Goal: Task Accomplishment & Management: Use online tool/utility

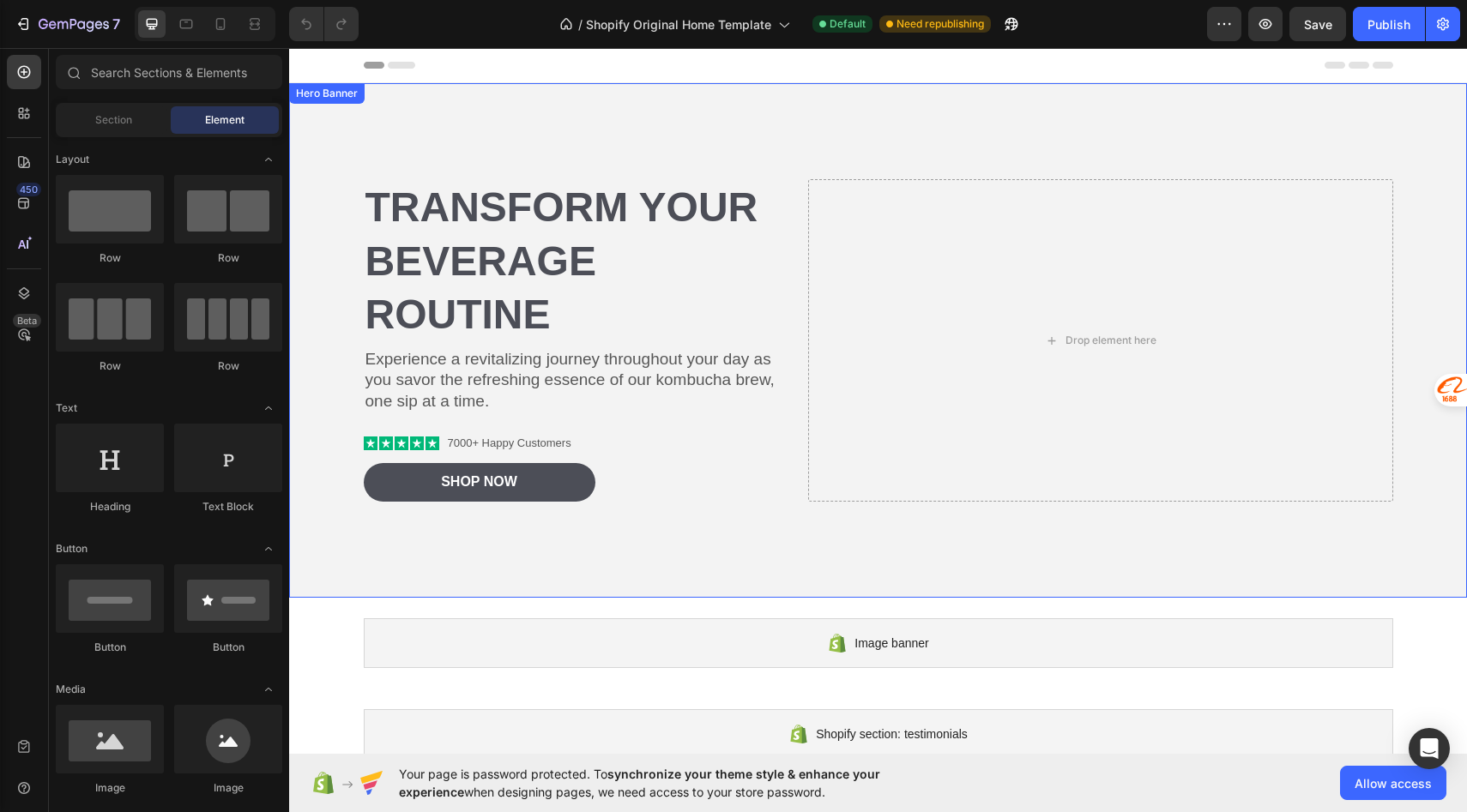
click at [379, 112] on div "Background Image" at bounding box center [877, 340] width 1178 height 515
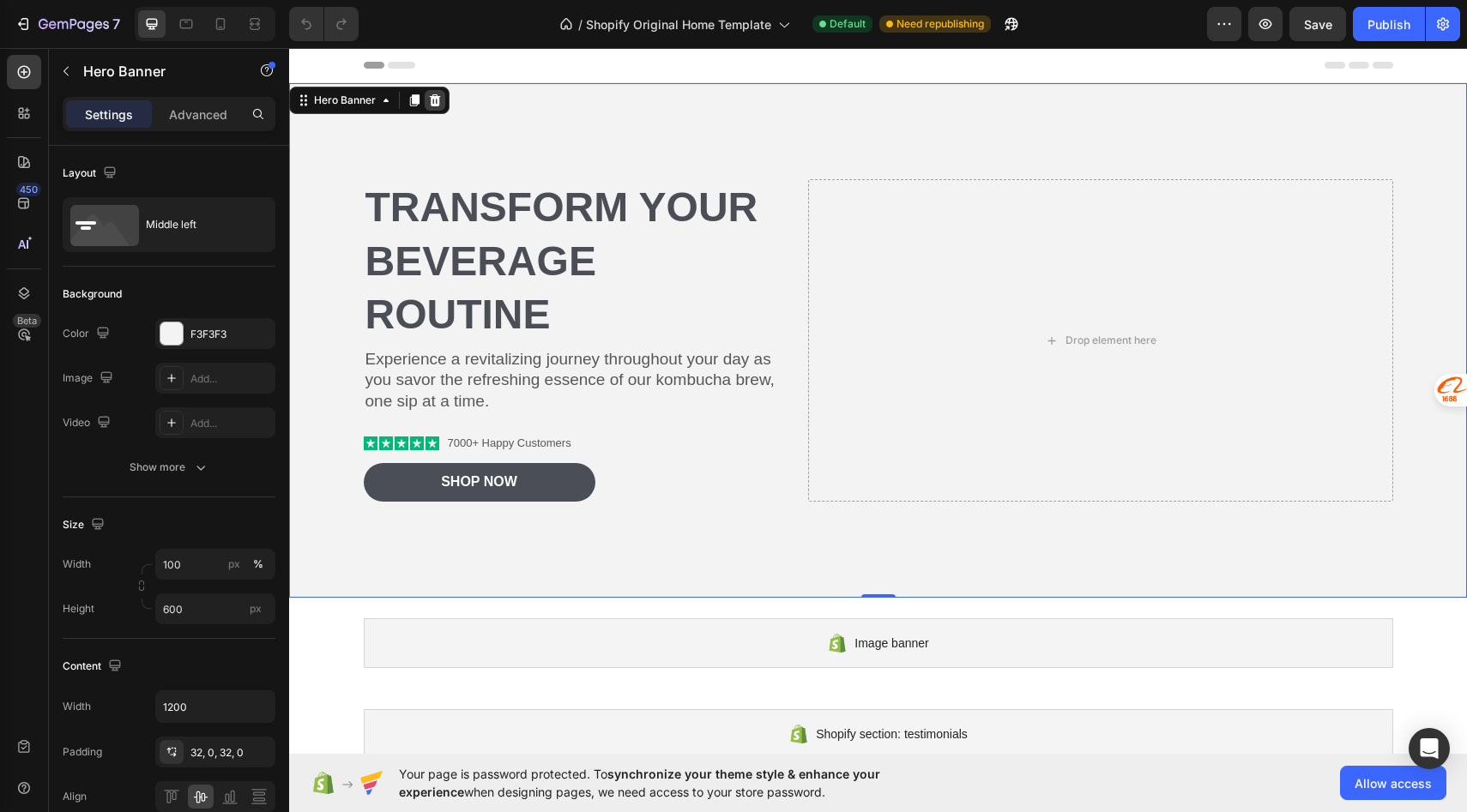
click at [431, 107] on icon at bounding box center [435, 100] width 14 height 14
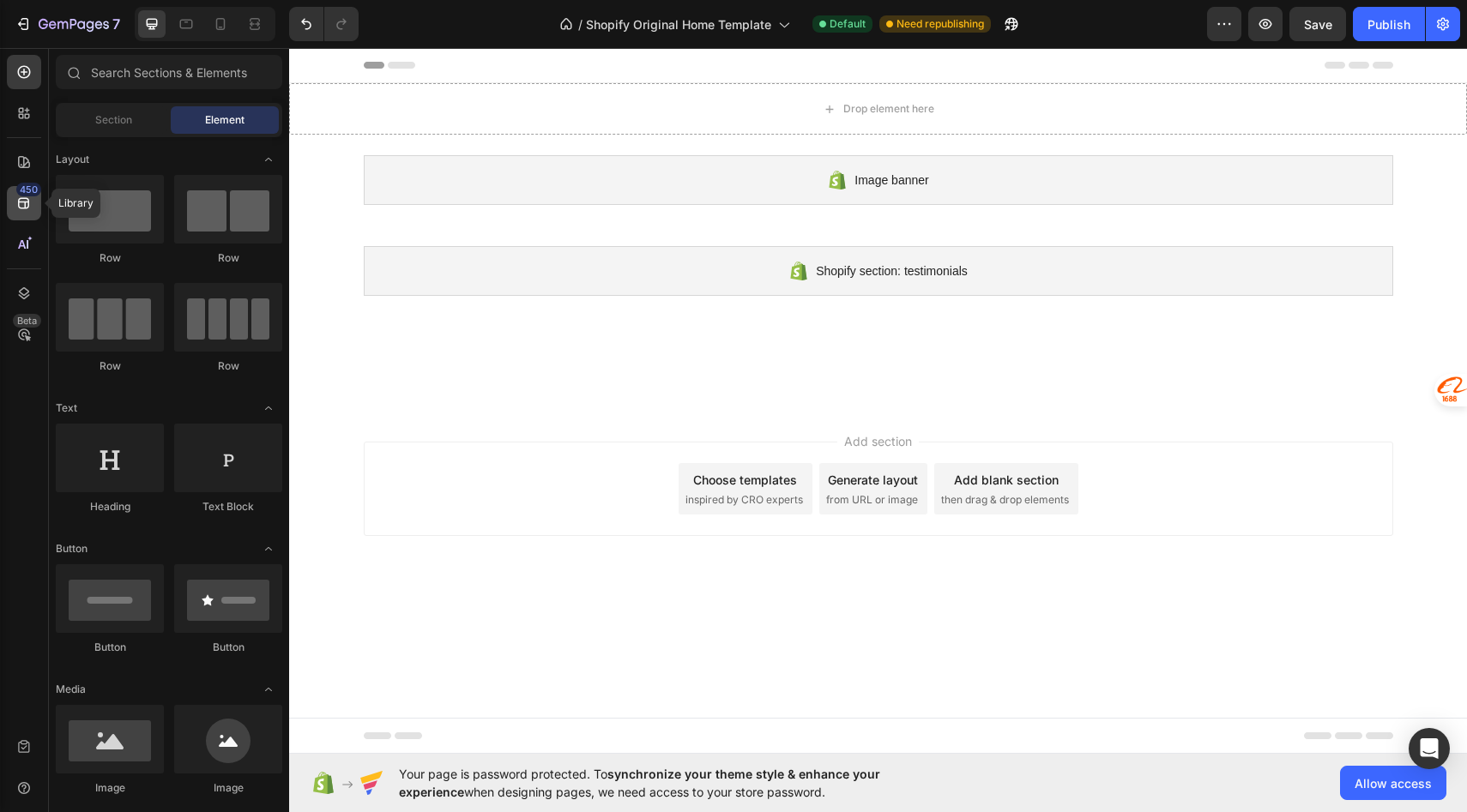
click at [27, 206] on icon at bounding box center [24, 203] width 17 height 17
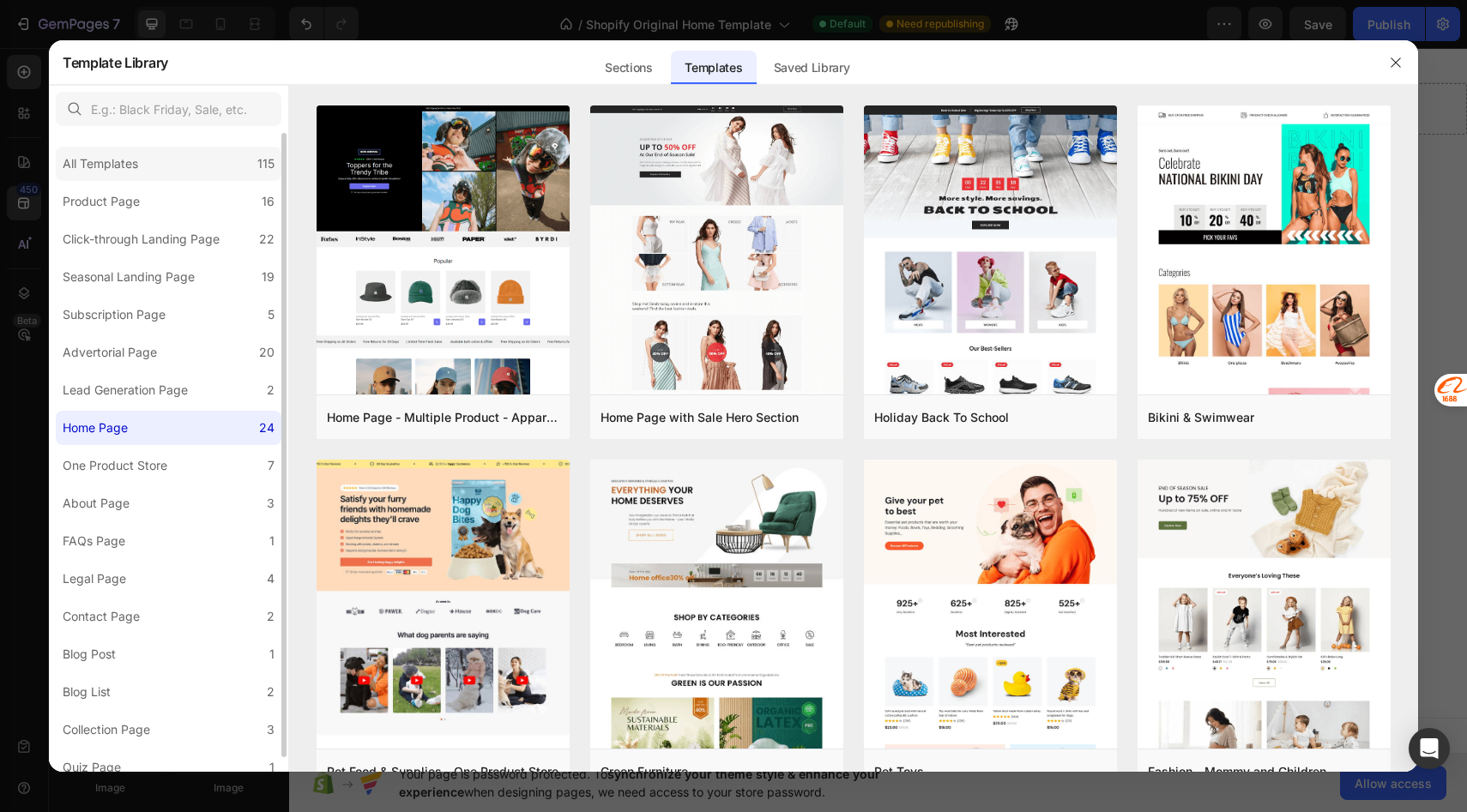
click at [130, 155] on div "All Templates" at bounding box center [100, 164] width 75 height 21
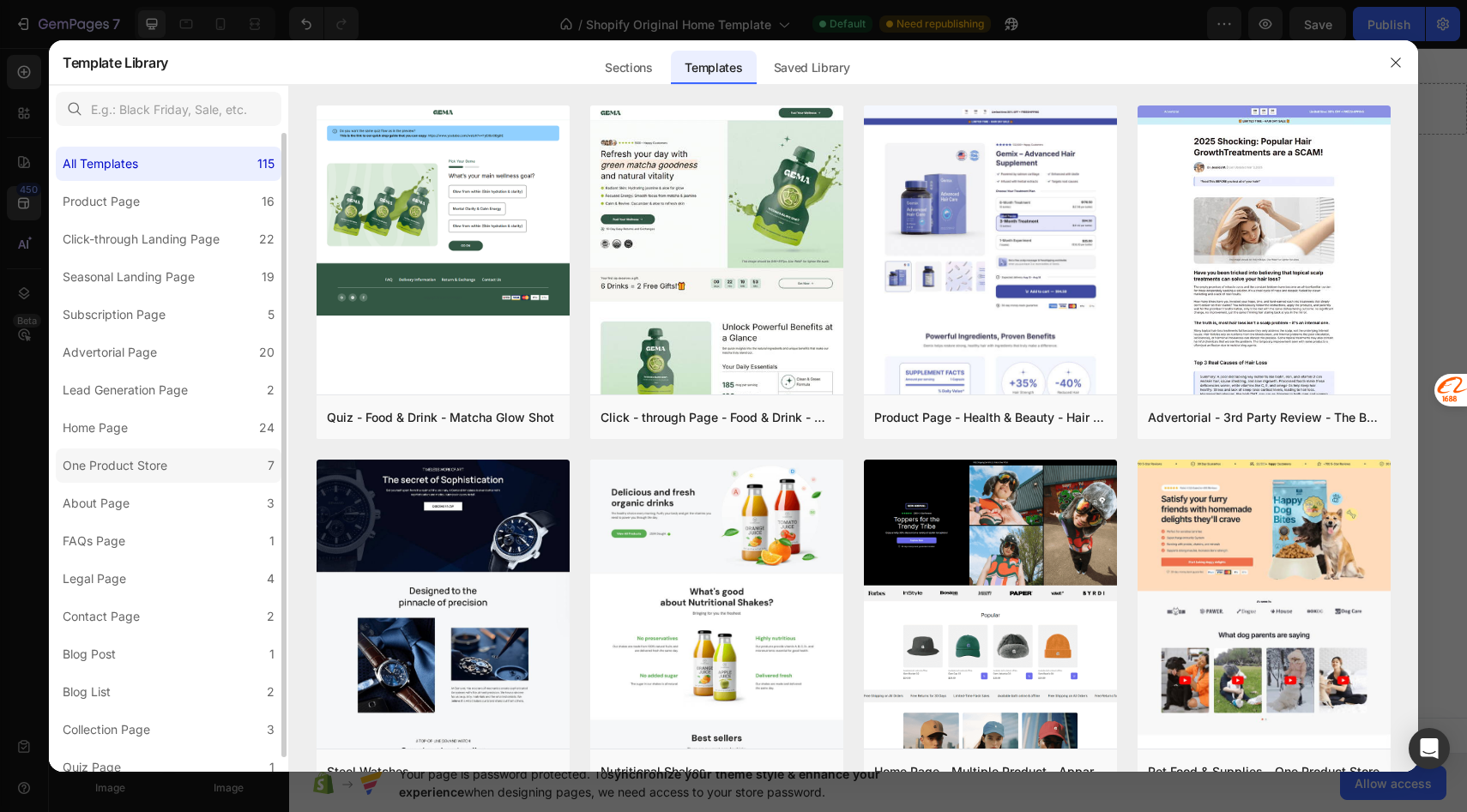
click at [147, 471] on div "One Product Store" at bounding box center [114, 466] width 105 height 21
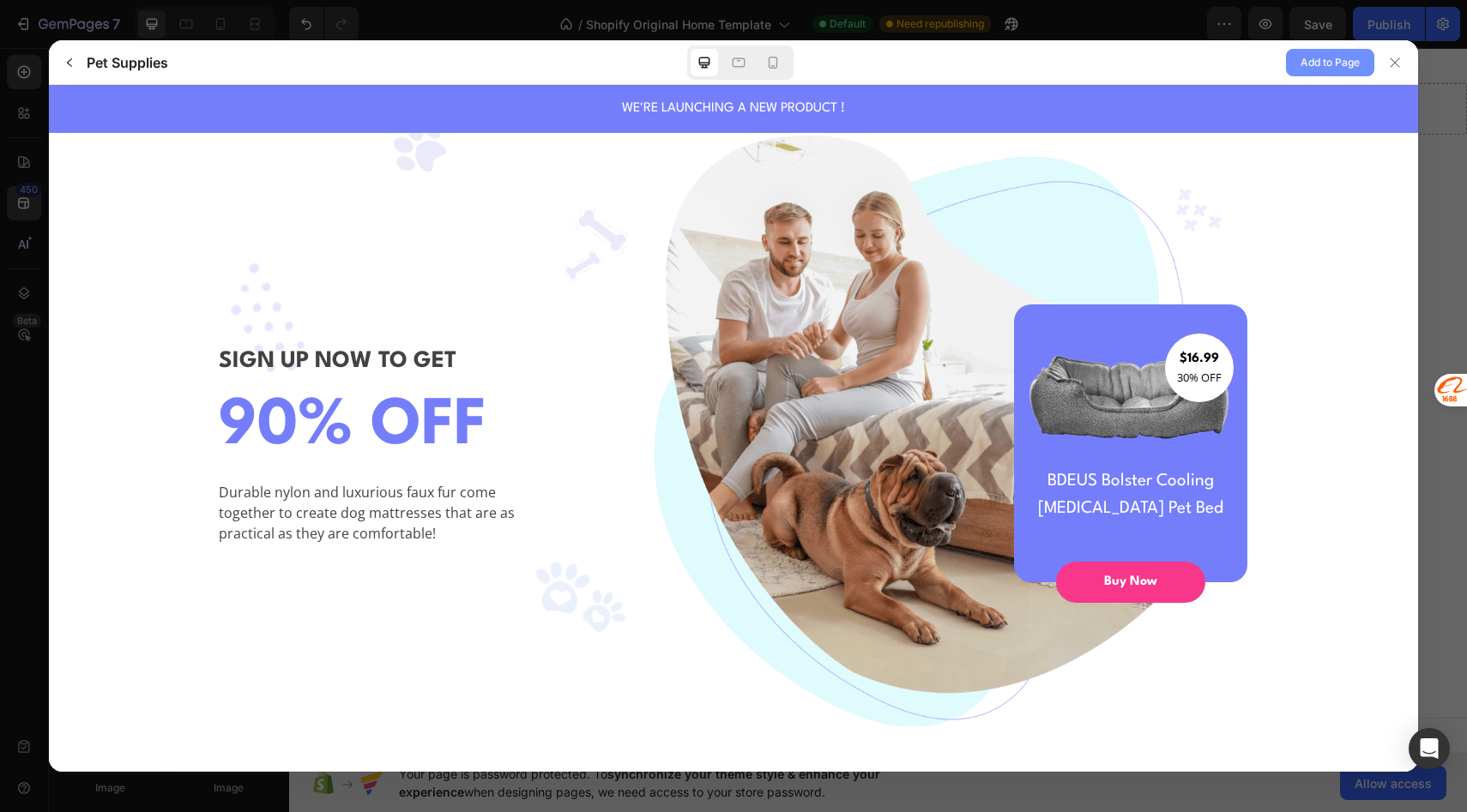
click at [1312, 65] on span "Add to Page" at bounding box center [1330, 62] width 59 height 21
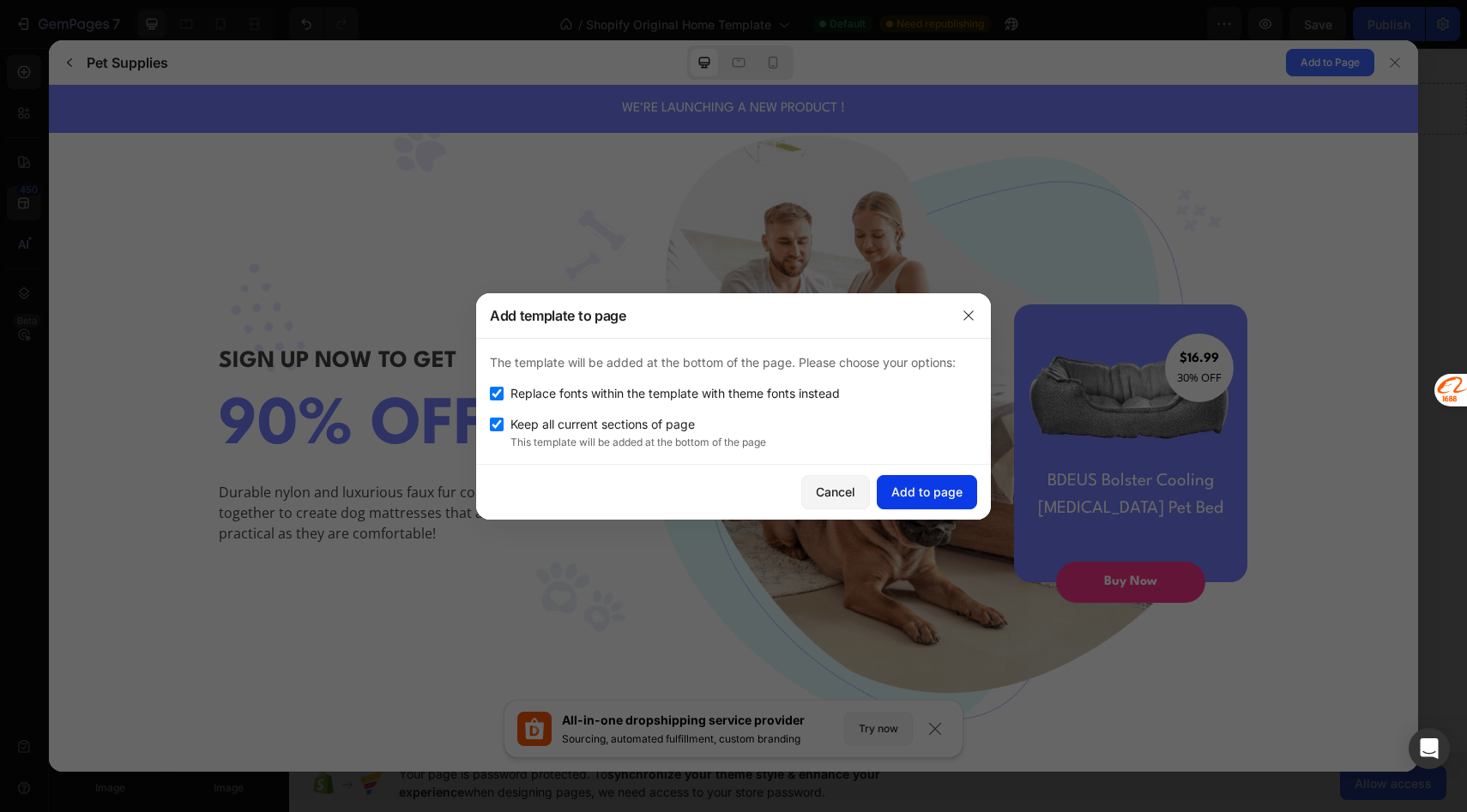
click at [932, 493] on div "Add to page" at bounding box center [926, 491] width 71 height 18
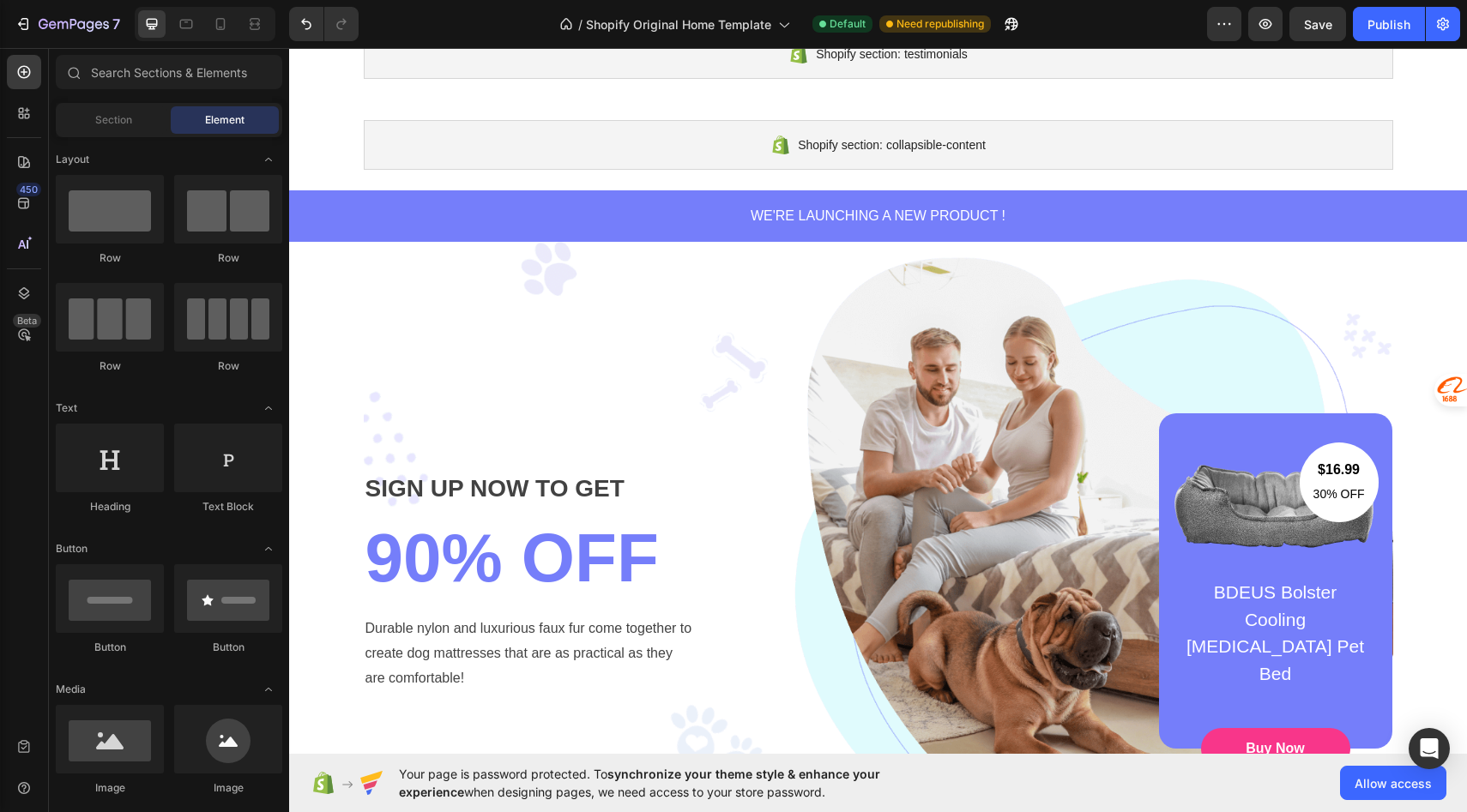
scroll to position [223, 0]
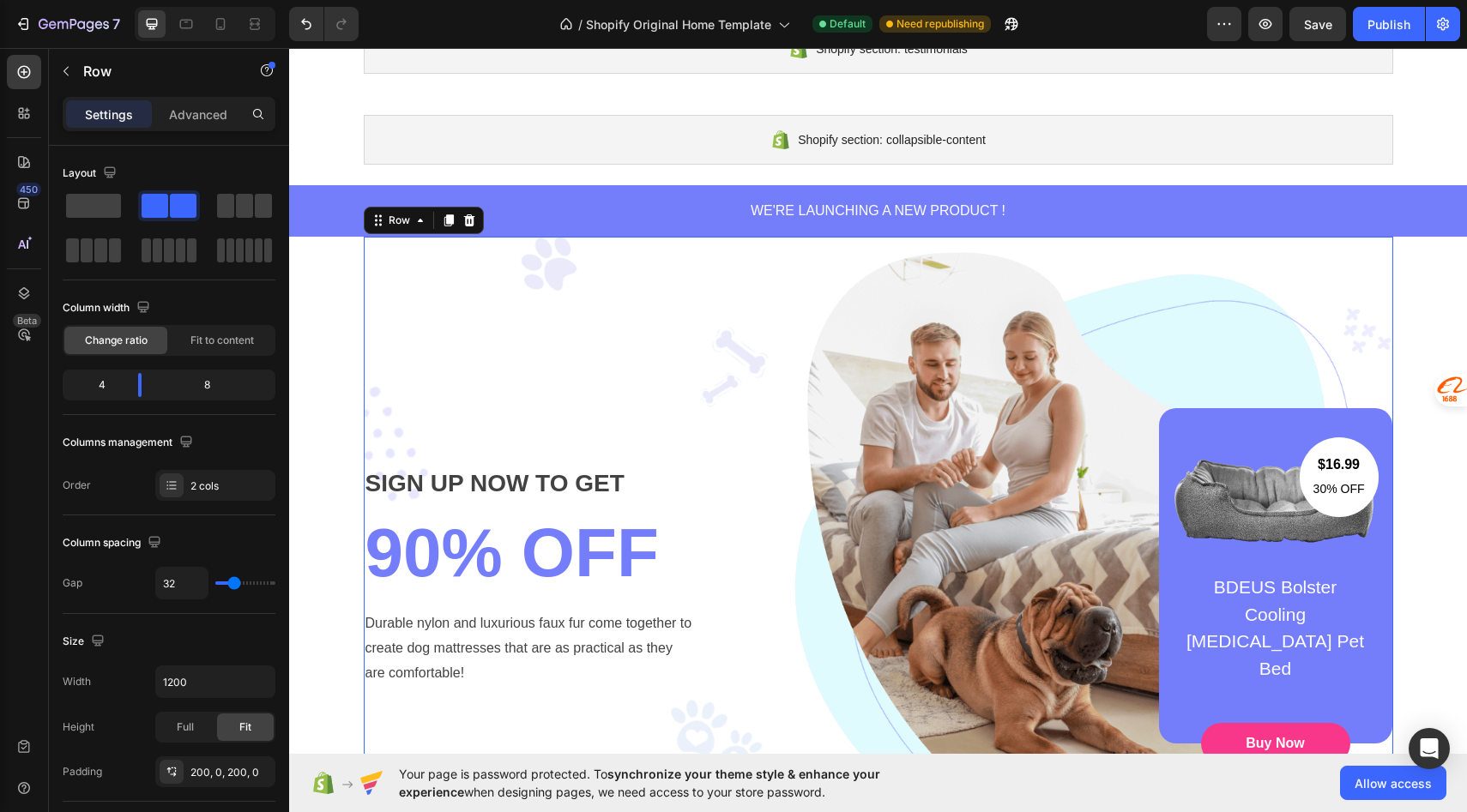
click at [721, 375] on div "SIGN UP NOW TO GET Text block 90% OFF Heading Durable nylon and luxurious faux …" at bounding box center [878, 575] width 1029 height 678
click at [469, 223] on icon at bounding box center [469, 220] width 11 height 12
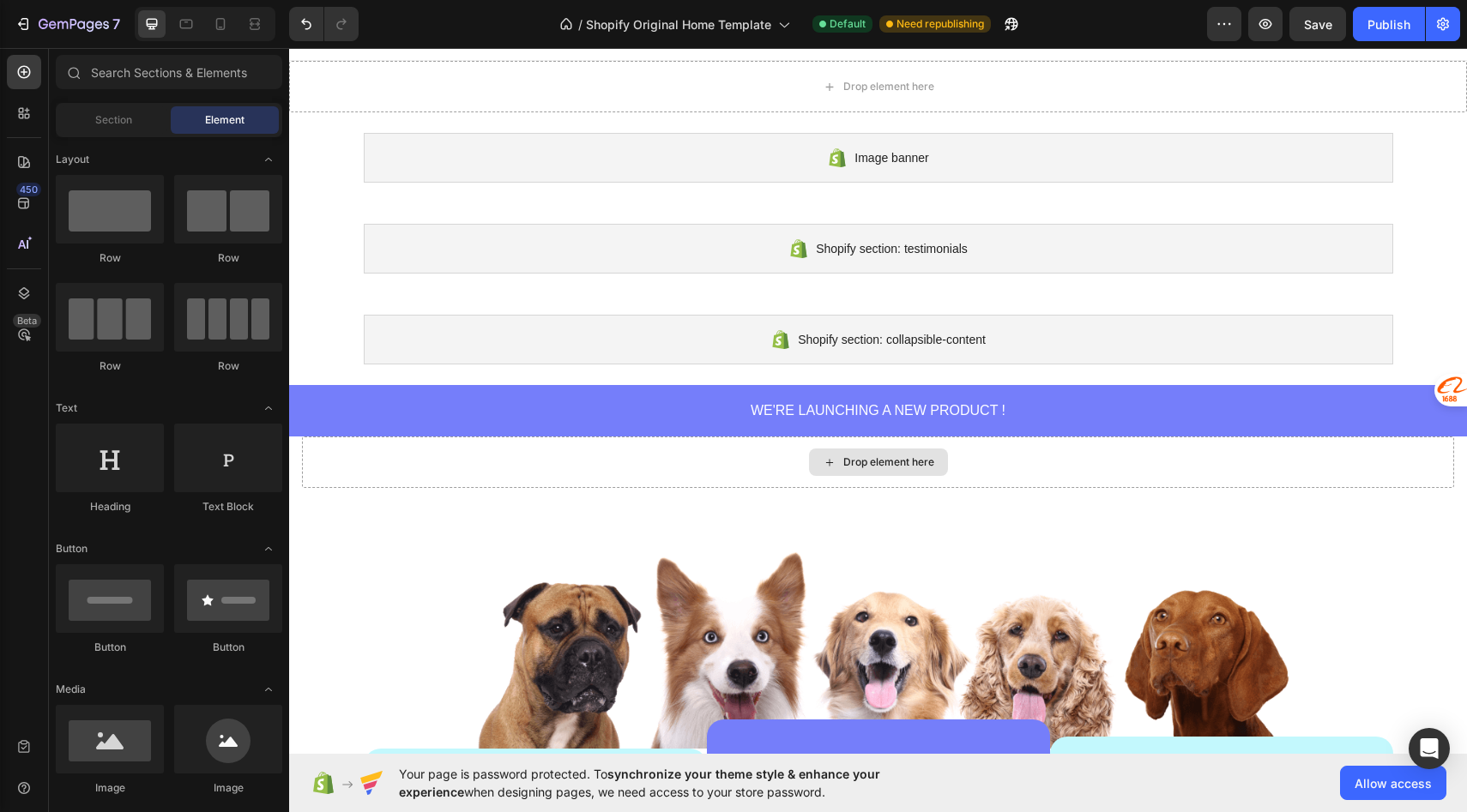
scroll to position [0, 0]
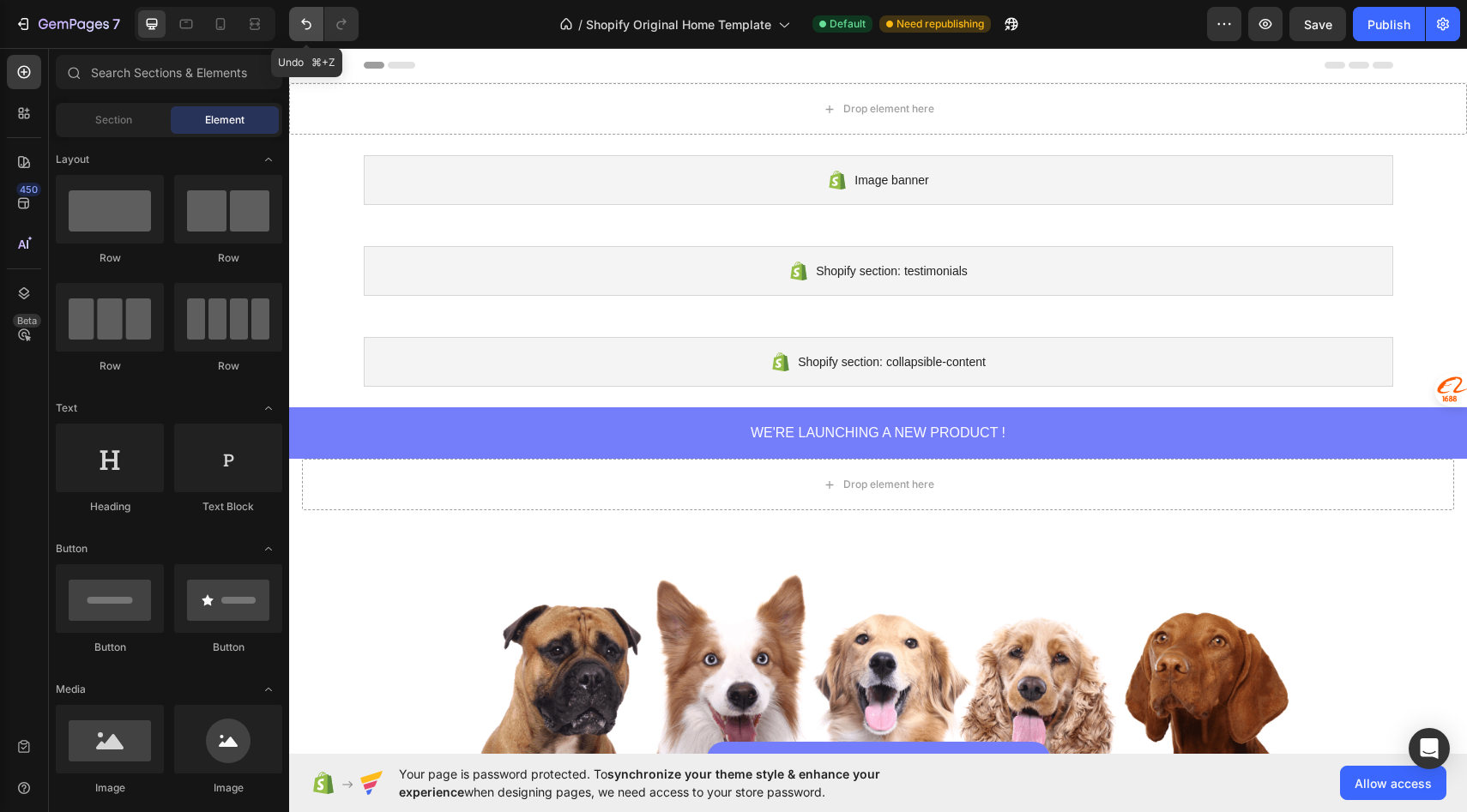
click at [302, 21] on icon "Undo/Redo" at bounding box center [306, 25] width 10 height 11
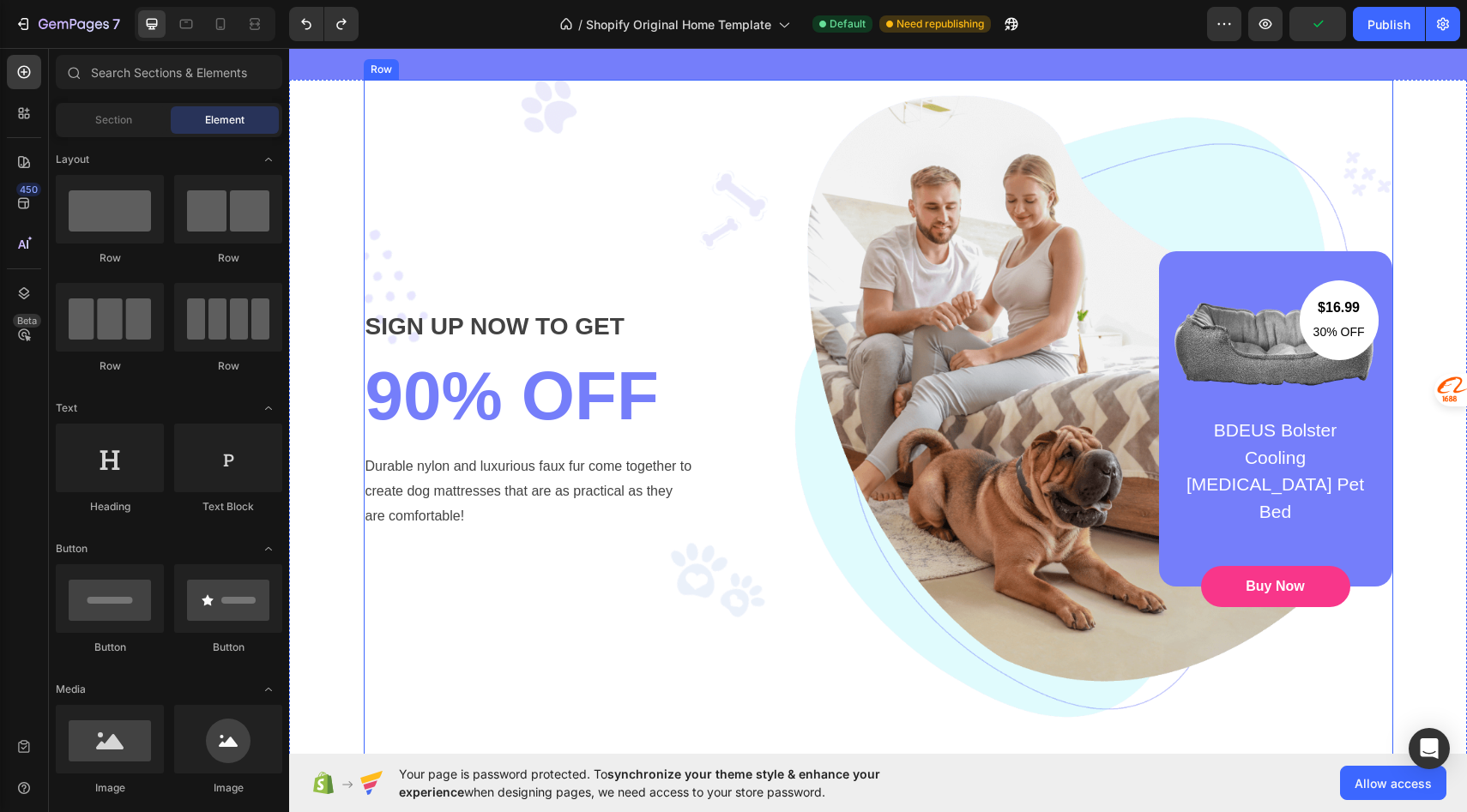
scroll to position [437, 0]
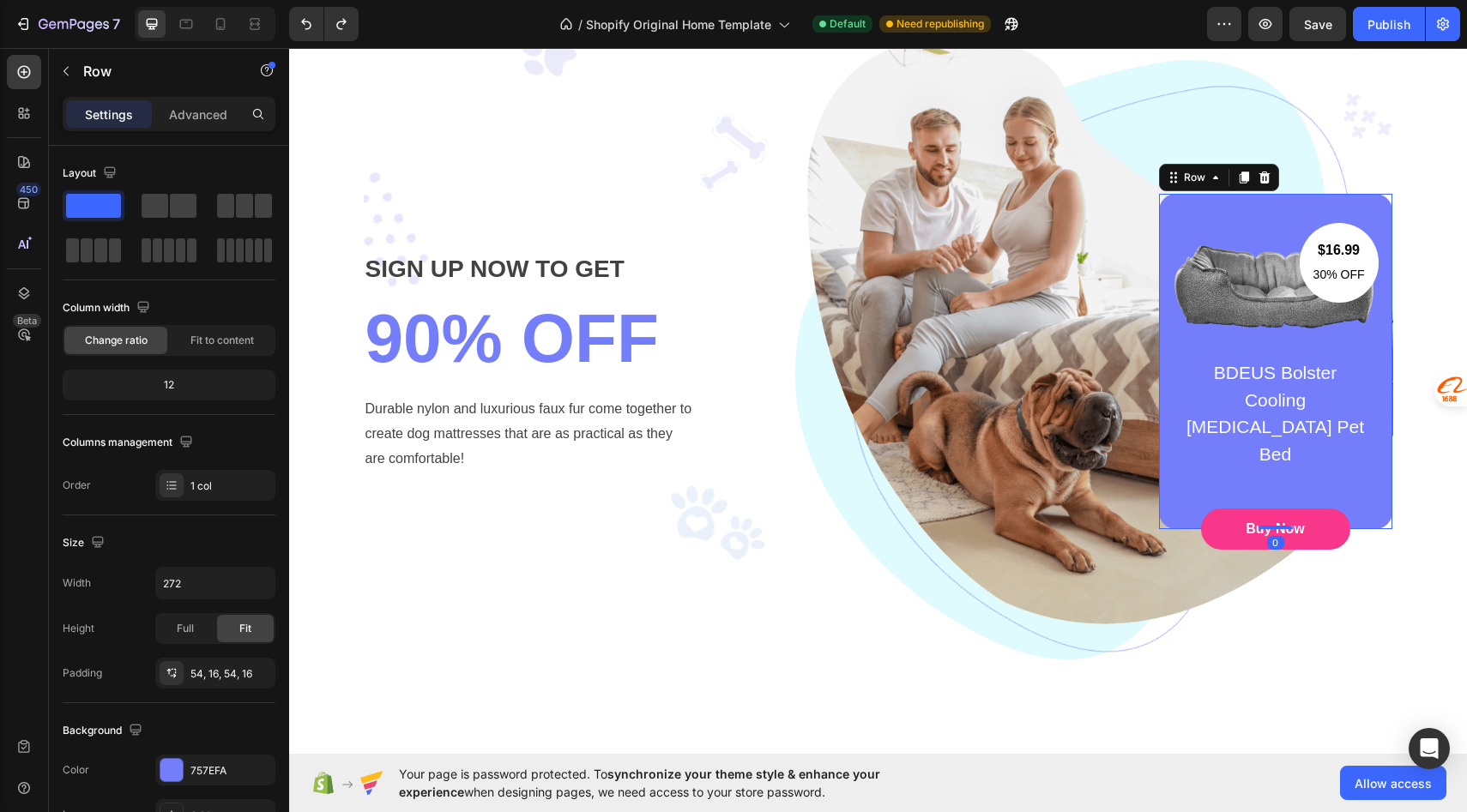
click at [1255, 333] on div "$16.99 Text block 30% OFF Text block Row Image BDEUS Bolster Cooling [MEDICAL_D…" at bounding box center [1275, 361] width 206 height 242
click at [1274, 176] on div at bounding box center [1265, 177] width 21 height 21
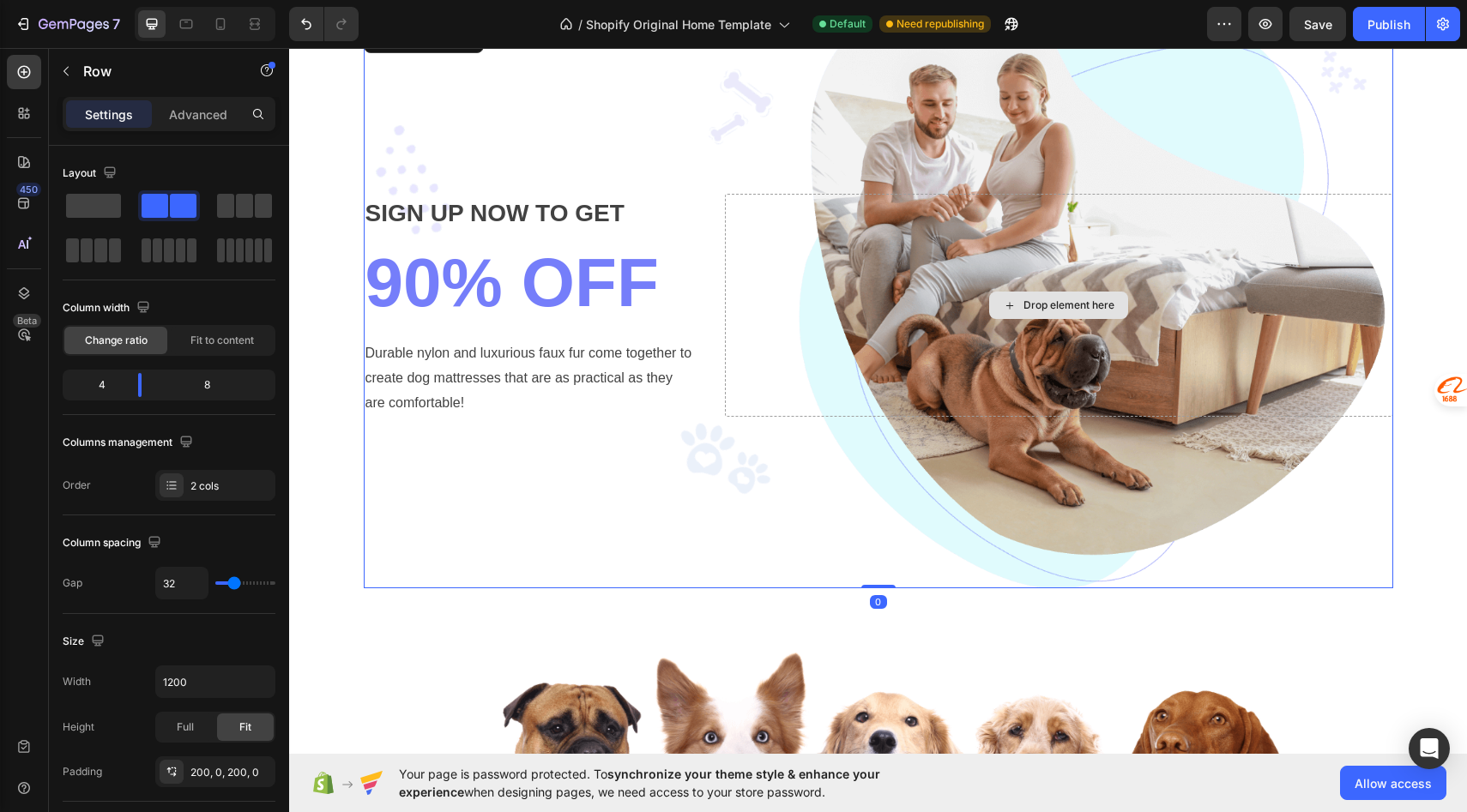
click at [763, 346] on div "Drop element here" at bounding box center [1059, 306] width 668 height 223
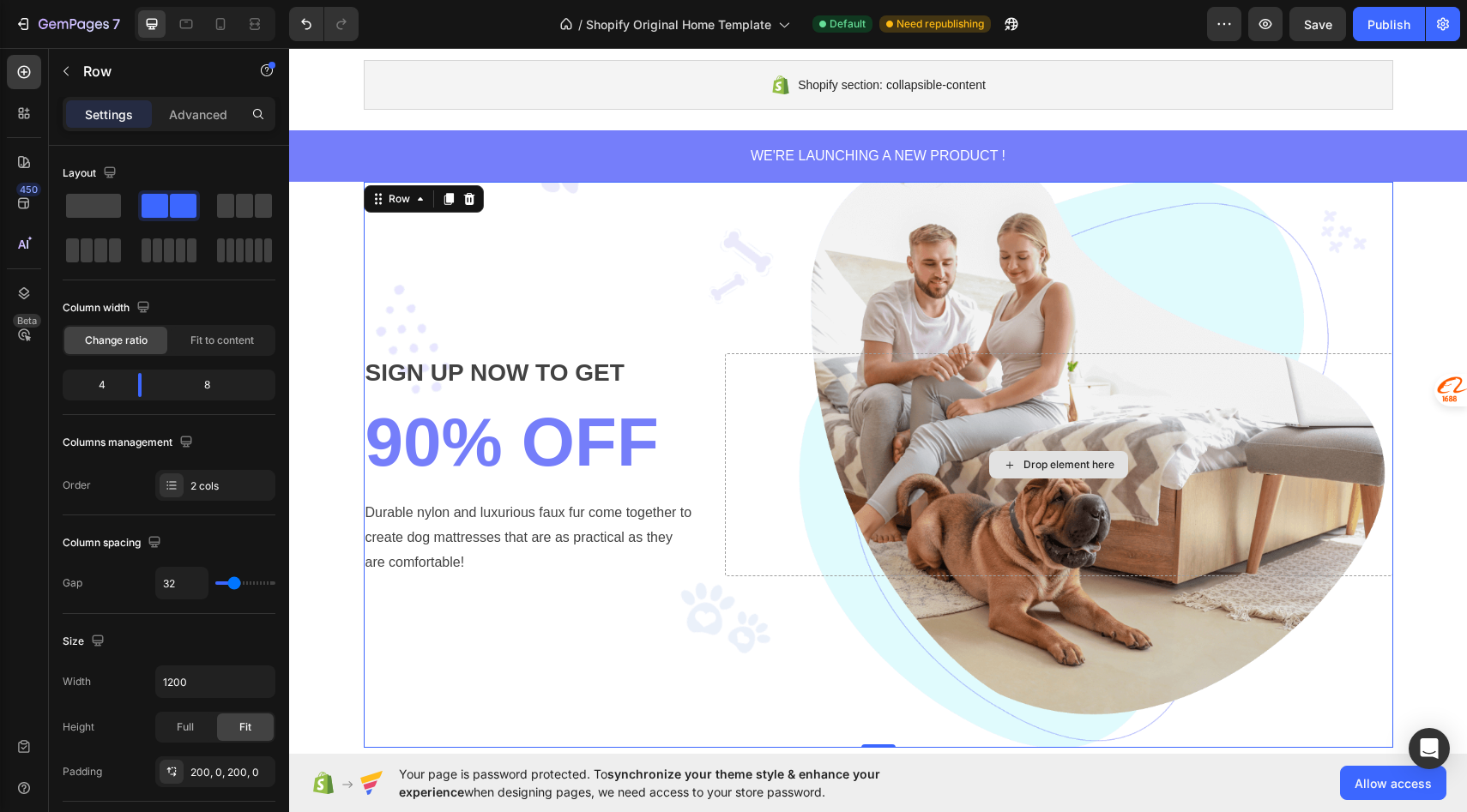
scroll to position [260, 0]
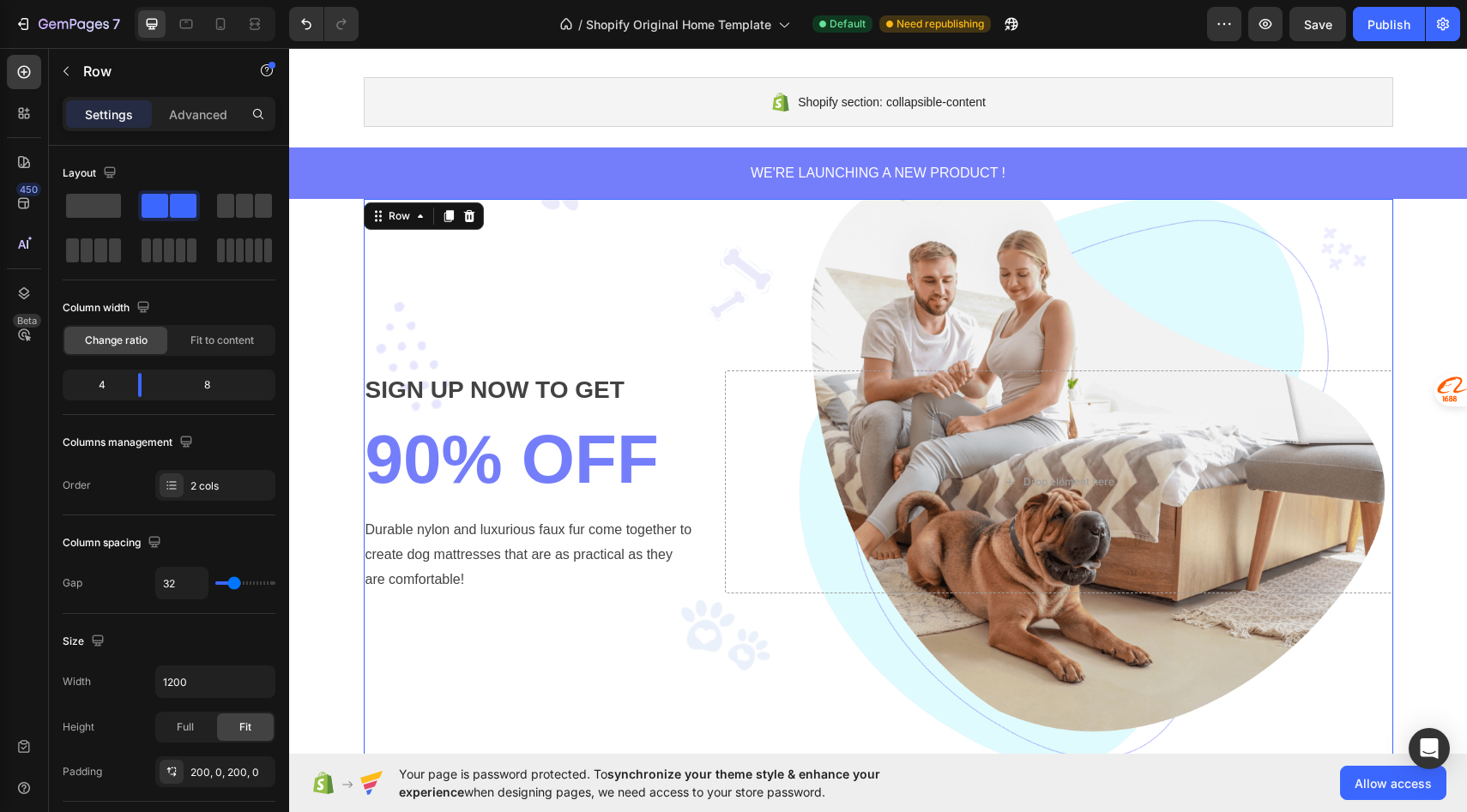
click at [773, 279] on div "SIGN UP NOW TO GET Text block 90% OFF Heading Durable nylon and luxurious faux …" at bounding box center [878, 482] width 1029 height 566
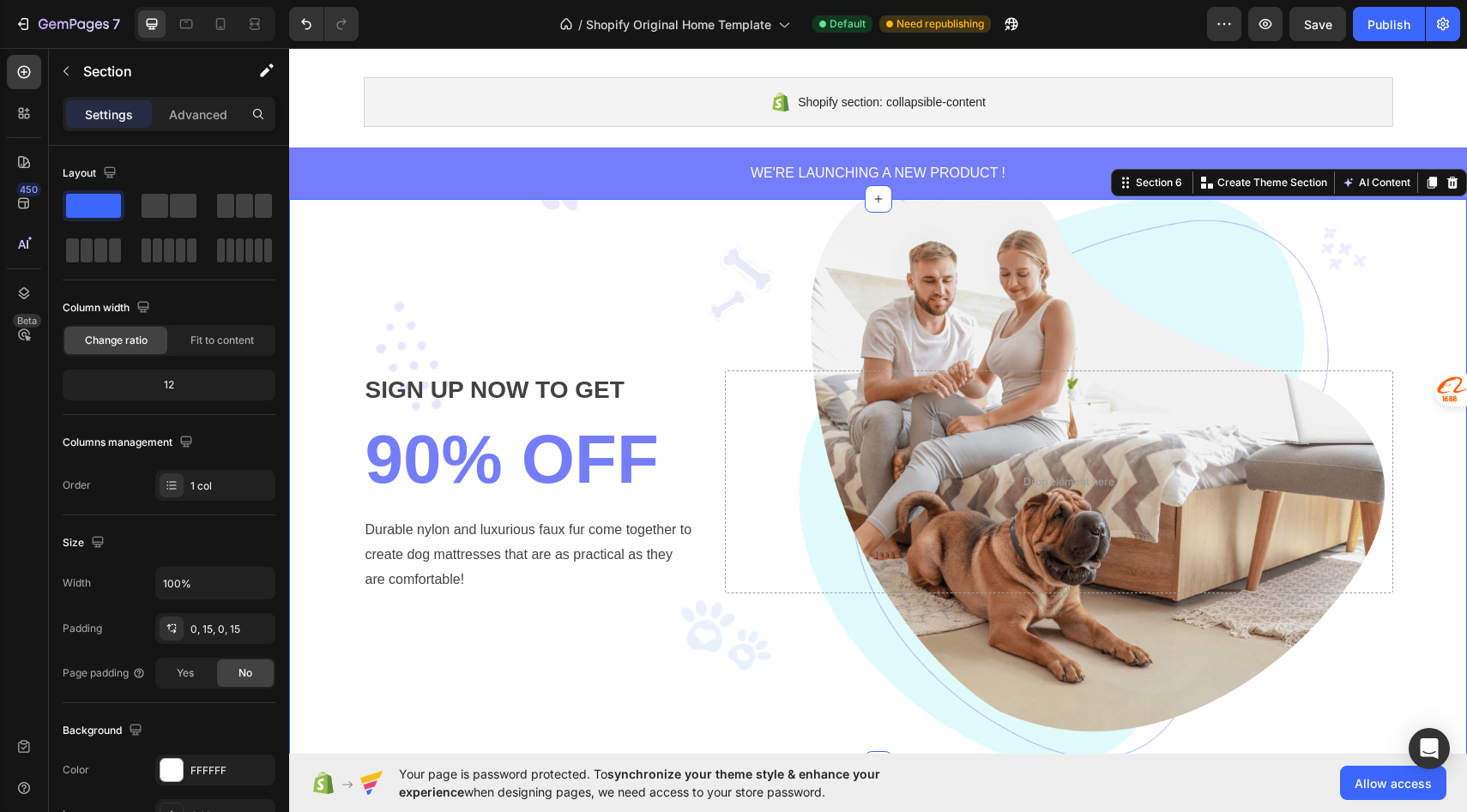
click at [319, 304] on div "SIGN UP NOW TO GET Text block 90% OFF Heading Durable nylon and luxurious faux …" at bounding box center [877, 482] width 1152 height 566
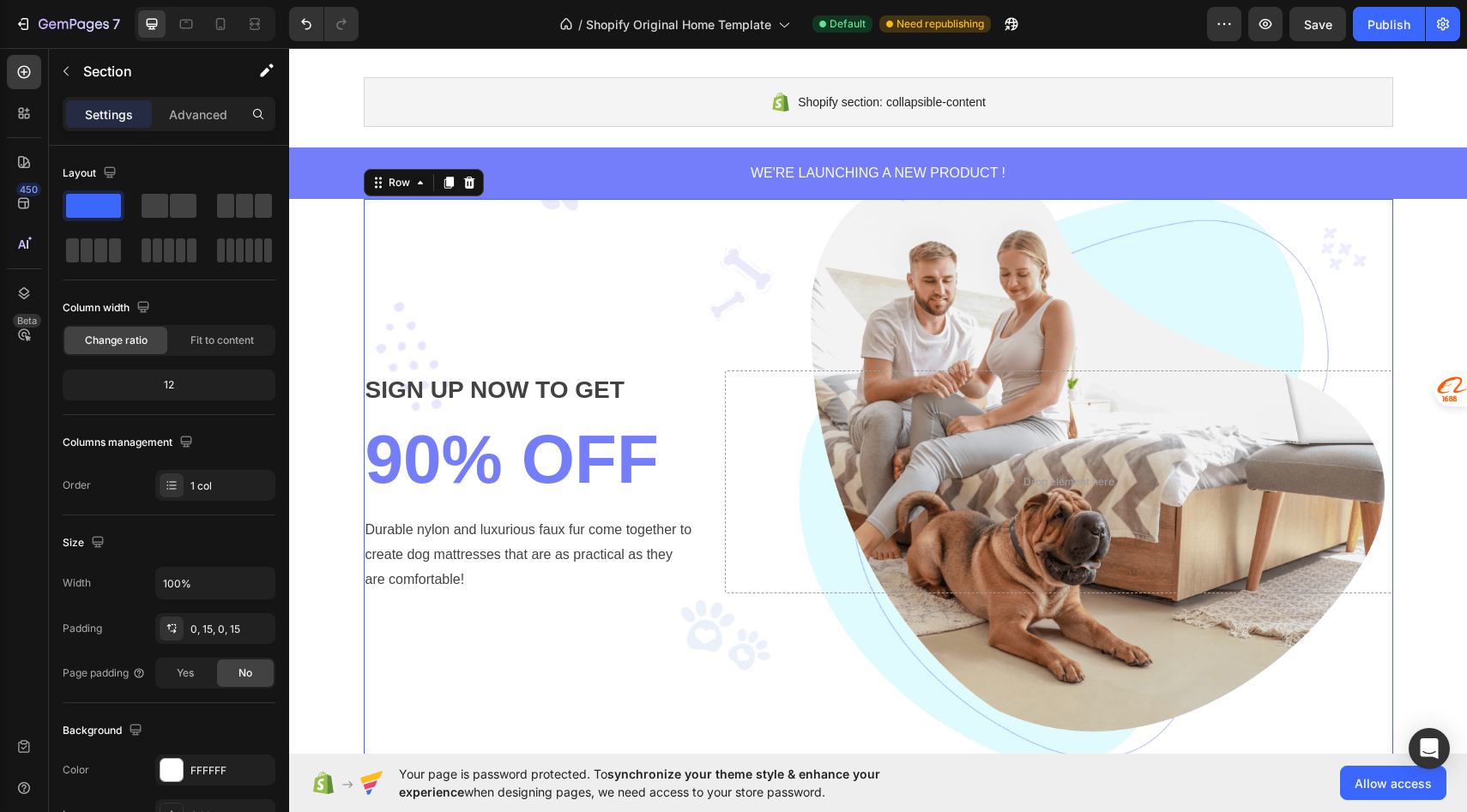
click at [369, 365] on div "SIGN UP NOW TO GET Text block 90% OFF Heading Durable nylon and luxurious faux …" at bounding box center [878, 482] width 1029 height 566
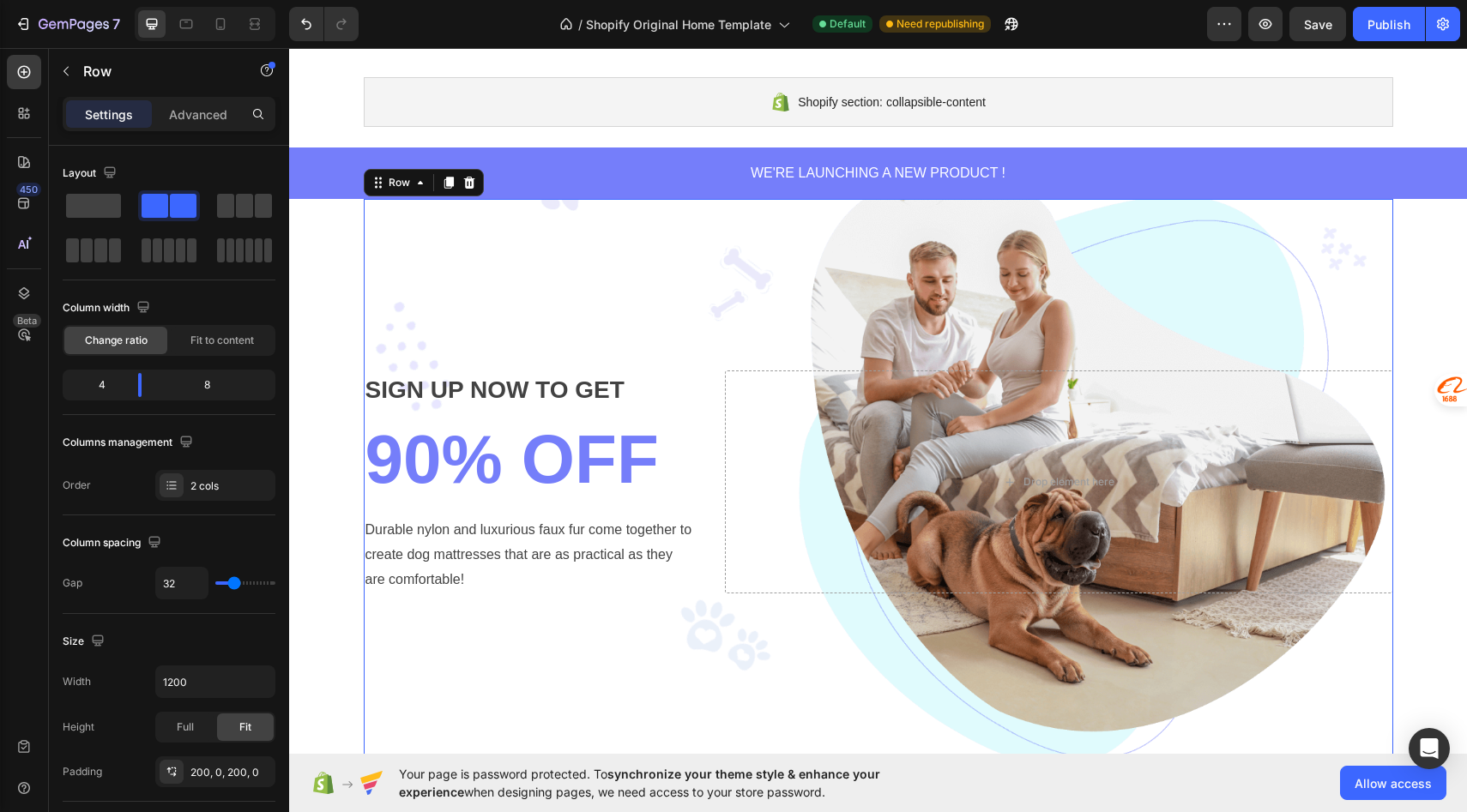
click at [384, 362] on div "SIGN UP NOW TO GET Text block 90% OFF Heading Durable nylon and luxurious faux …" at bounding box center [878, 482] width 1029 height 566
click at [476, 190] on div at bounding box center [470, 183] width 21 height 21
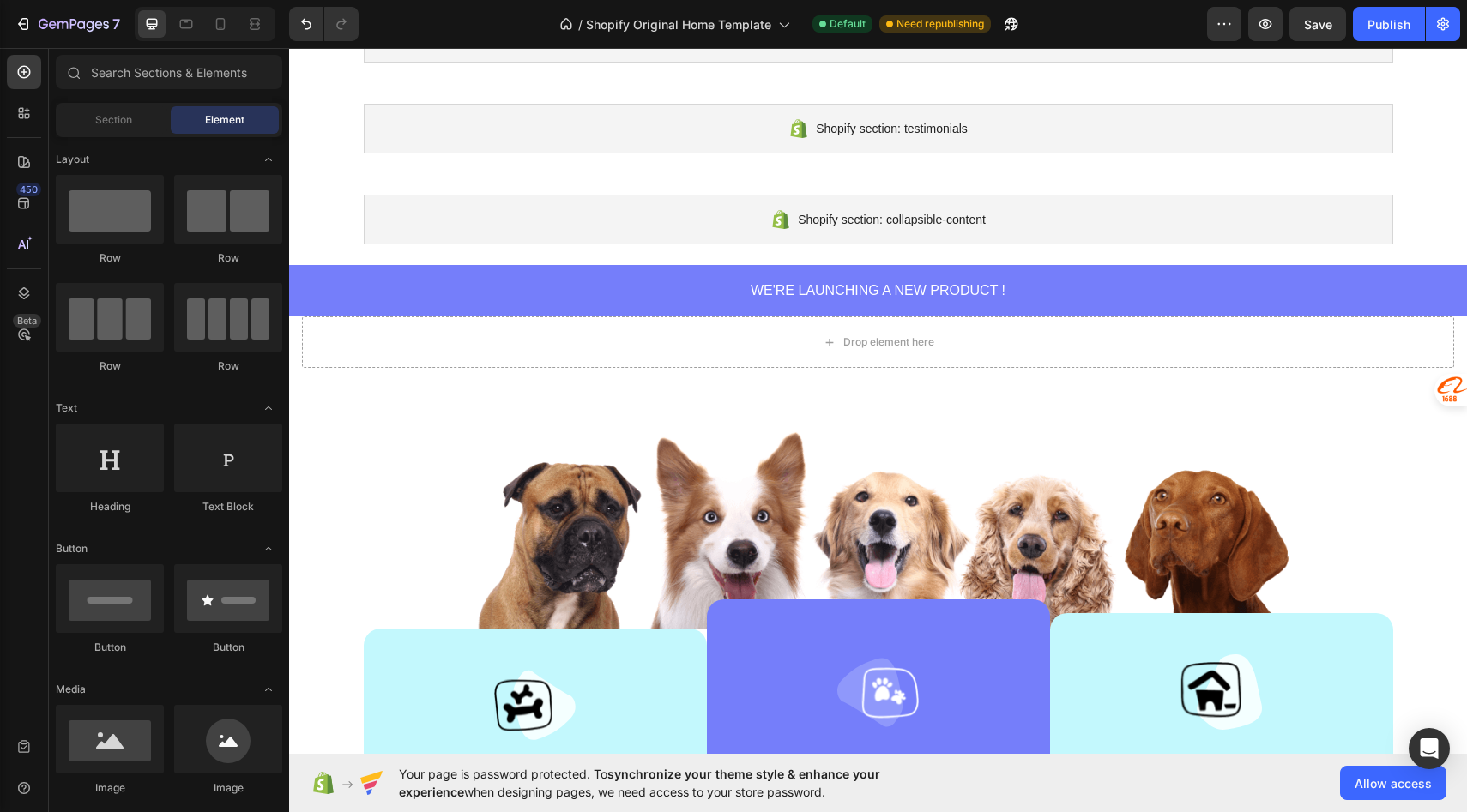
scroll to position [138, 0]
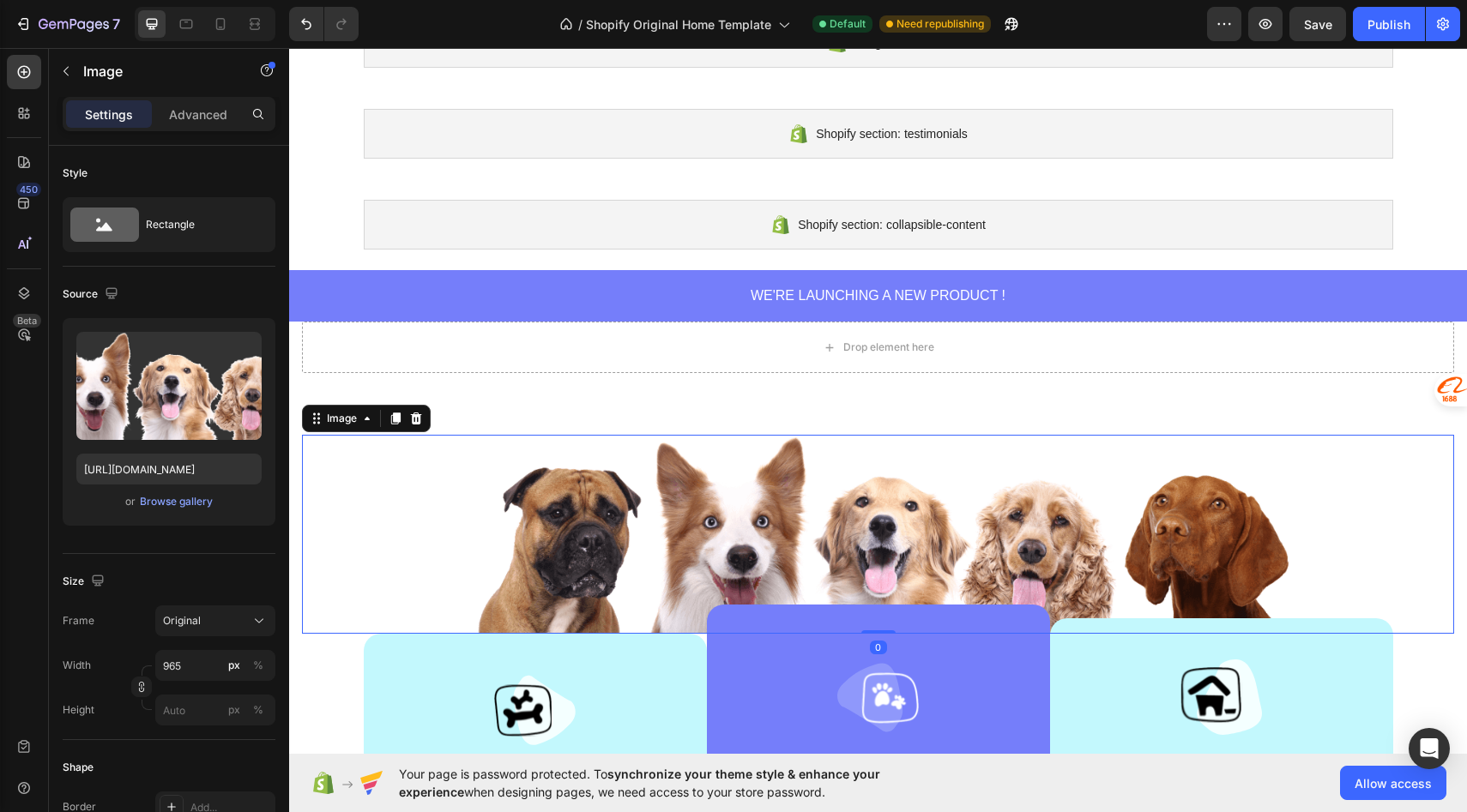
click at [586, 534] on img at bounding box center [878, 534] width 828 height 199
click at [419, 418] on icon at bounding box center [417, 418] width 11 height 12
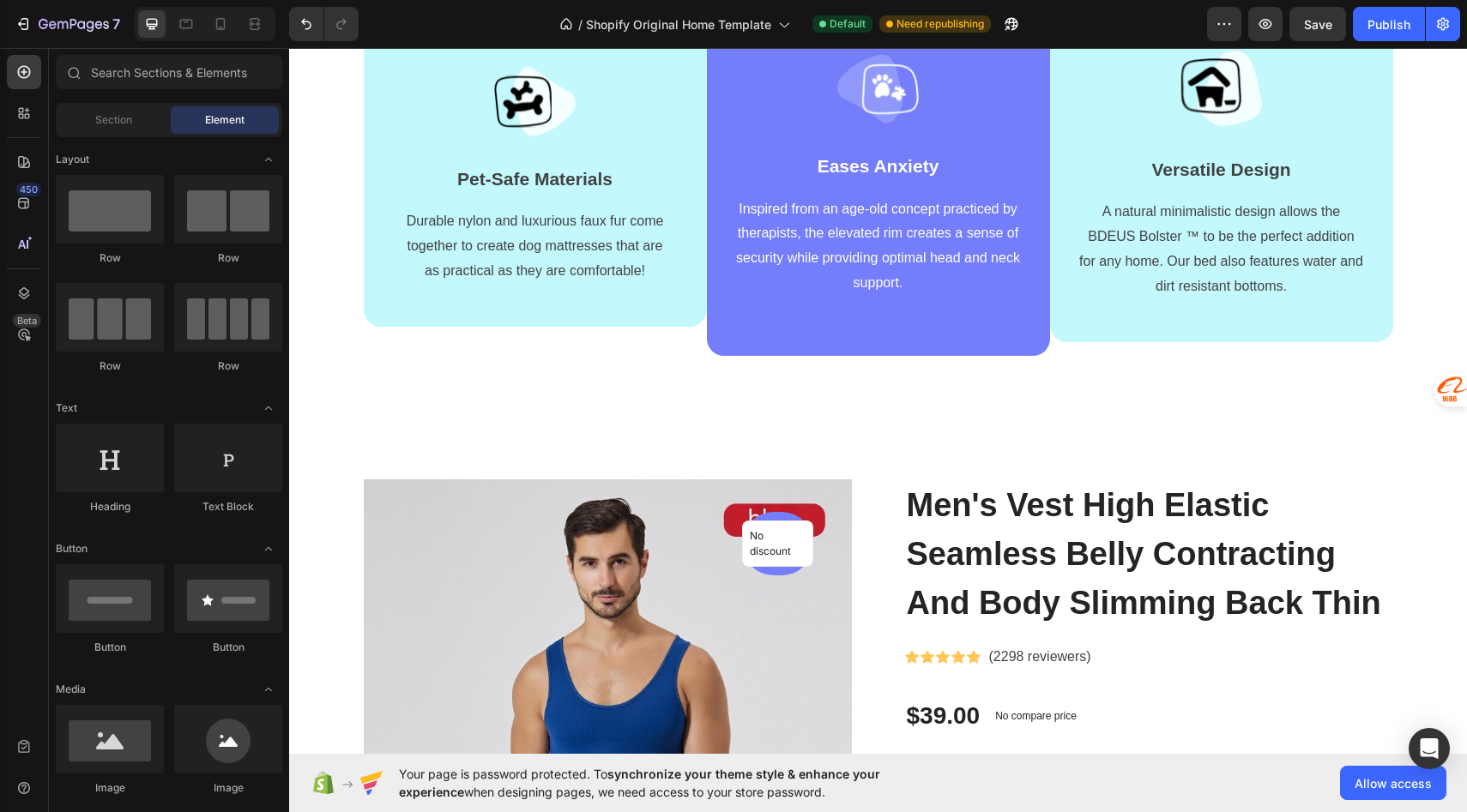
scroll to position [522, 0]
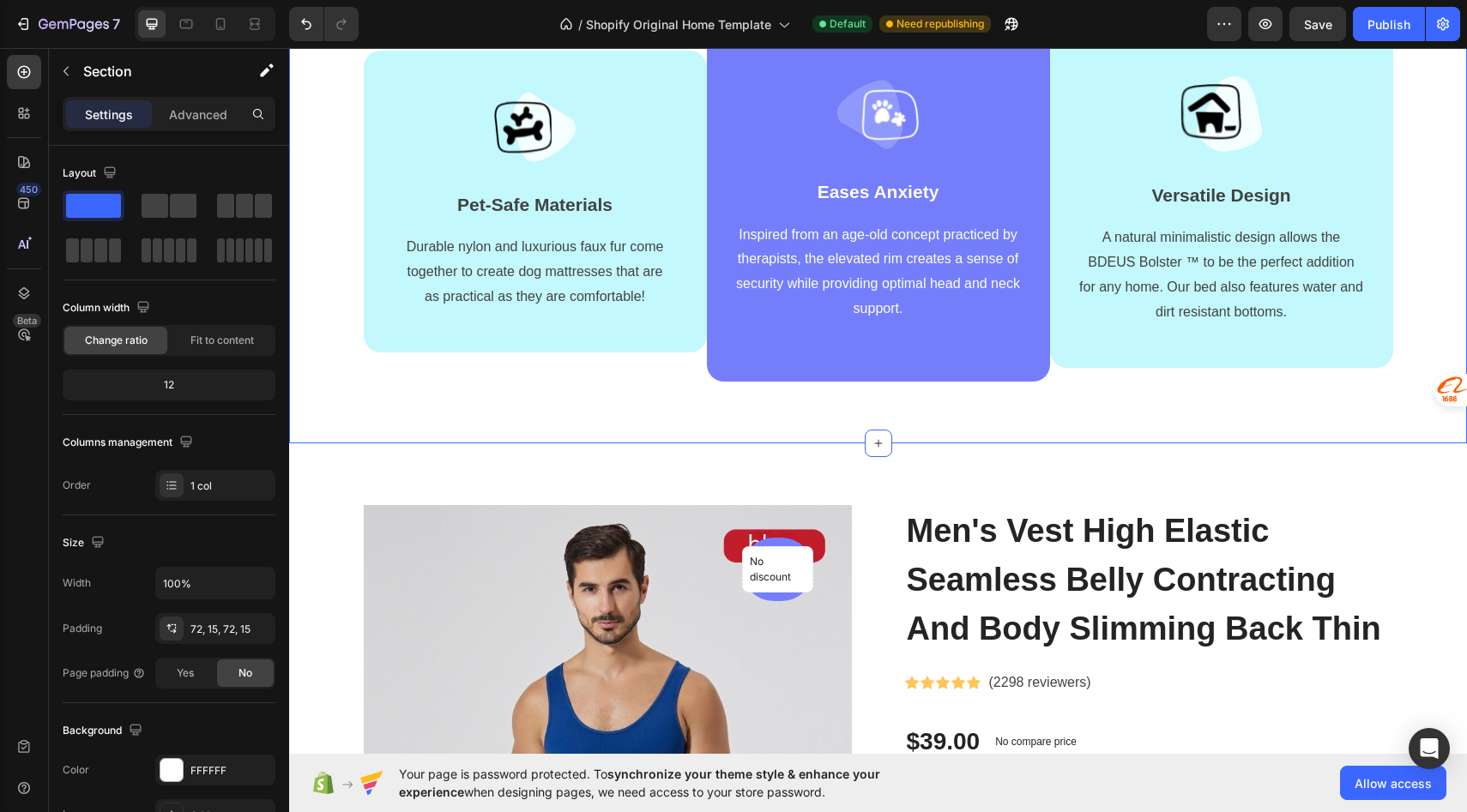
click at [309, 61] on div "Image Pet-Safe Materials Text block Durable nylon and luxurious faux fur come t…" at bounding box center [877, 216] width 1152 height 331
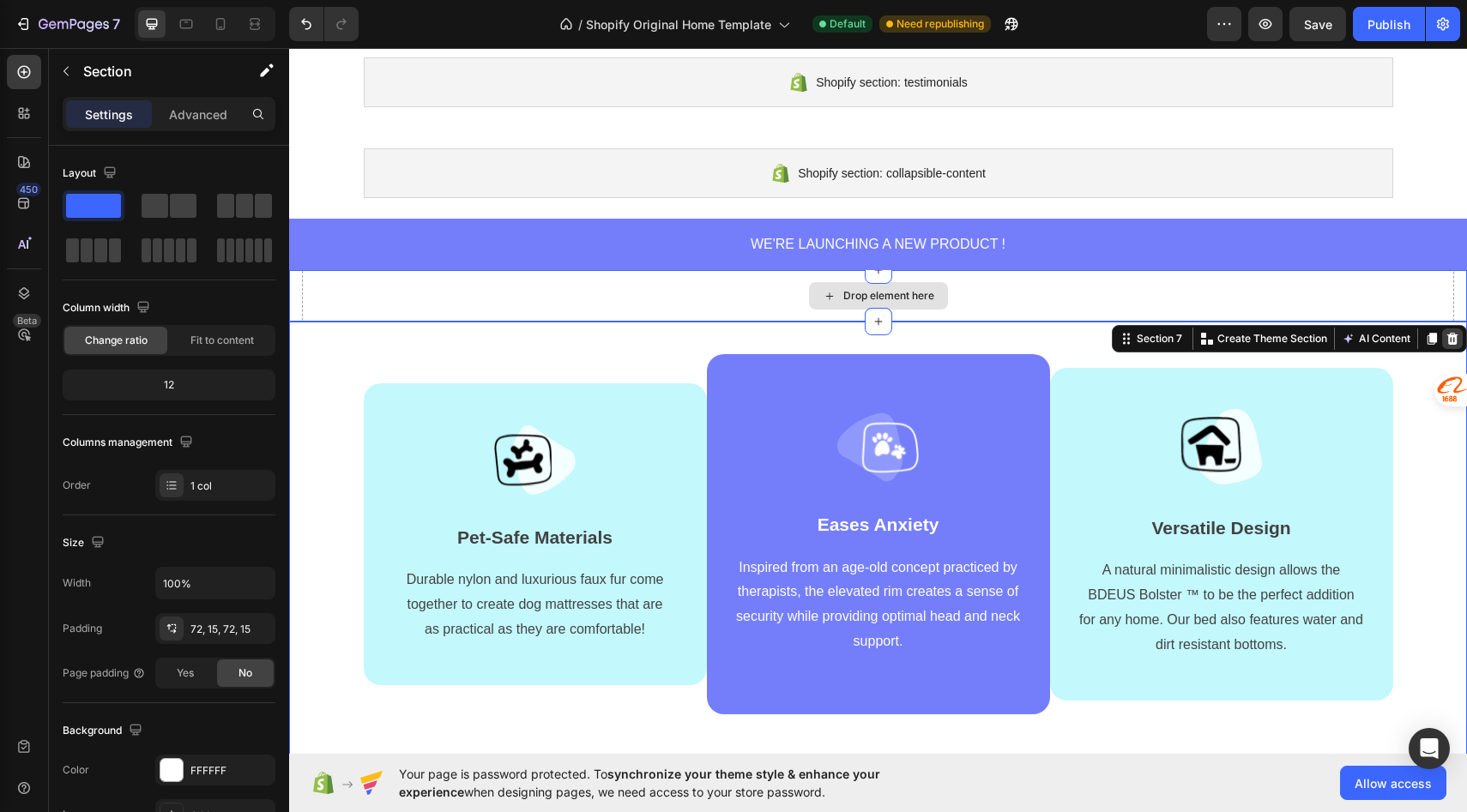
scroll to position [187, 0]
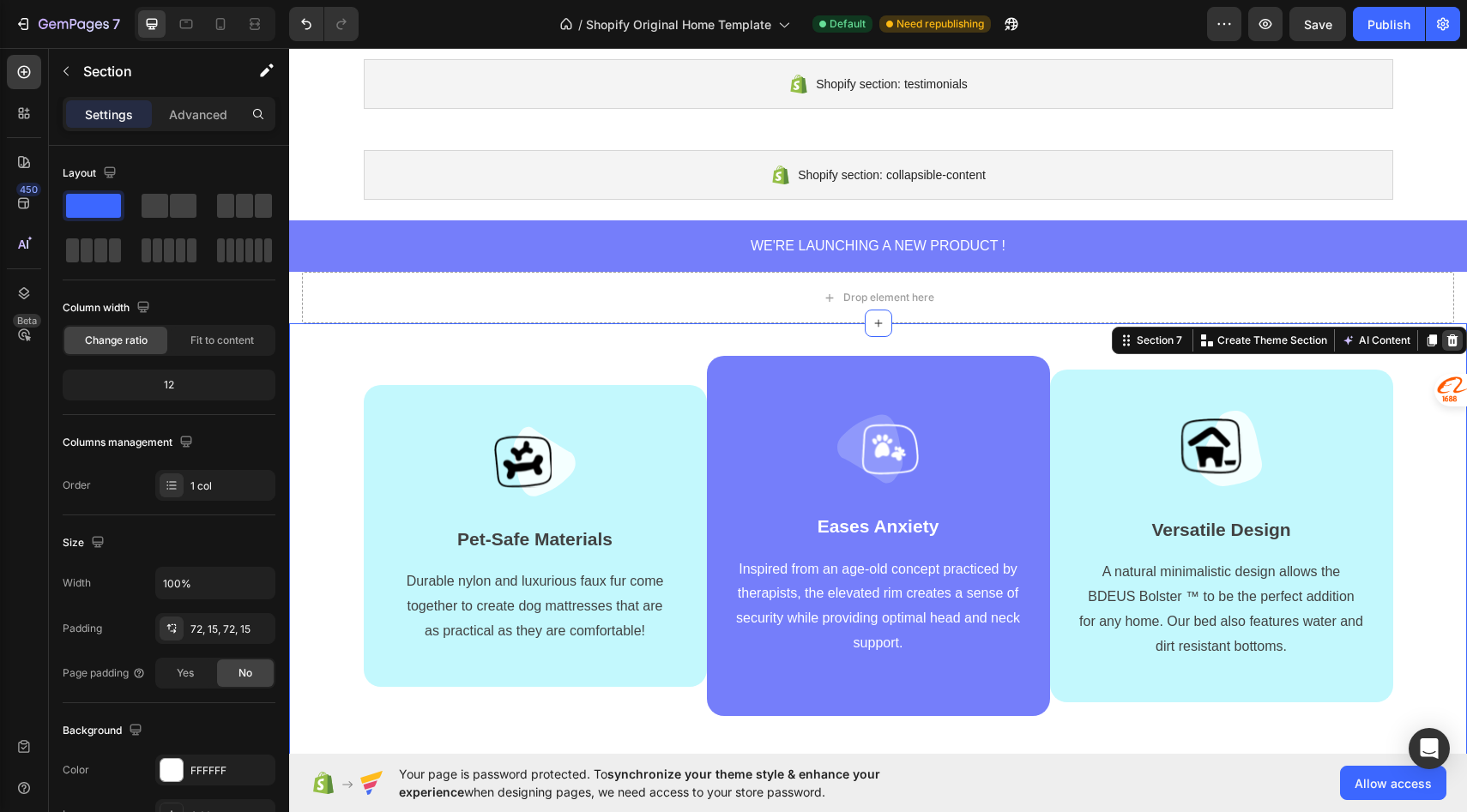
click at [1456, 333] on div at bounding box center [1453, 340] width 21 height 21
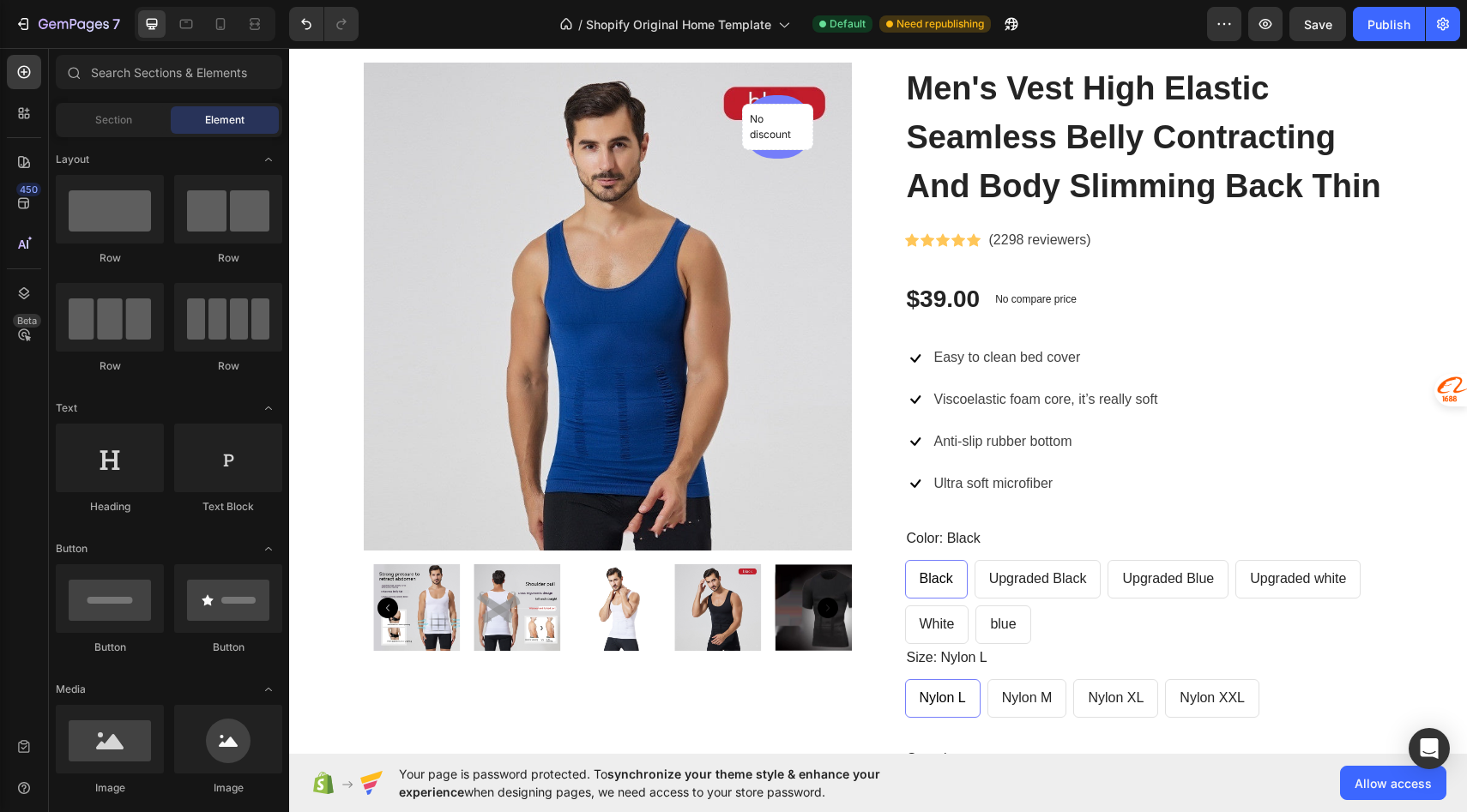
scroll to position [0, 0]
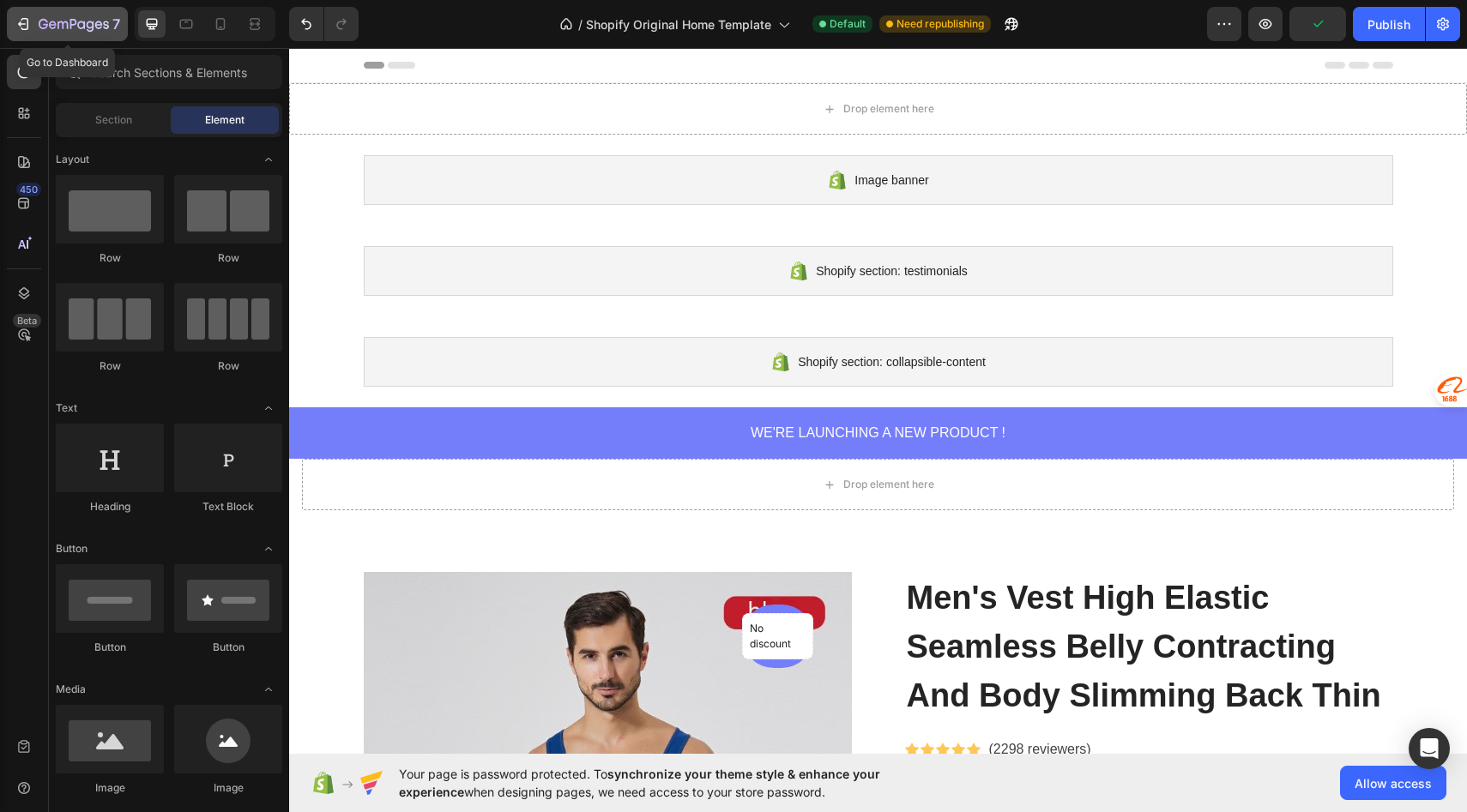
click at [30, 28] on icon "button" at bounding box center [23, 24] width 17 height 17
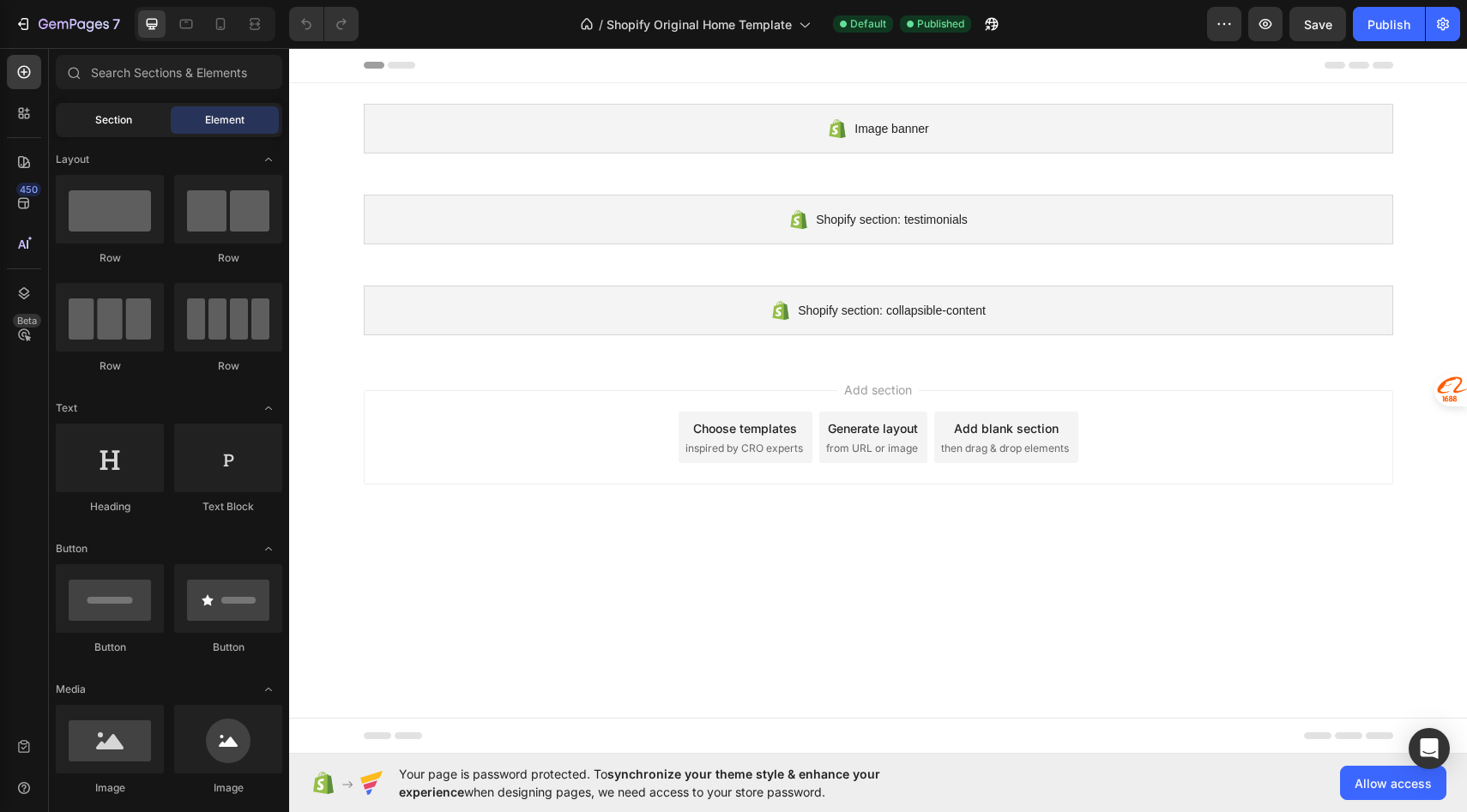
click at [130, 121] on span "Section" at bounding box center [113, 120] width 37 height 15
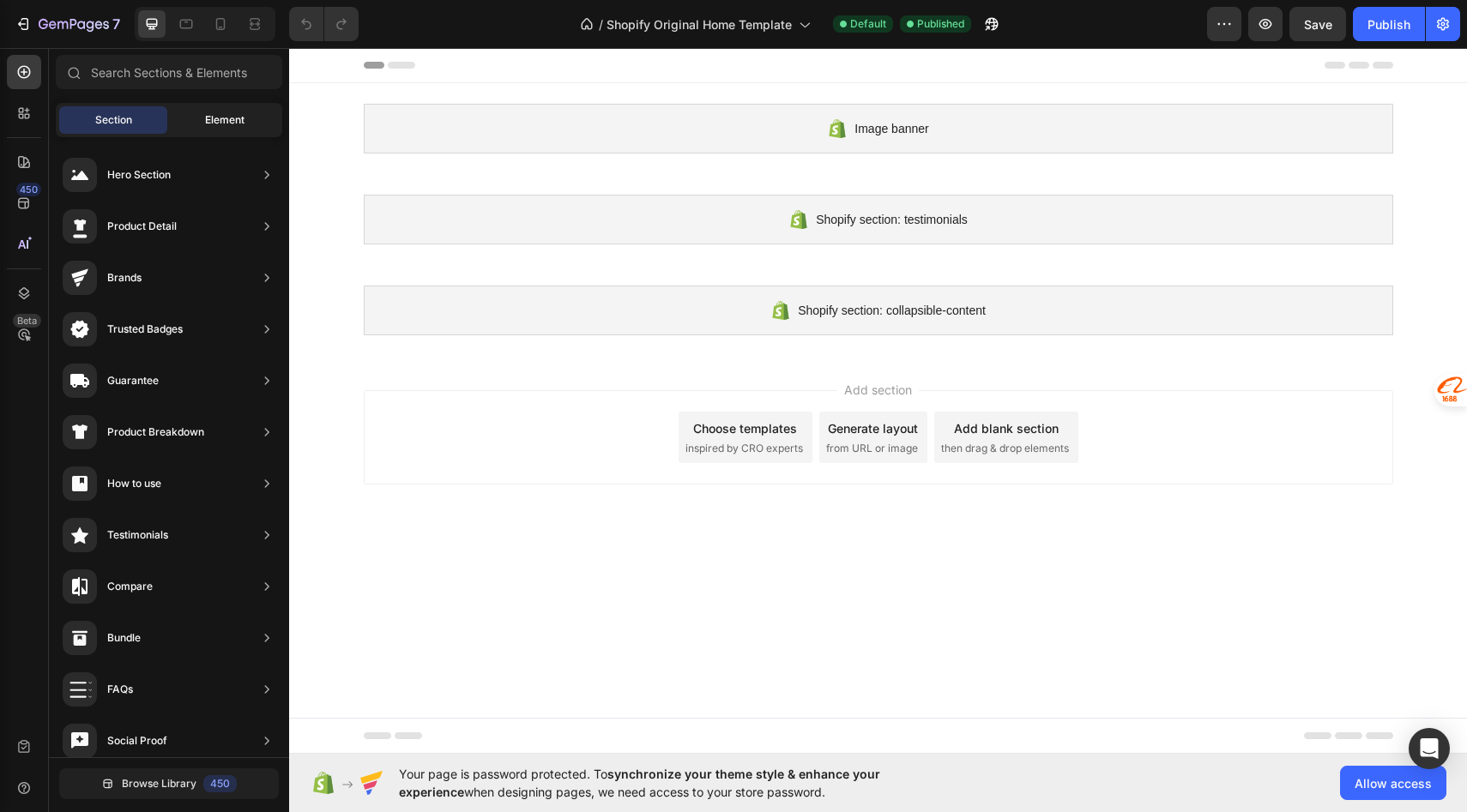
click at [204, 113] on div "Element" at bounding box center [225, 120] width 108 height 27
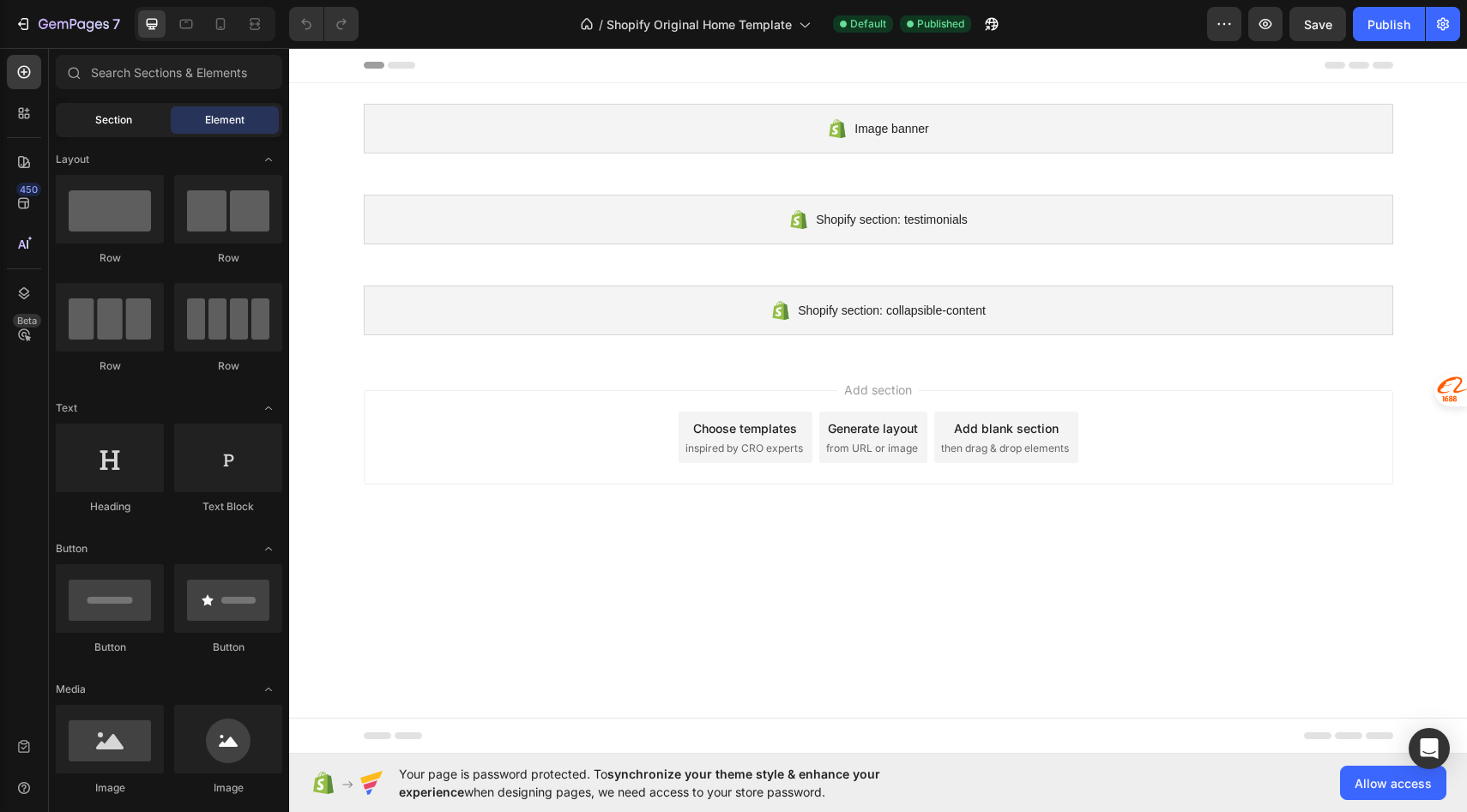
click at [109, 119] on span "Section" at bounding box center [113, 120] width 37 height 15
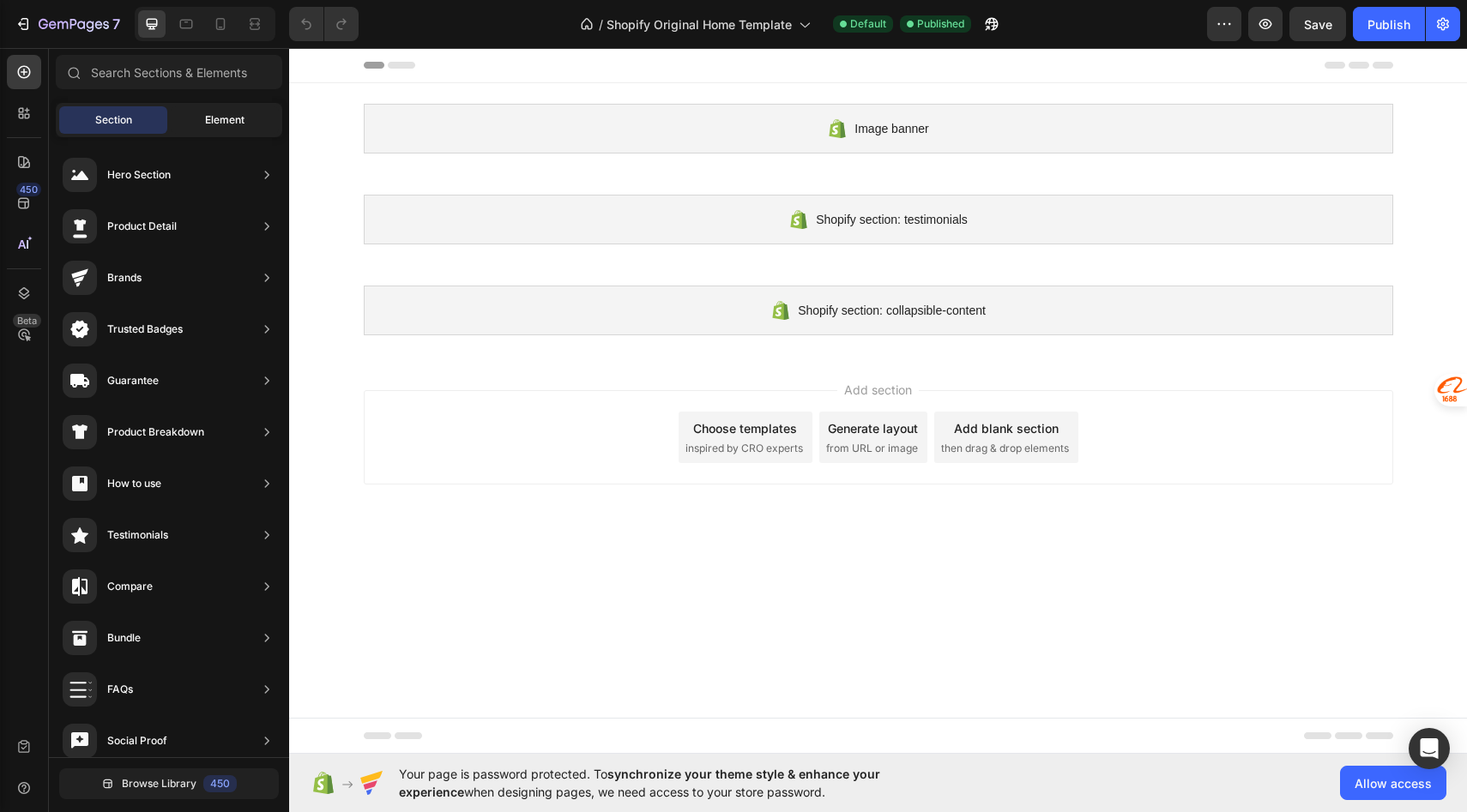
click at [223, 125] on span "Element" at bounding box center [225, 120] width 40 height 15
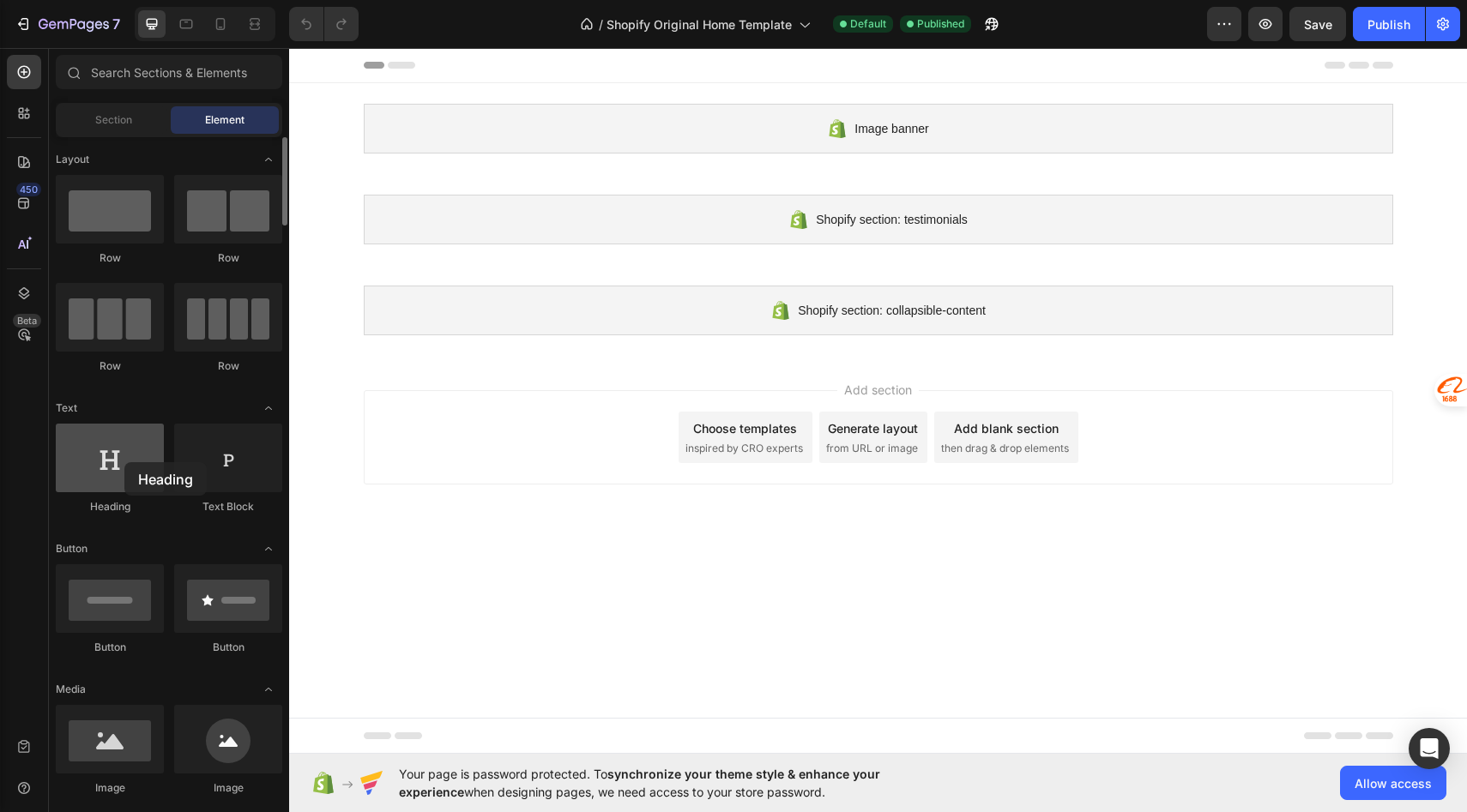
click at [125, 462] on div at bounding box center [109, 457] width 108 height 69
click at [124, 117] on span "Section" at bounding box center [113, 120] width 37 height 15
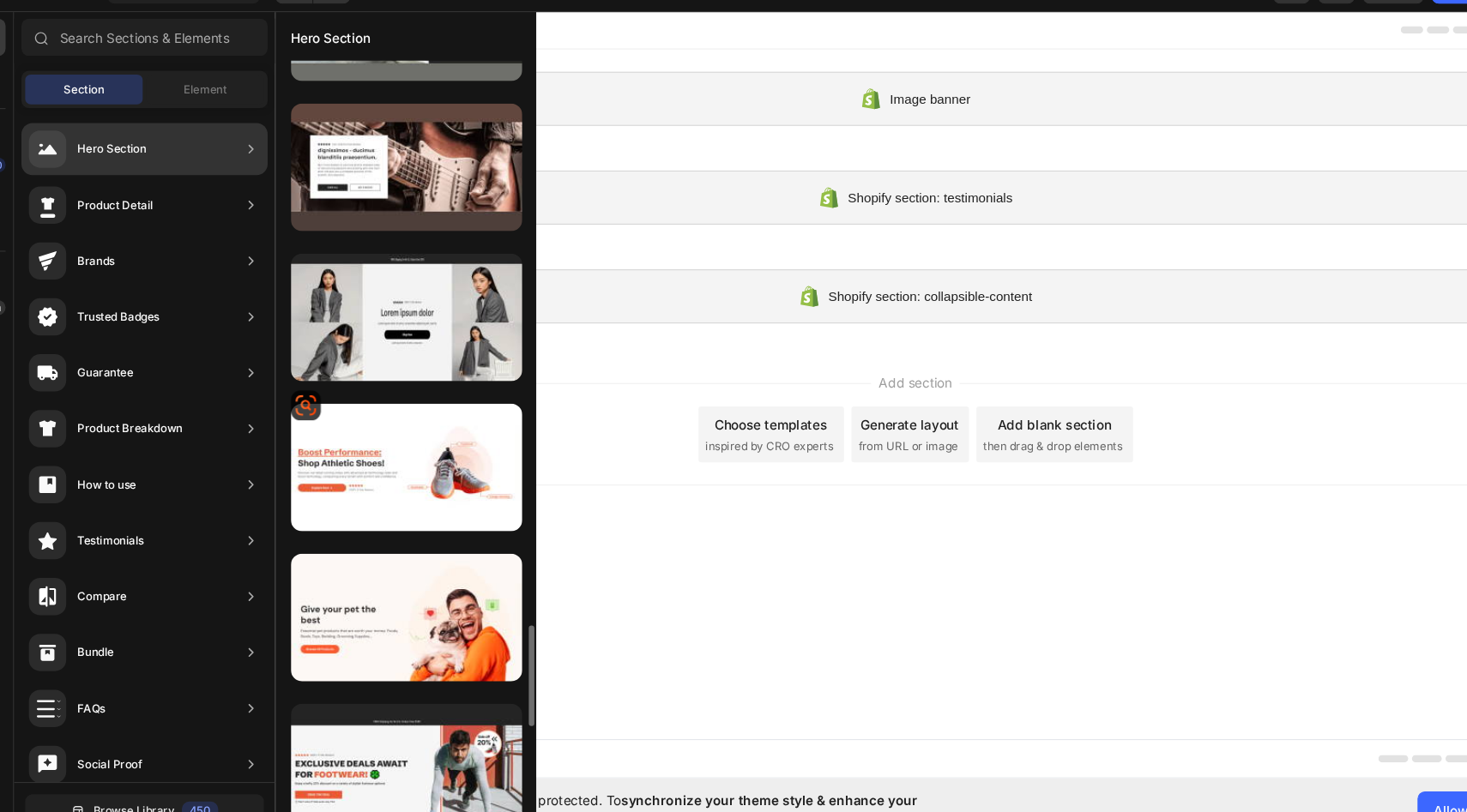
scroll to position [3964, 0]
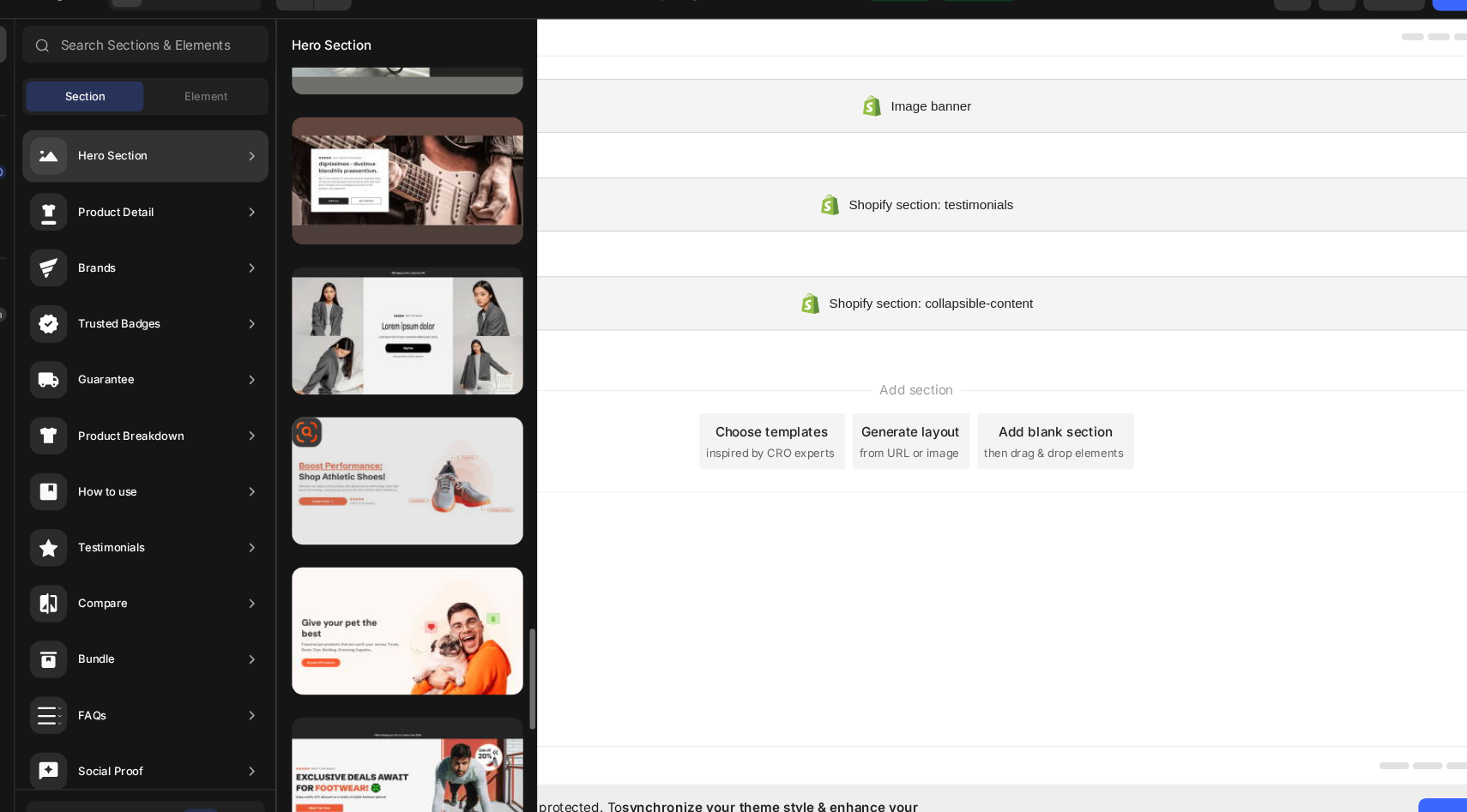
click at [442, 485] on div at bounding box center [410, 473] width 213 height 118
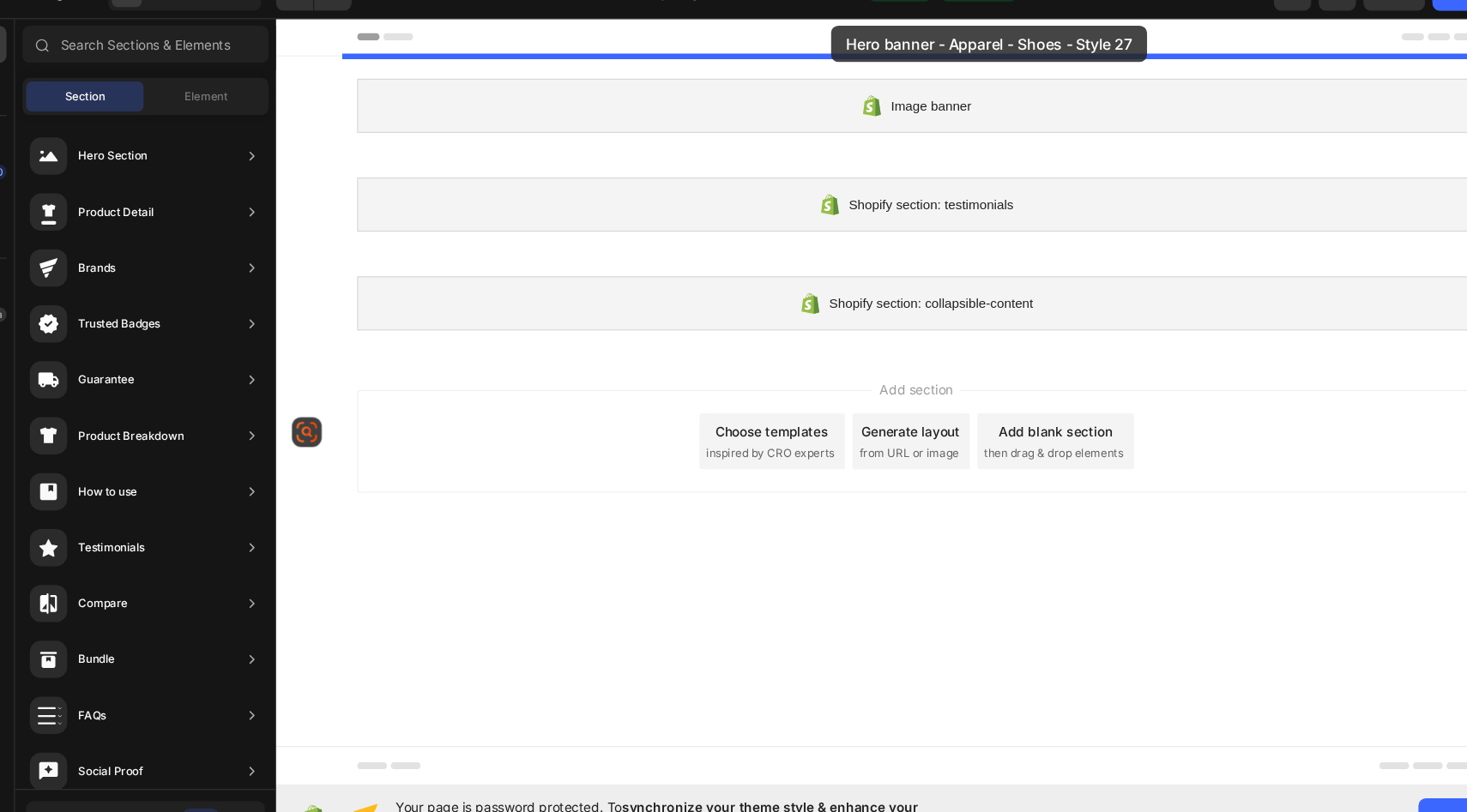
drag, startPoint x: 717, startPoint y: 502, endPoint x: 786, endPoint y: 25, distance: 482.0
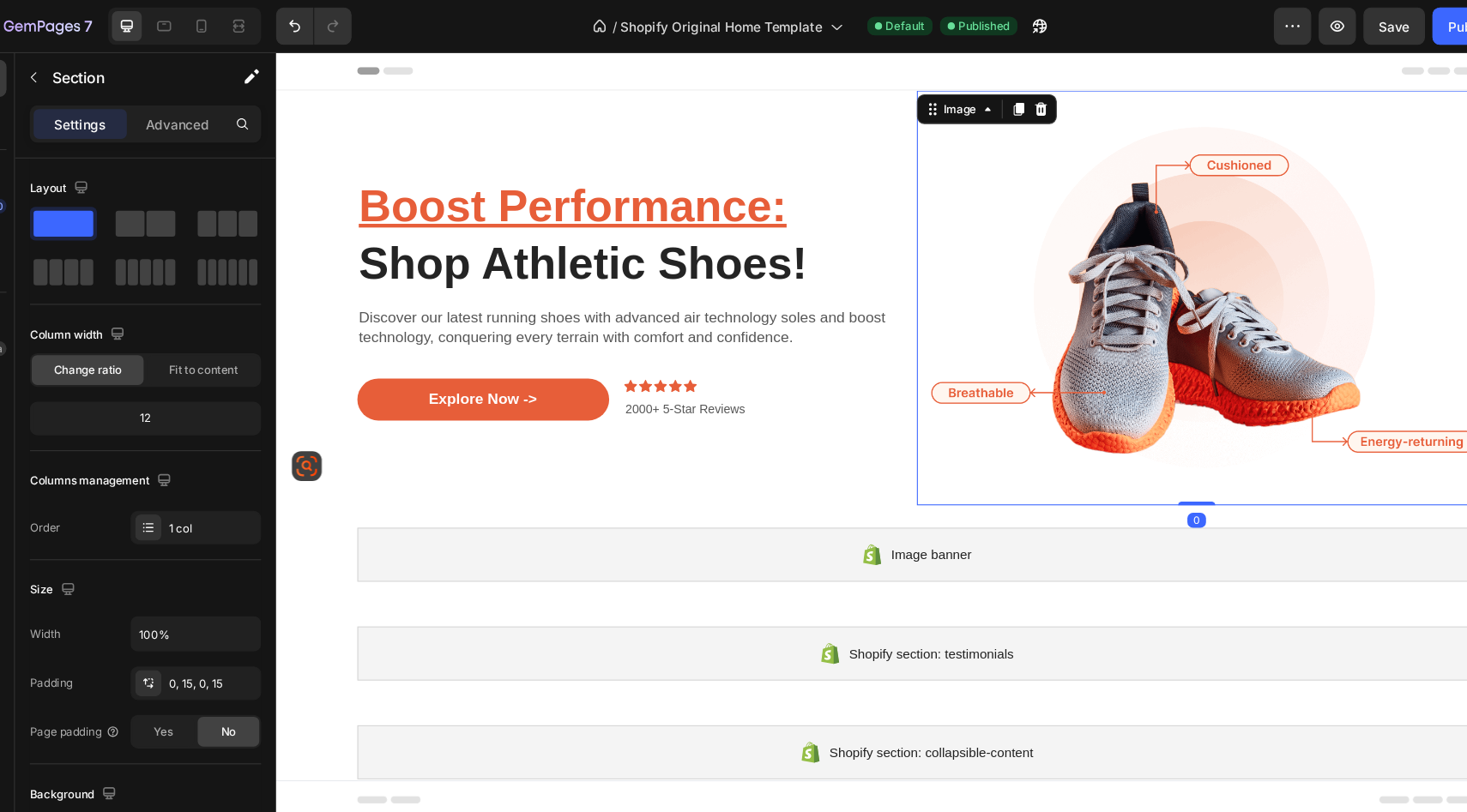
click at [1055, 241] on img at bounding box center [1123, 277] width 515 height 382
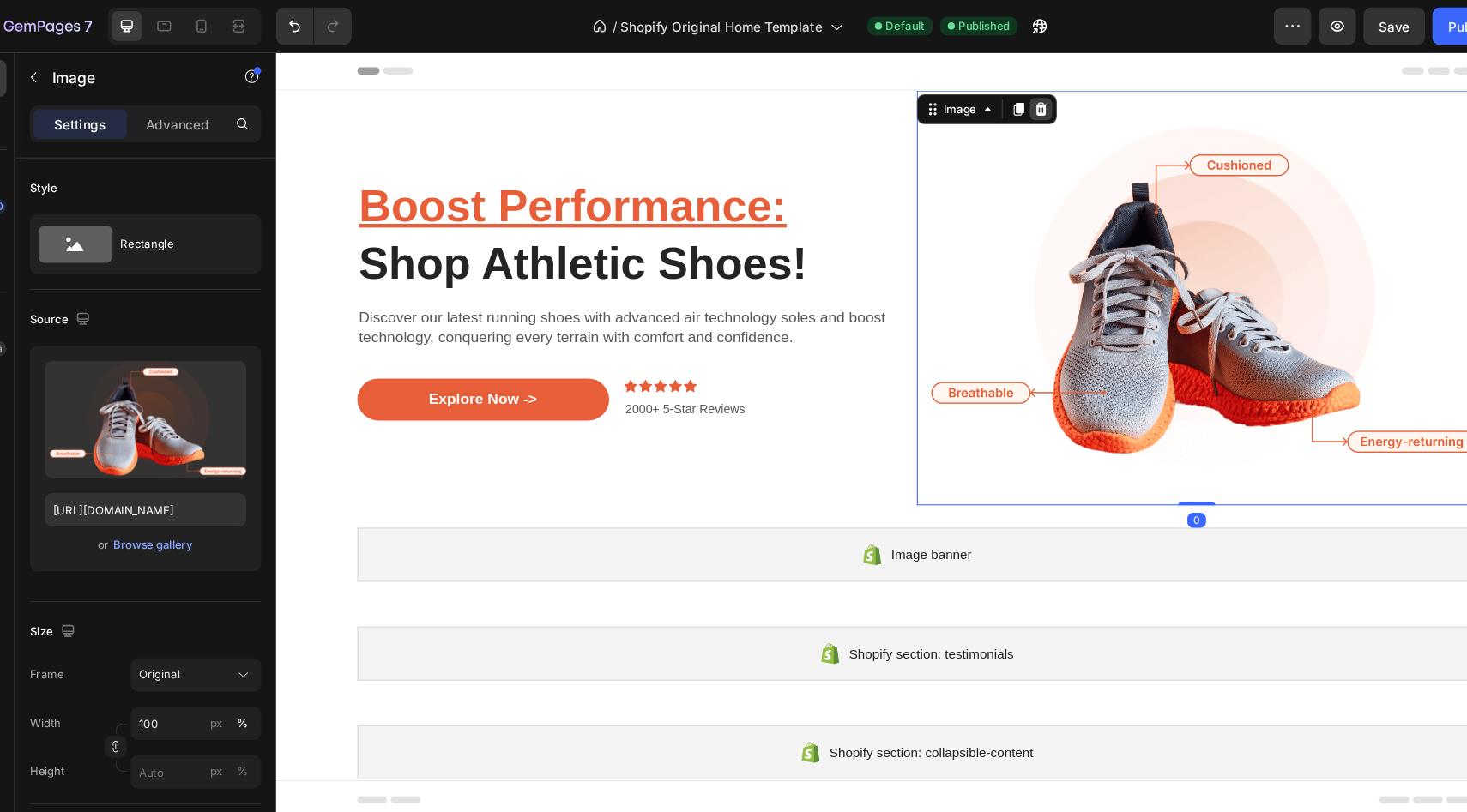
click at [985, 103] on icon at bounding box center [978, 104] width 14 height 14
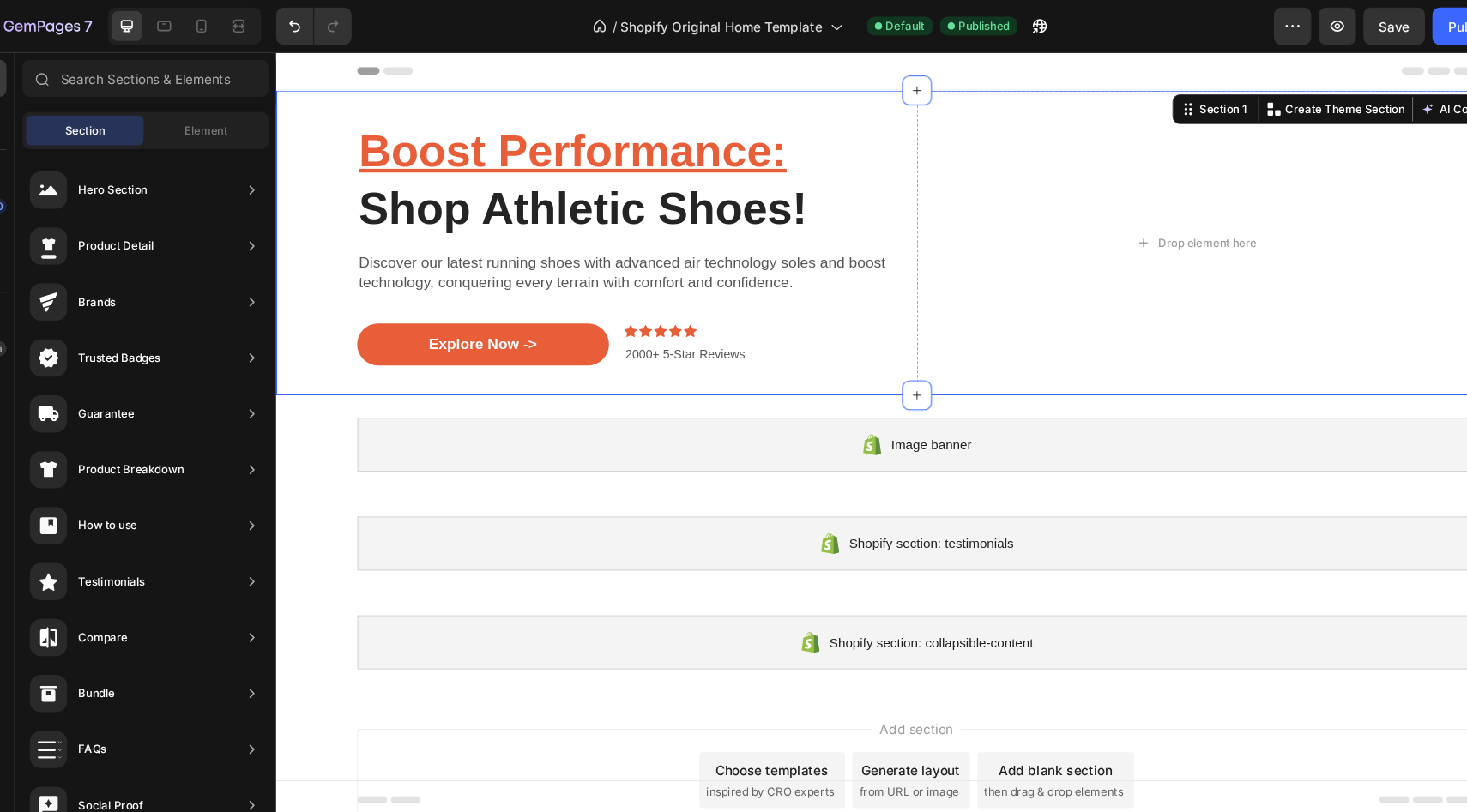
click at [308, 122] on div "Boost Performance: Shop Athletic Shoes! Heading Discover our latest running sho…" at bounding box center [864, 226] width 1152 height 280
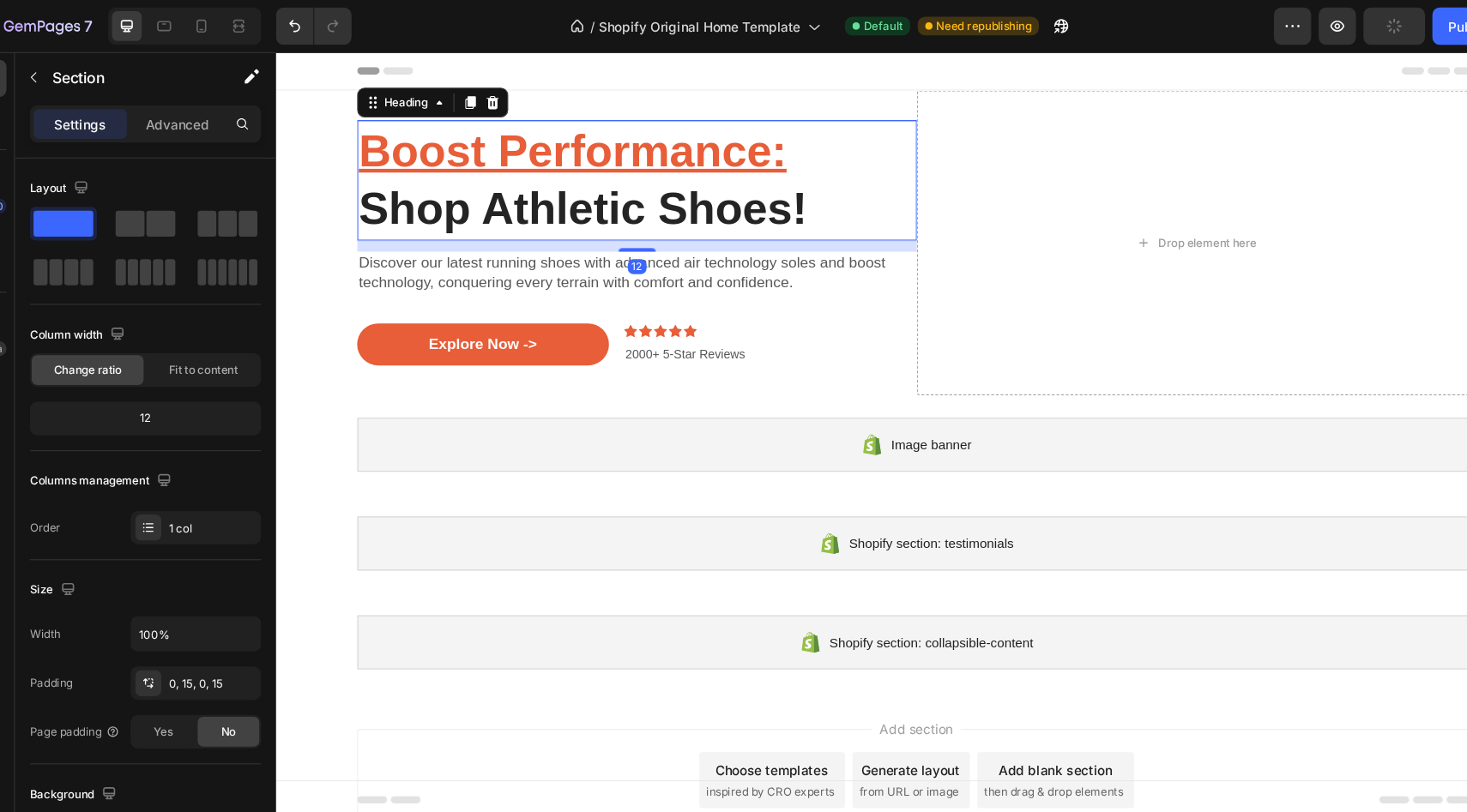
click at [468, 138] on u "Boost Performance:" at bounding box center [548, 141] width 393 height 45
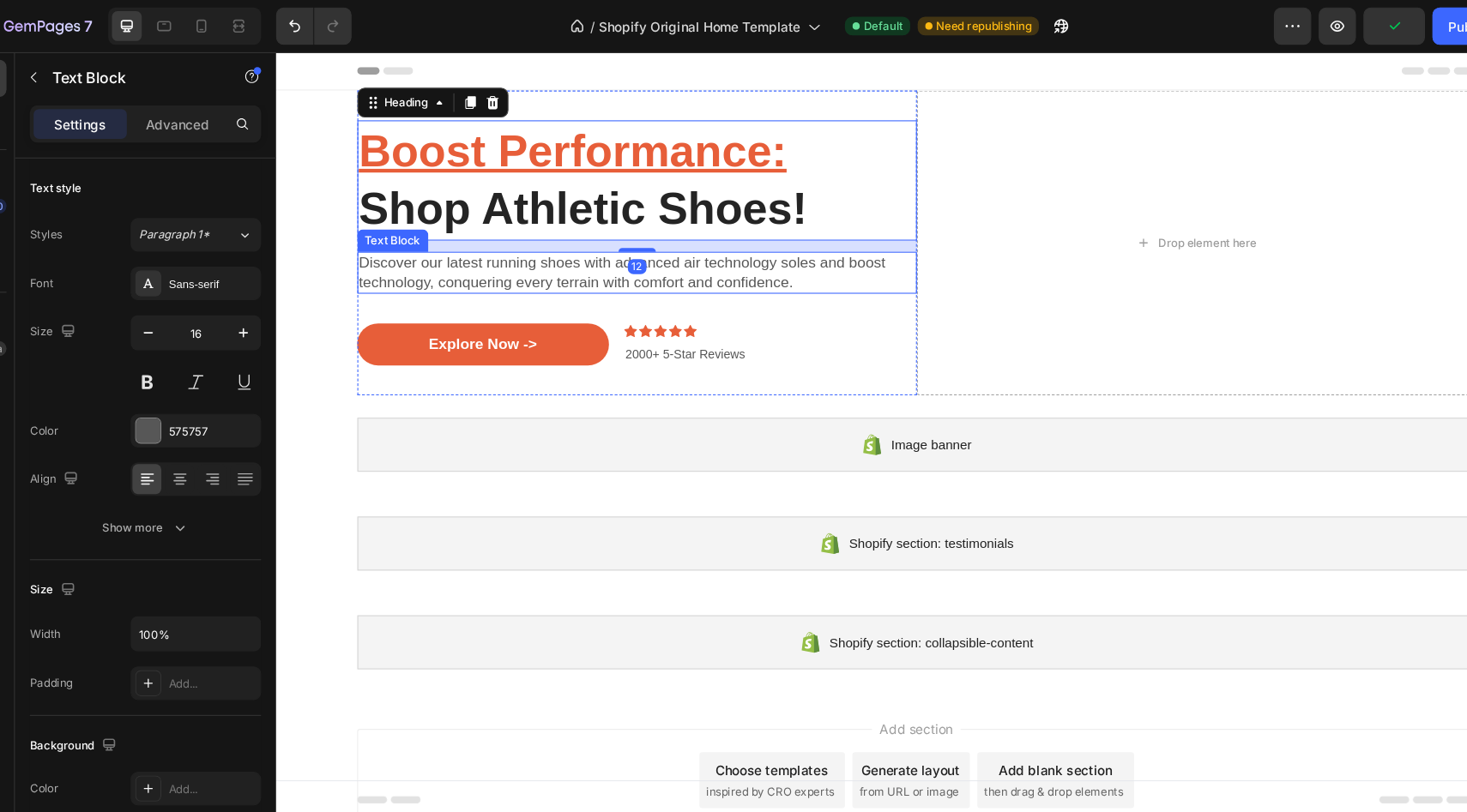
click at [487, 249] on p "Discover our latest running shoes with advanced air technology soles and boost …" at bounding box center [608, 255] width 511 height 36
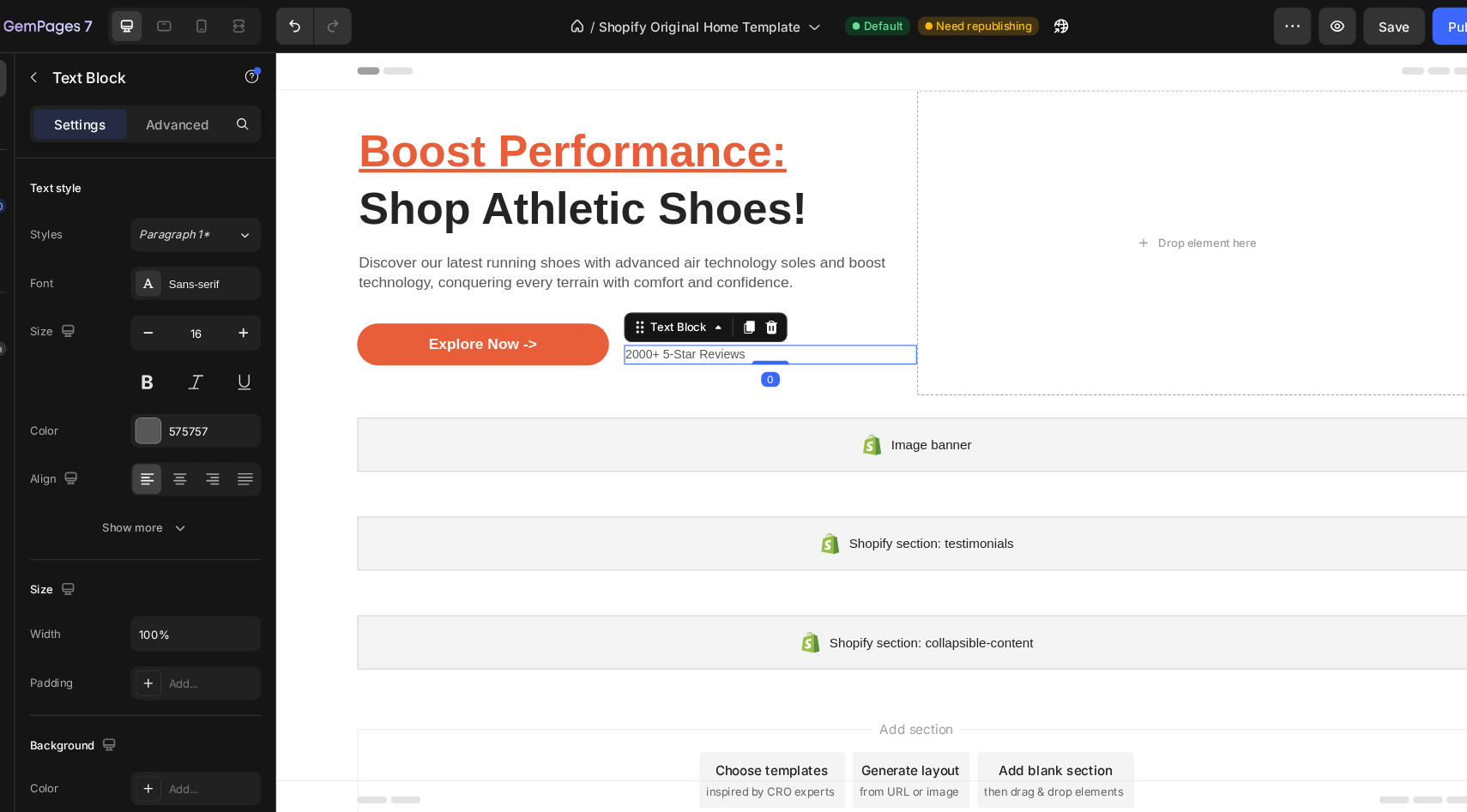
click at [821, 337] on div "2000+ 5-Star Reviews" at bounding box center [730, 329] width 270 height 18
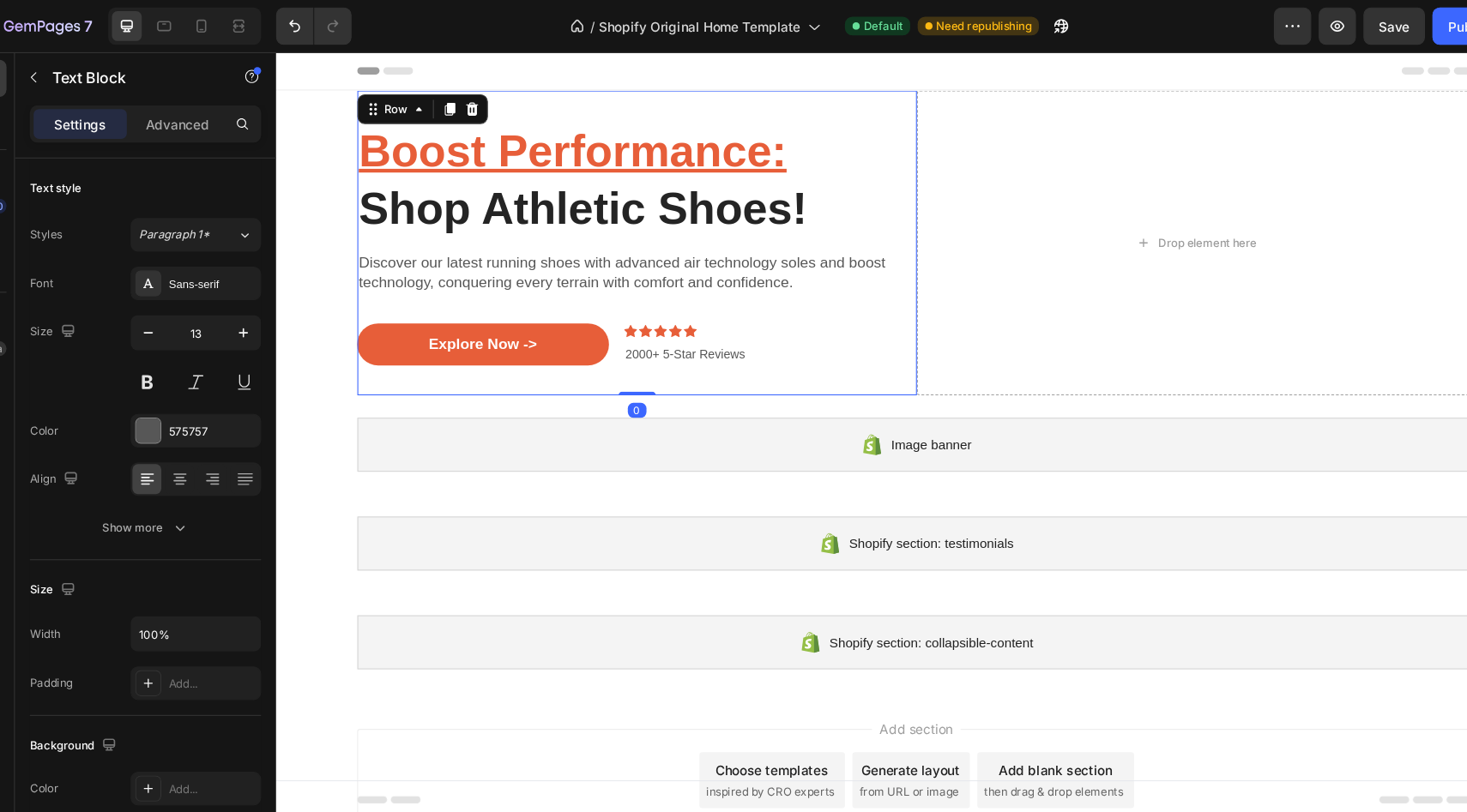
click at [806, 104] on div "Boost Performance: Shop Athletic Shoes! Heading Discover our latest running sho…" at bounding box center [608, 226] width 515 height 280
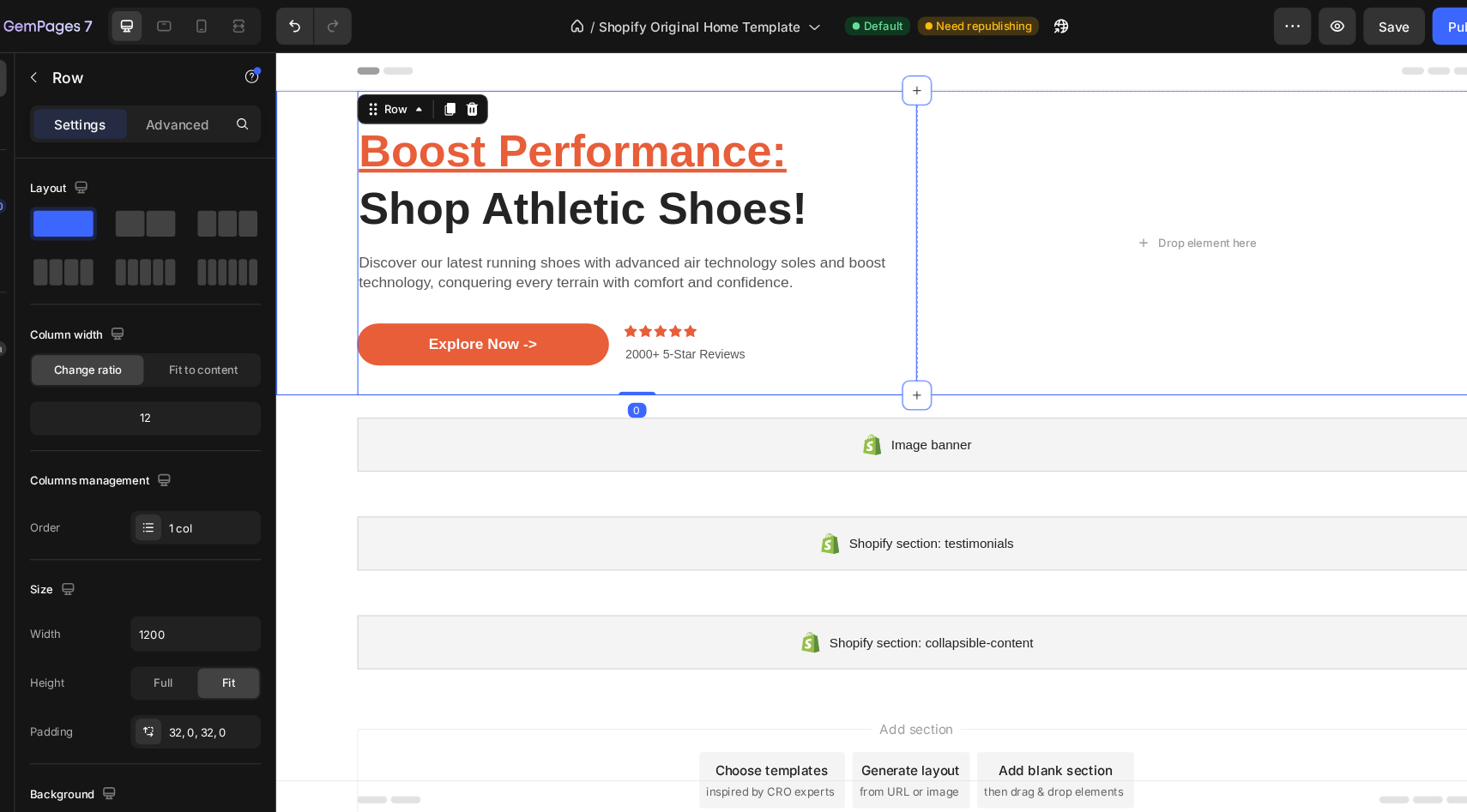
click at [322, 97] on div "Boost Performance: Shop Athletic Shoes! Heading Discover our latest running sho…" at bounding box center [864, 226] width 1152 height 280
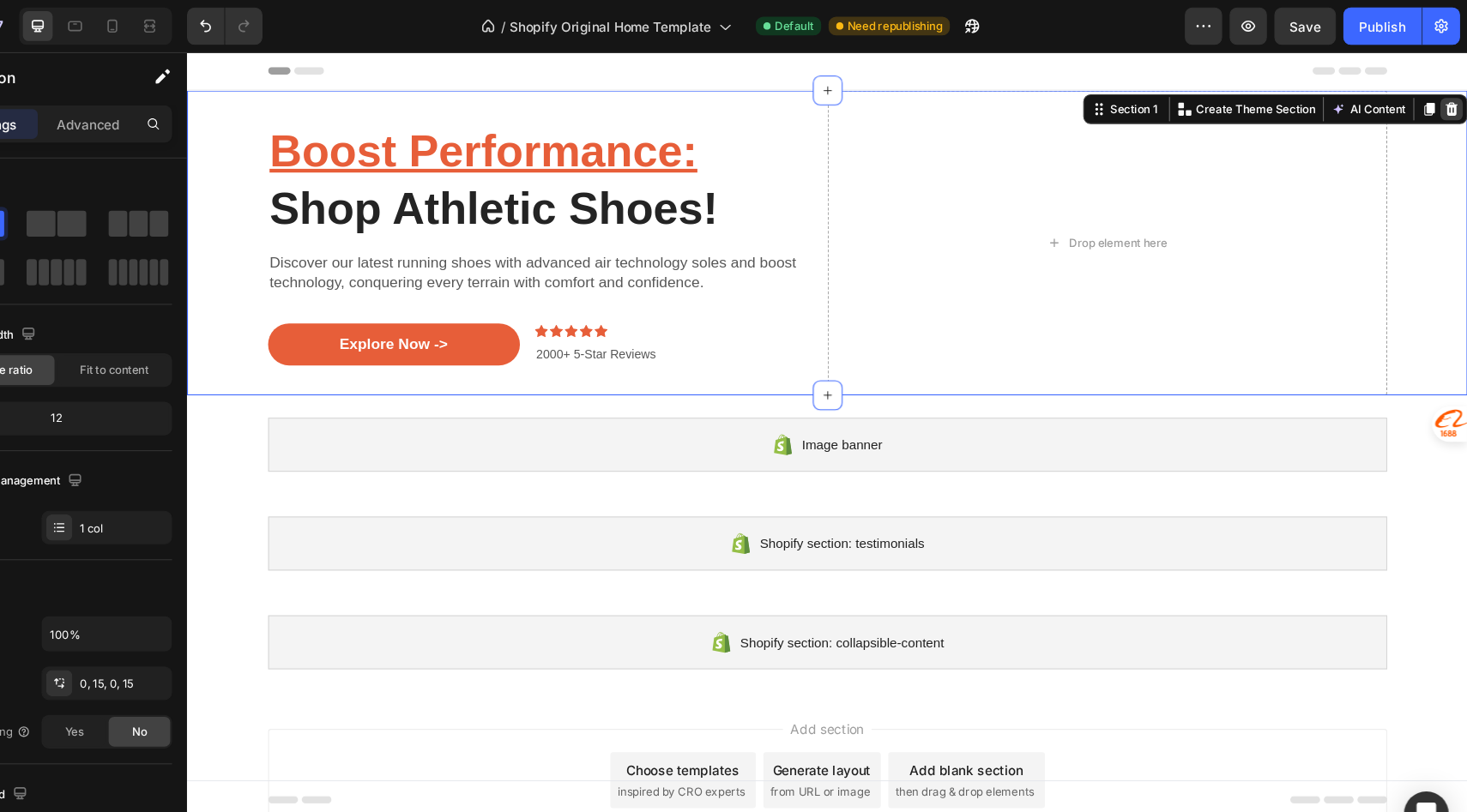
click at [1355, 101] on icon at bounding box center [1349, 104] width 14 height 14
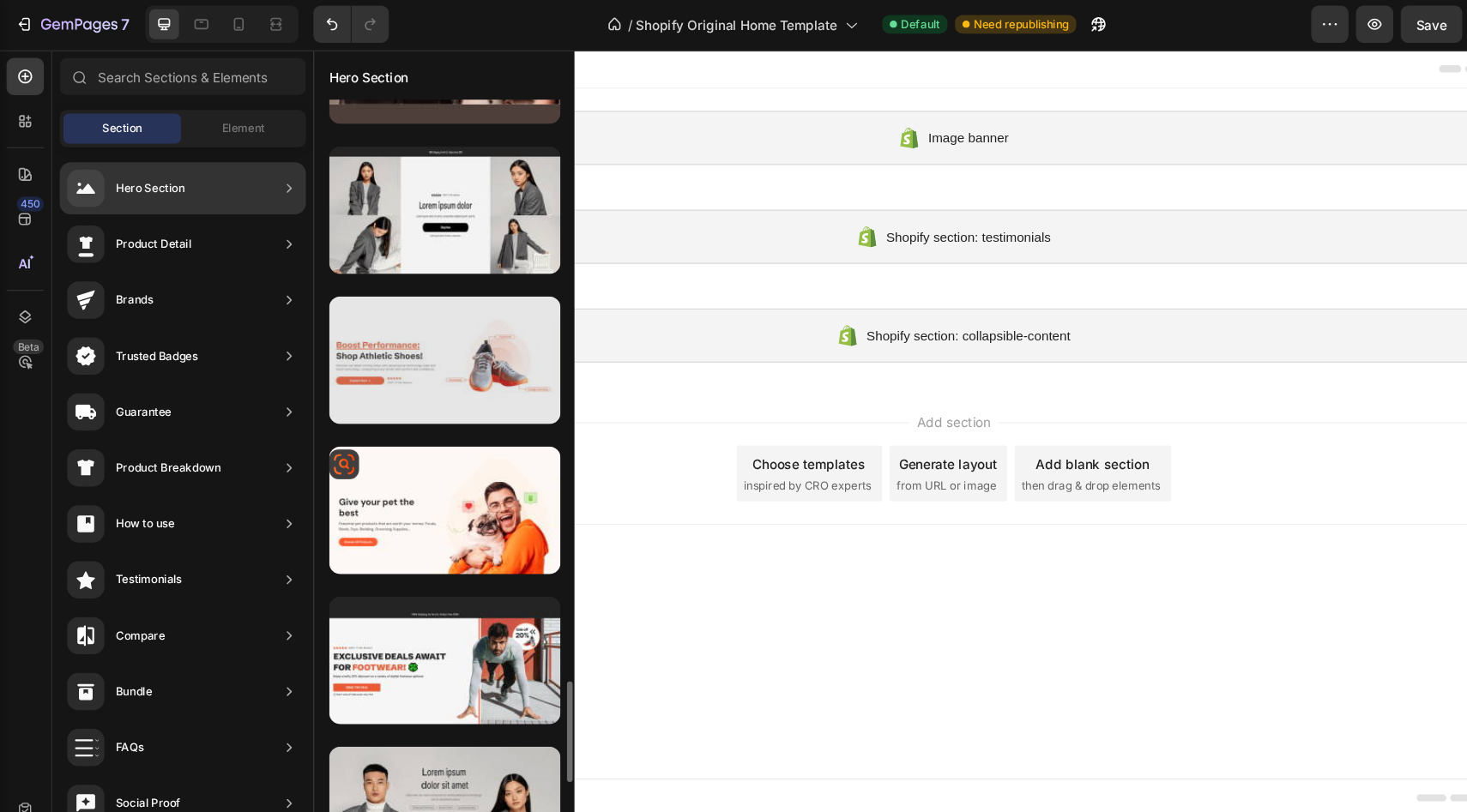
scroll to position [4106, 0]
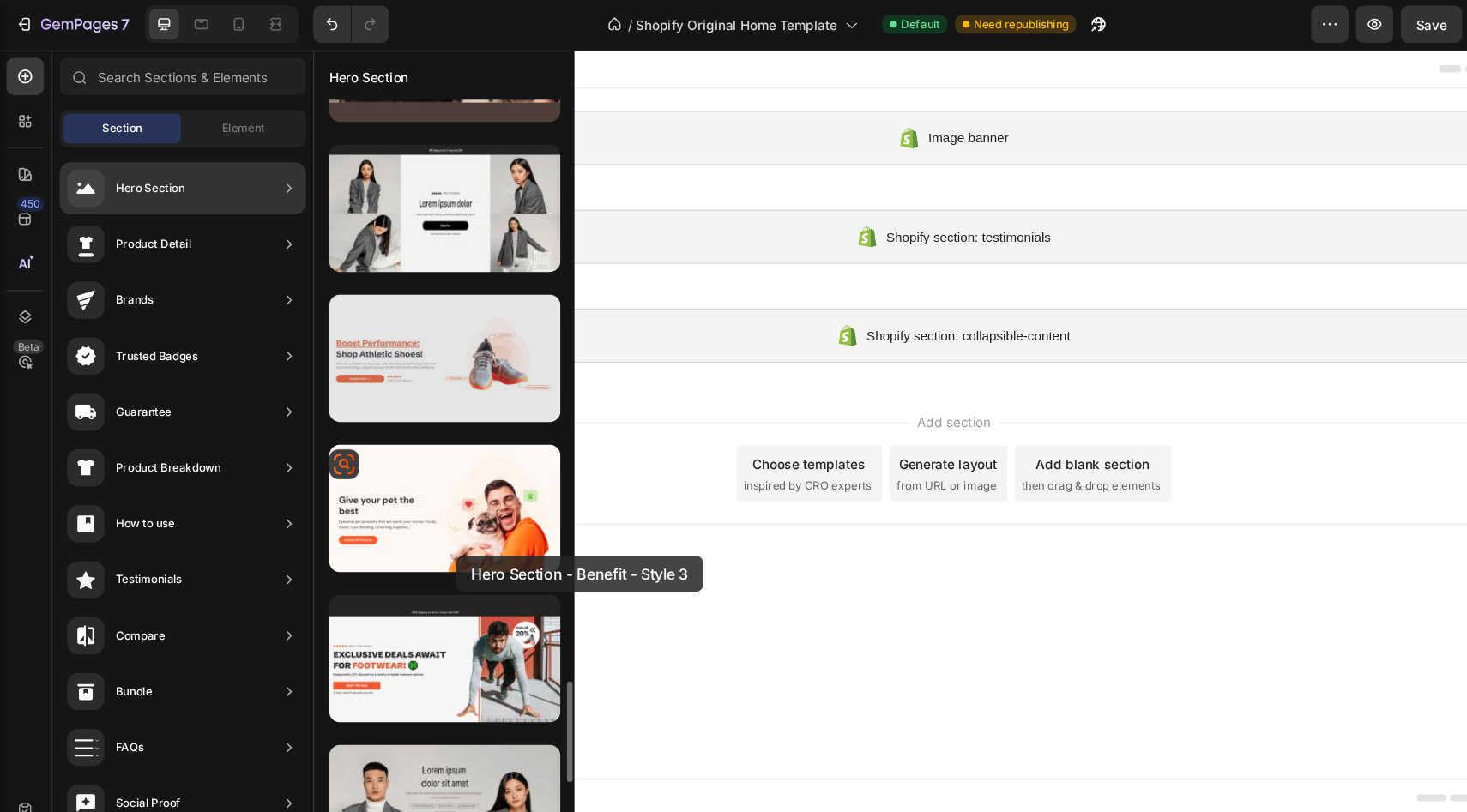
click at [421, 513] on div at bounding box center [410, 470] width 213 height 118
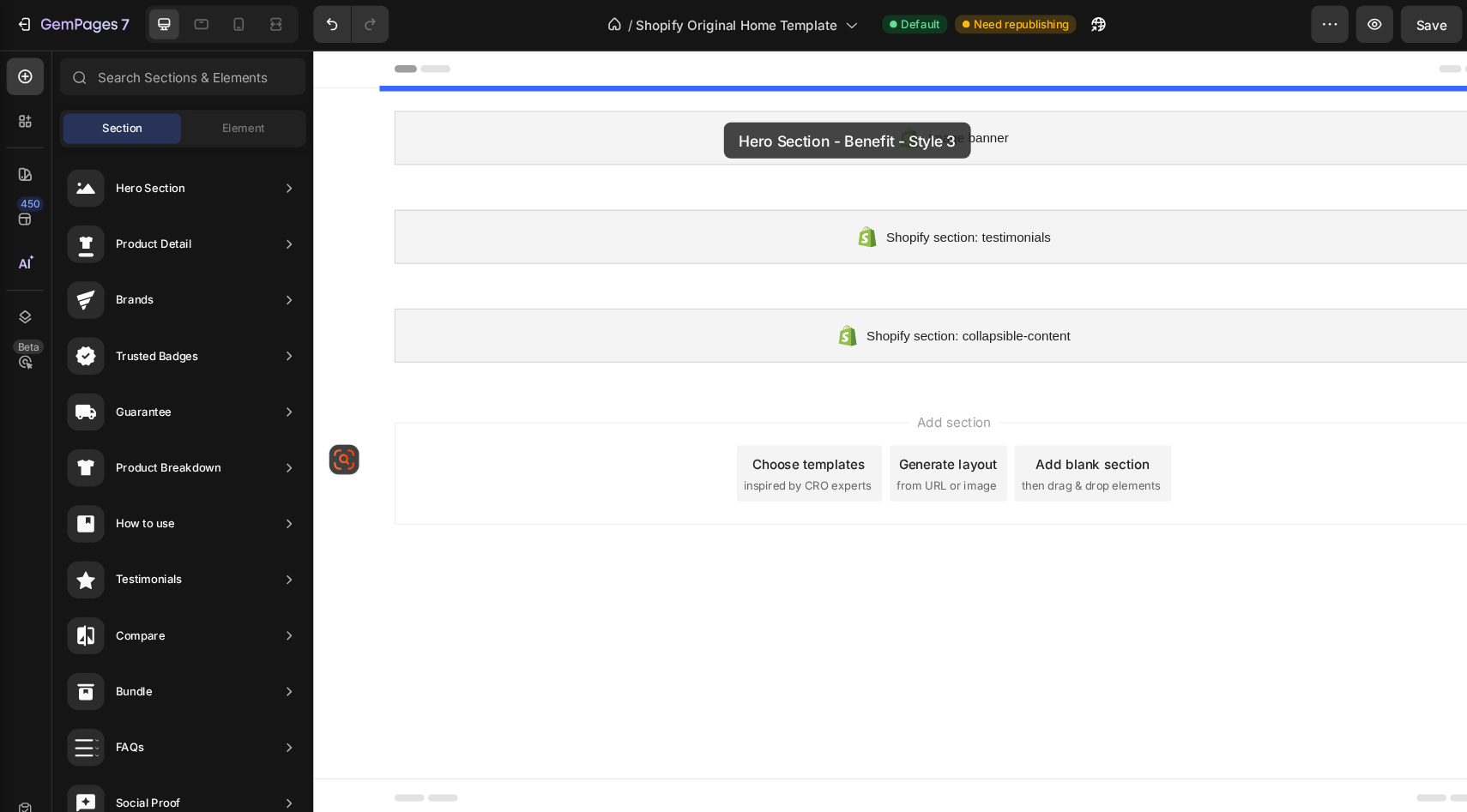
drag, startPoint x: 734, startPoint y: 561, endPoint x: 691, endPoint y: 116, distance: 447.1
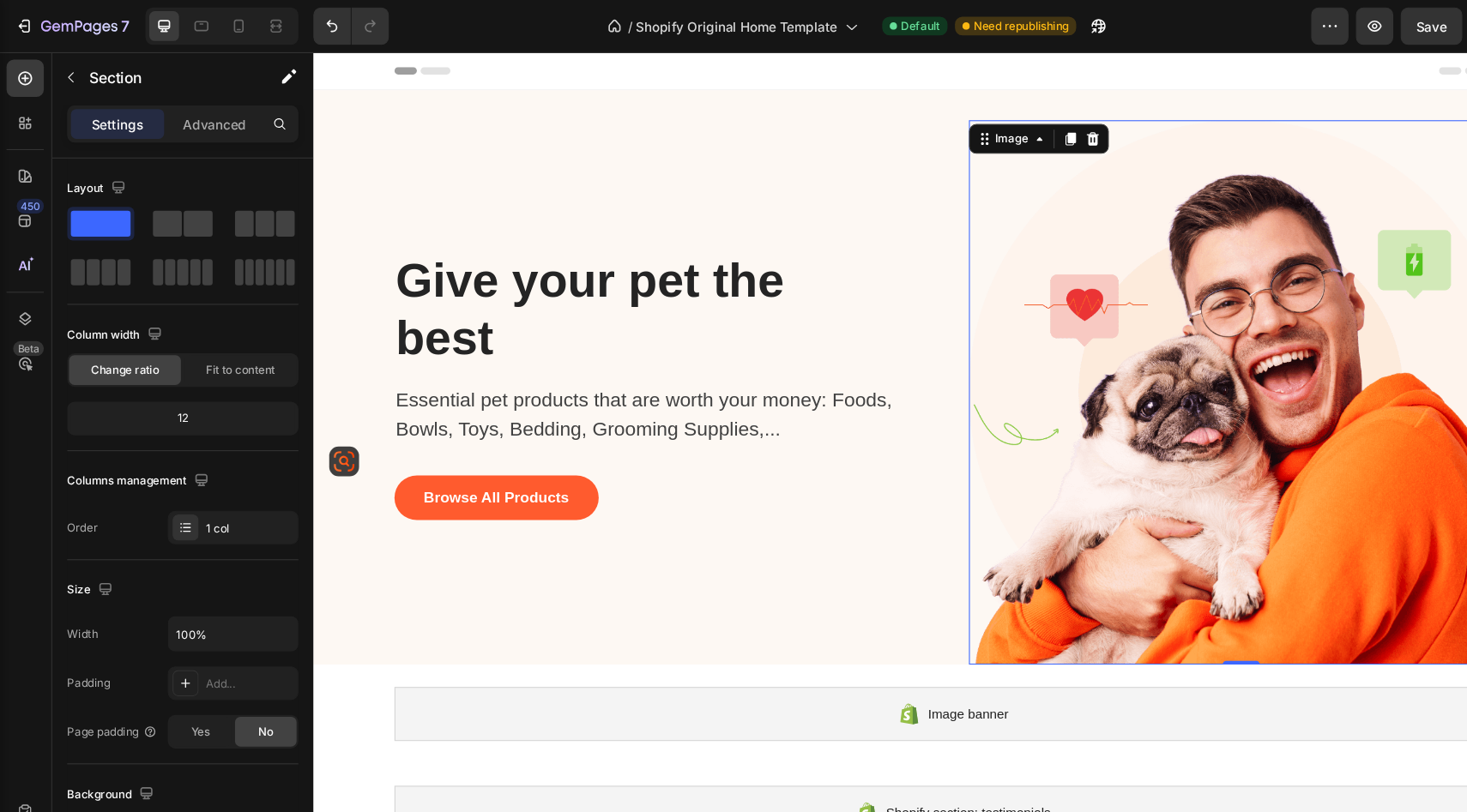
click at [1097, 352] on img at bounding box center [1166, 364] width 501 height 501
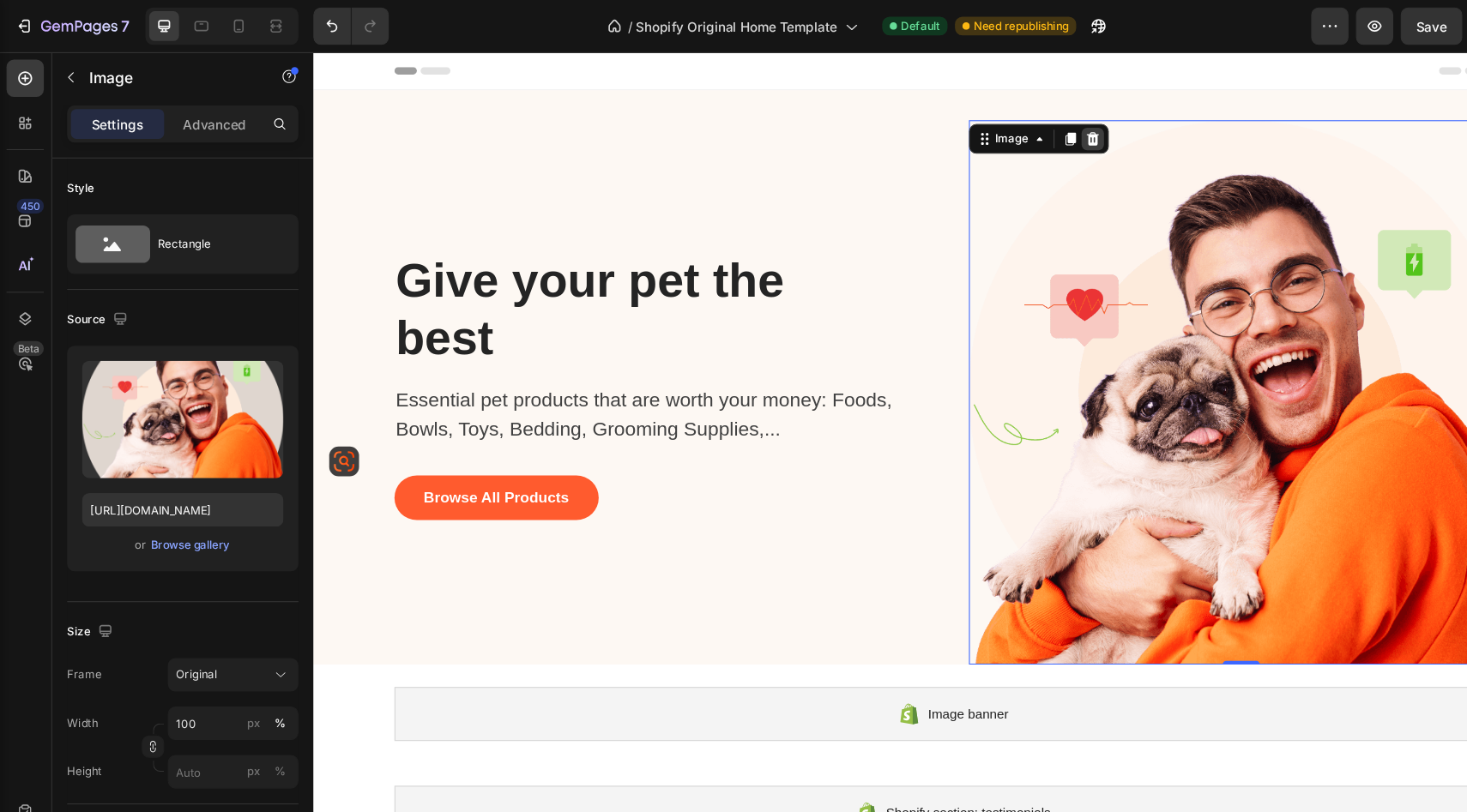
click at [1035, 129] on icon at bounding box center [1030, 131] width 14 height 14
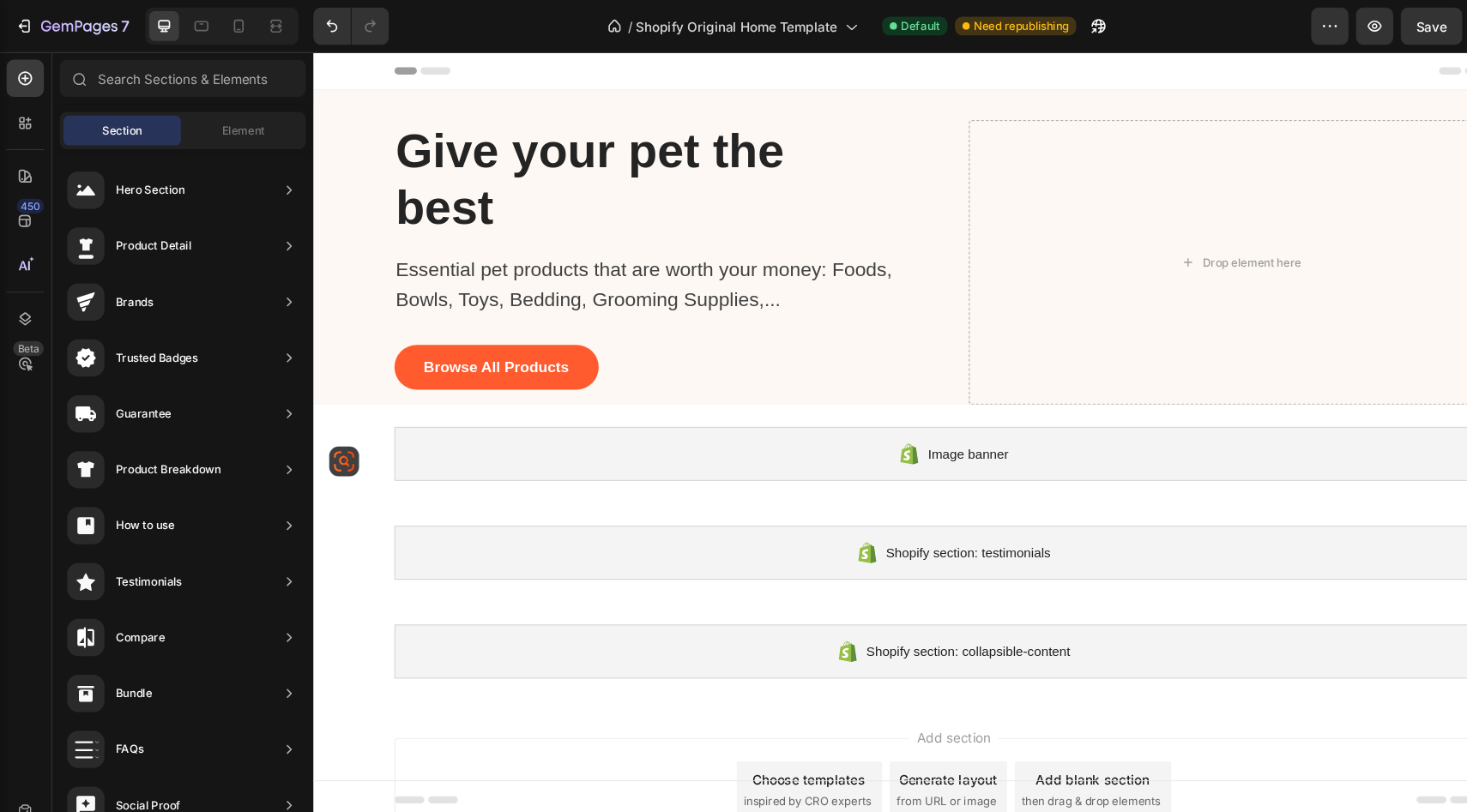
scroll to position [0, 0]
click at [429, 72] on div at bounding box center [902, 69] width 1029 height 34
click at [335, 75] on div at bounding box center [902, 69] width 1178 height 35
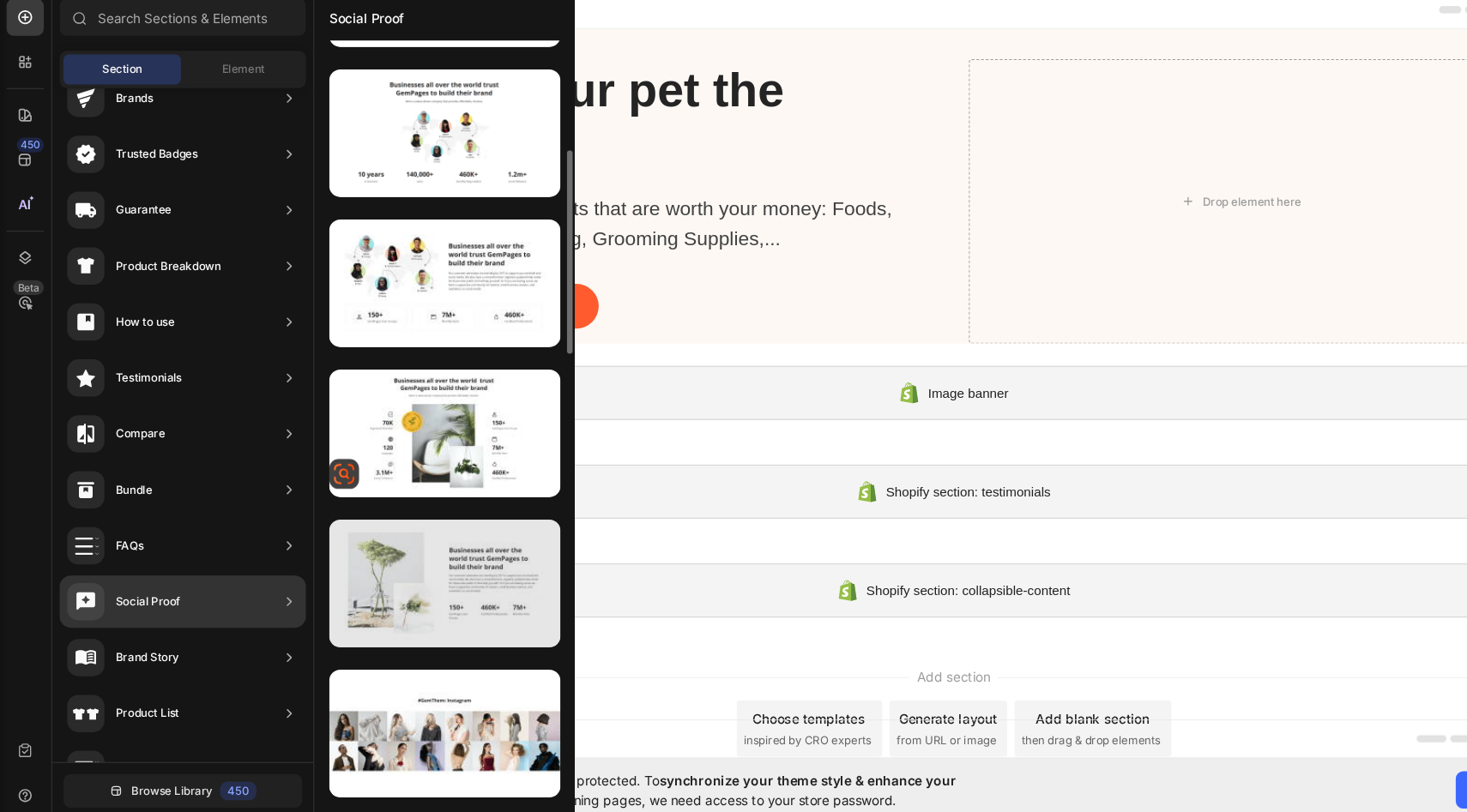
scroll to position [392, 0]
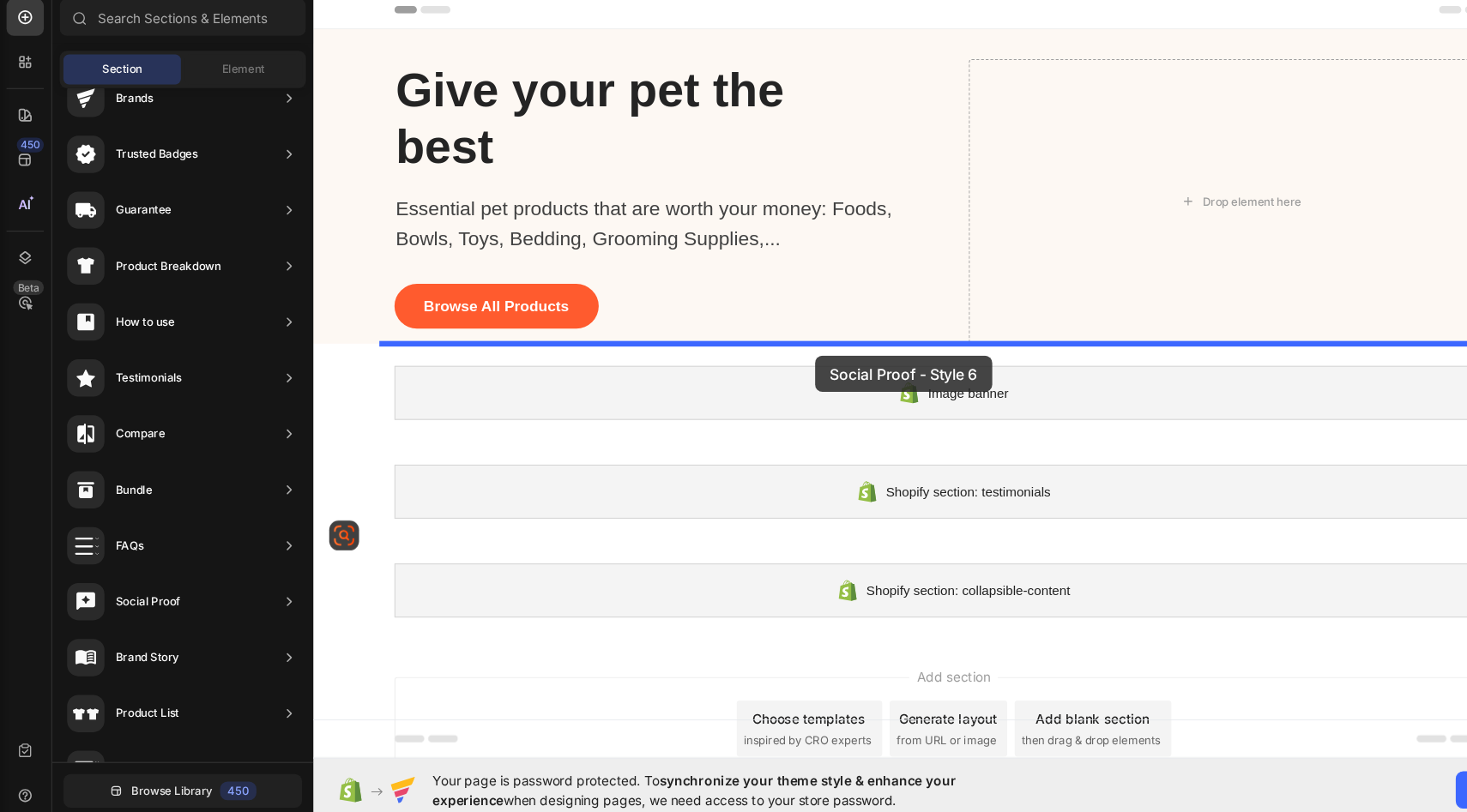
drag, startPoint x: 740, startPoint y: 592, endPoint x: 775, endPoint y: 327, distance: 267.3
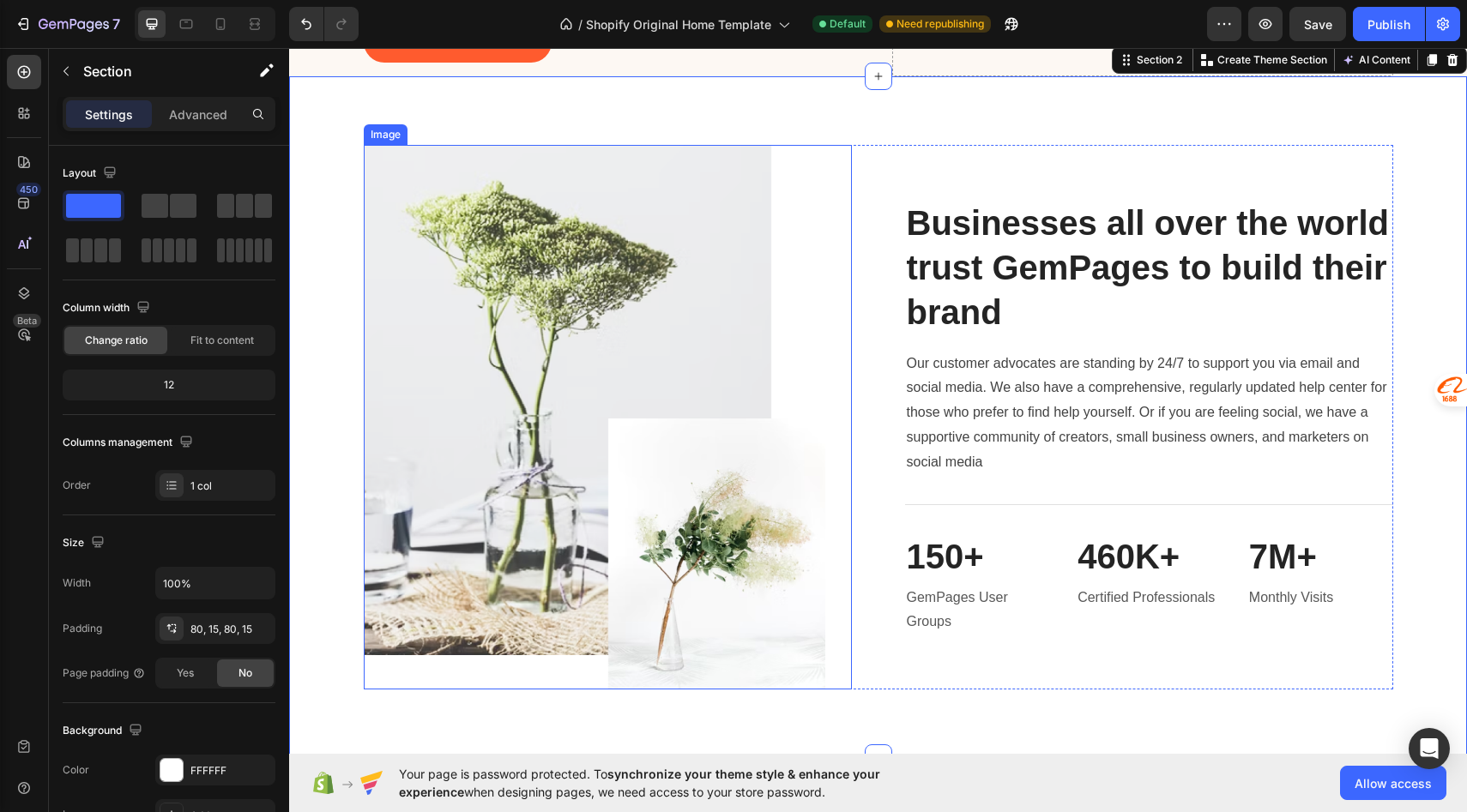
scroll to position [299, 0]
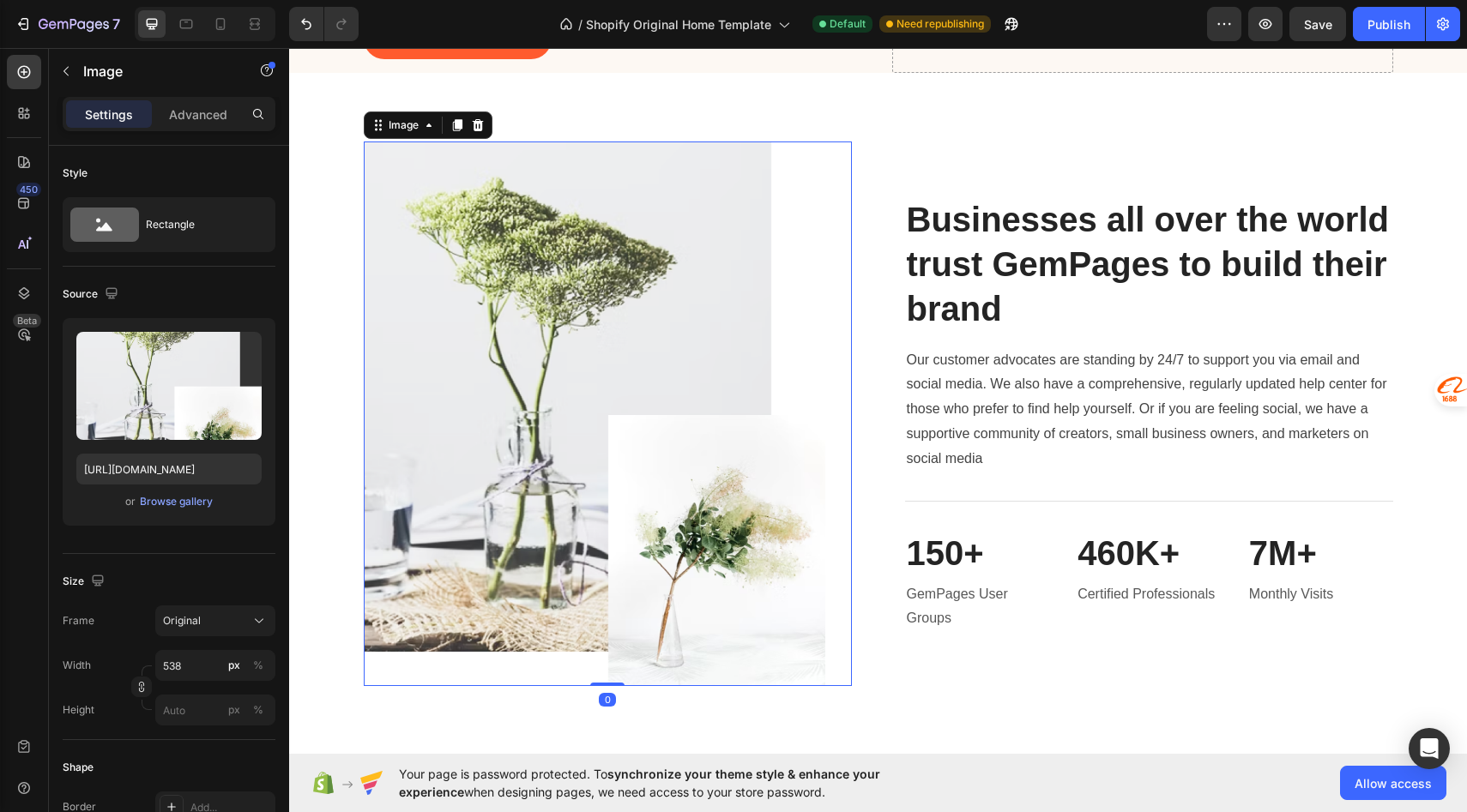
click at [560, 408] on img at bounding box center [594, 414] width 461 height 545
click at [478, 124] on icon at bounding box center [477, 125] width 14 height 14
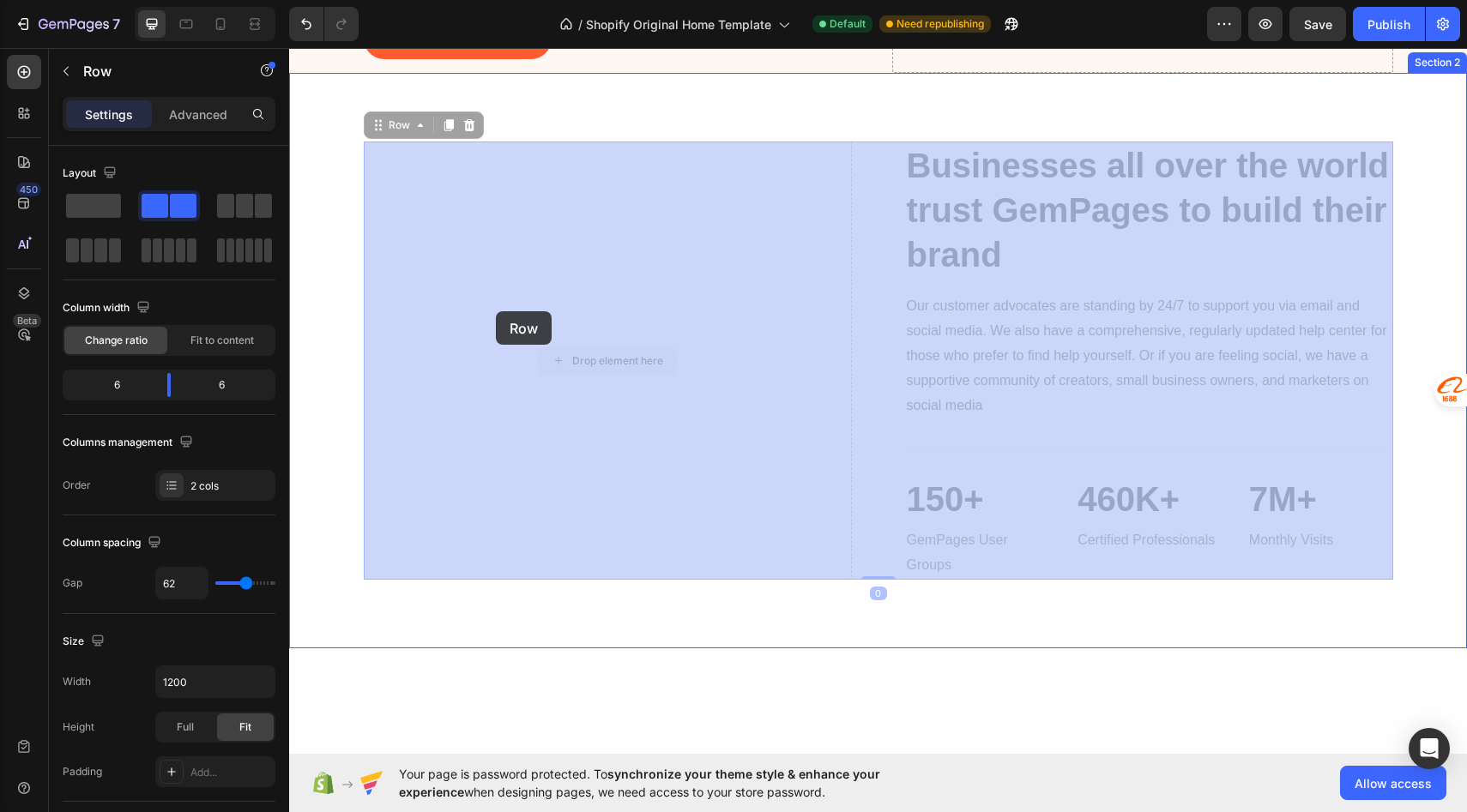
drag, startPoint x: 365, startPoint y: 307, endPoint x: 505, endPoint y: 308, distance: 140.0
drag, startPoint x: 850, startPoint y: 314, endPoint x: 749, endPoint y: 310, distance: 101.1
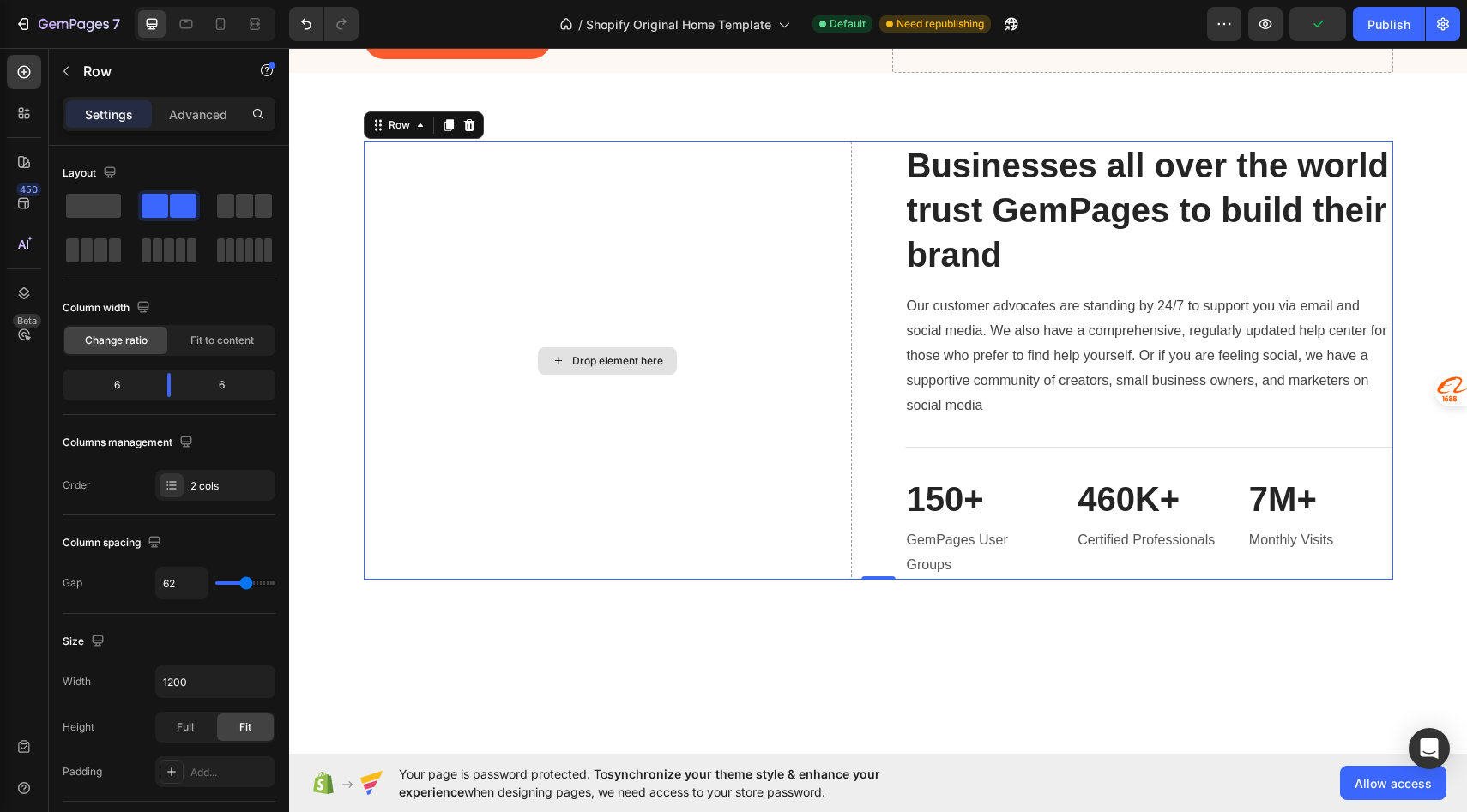
click at [840, 319] on div "Drop element here" at bounding box center [608, 360] width 488 height 439
click at [250, 340] on span "Fit to content" at bounding box center [222, 340] width 63 height 15
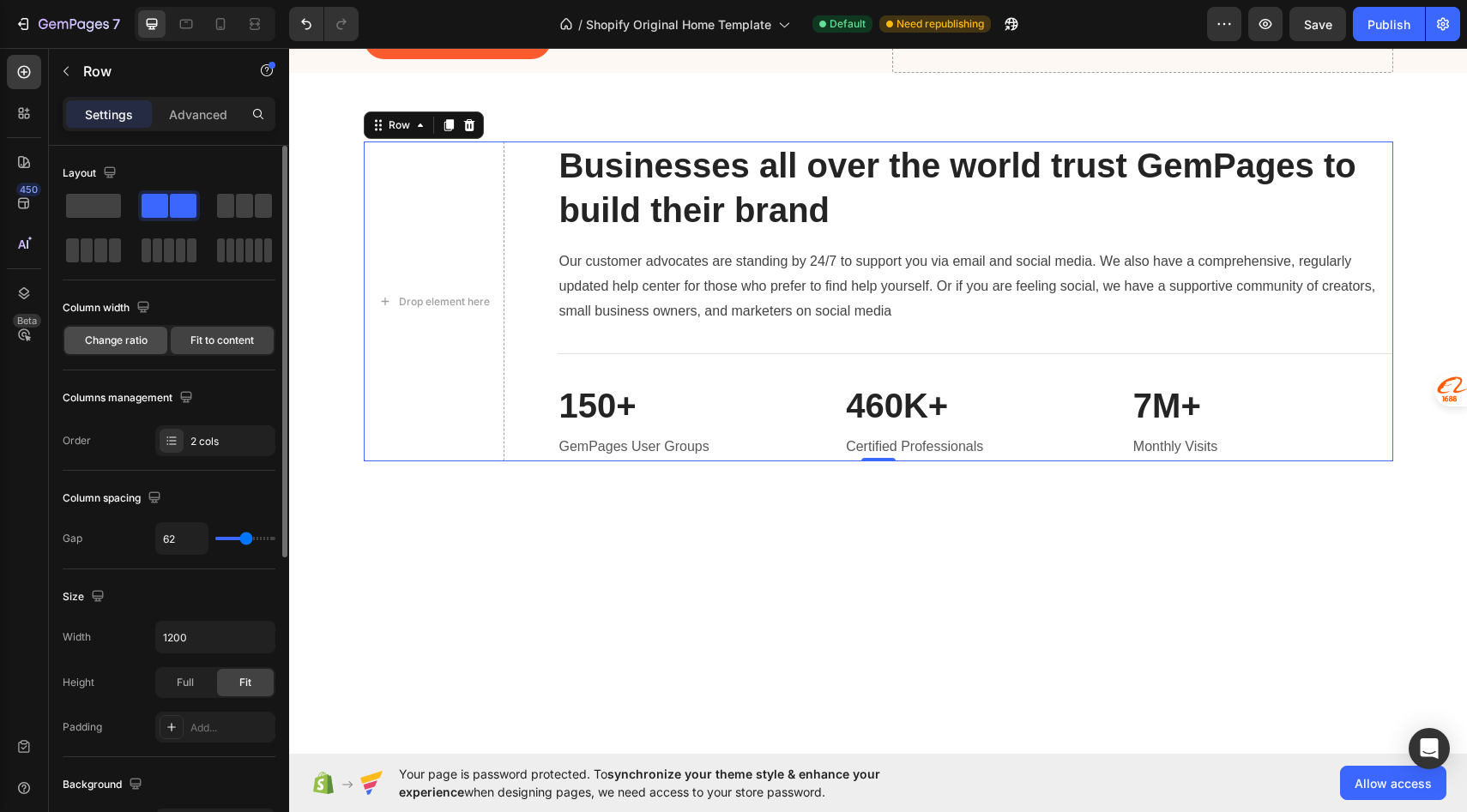
click at [122, 337] on span "Change ratio" at bounding box center [116, 340] width 62 height 15
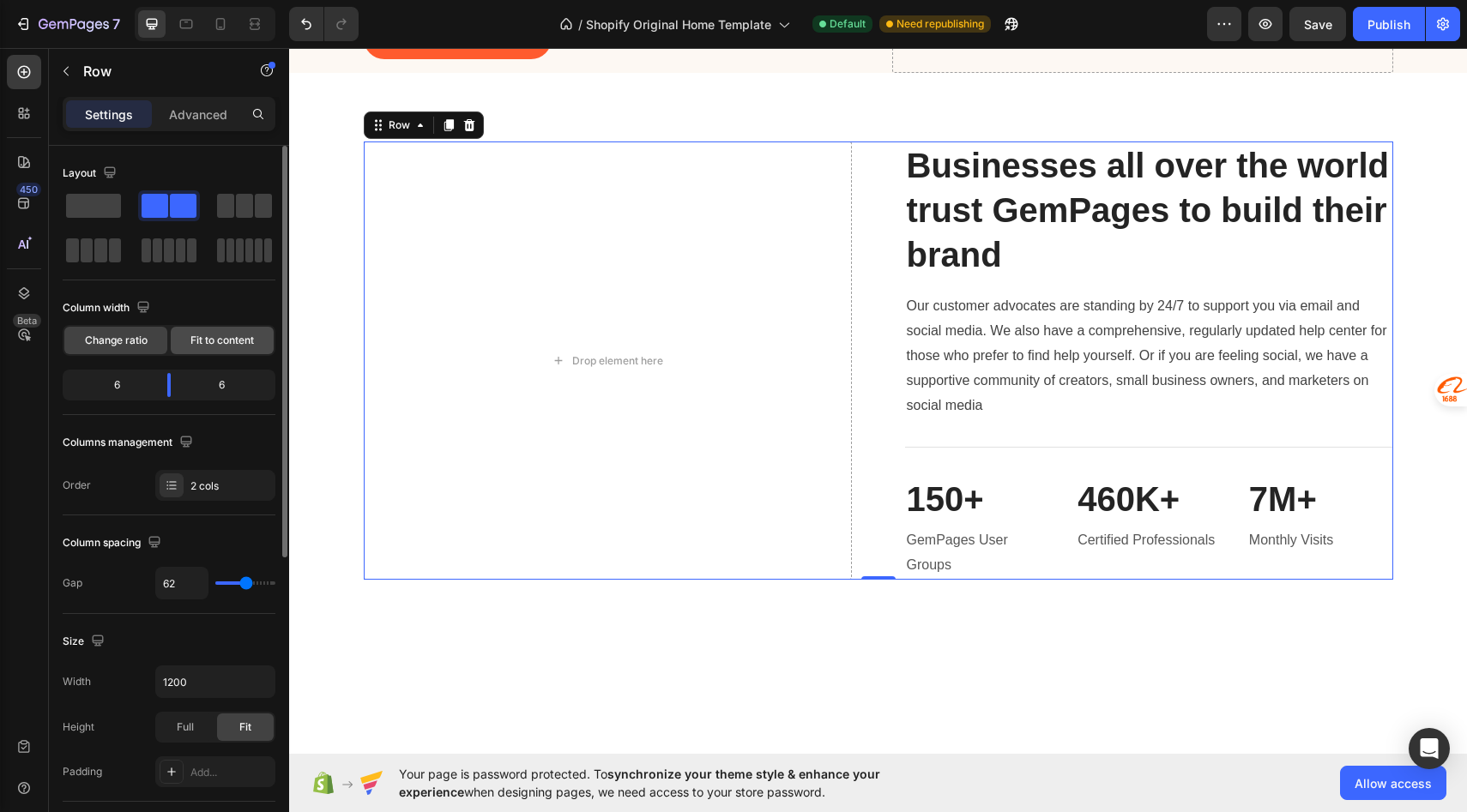
click at [204, 338] on span "Fit to content" at bounding box center [222, 340] width 63 height 15
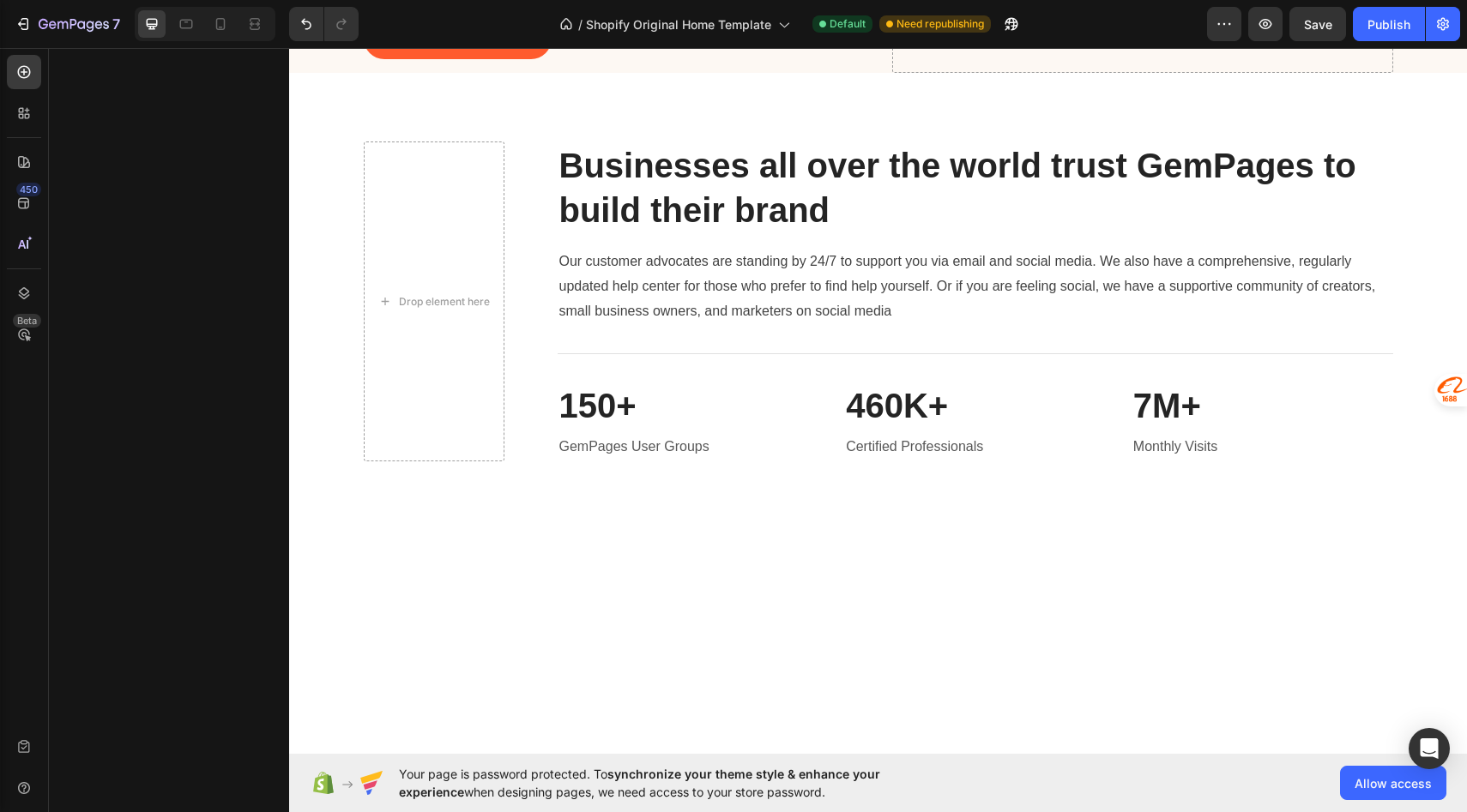
click at [658, 604] on div at bounding box center [878, 575] width 1057 height 91
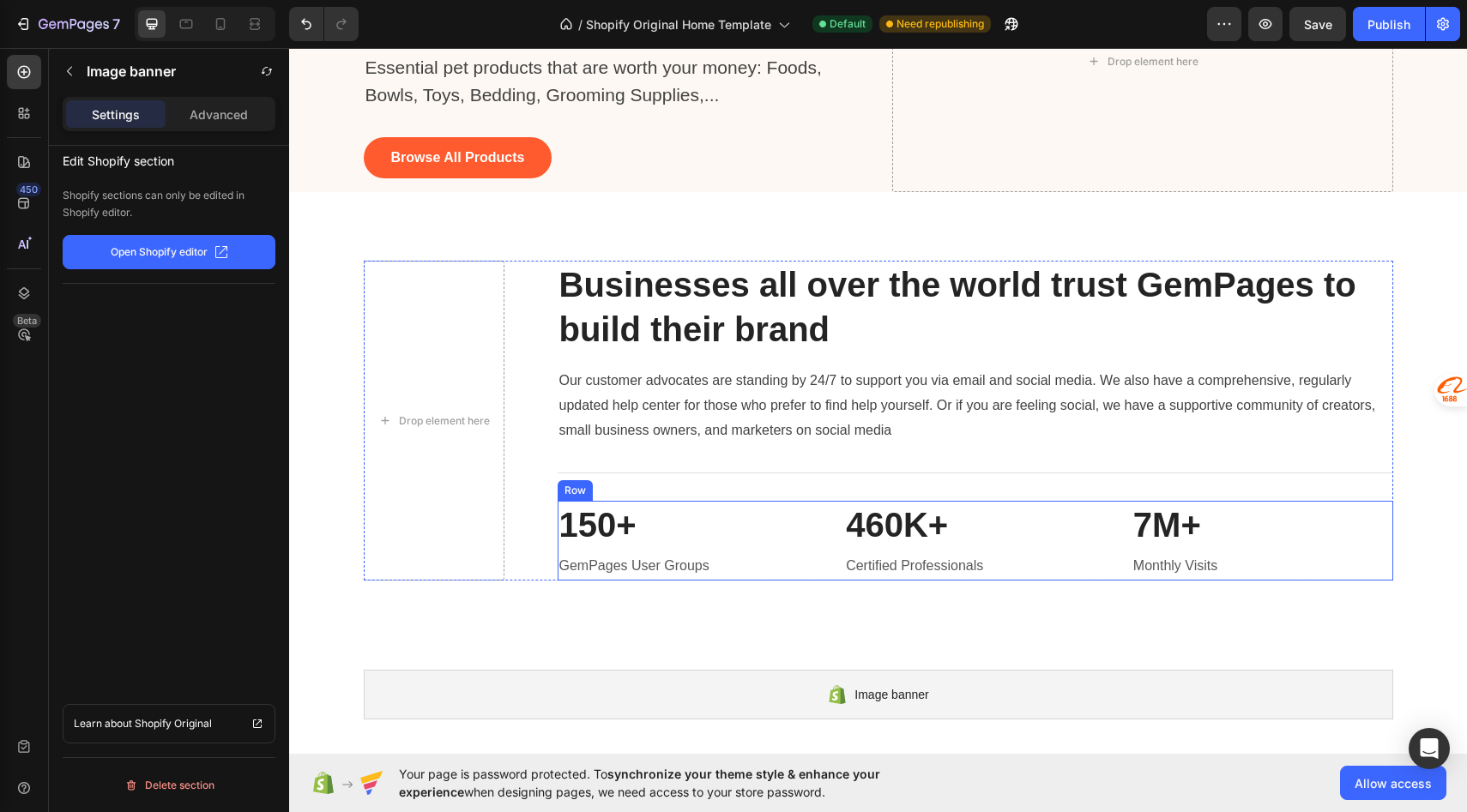
scroll to position [181, 0]
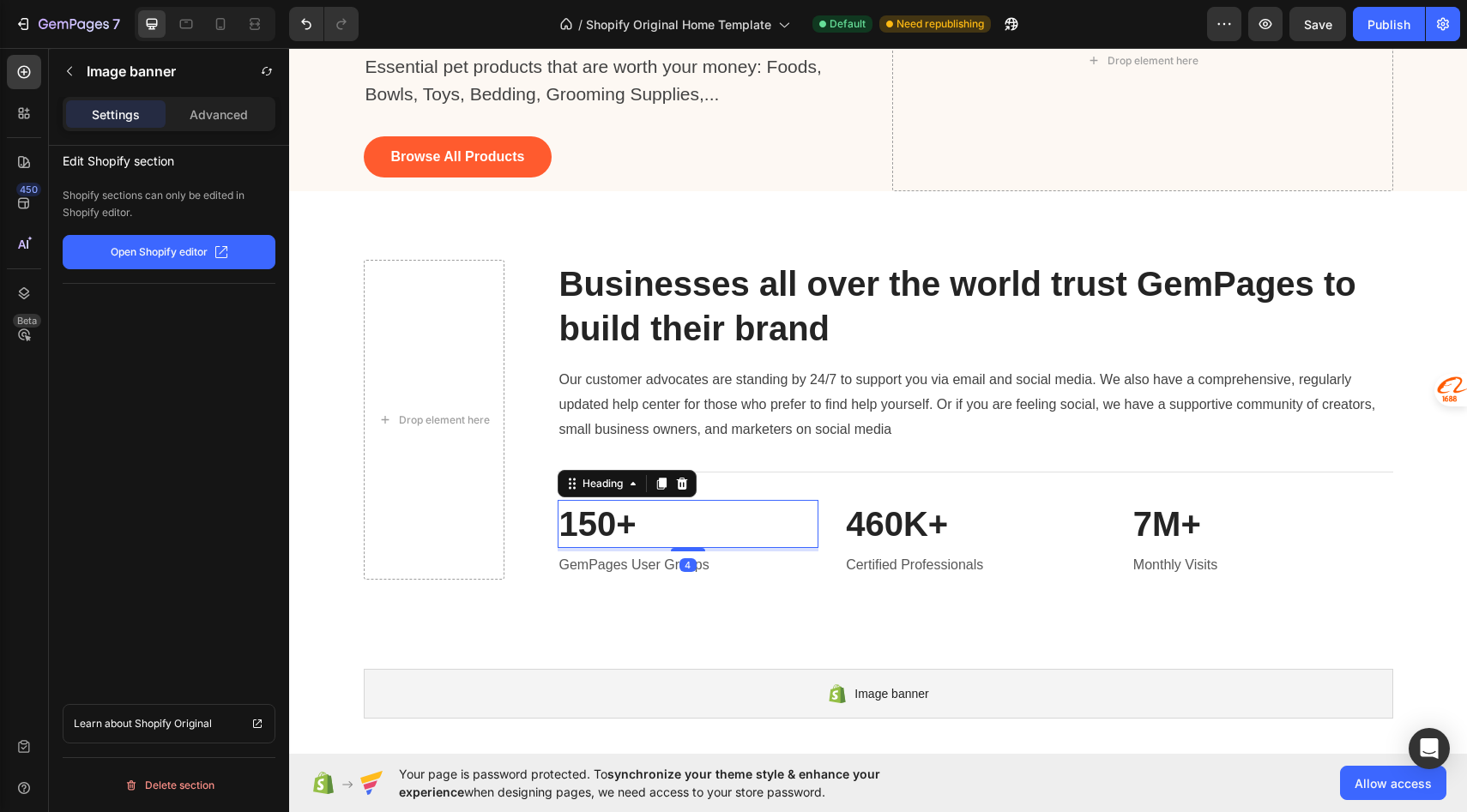
click at [592, 505] on p "150+" at bounding box center [689, 523] width 258 height 44
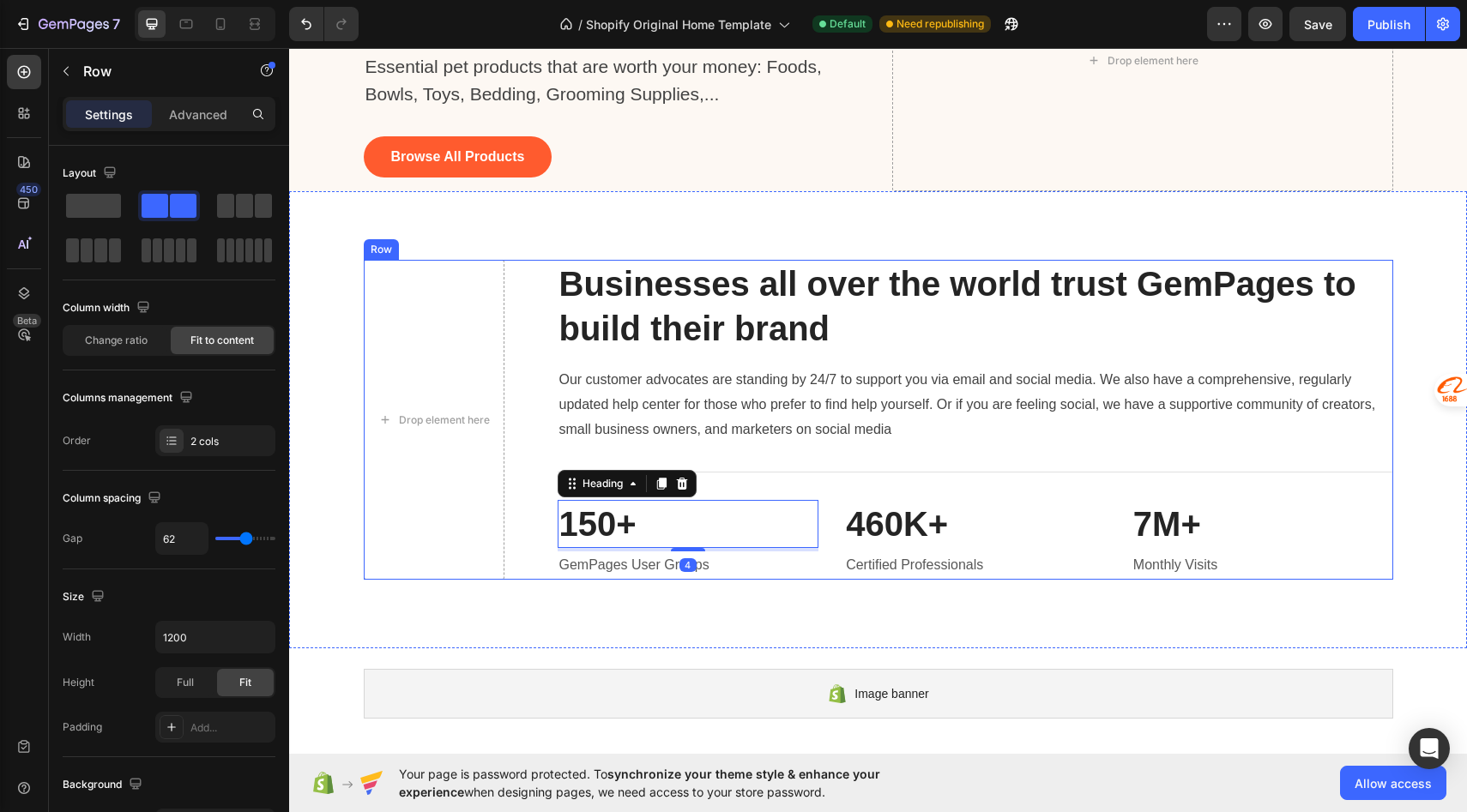
click at [524, 532] on div "Drop element here Businesses all over the world trust GemPages to build their b…" at bounding box center [878, 420] width 1029 height 319
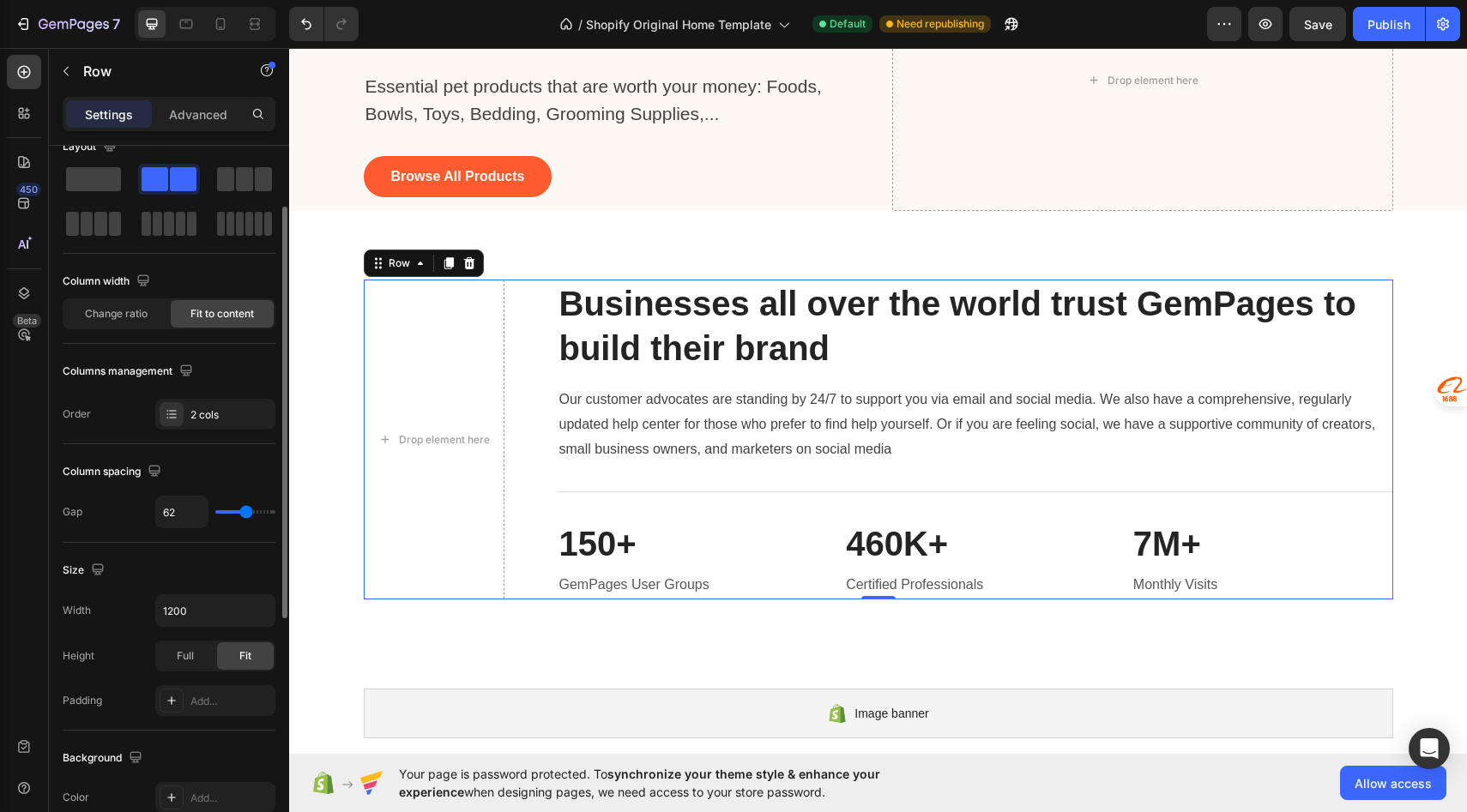
scroll to position [0, 0]
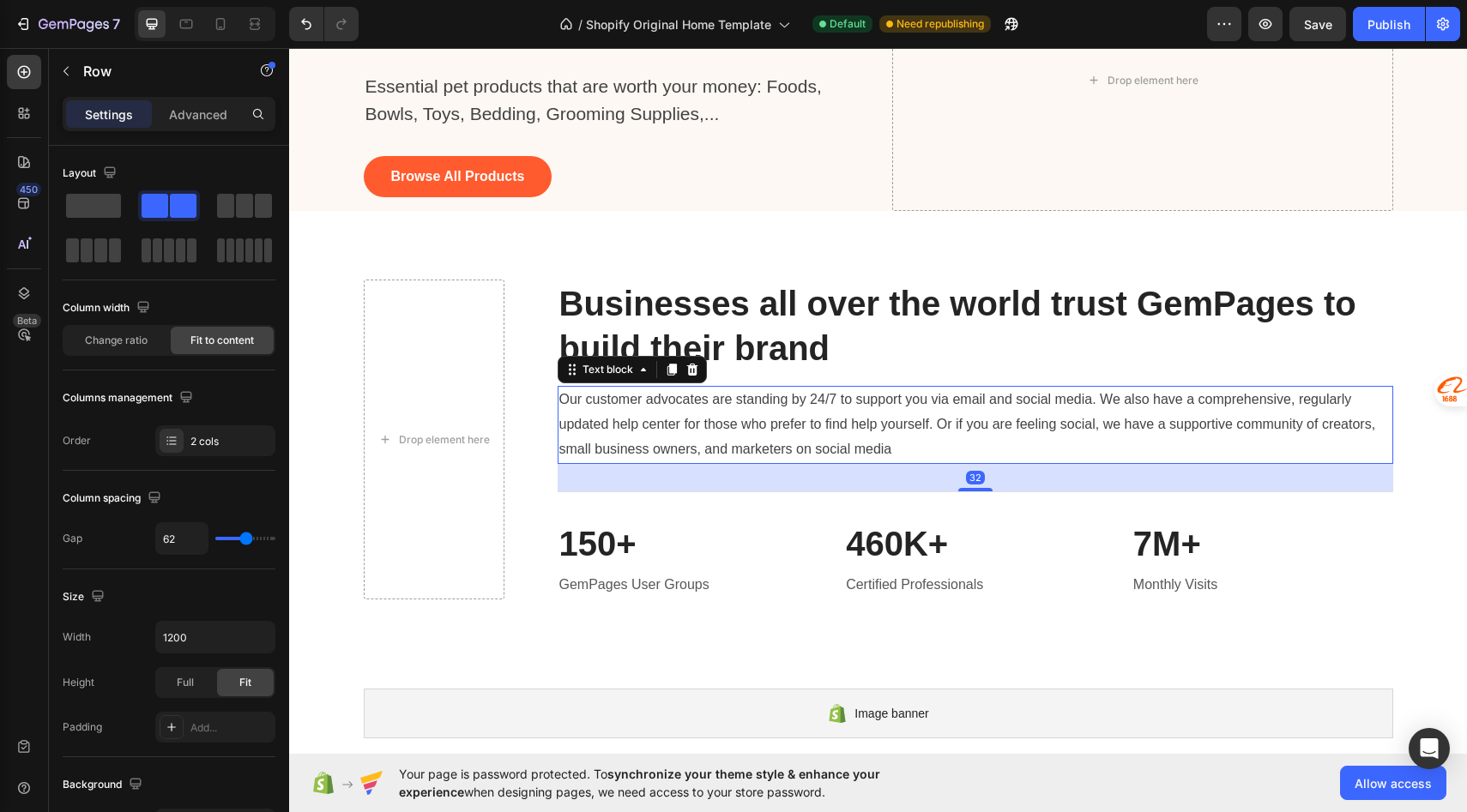
click at [624, 412] on p "Our customer advocates are standing by 24/7 to support you via email and social…" at bounding box center [975, 424] width 832 height 74
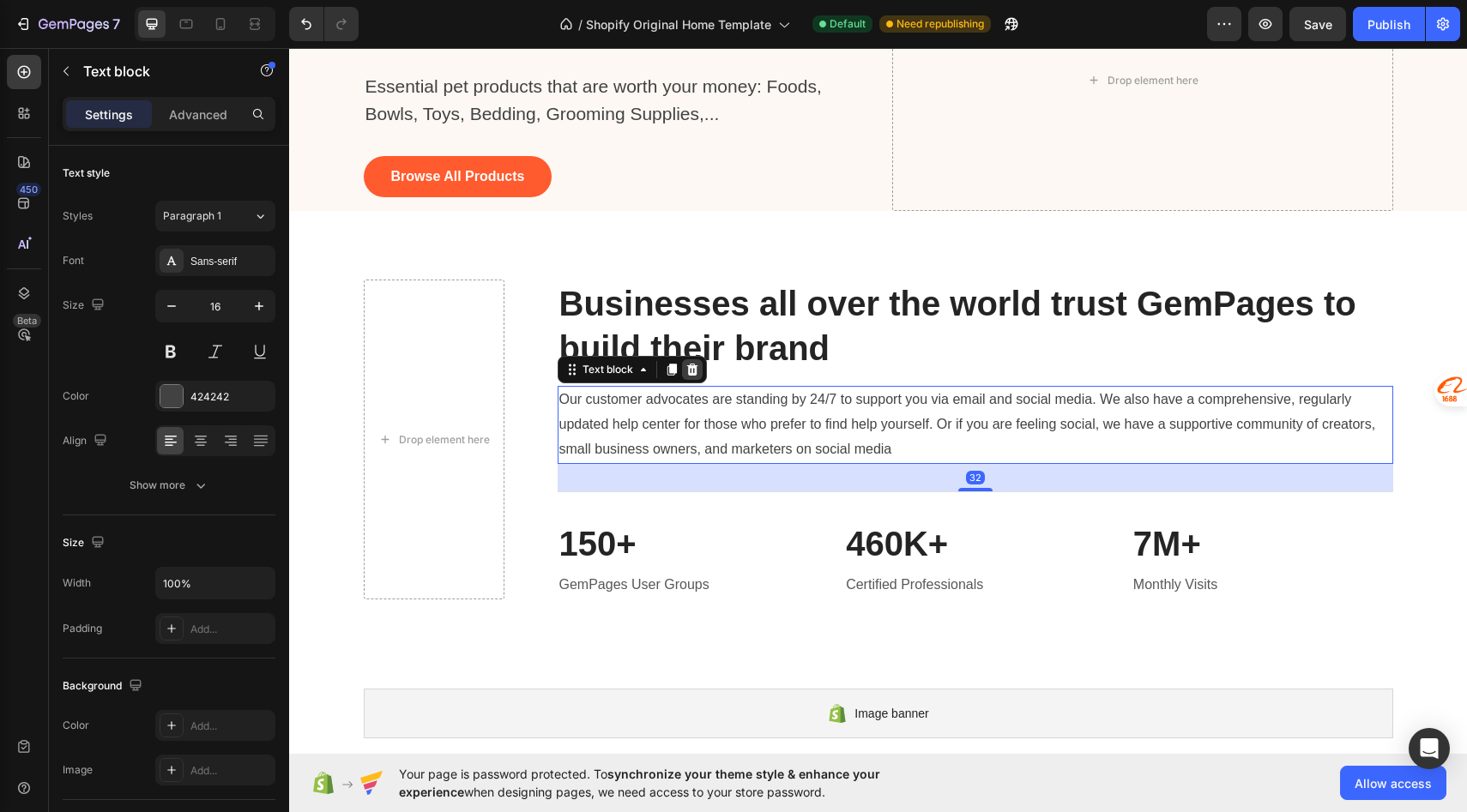
click at [693, 369] on icon at bounding box center [692, 370] width 14 height 14
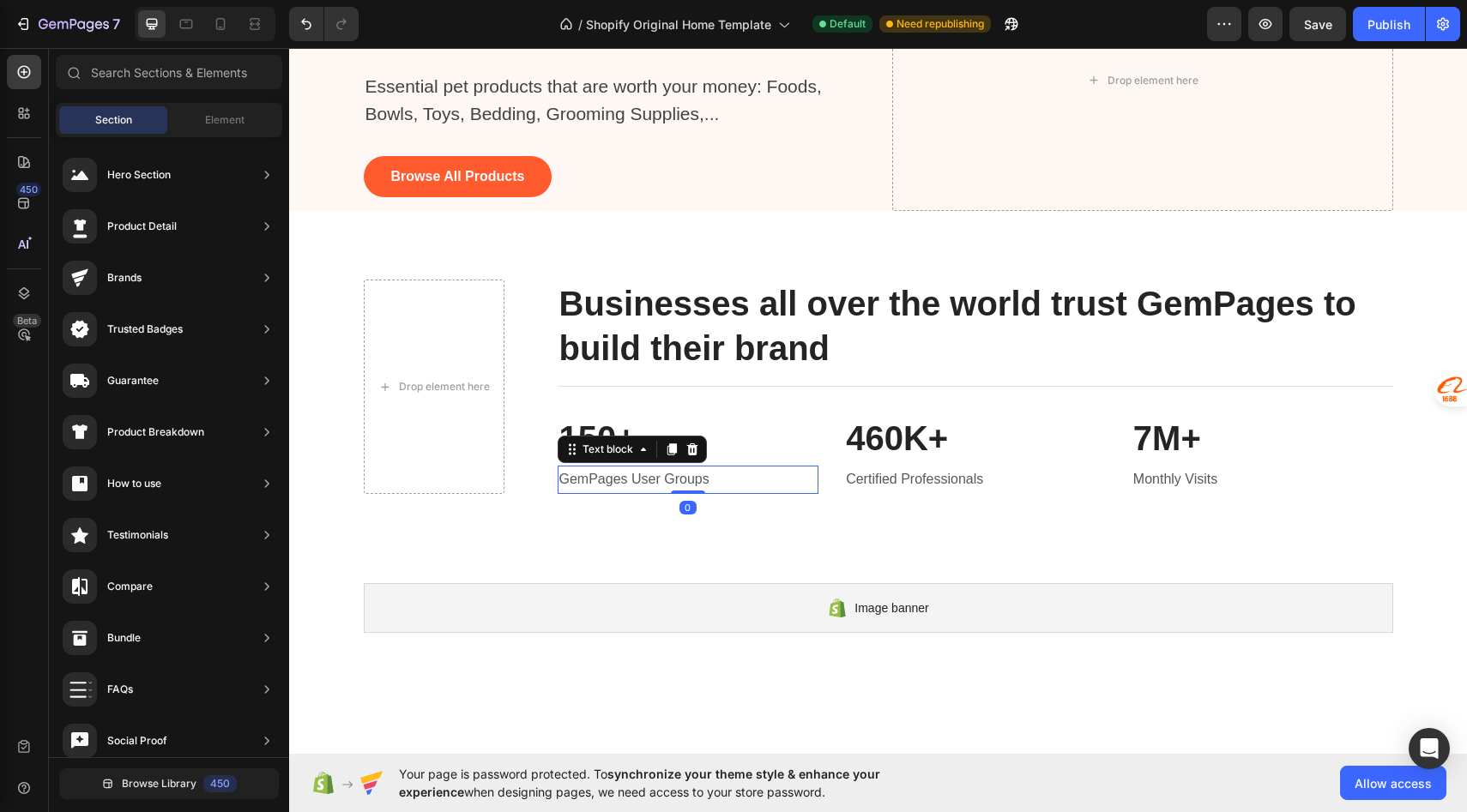
click at [662, 482] on p "GemPages User Groups" at bounding box center [689, 480] width 258 height 25
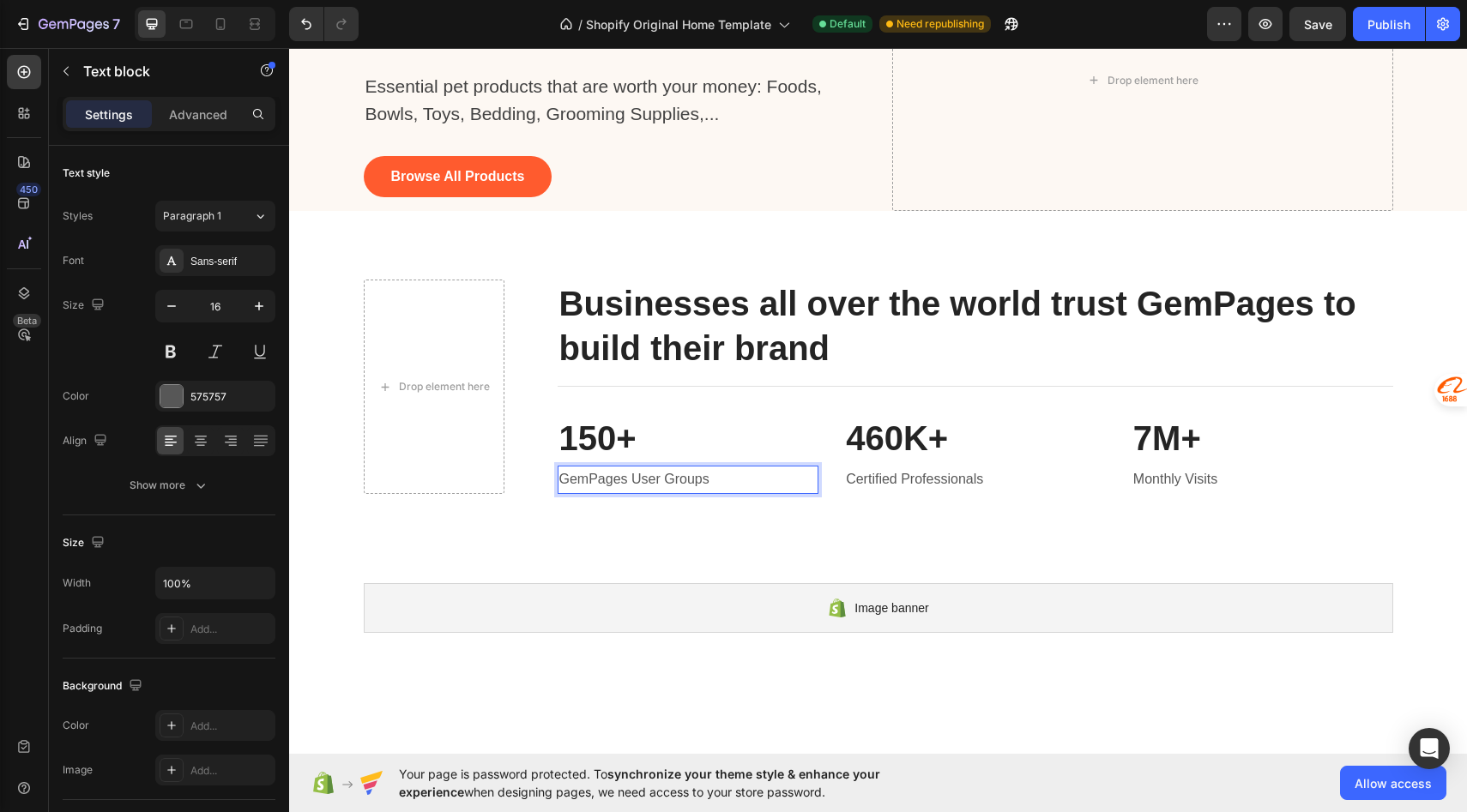
click at [726, 482] on p "GemPages User Groups" at bounding box center [689, 480] width 258 height 25
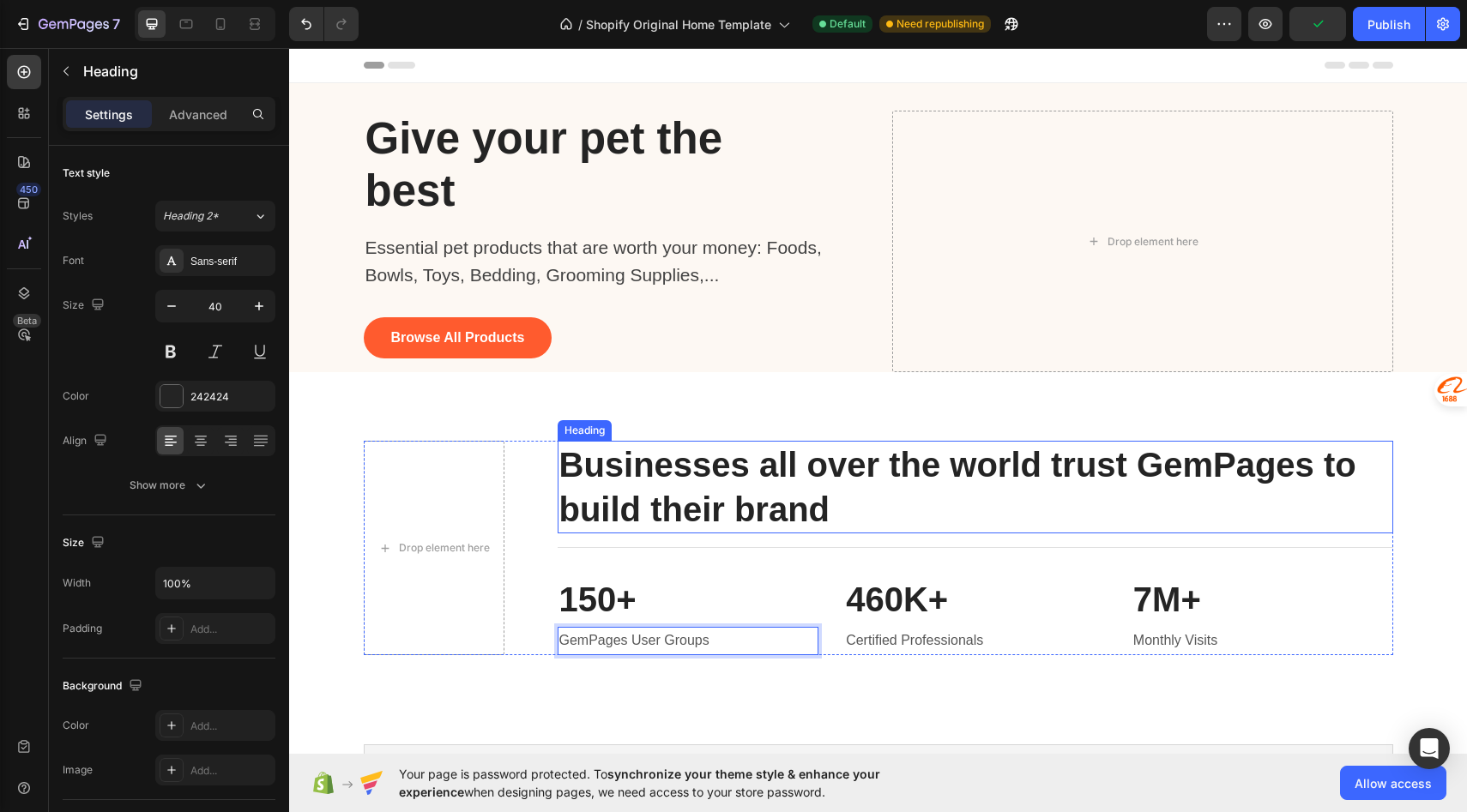
click at [738, 468] on h2 "Businesses all over the world trust GemPages to build their brand" at bounding box center [975, 487] width 836 height 92
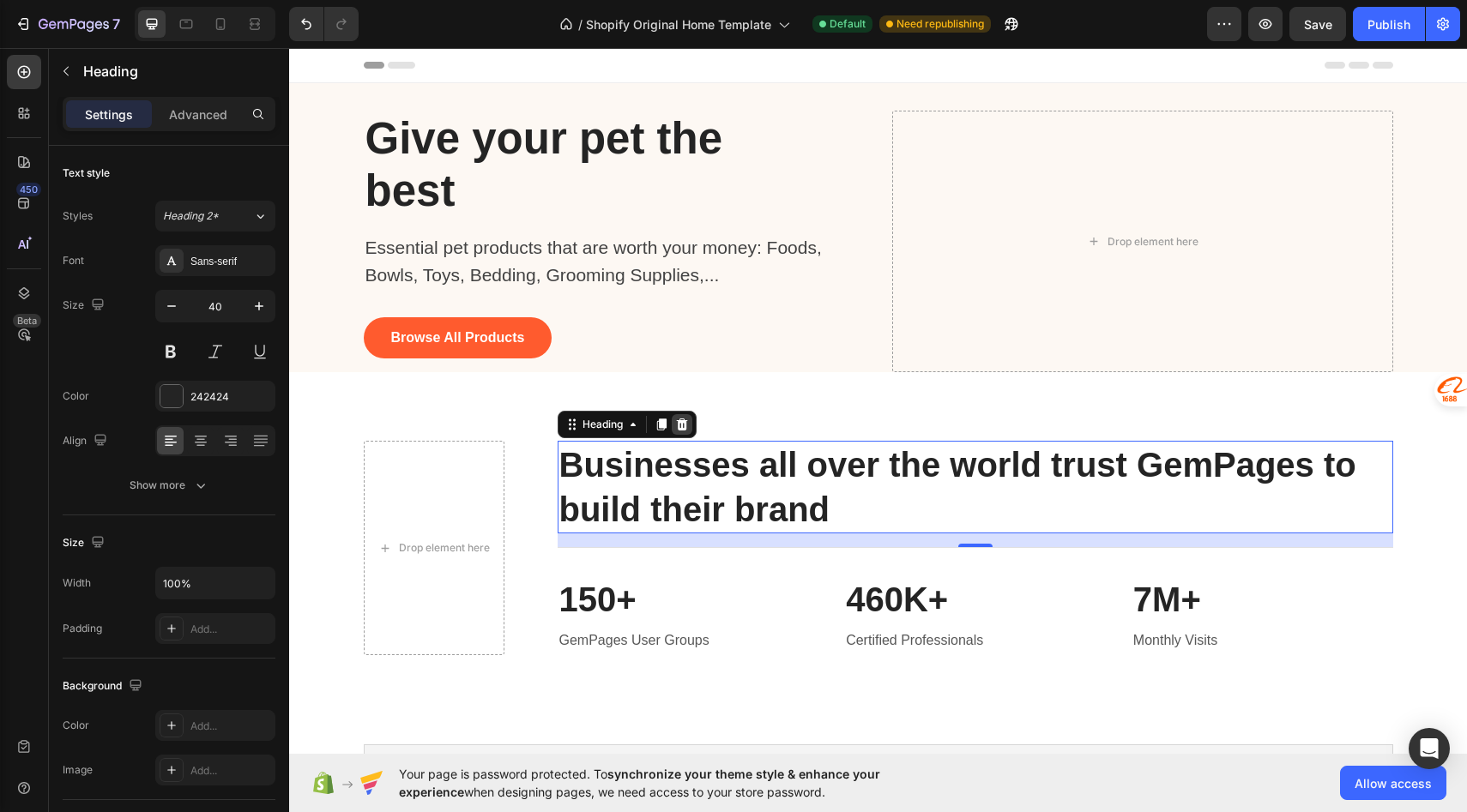
click at [681, 422] on icon at bounding box center [682, 424] width 11 height 12
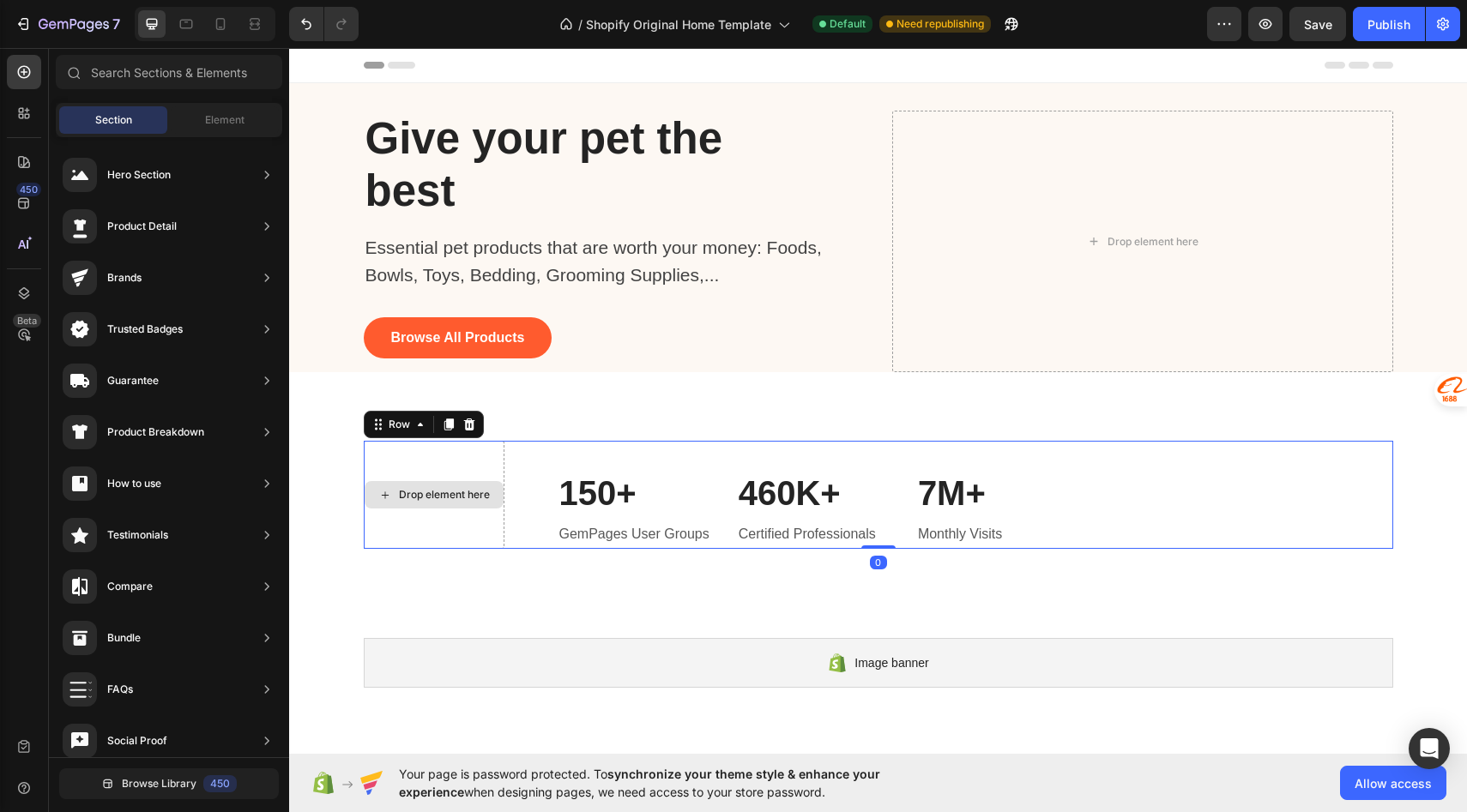
click at [431, 460] on div "Drop element here" at bounding box center [434, 494] width 141 height 108
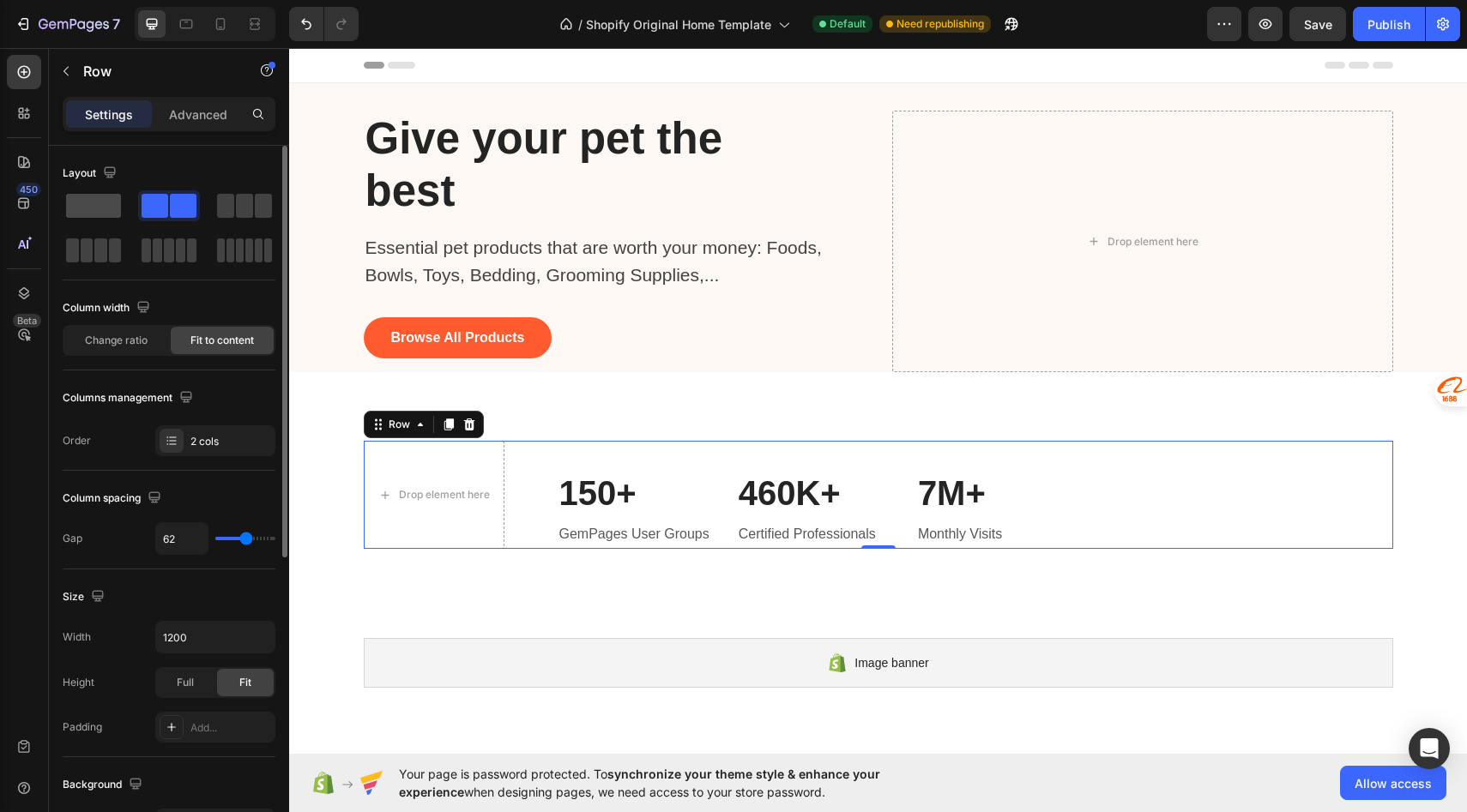
click at [90, 211] on span at bounding box center [93, 206] width 55 height 24
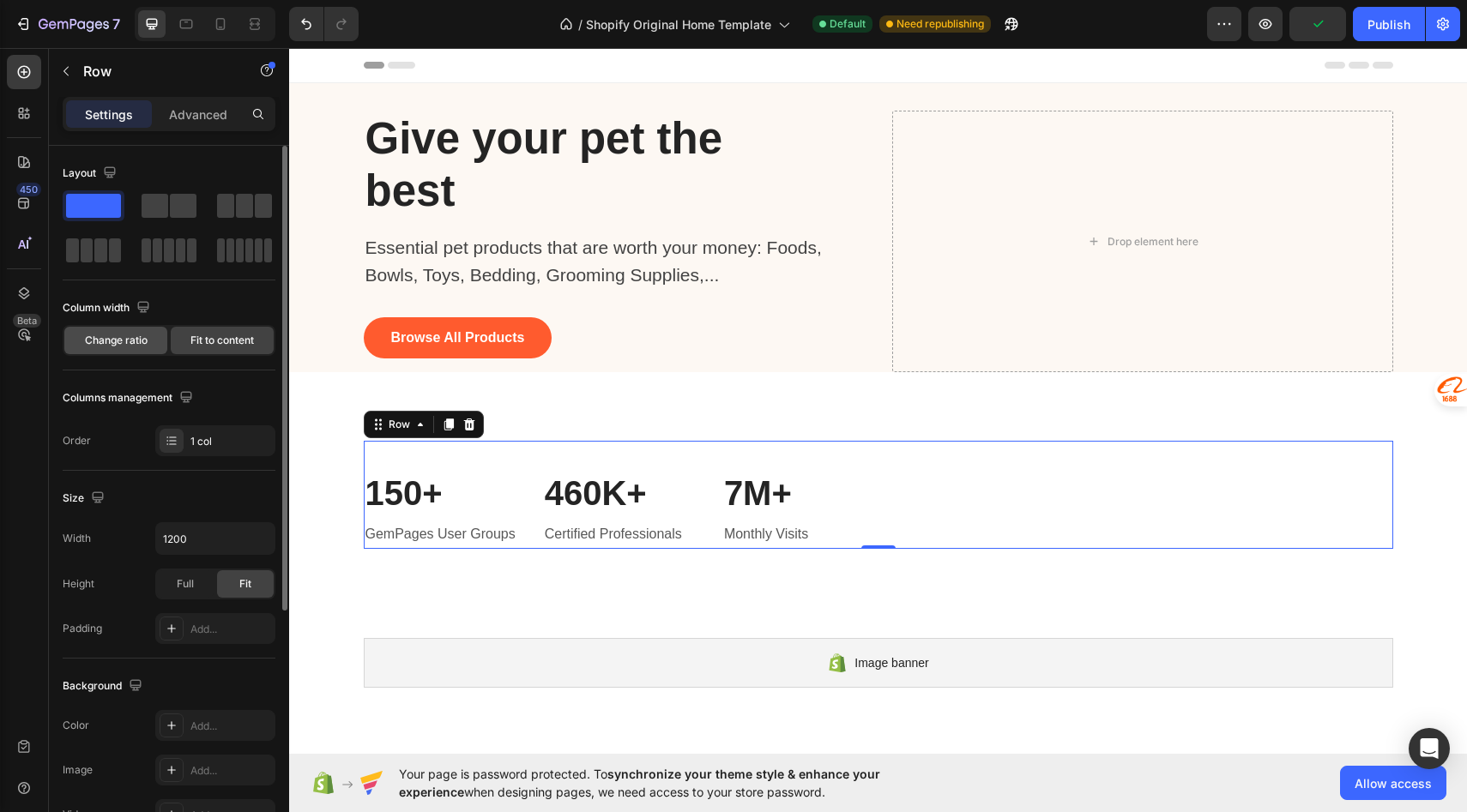
click at [120, 336] on span "Change ratio" at bounding box center [116, 340] width 62 height 15
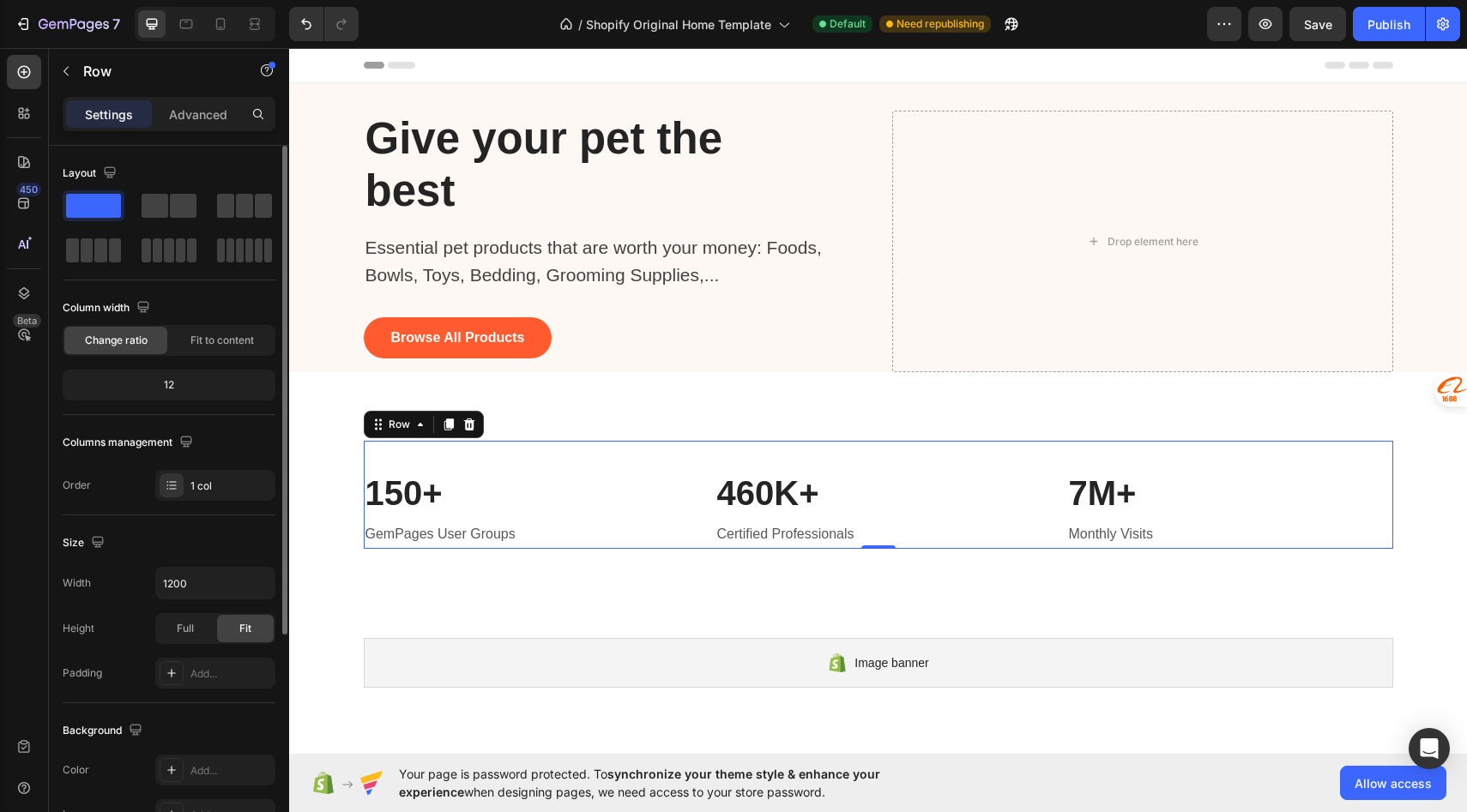
click at [183, 391] on div "12" at bounding box center [169, 385] width 206 height 24
click at [170, 388] on div "12" at bounding box center [169, 385] width 206 height 24
click at [185, 497] on div "1 col" at bounding box center [215, 485] width 120 height 31
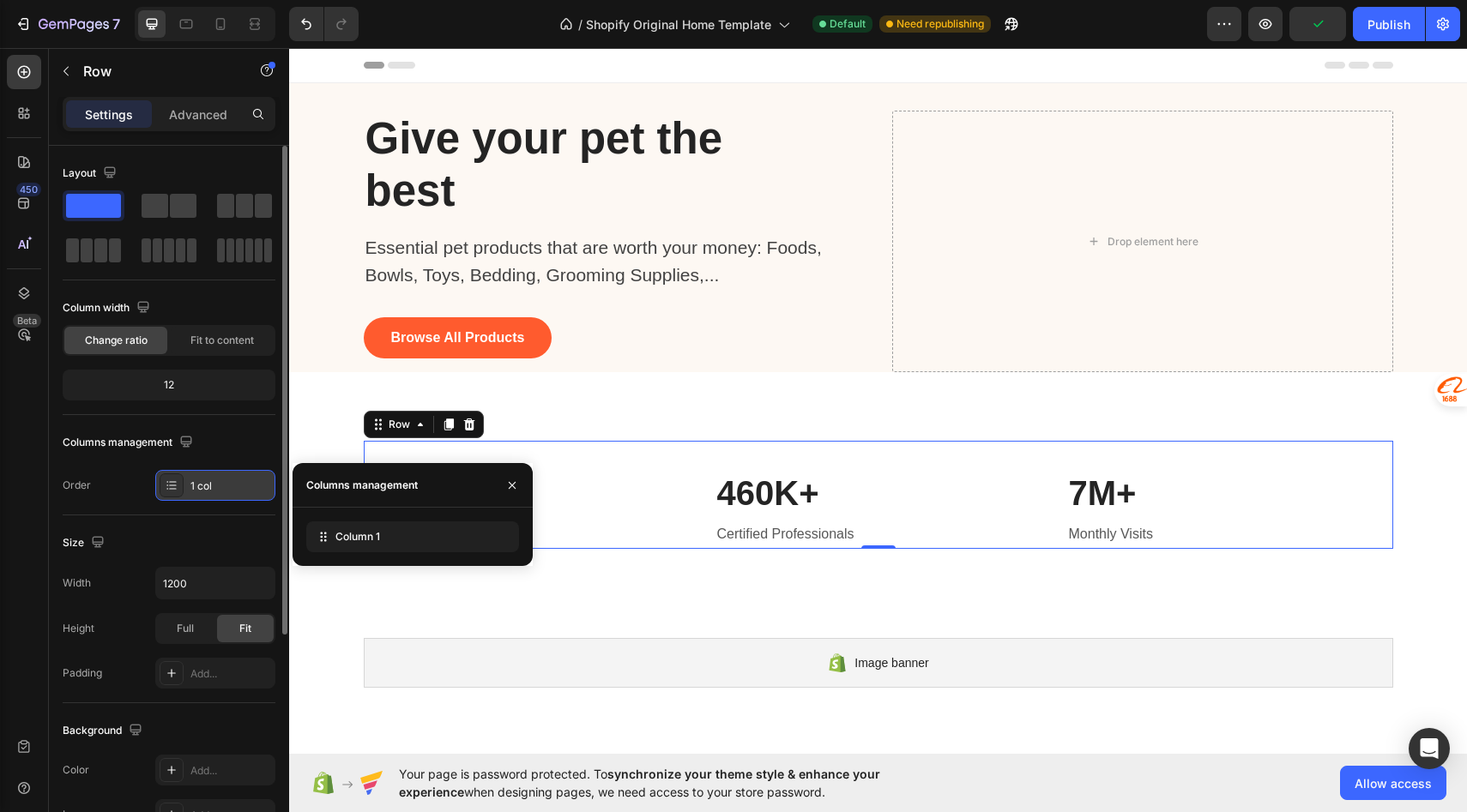
click at [185, 497] on div "1 col" at bounding box center [215, 485] width 120 height 31
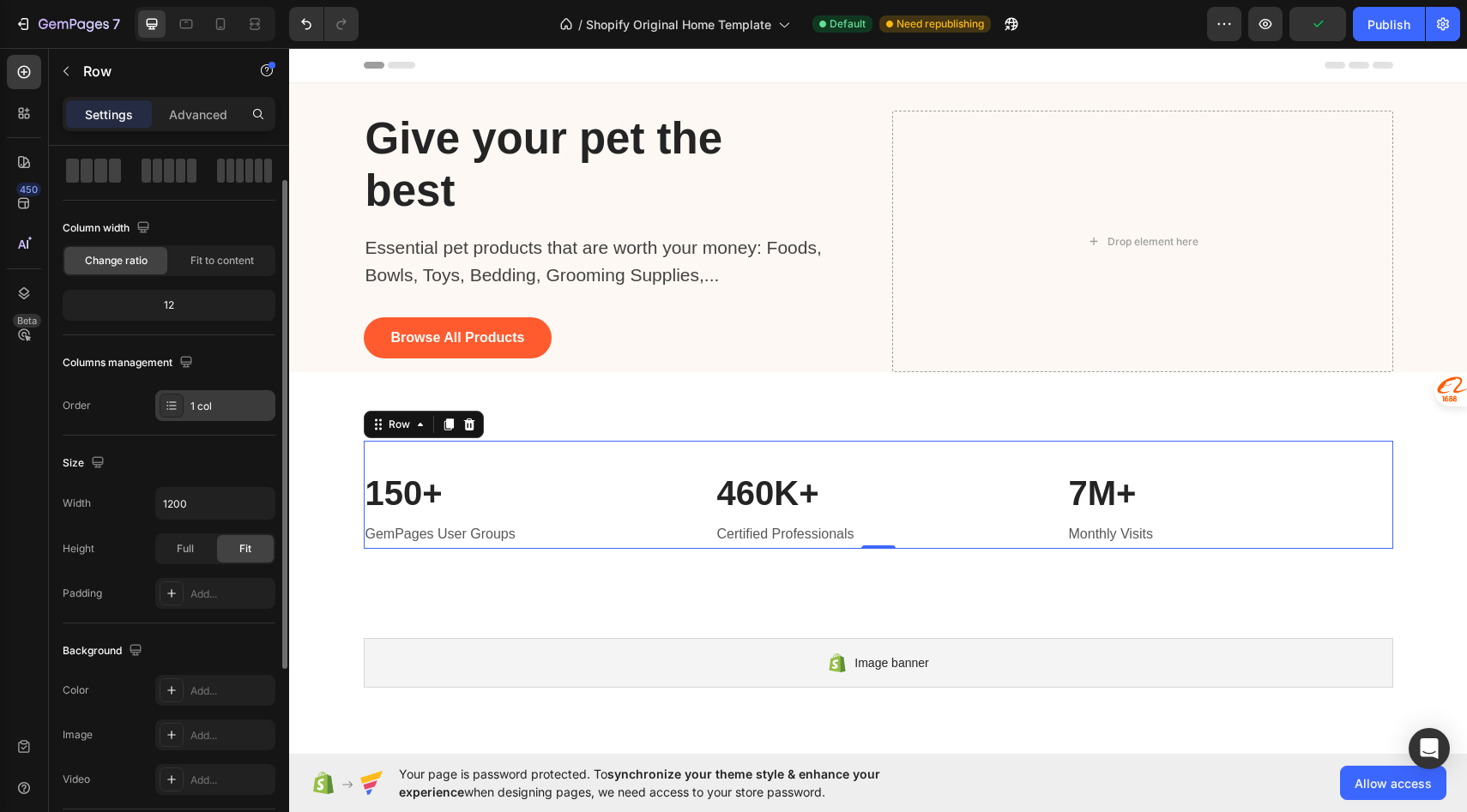
scroll to position [85, 0]
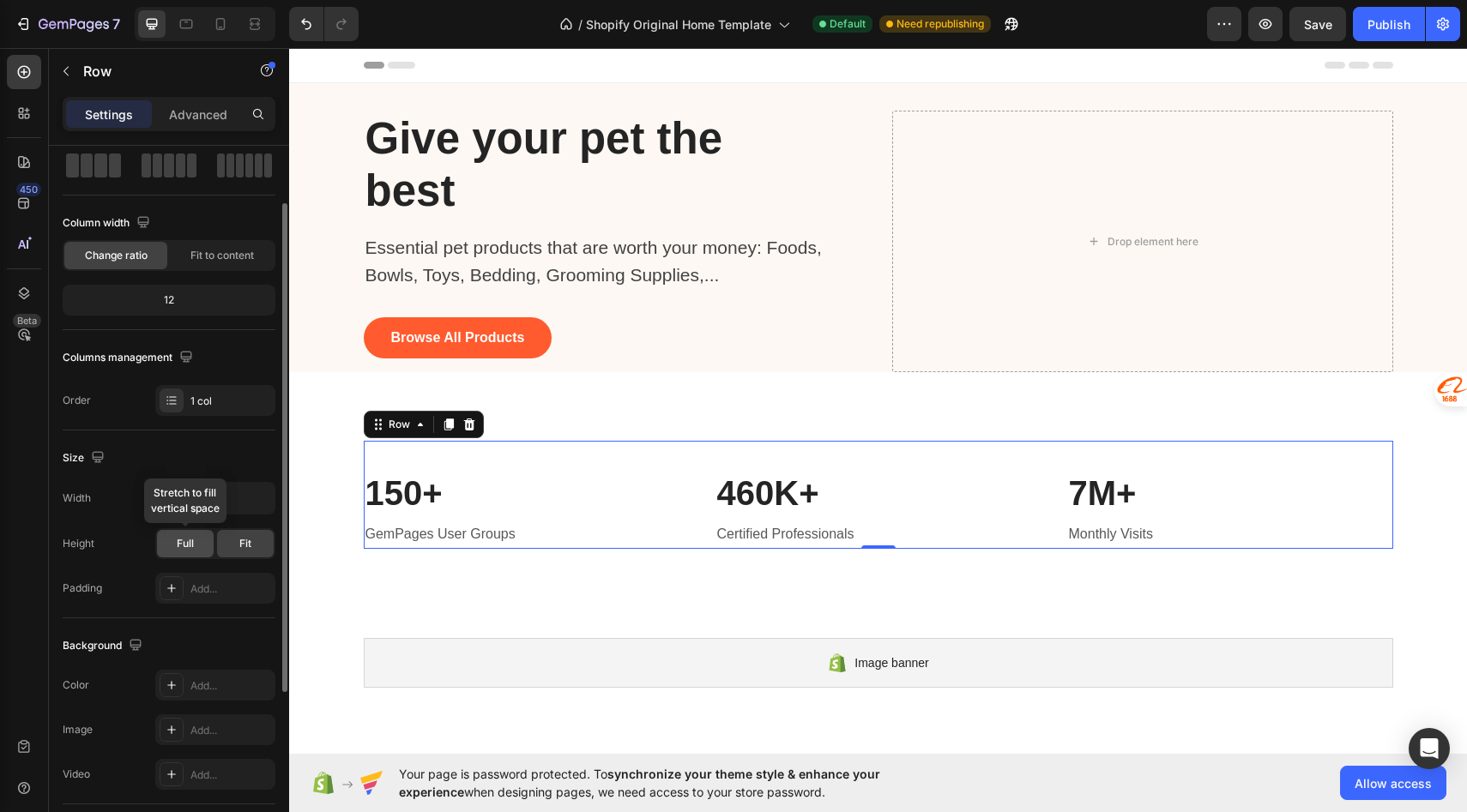
click at [189, 554] on div "Full" at bounding box center [185, 543] width 57 height 27
click at [230, 554] on div "Fit" at bounding box center [245, 543] width 57 height 27
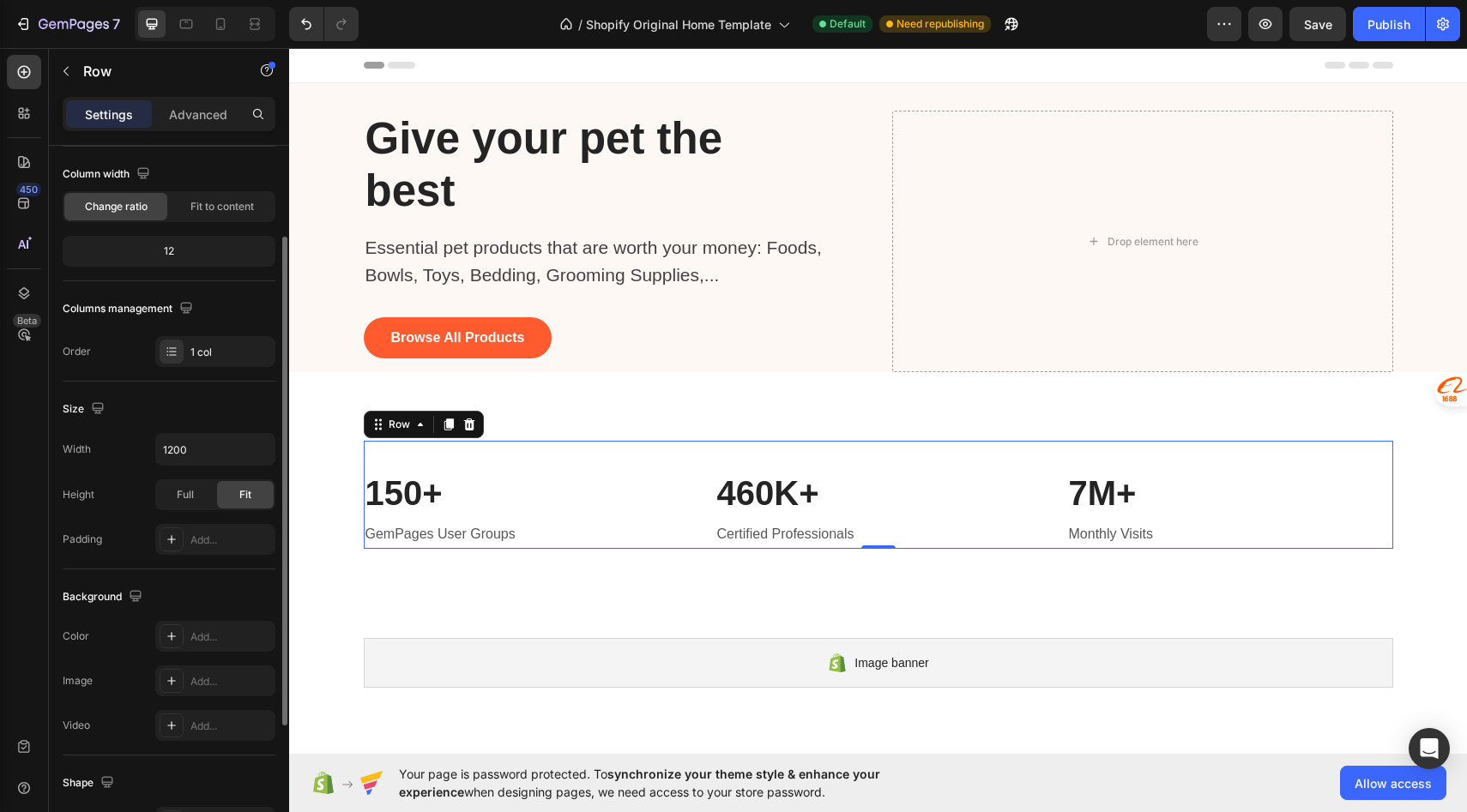
scroll to position [135, 0]
click at [219, 34] on div at bounding box center [220, 24] width 27 height 27
type input "100%"
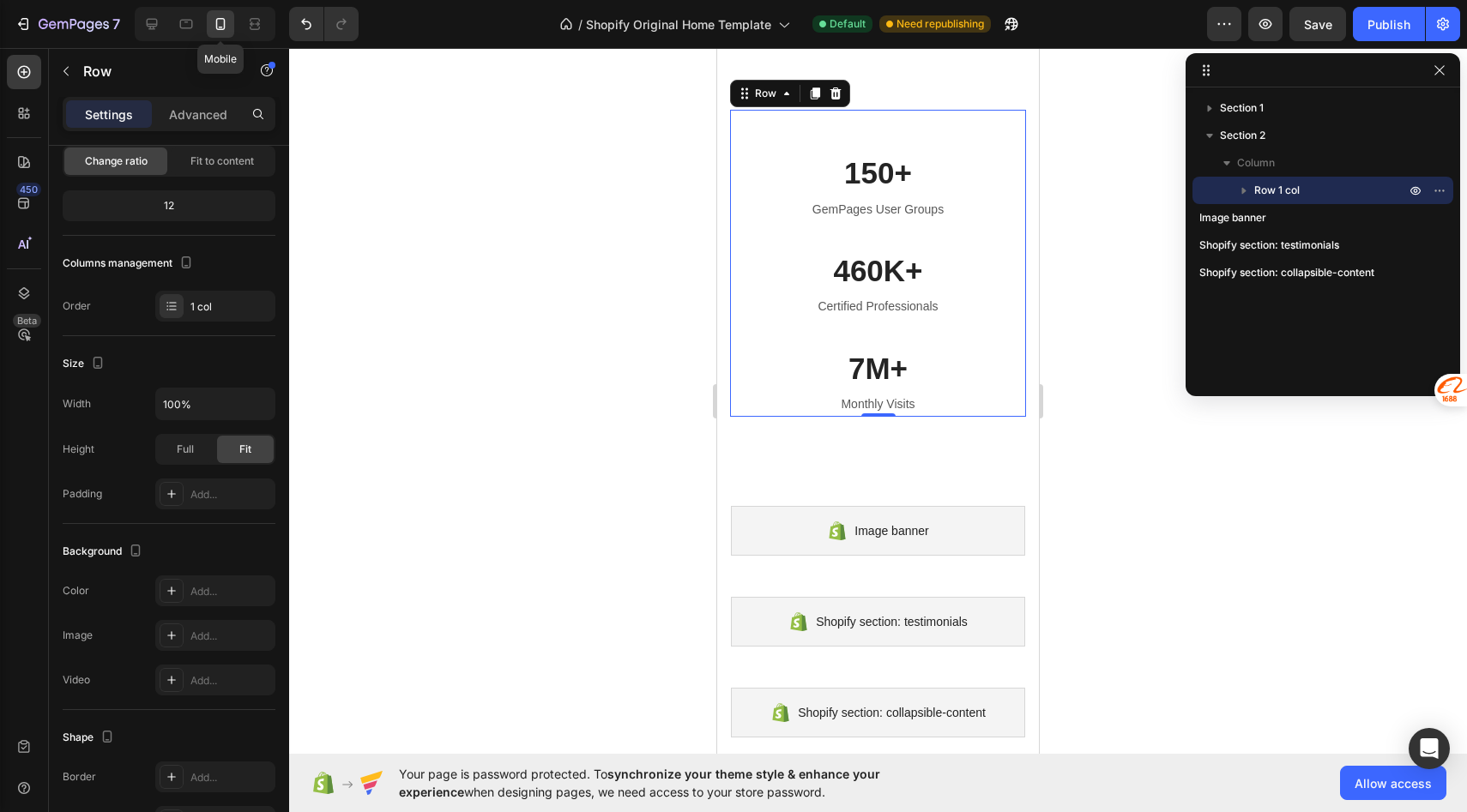
scroll to position [425, 0]
click at [185, 32] on icon at bounding box center [186, 24] width 17 height 17
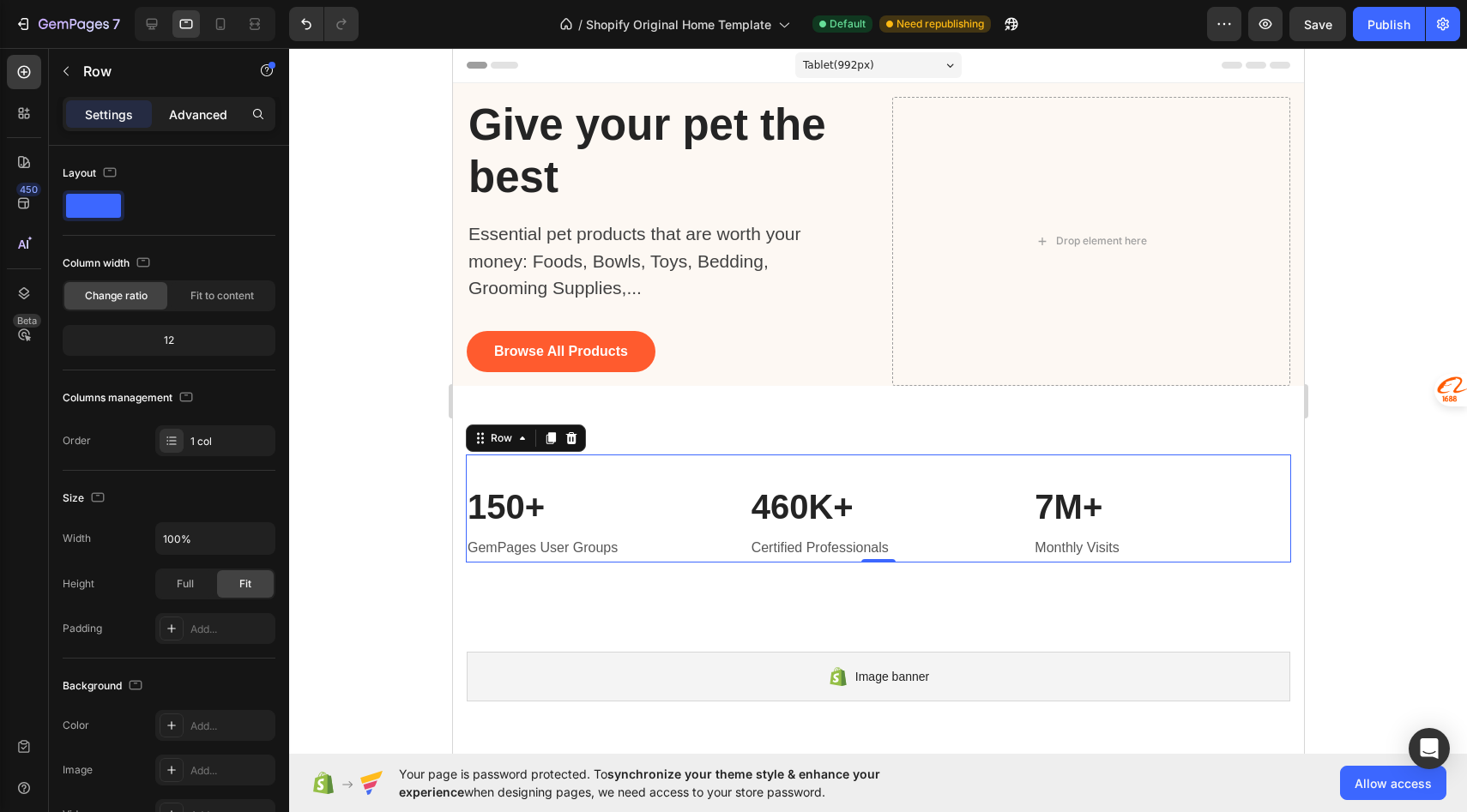
click at [196, 124] on div "Advanced" at bounding box center [198, 113] width 86 height 27
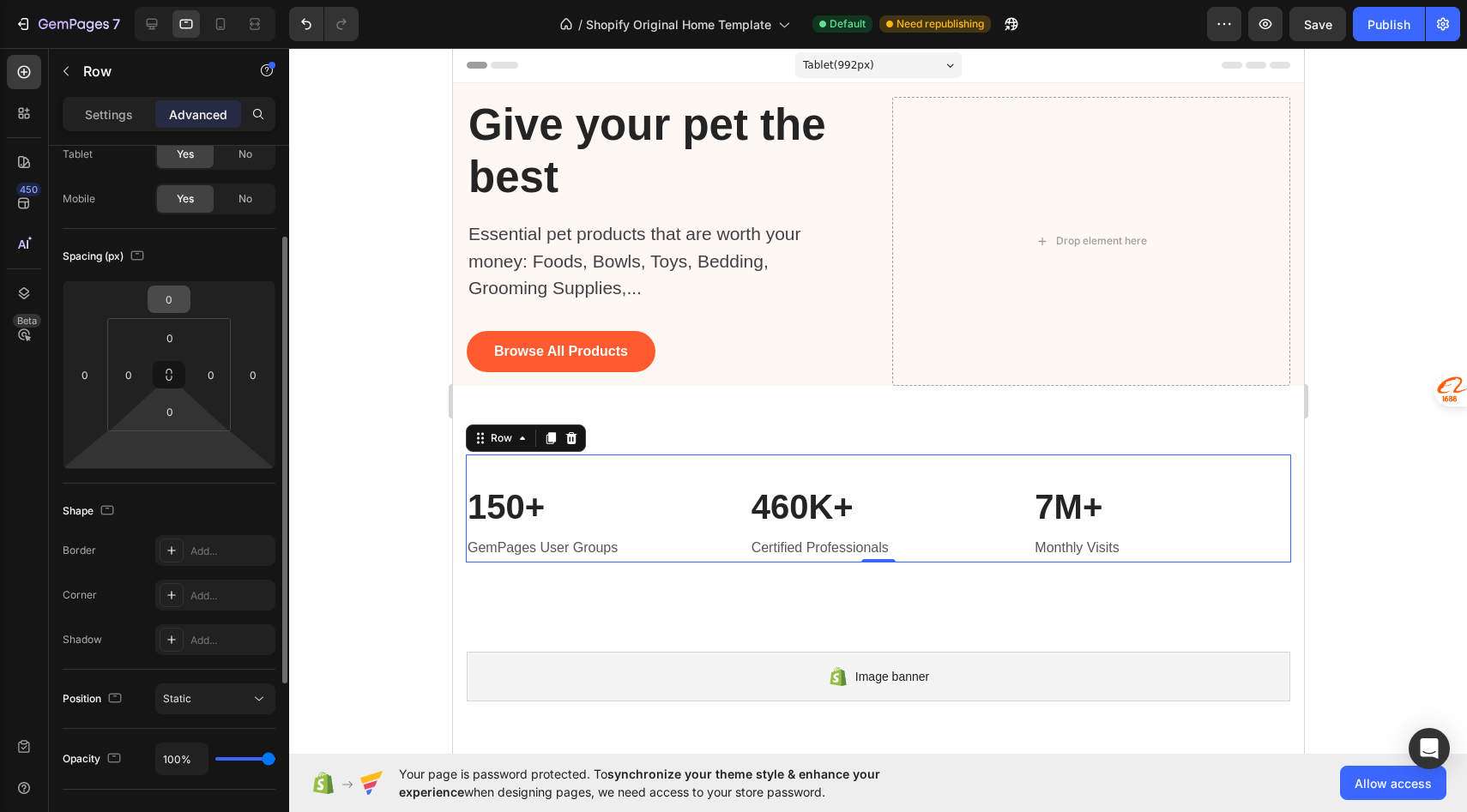
scroll to position [98, 0]
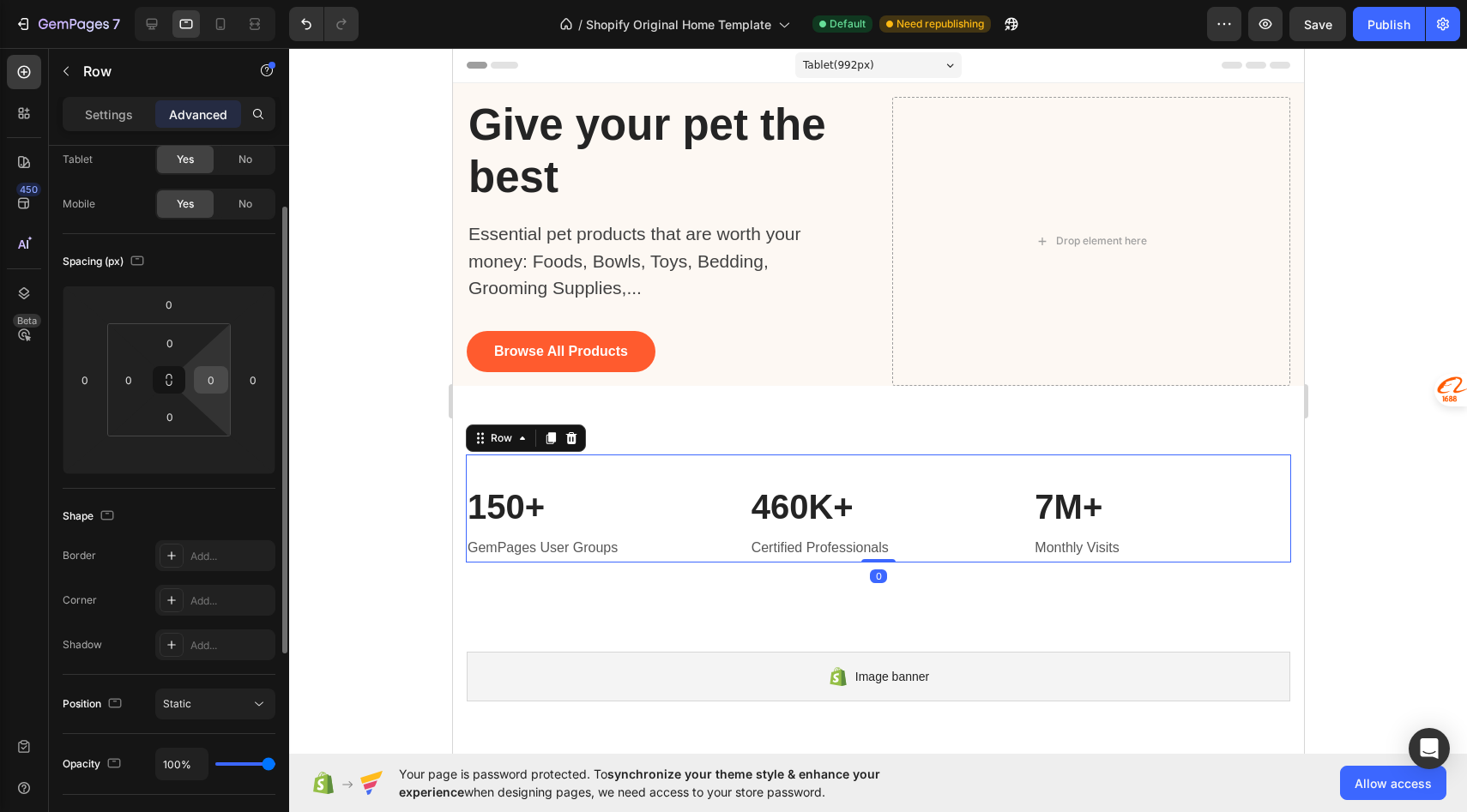
click at [205, 373] on input "0" at bounding box center [210, 379] width 25 height 25
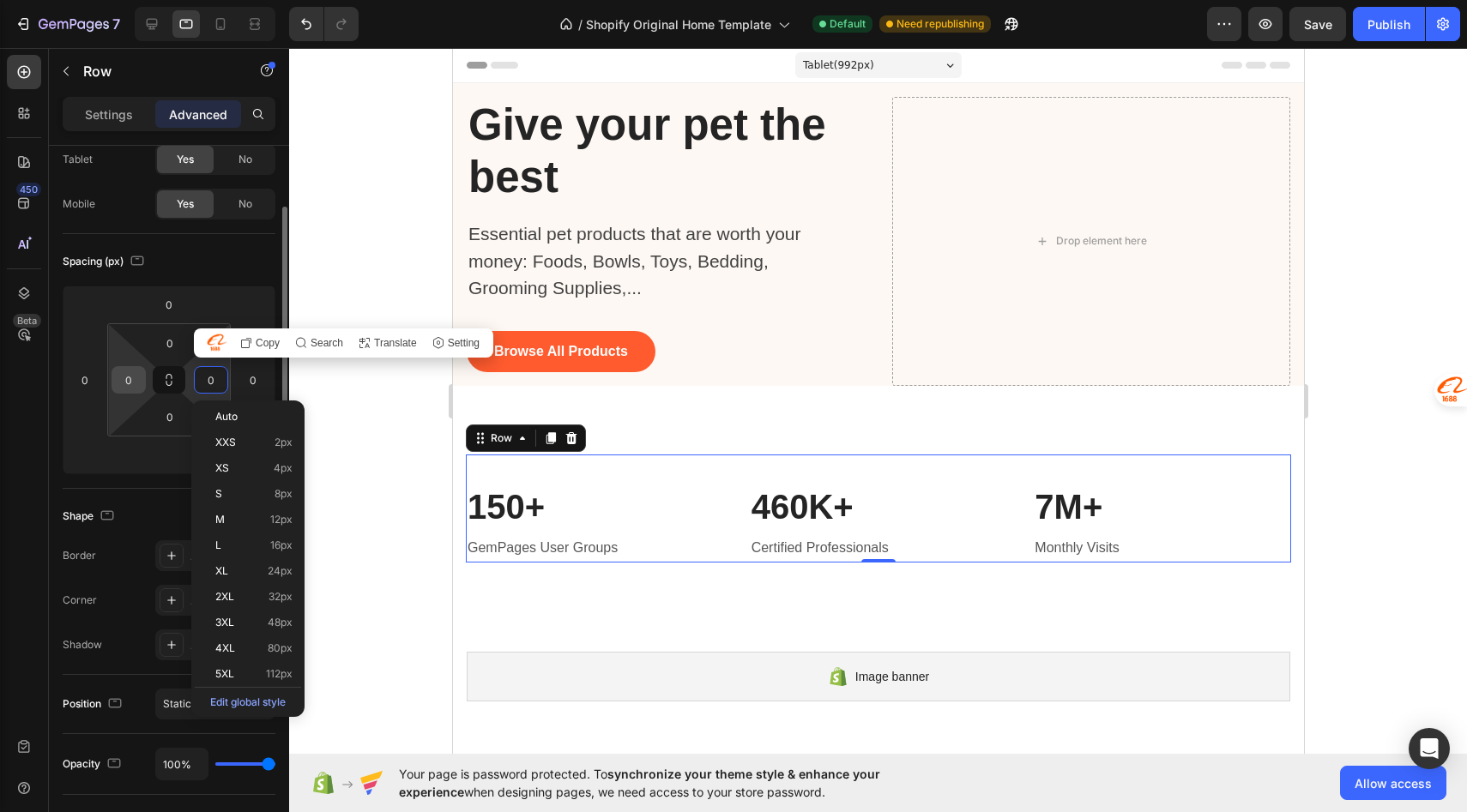
click at [125, 373] on input "0" at bounding box center [128, 379] width 25 height 25
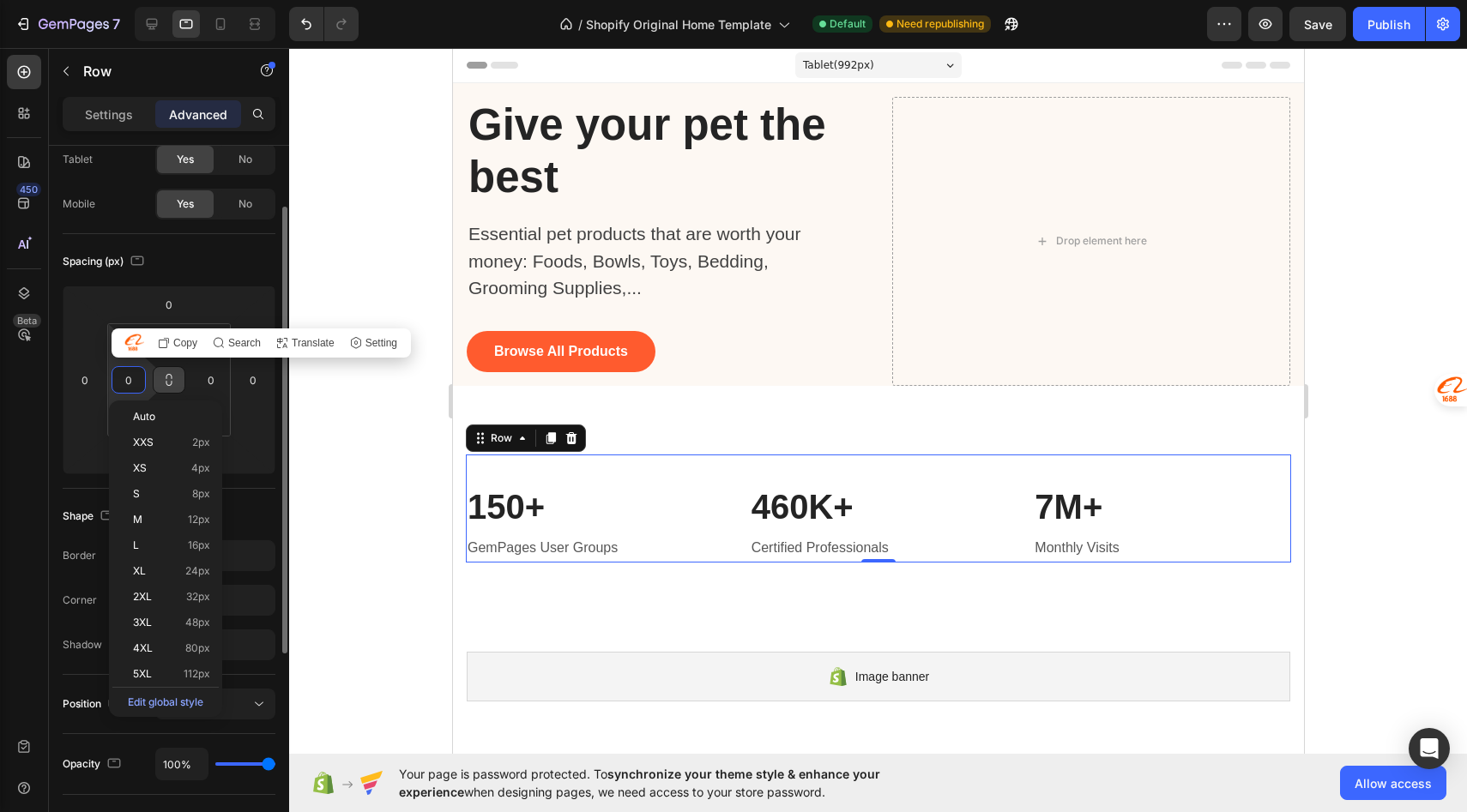
click at [170, 381] on icon at bounding box center [169, 380] width 14 height 14
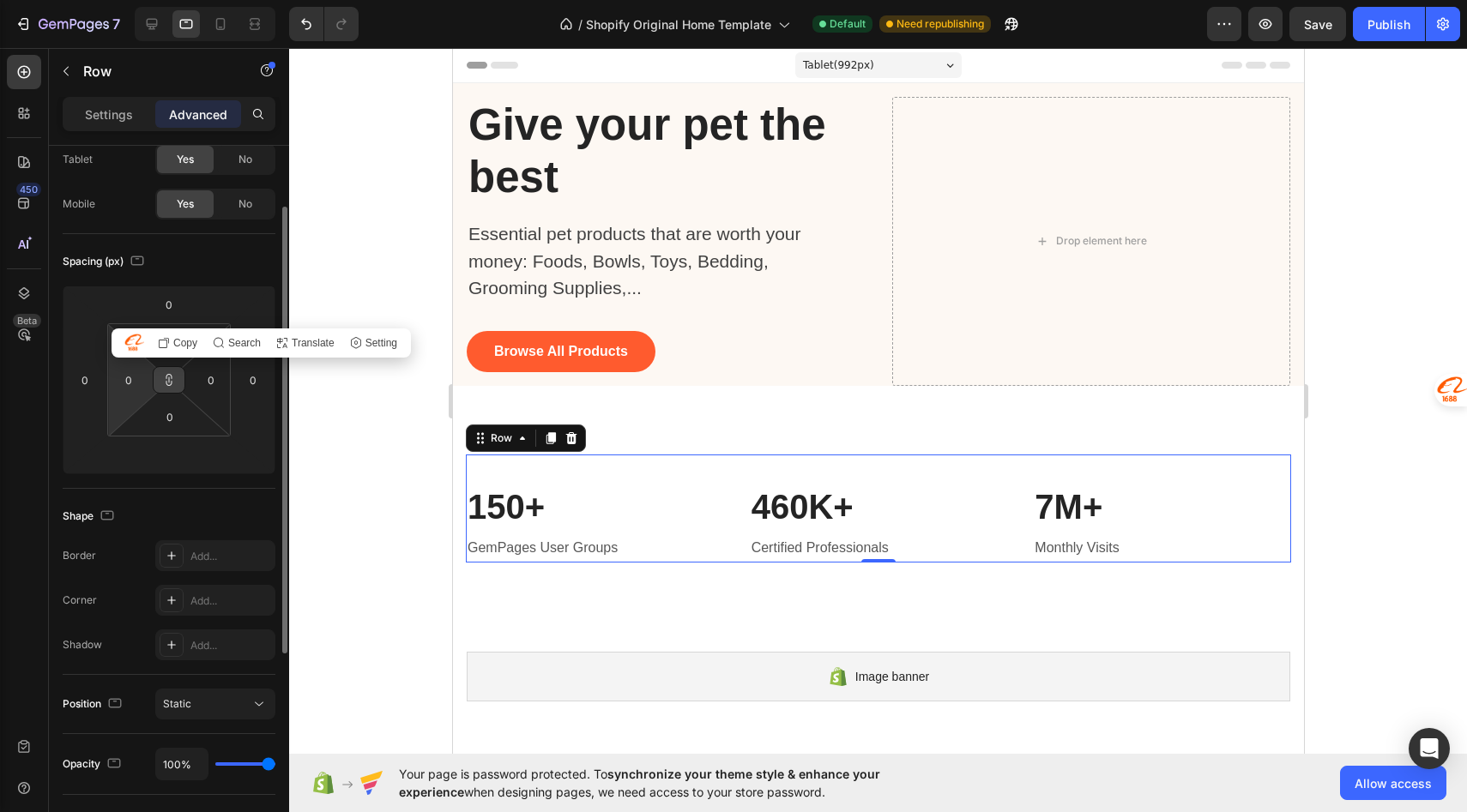
click at [170, 381] on icon at bounding box center [169, 380] width 14 height 14
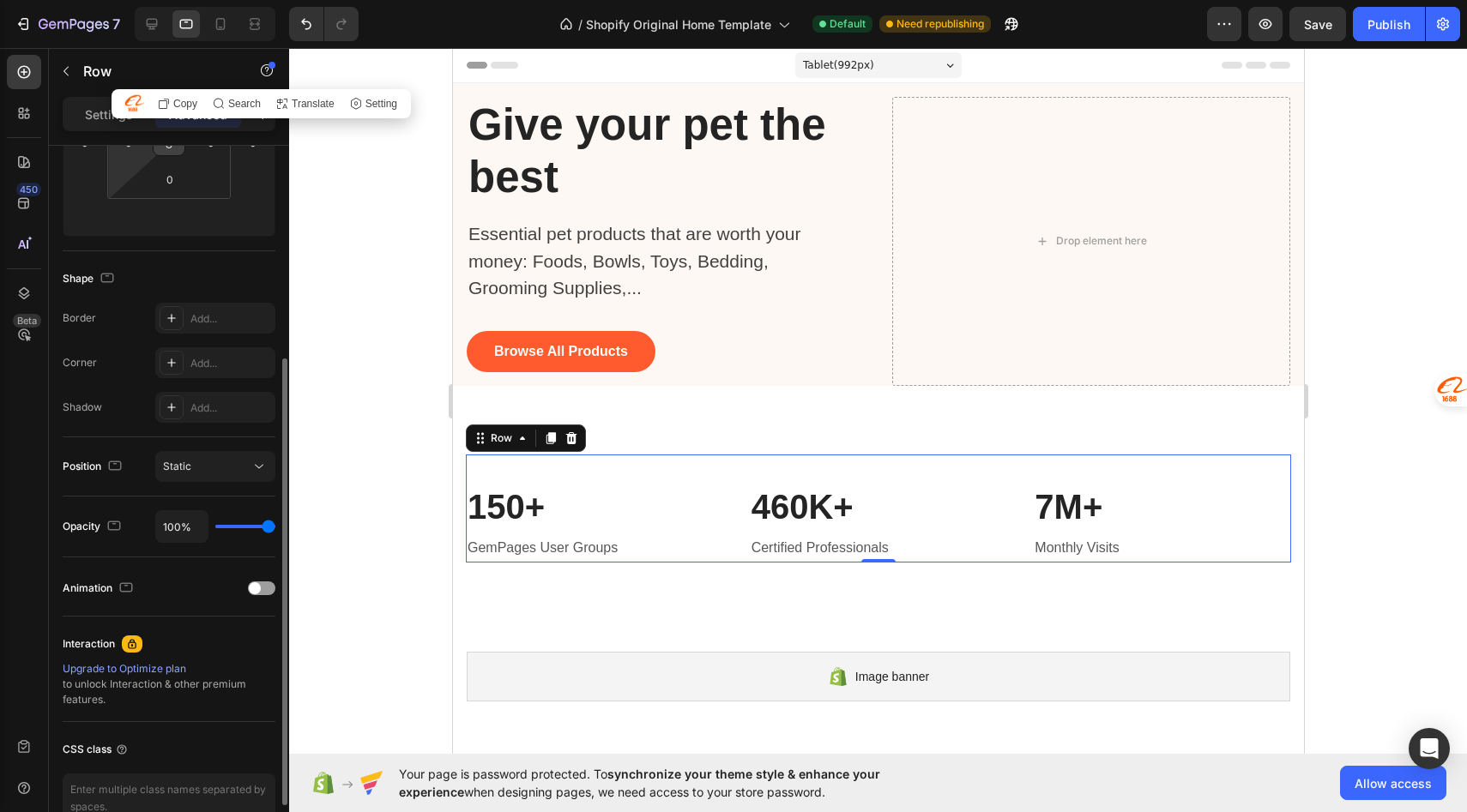
scroll to position [337, 0]
click at [260, 589] on span at bounding box center [255, 587] width 12 height 12
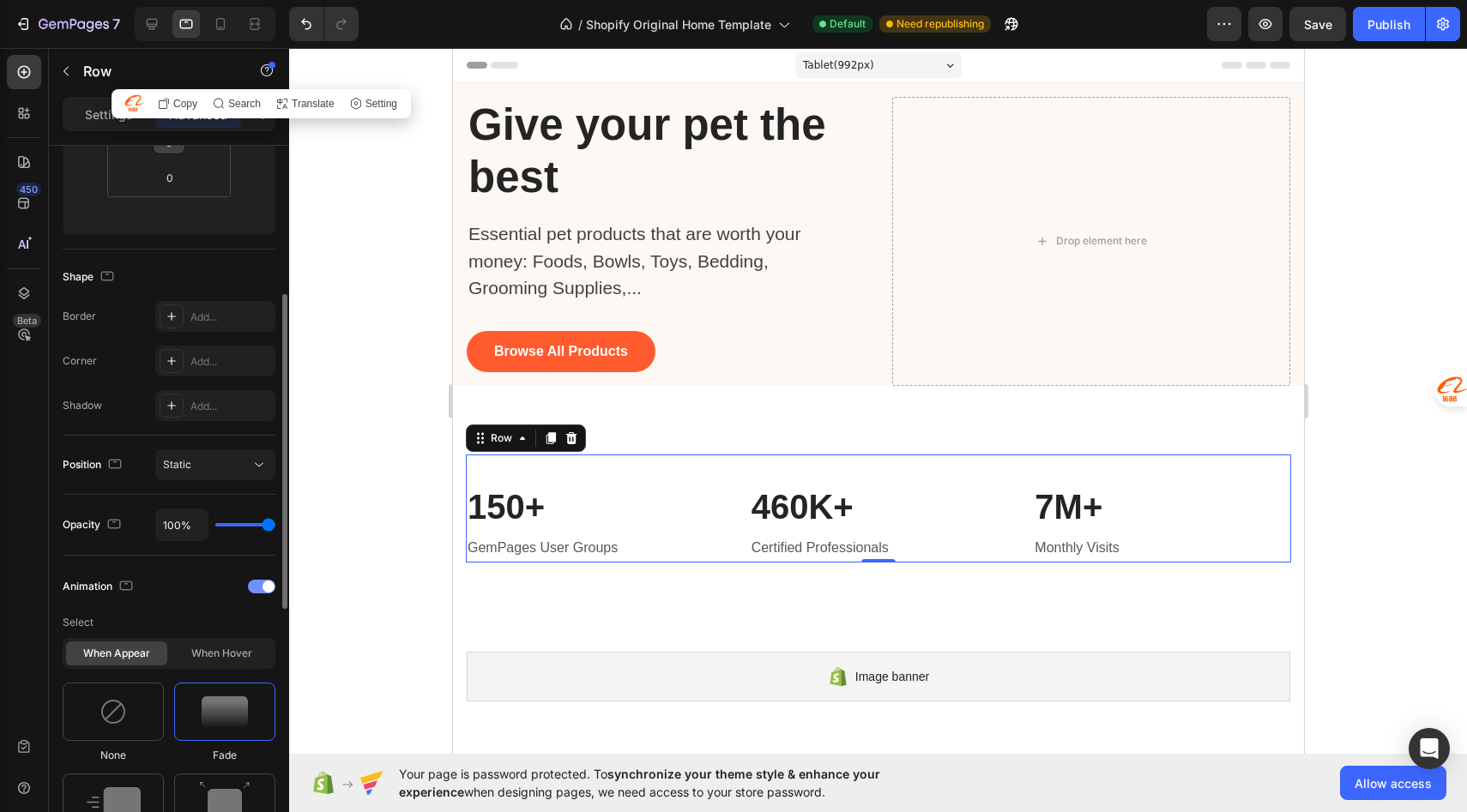
click at [260, 589] on div at bounding box center [261, 587] width 27 height 14
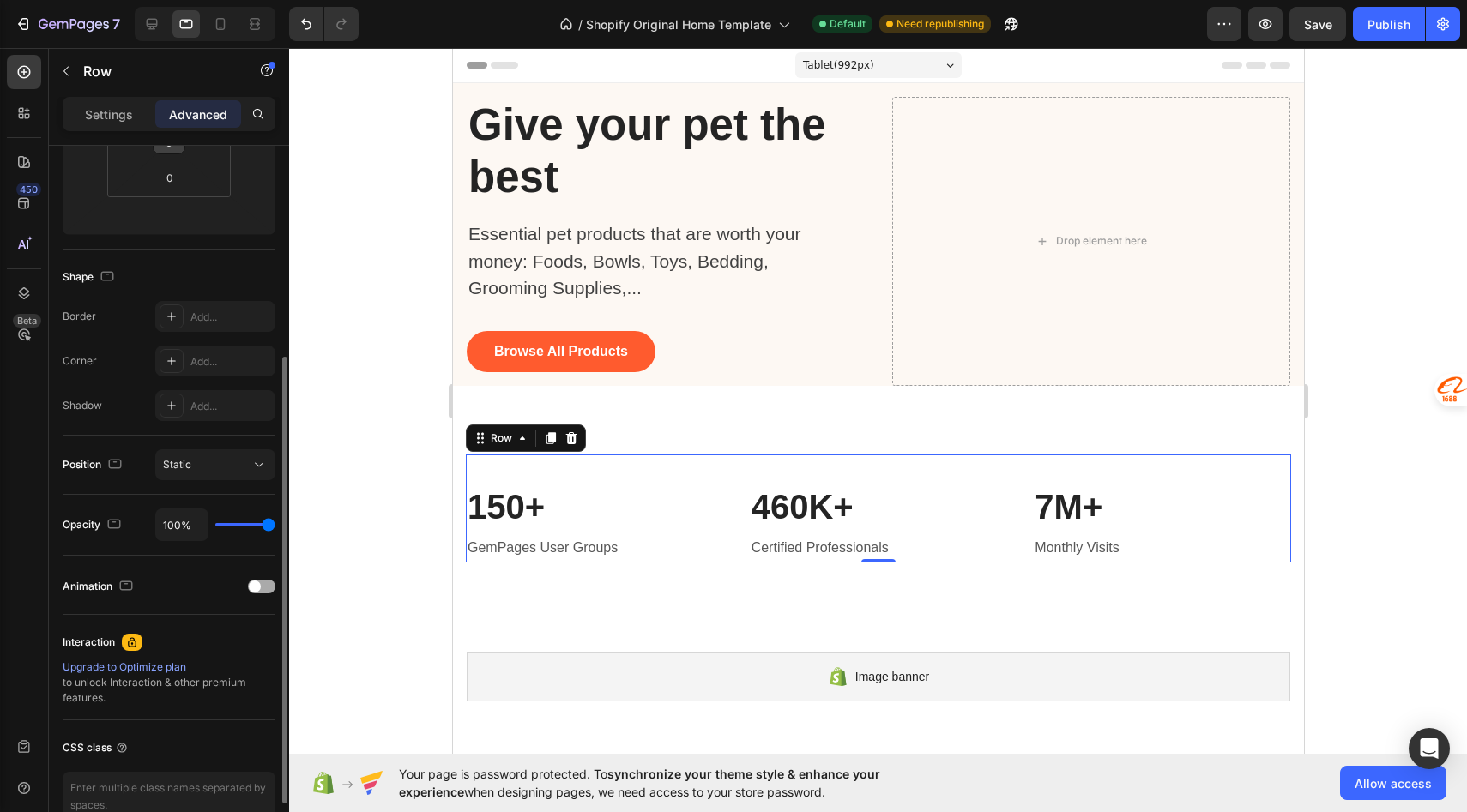
click at [260, 589] on span at bounding box center [255, 587] width 12 height 12
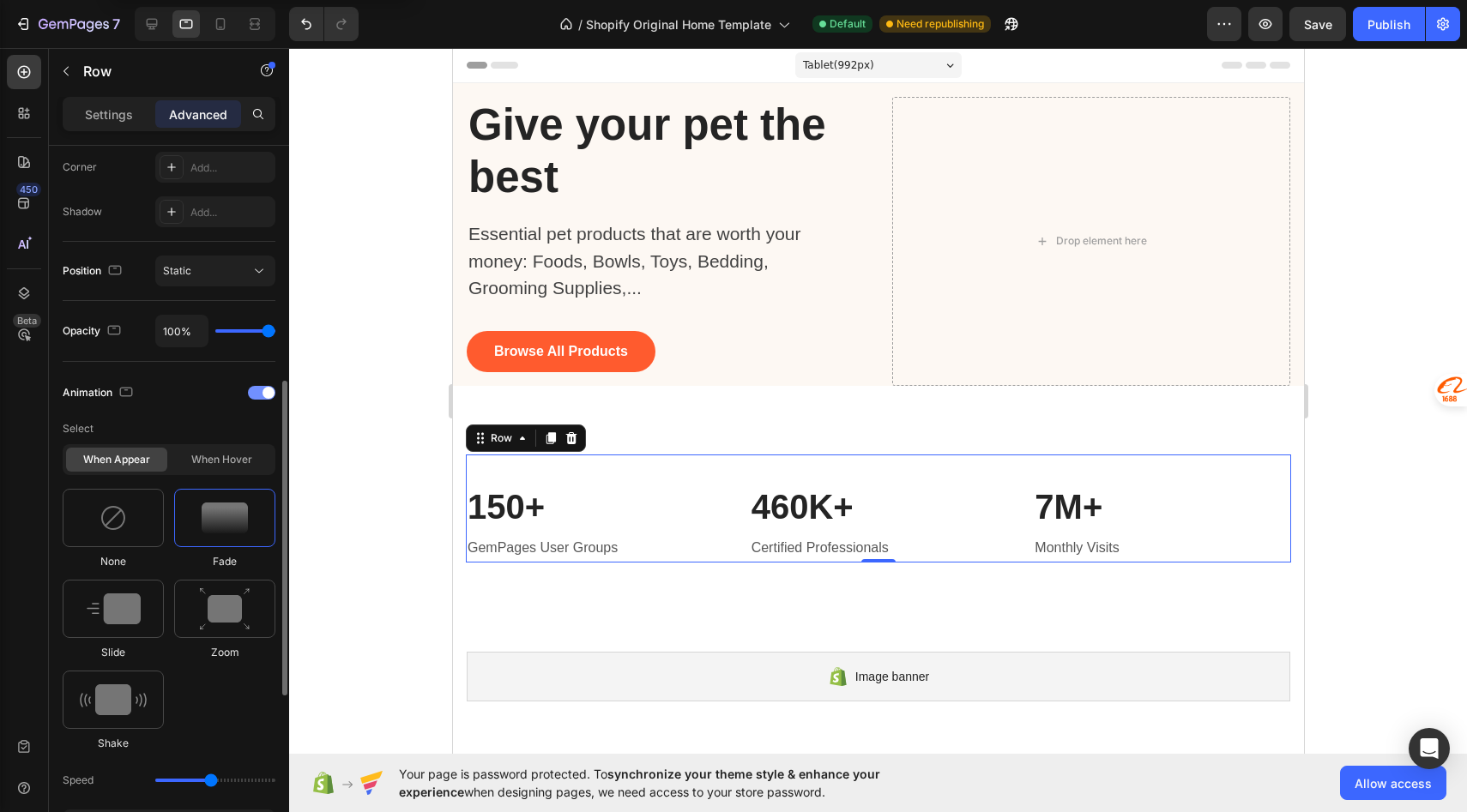
scroll to position [532, 0]
click at [225, 472] on div "When appear When hover" at bounding box center [169, 458] width 213 height 31
click at [229, 468] on div "When hover" at bounding box center [221, 458] width 101 height 24
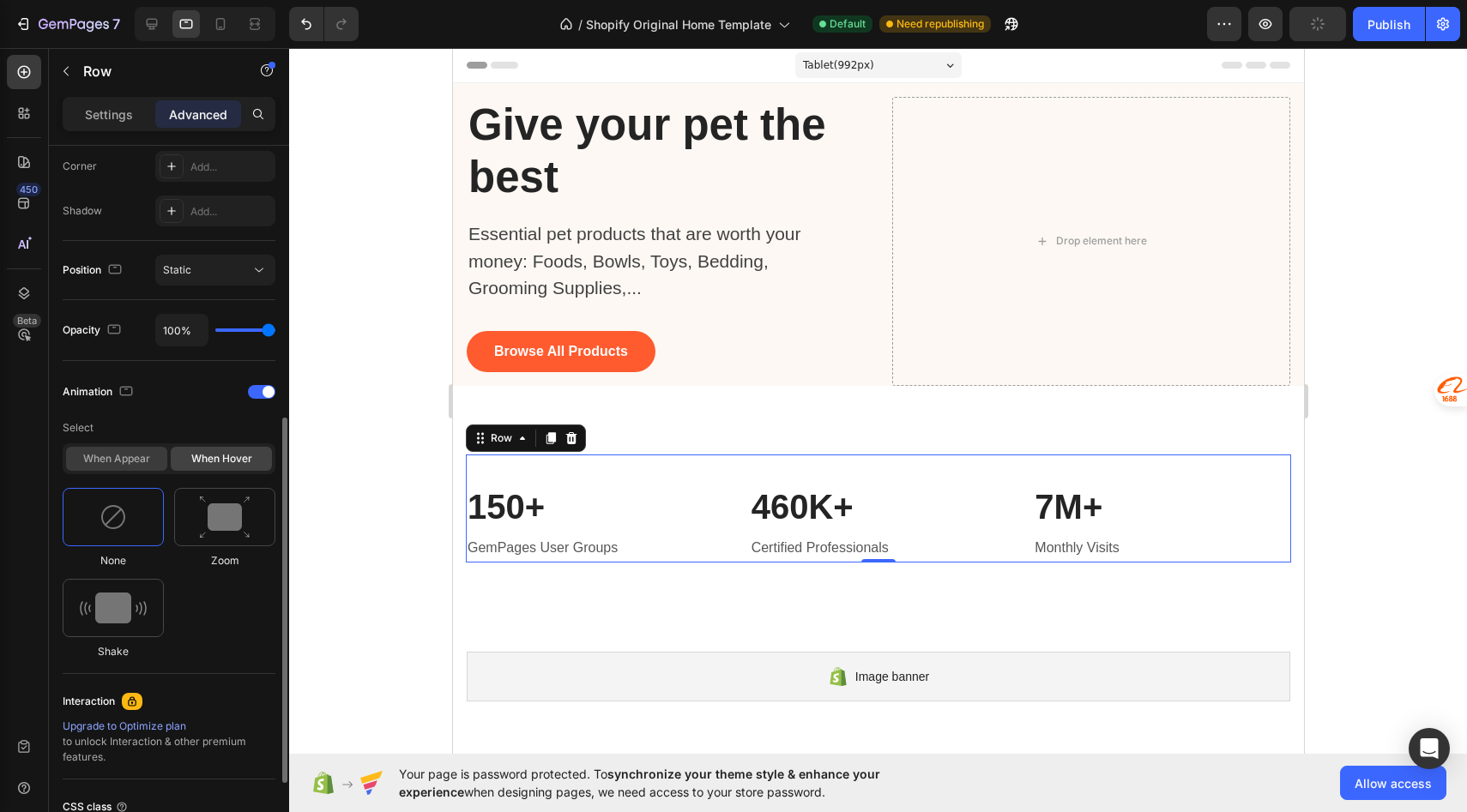
click at [144, 458] on div "When appear" at bounding box center [116, 458] width 101 height 24
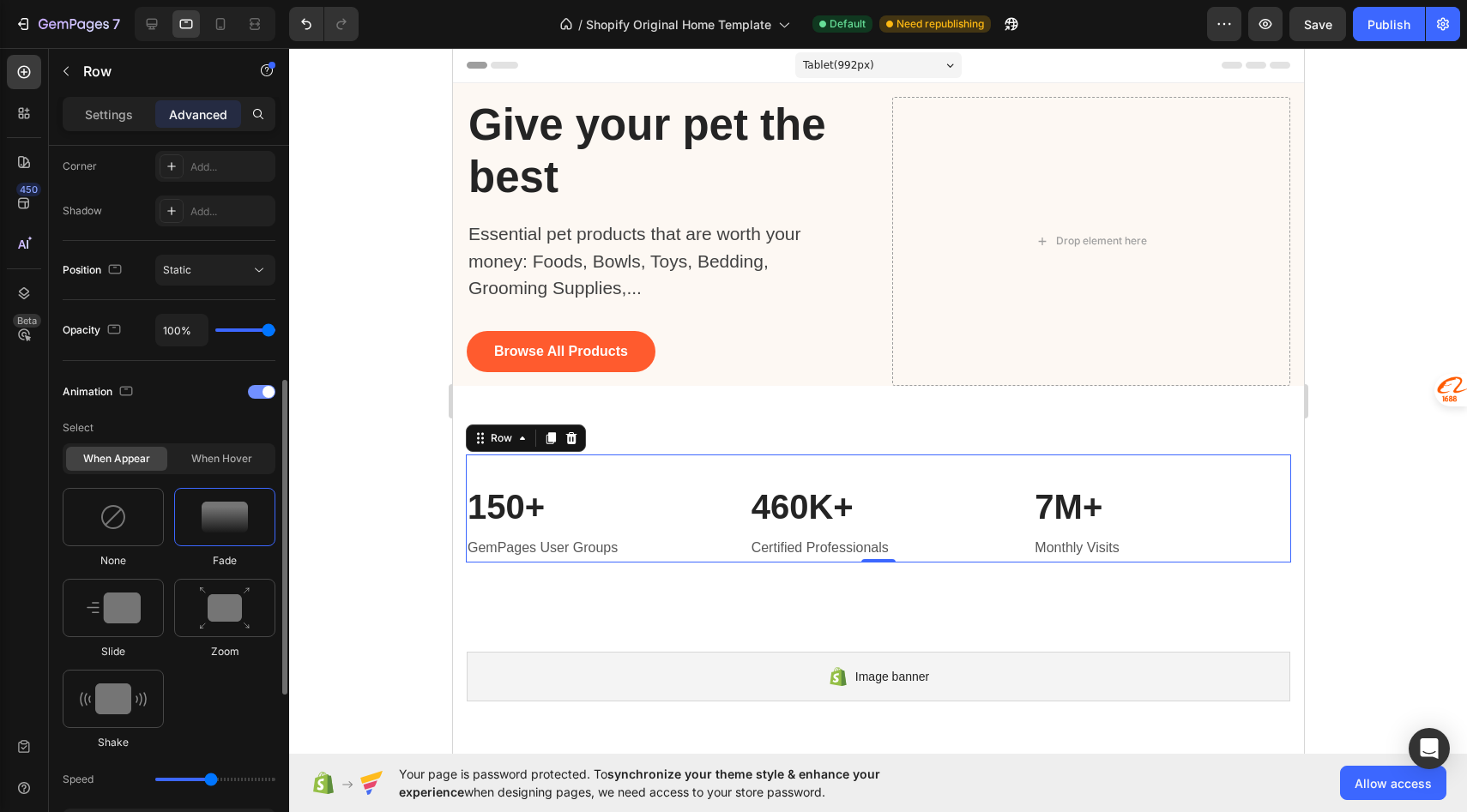
click at [258, 393] on div at bounding box center [261, 391] width 27 height 14
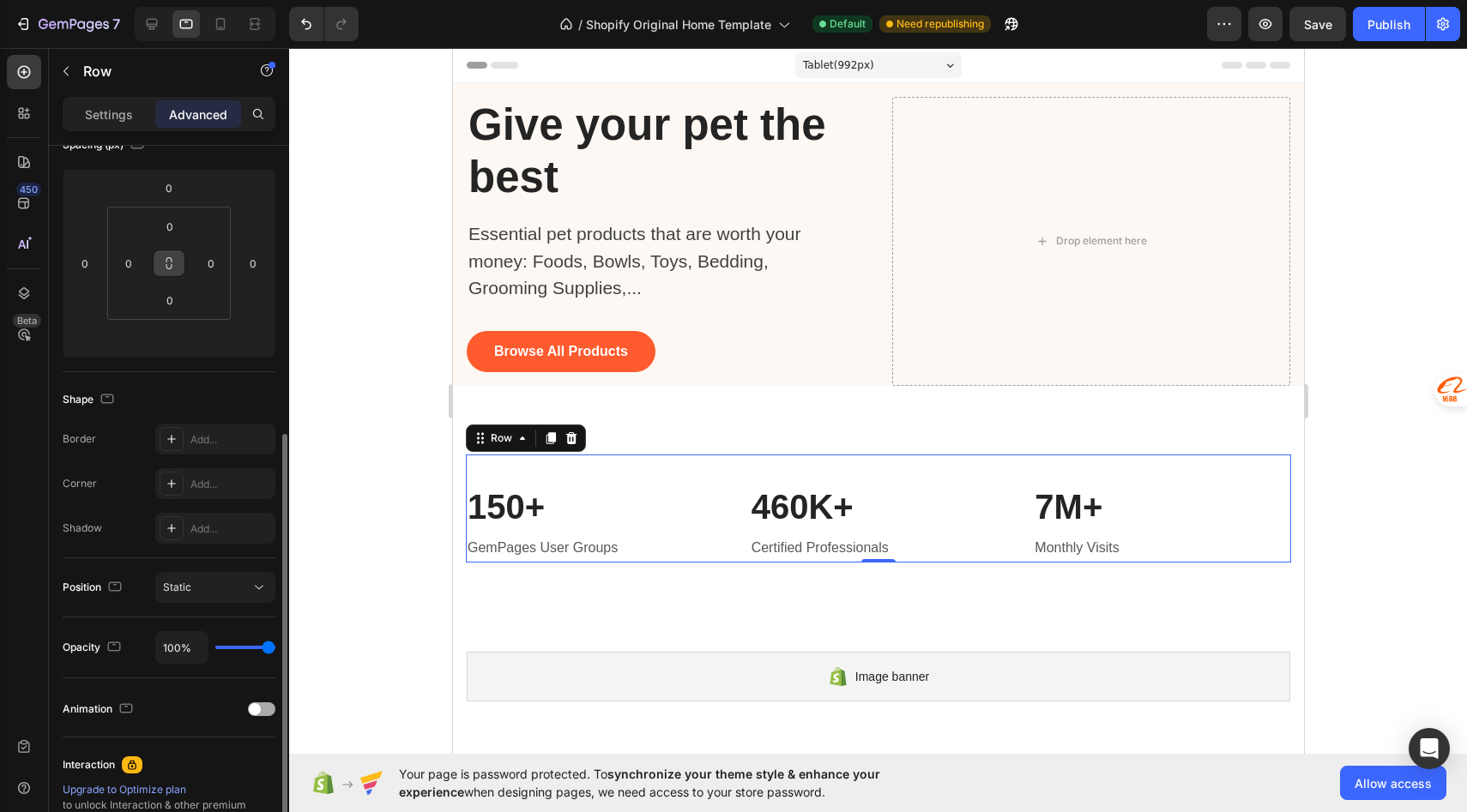
scroll to position [0, 0]
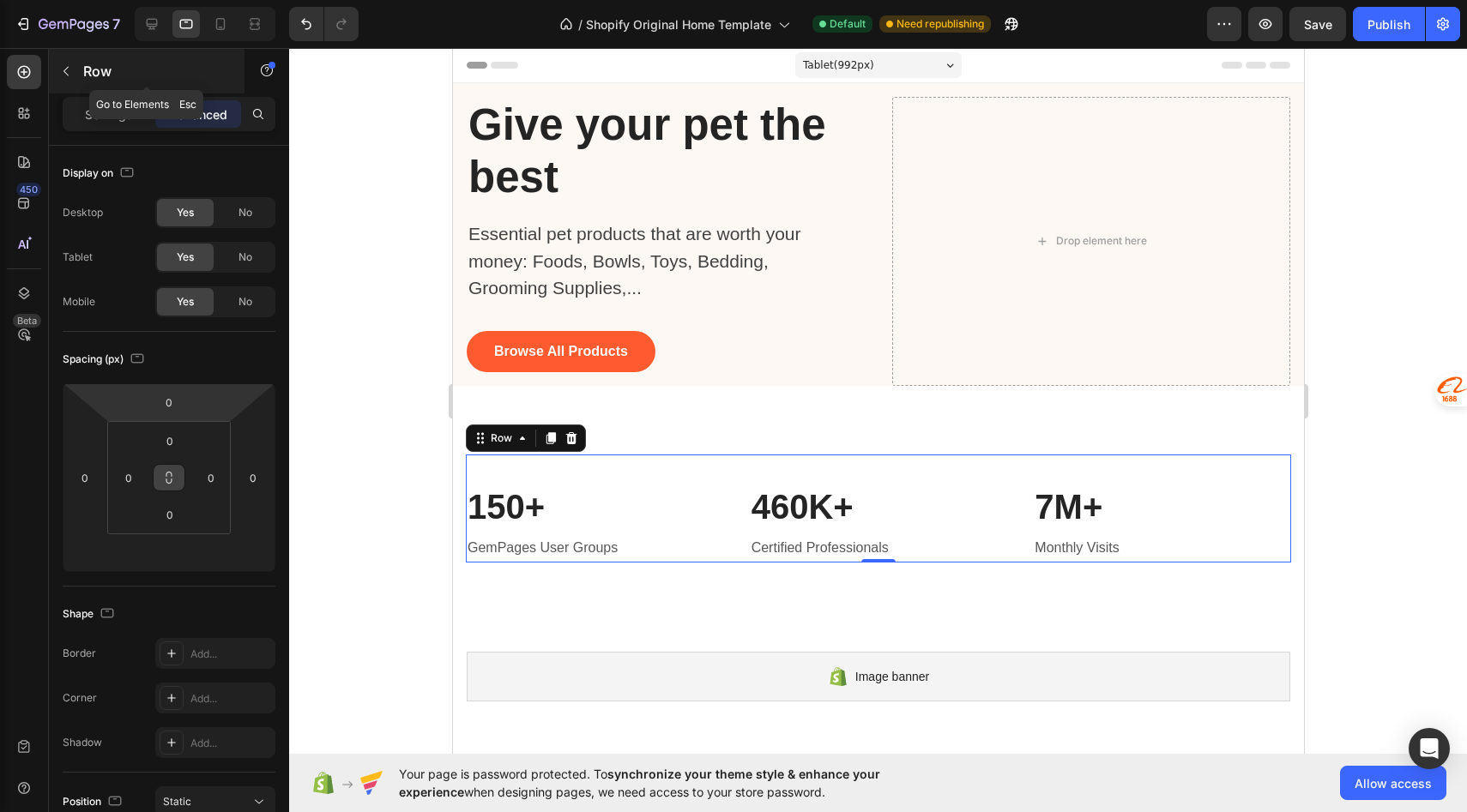
click at [101, 69] on p "Row" at bounding box center [156, 72] width 146 height 21
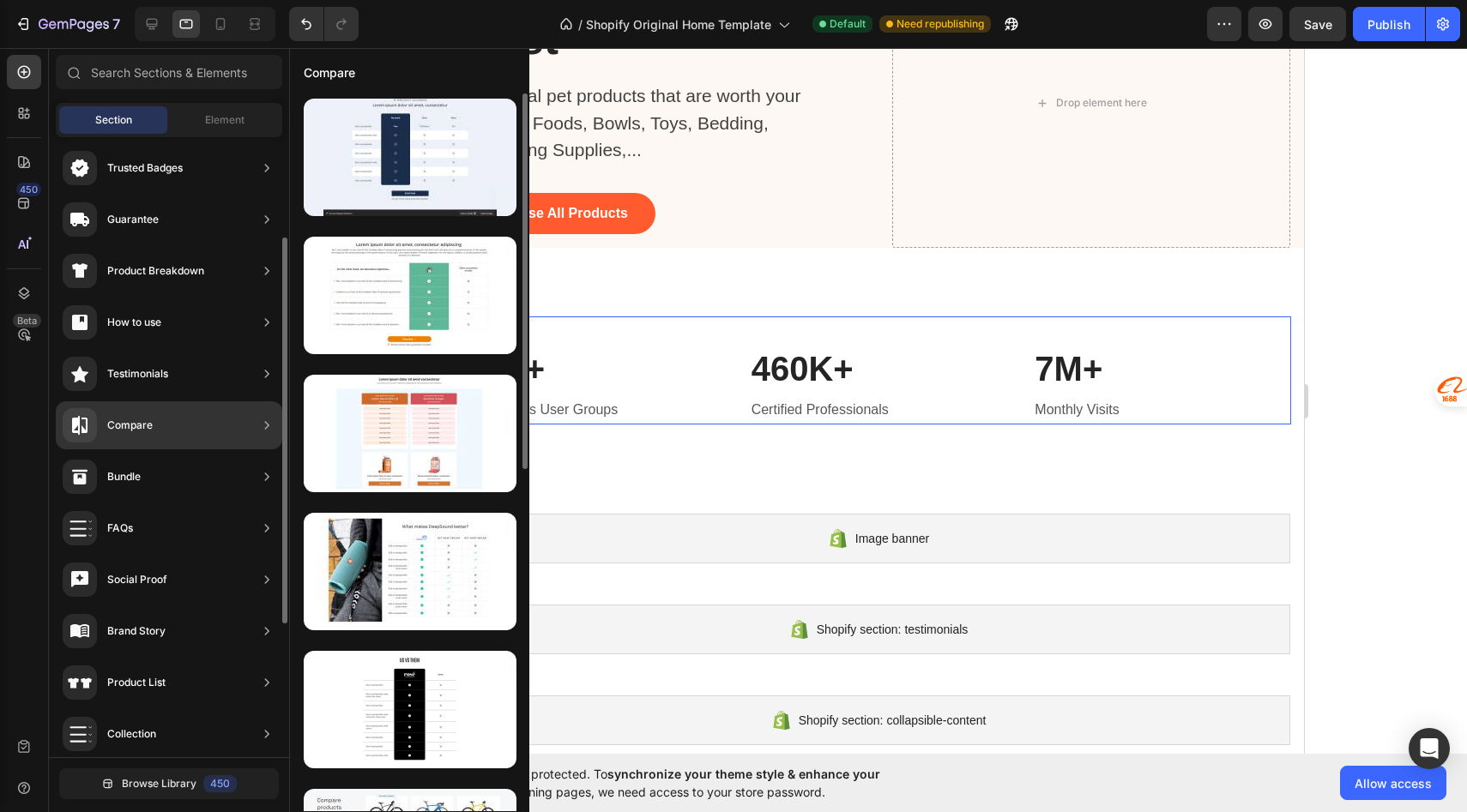
scroll to position [162, 0]
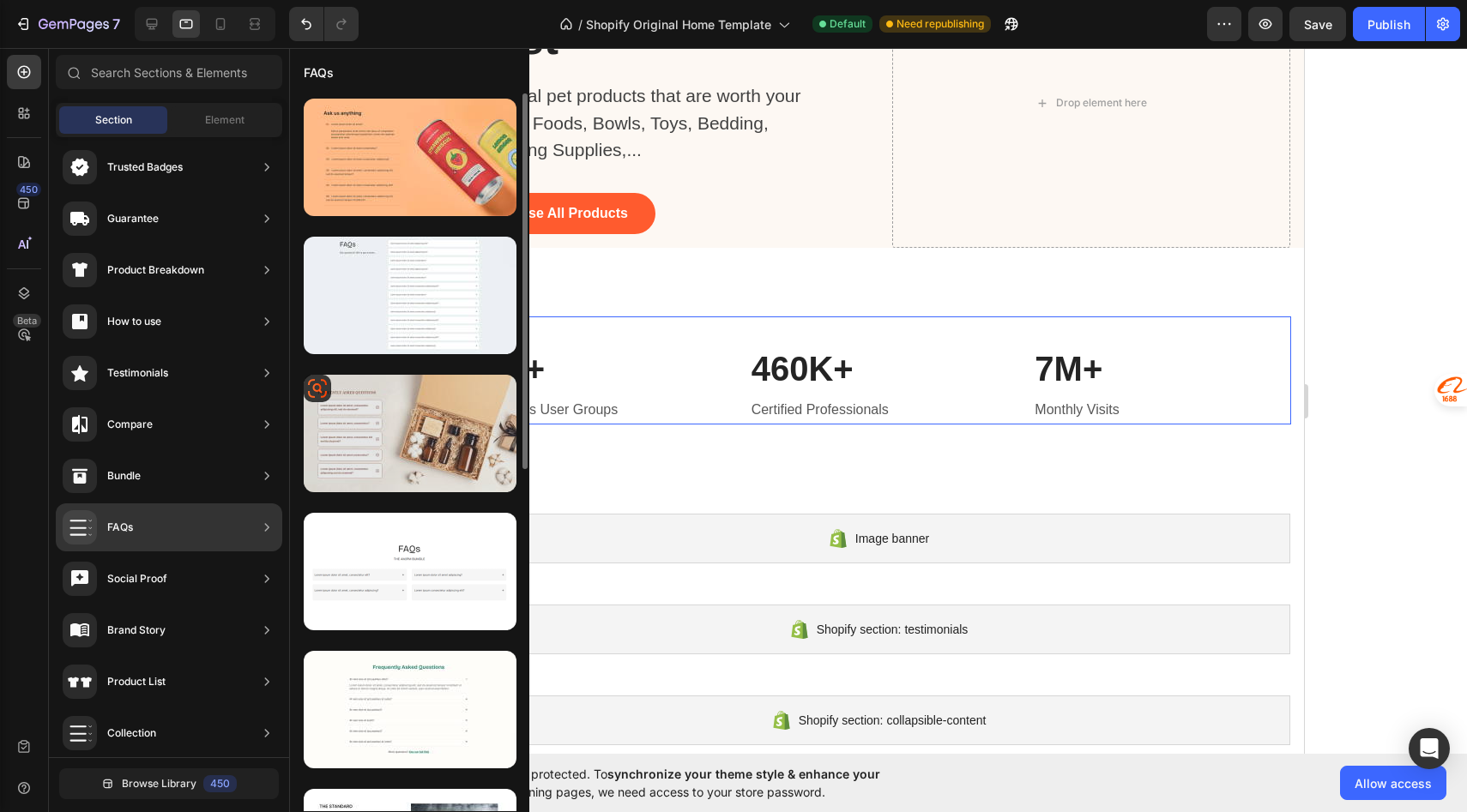
click at [411, 429] on div at bounding box center [410, 433] width 213 height 118
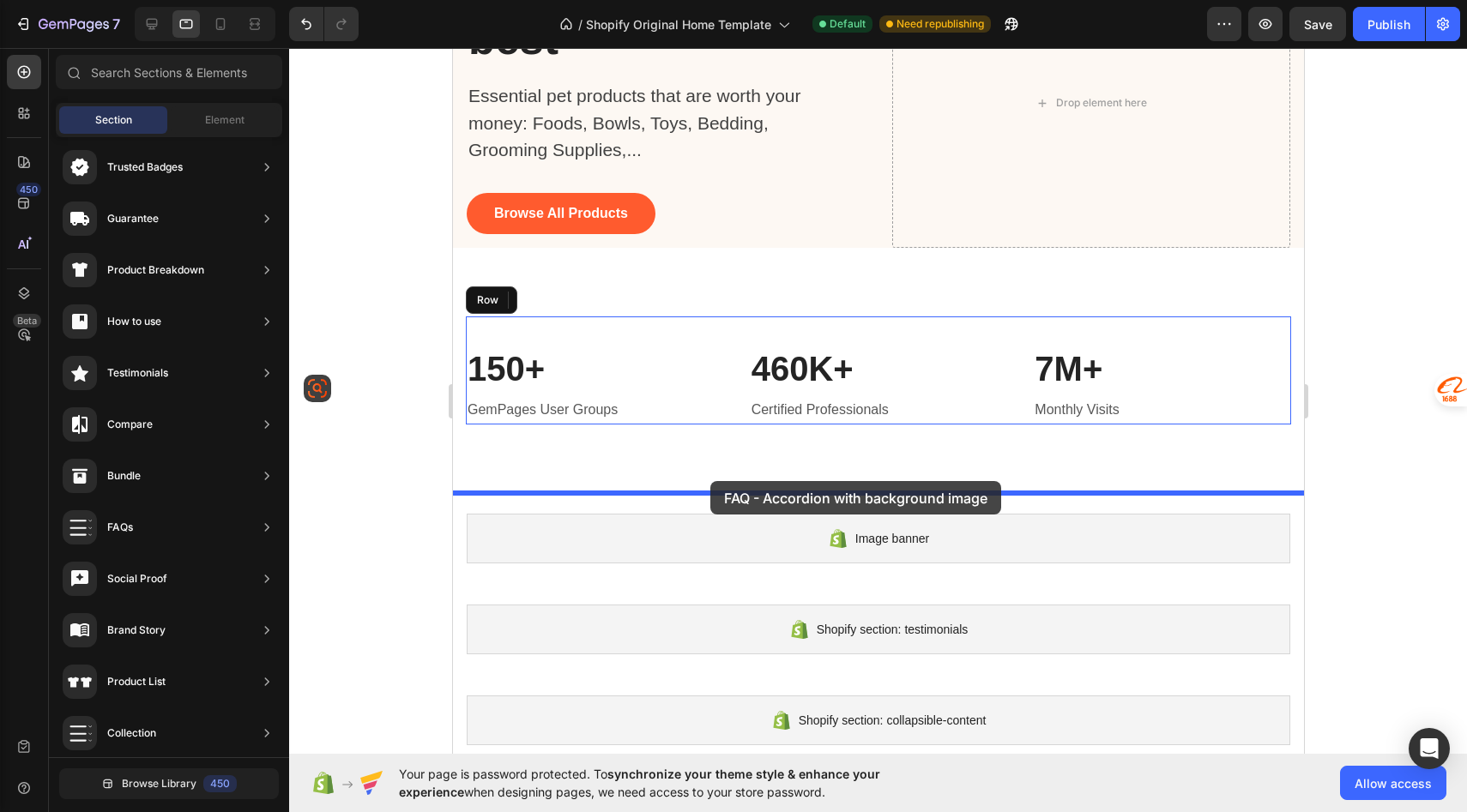
drag, startPoint x: 863, startPoint y: 477, endPoint x: 709, endPoint y: 480, distance: 154.0
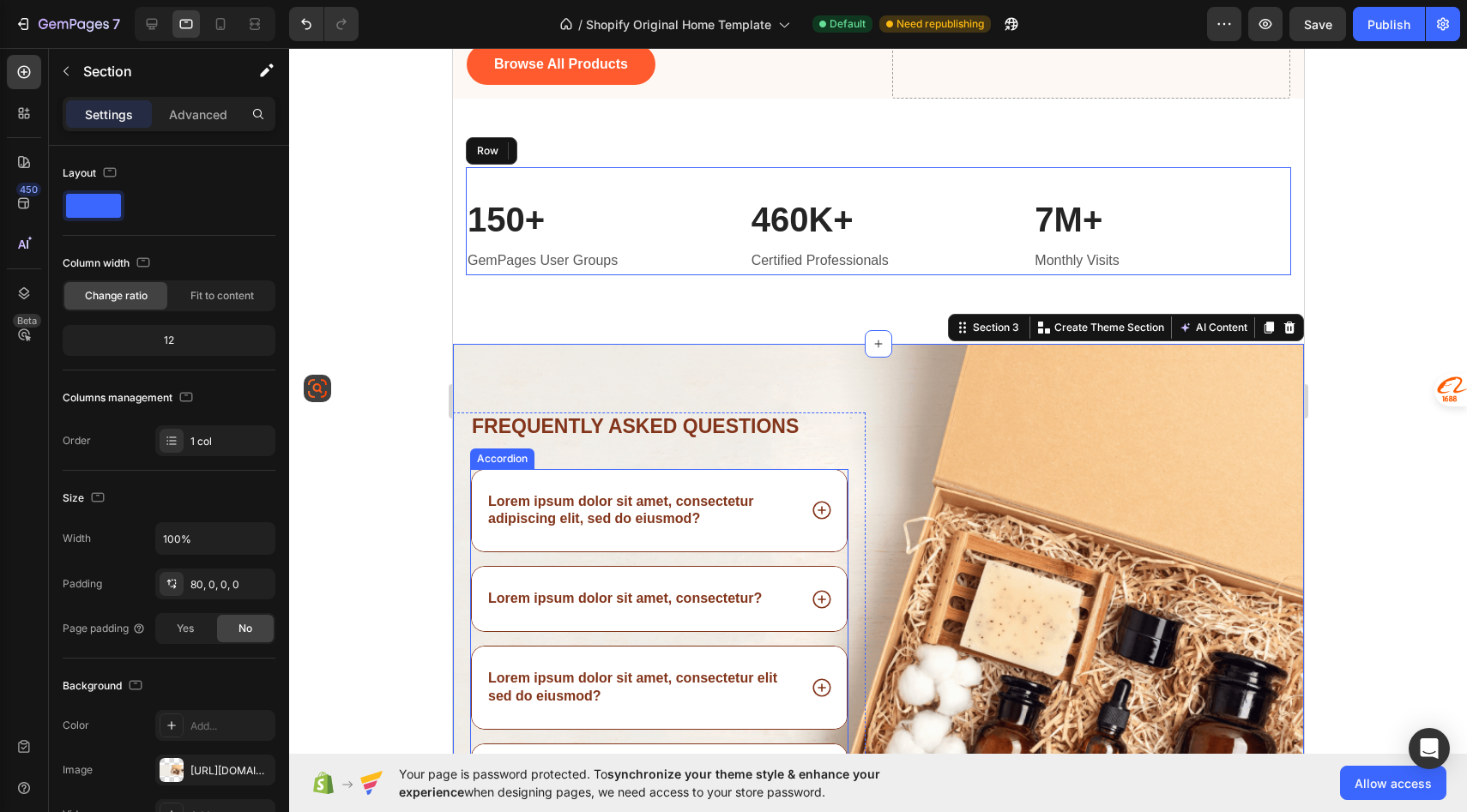
scroll to position [285, 0]
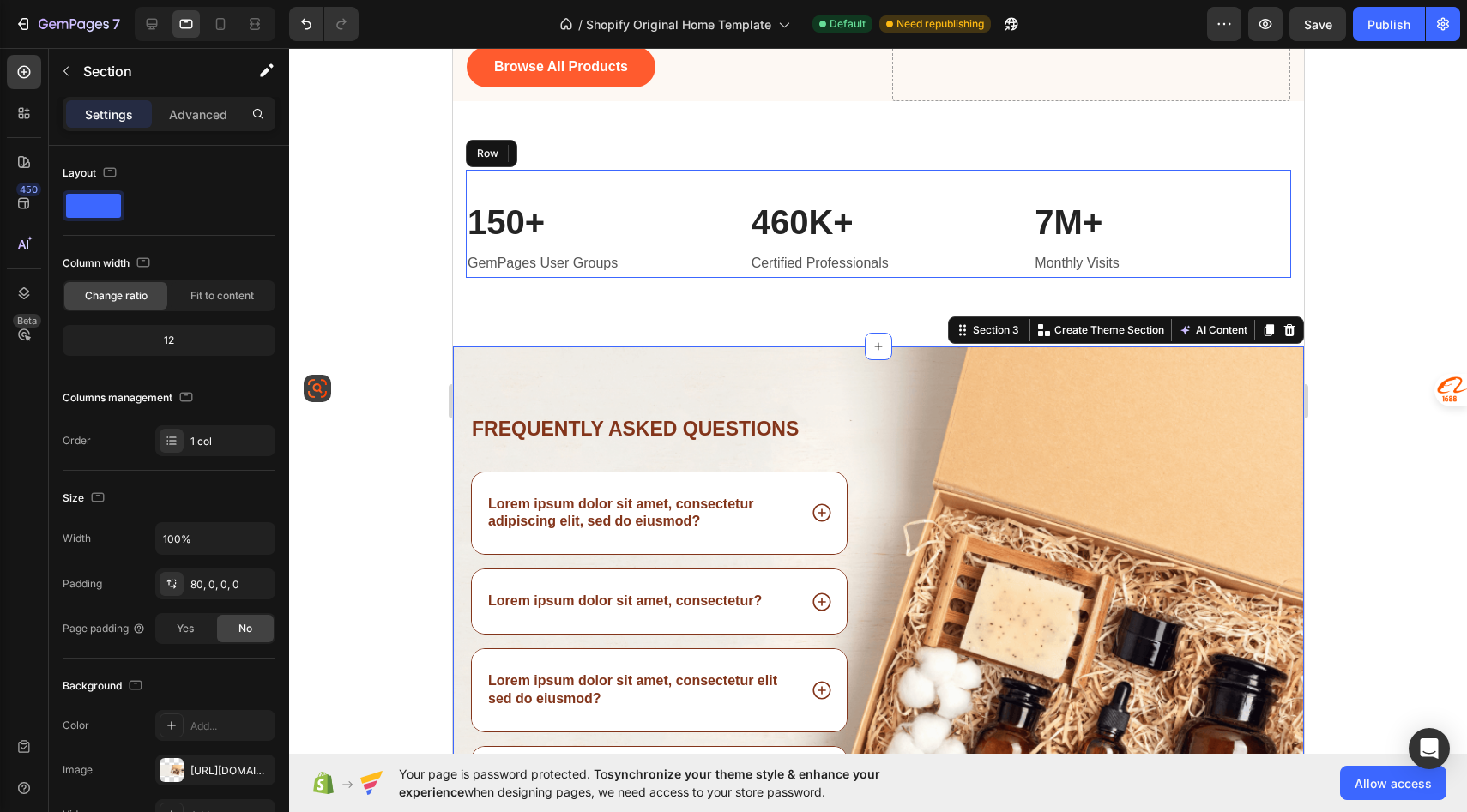
click at [1010, 413] on div "Frequently asked questions Heading Lorem ipsum dolor sit amet, consectetur adip…" at bounding box center [877, 657] width 851 height 622
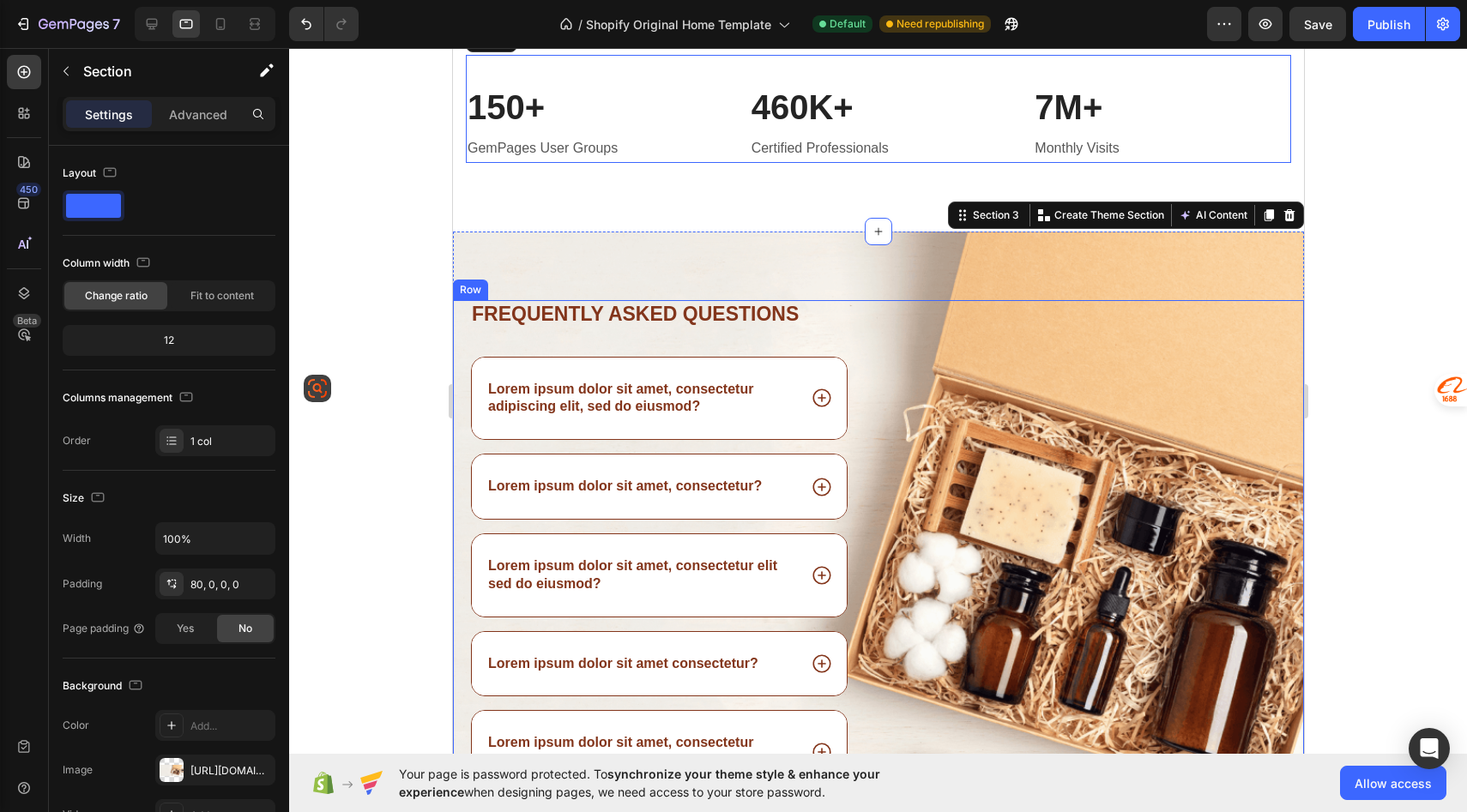
scroll to position [401, 0]
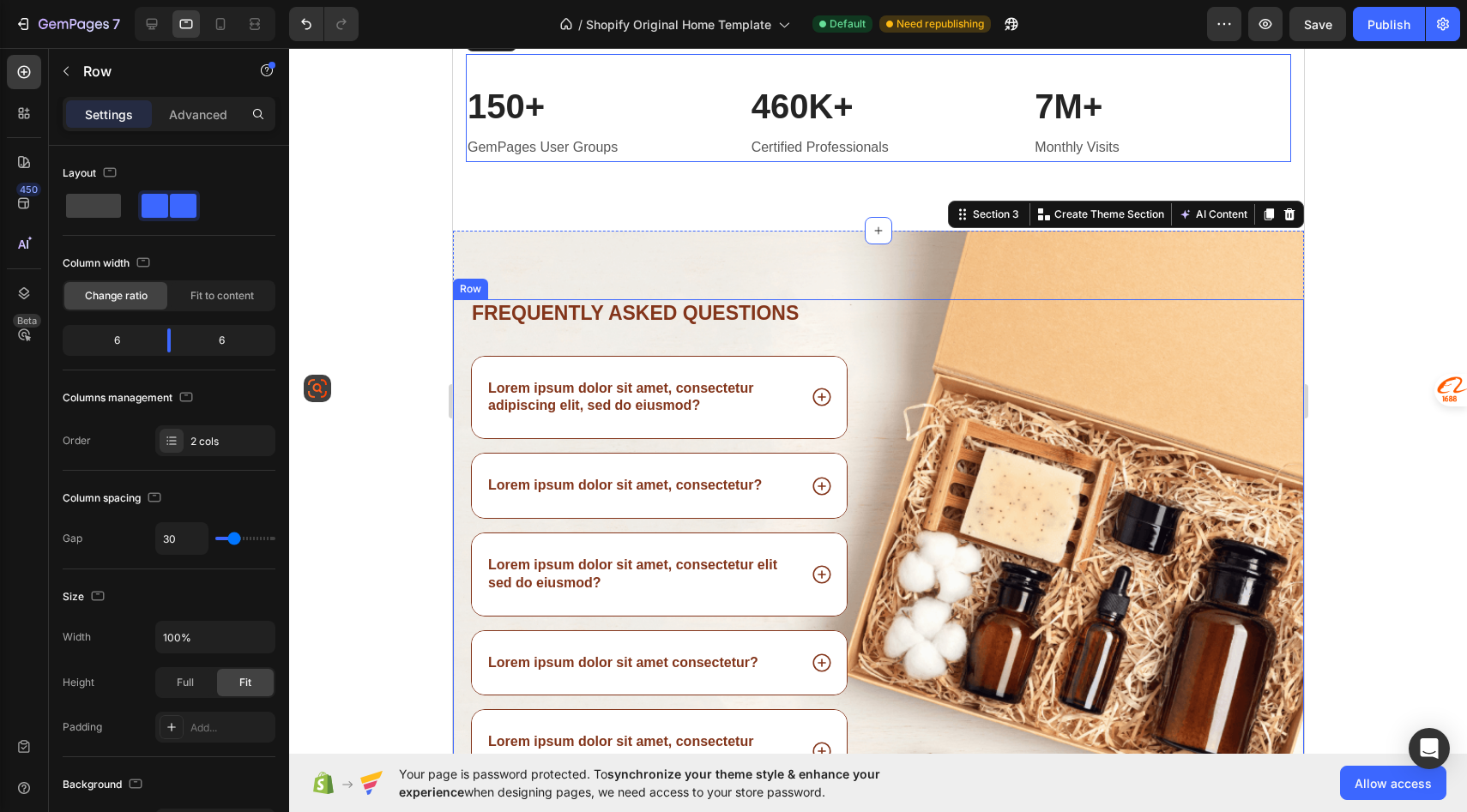
click at [888, 464] on div "Frequently asked questions Heading Lorem ipsum dolor sit amet, consectetur adip…" at bounding box center [877, 576] width 851 height 555
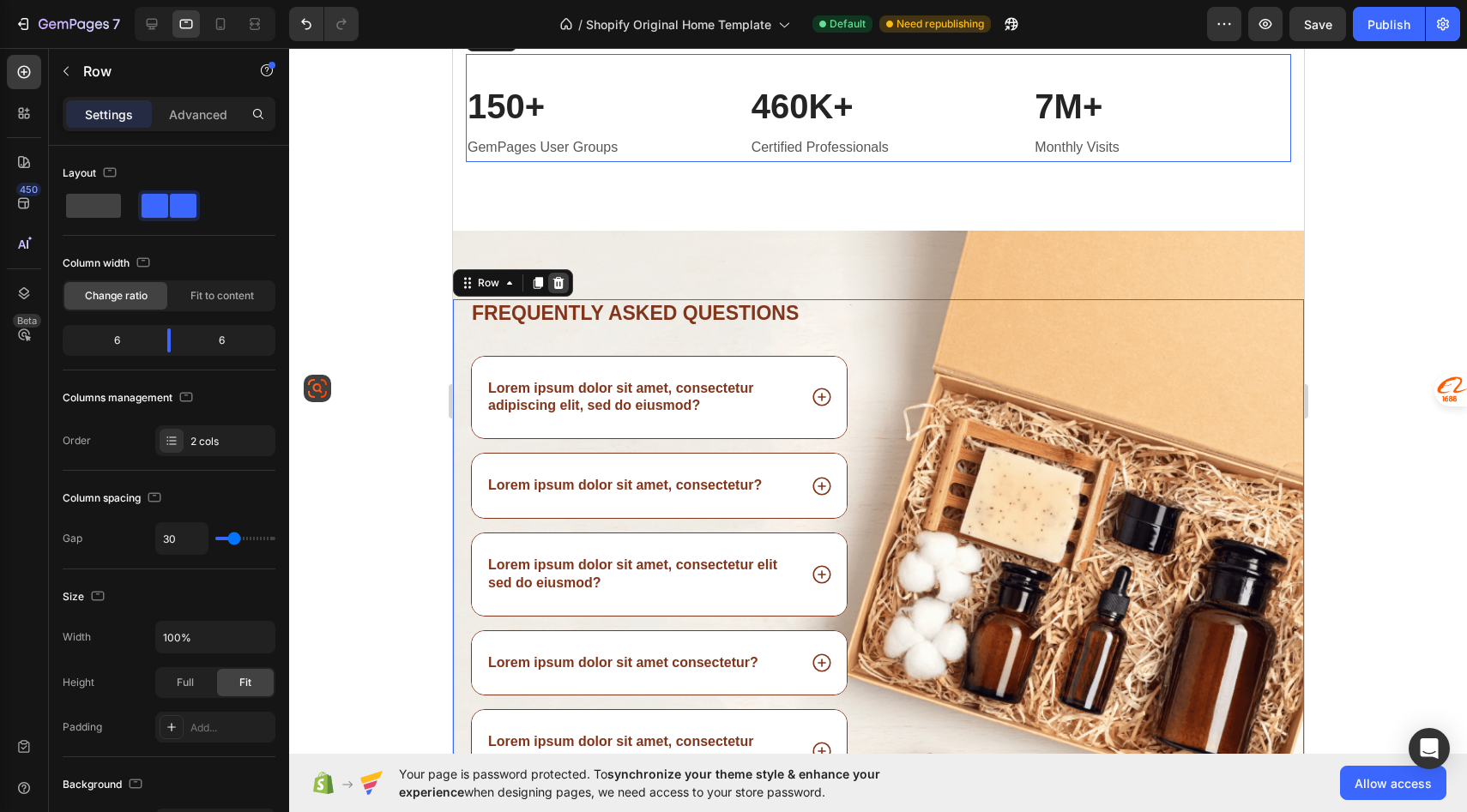
click at [557, 276] on icon at bounding box center [558, 283] width 14 height 14
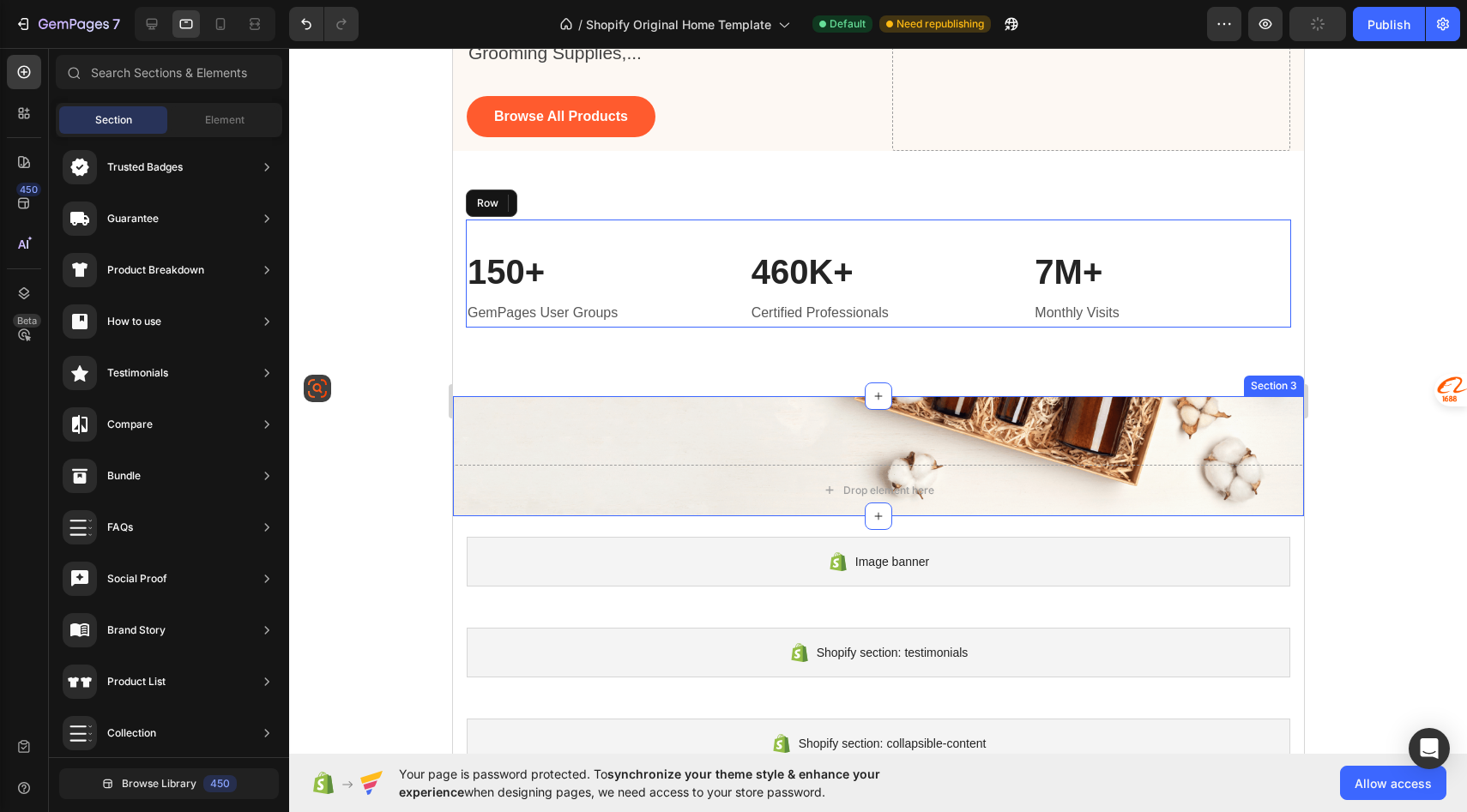
scroll to position [238, 0]
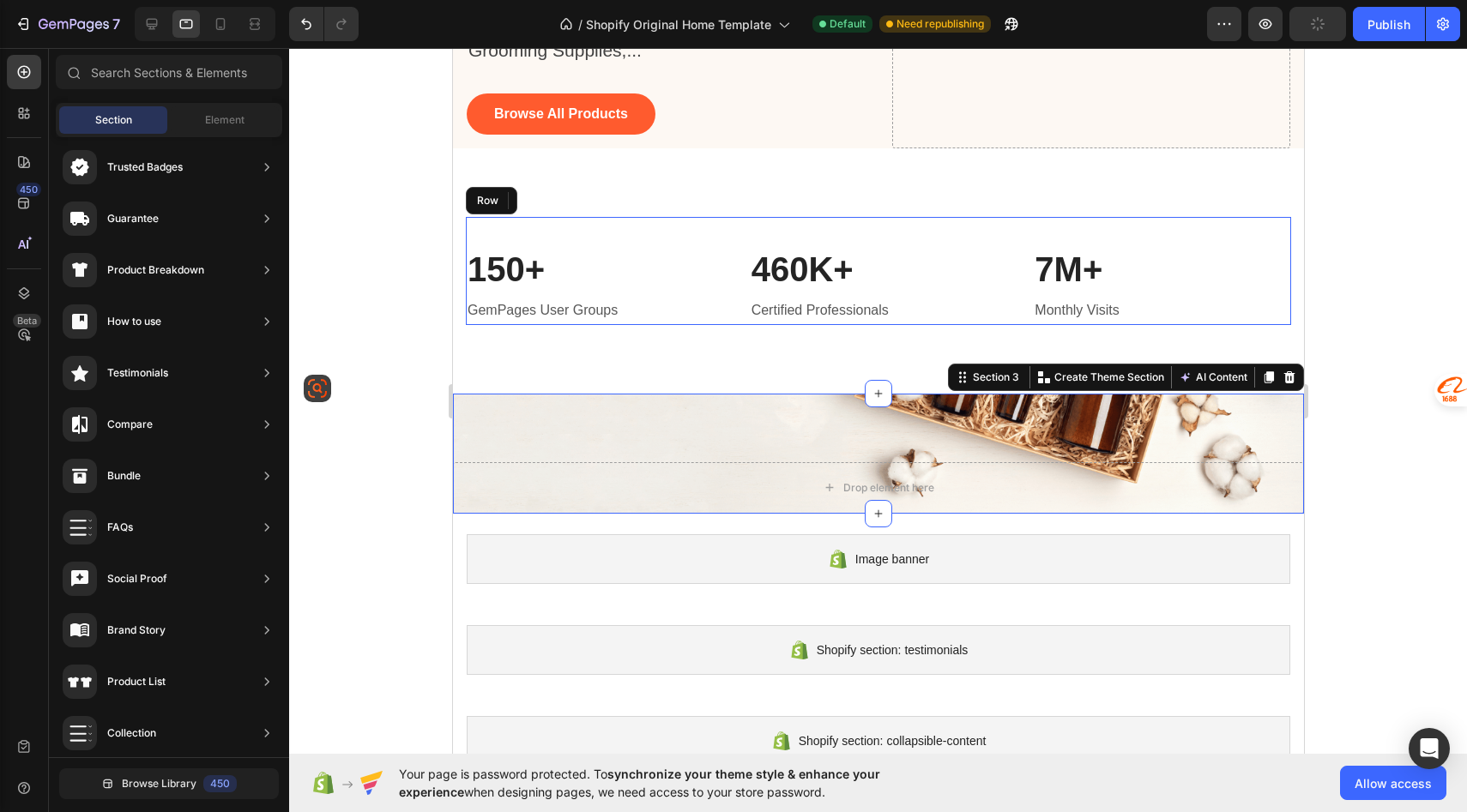
click at [793, 401] on div "Drop element here Section 3 You can create reusable sections Create Theme Secti…" at bounding box center [877, 453] width 851 height 120
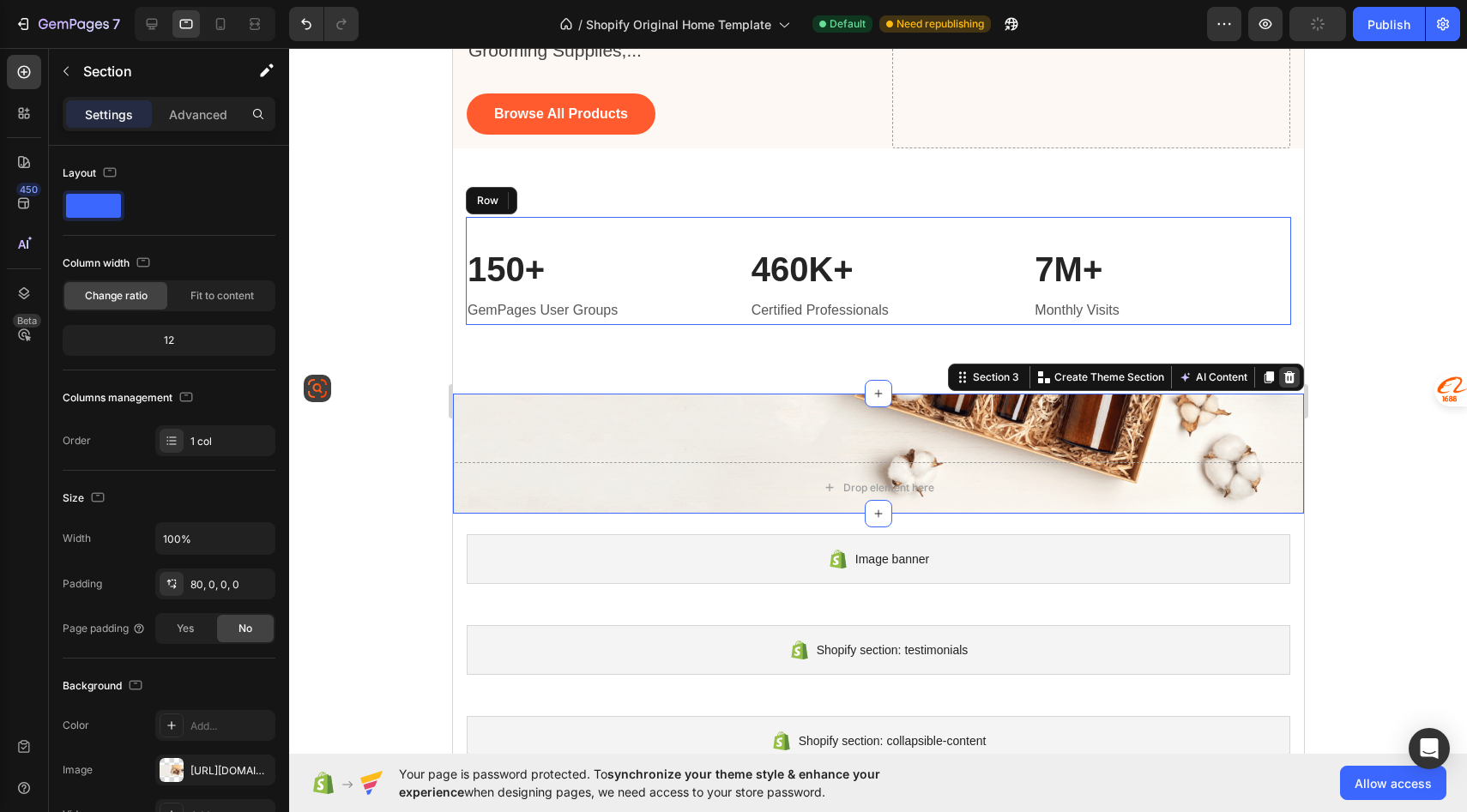
click at [1291, 378] on icon at bounding box center [1290, 377] width 11 height 12
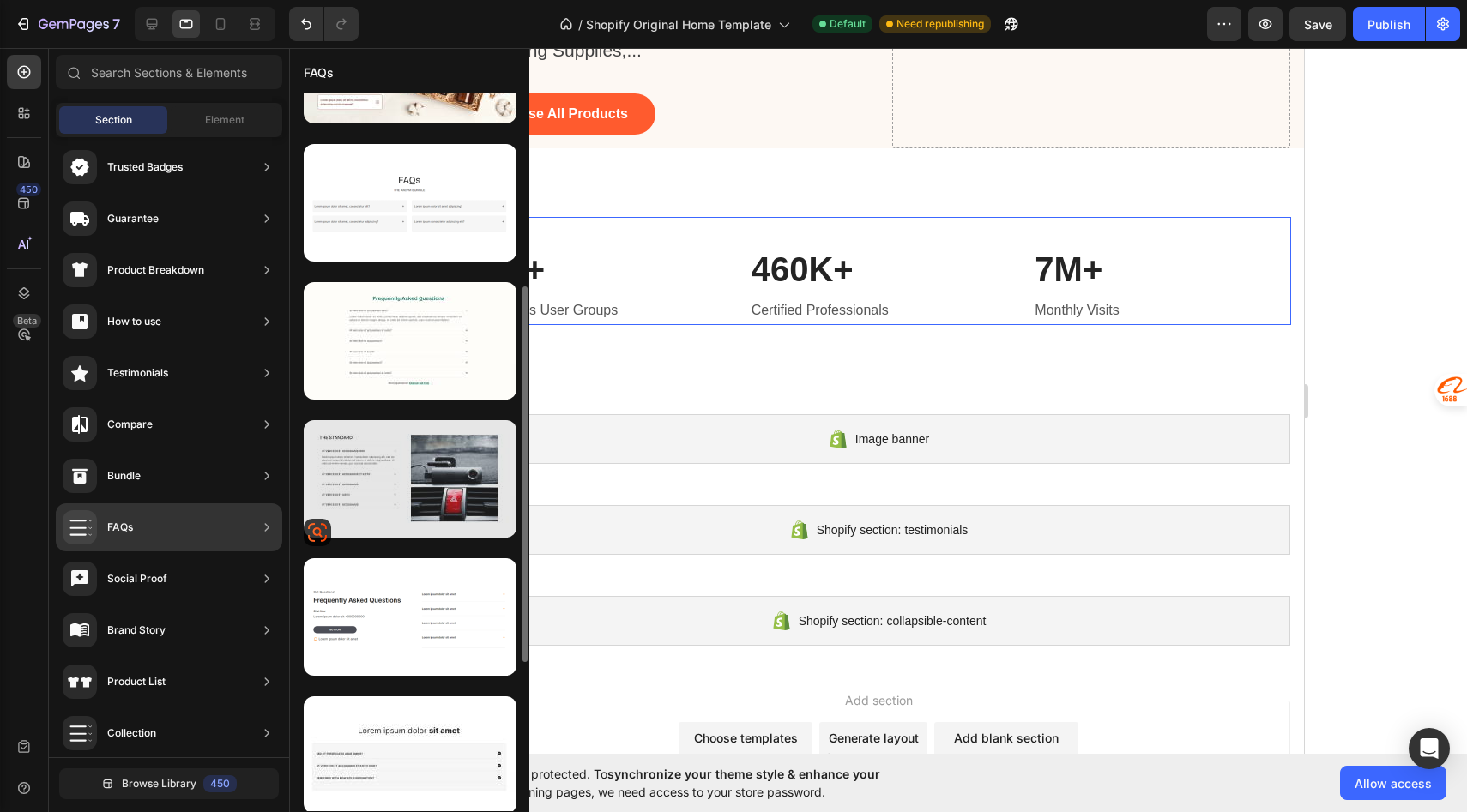
scroll to position [374, 0]
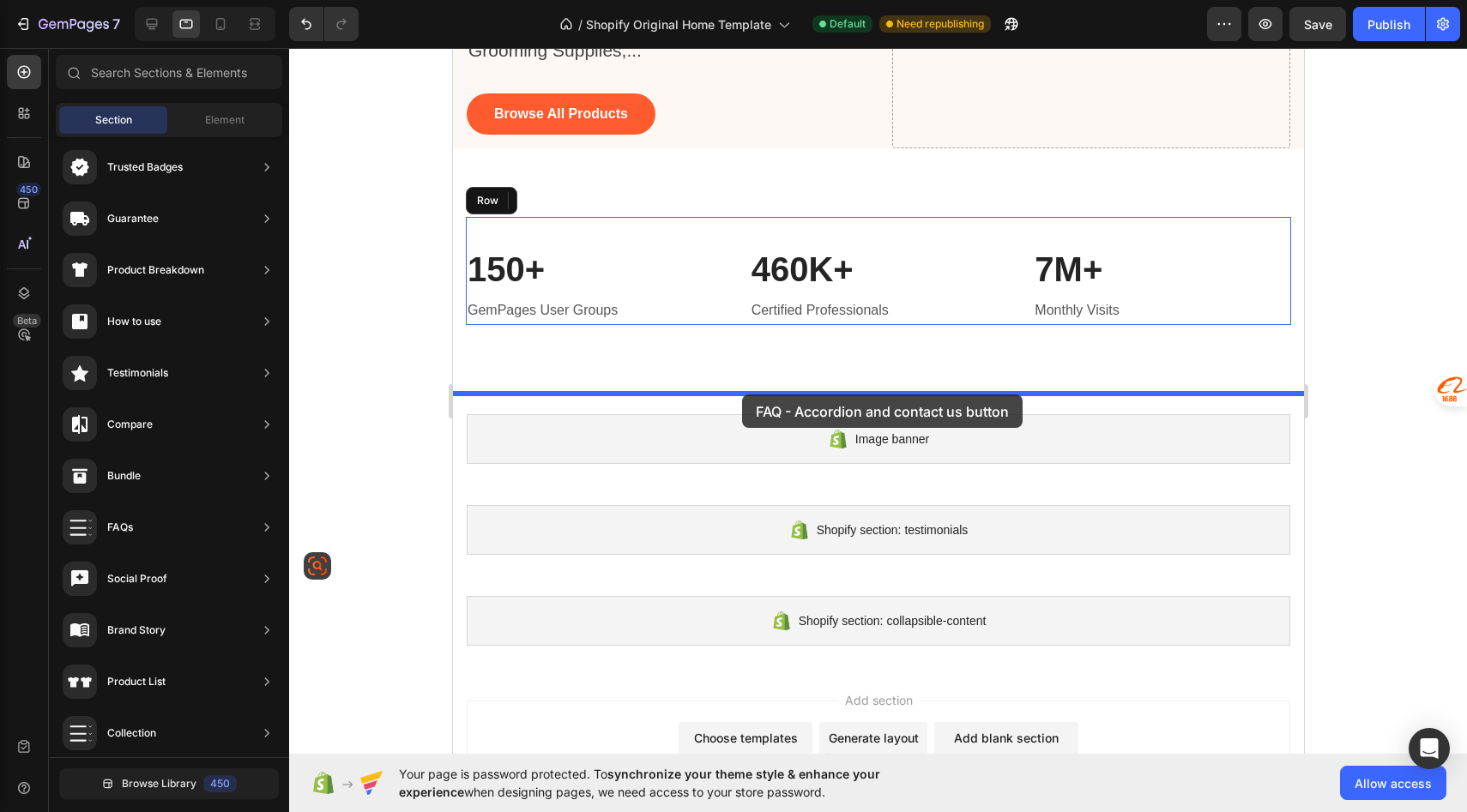
drag, startPoint x: 858, startPoint y: 669, endPoint x: 742, endPoint y: 393, distance: 299.4
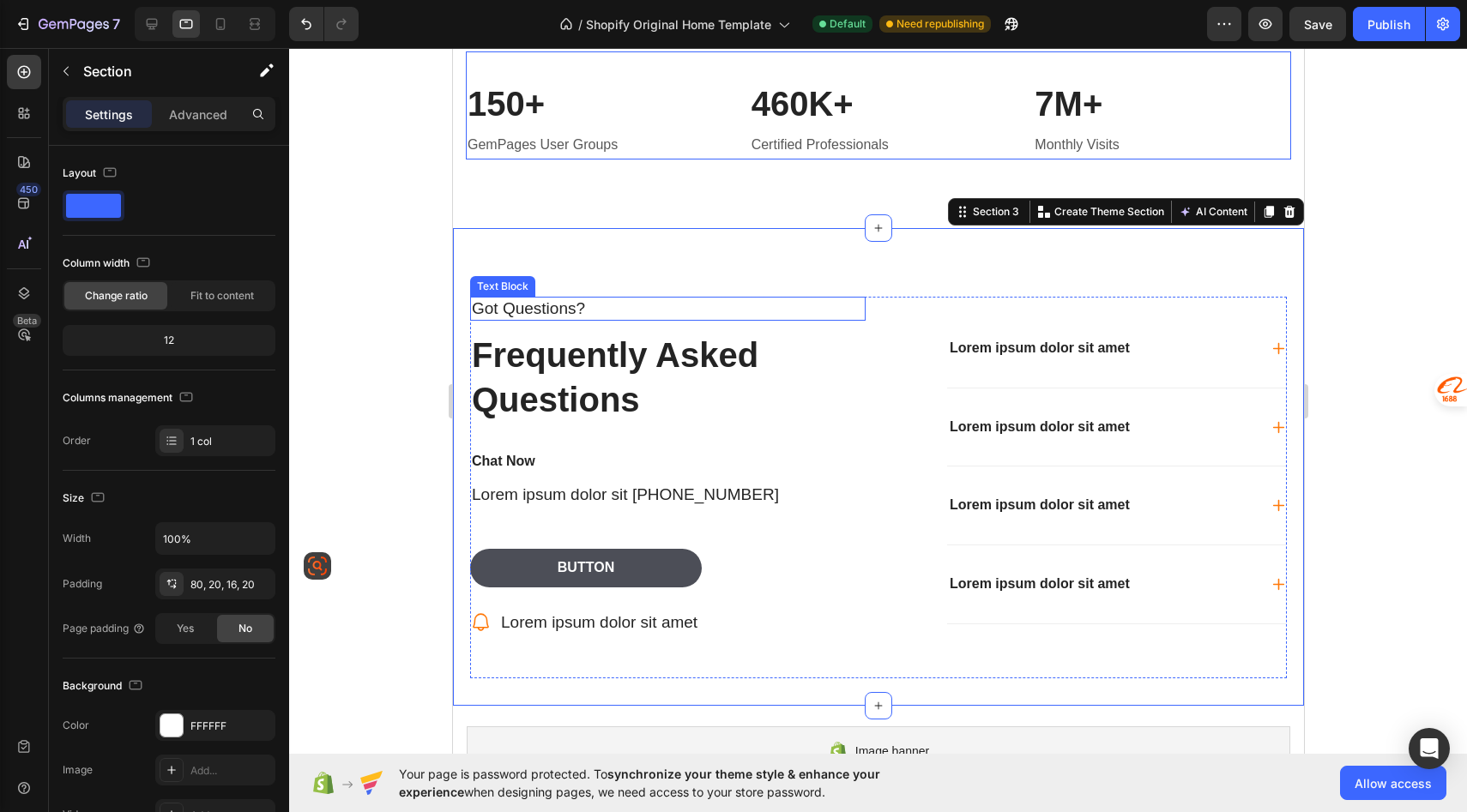
scroll to position [411, 0]
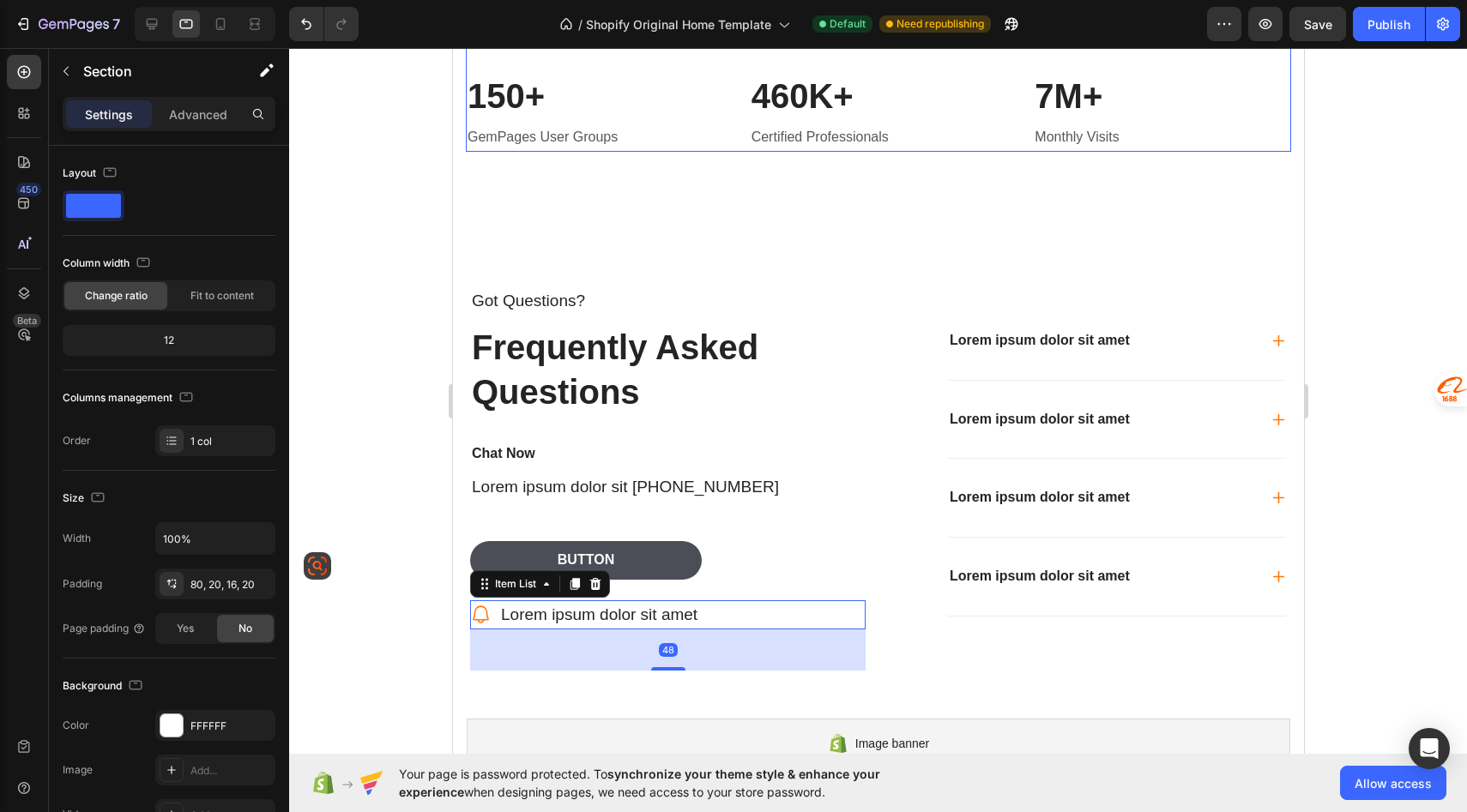
click at [649, 611] on p "Lorem ipsum dolor sit amet" at bounding box center [598, 615] width 196 height 25
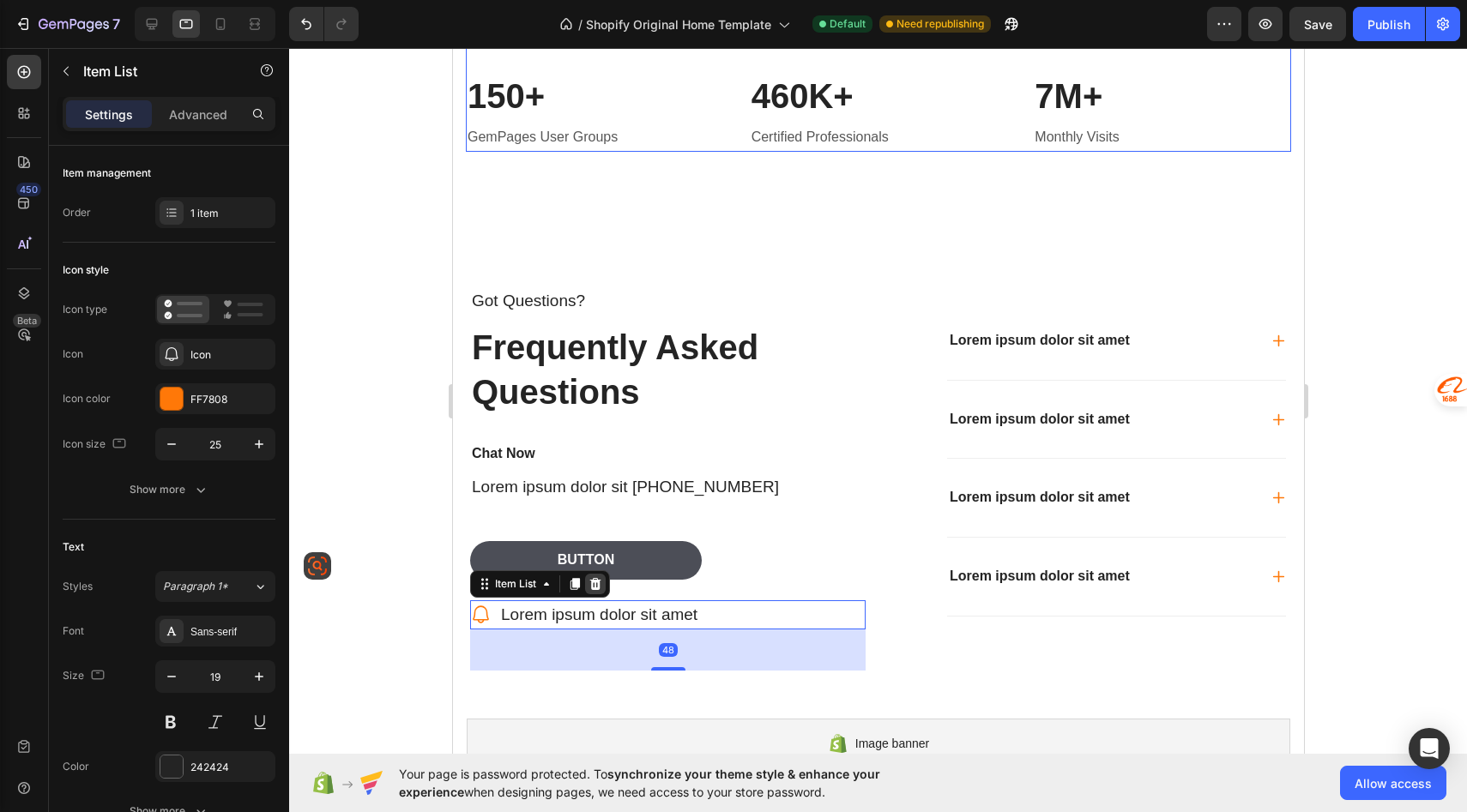
click at [594, 584] on icon at bounding box center [595, 584] width 11 height 12
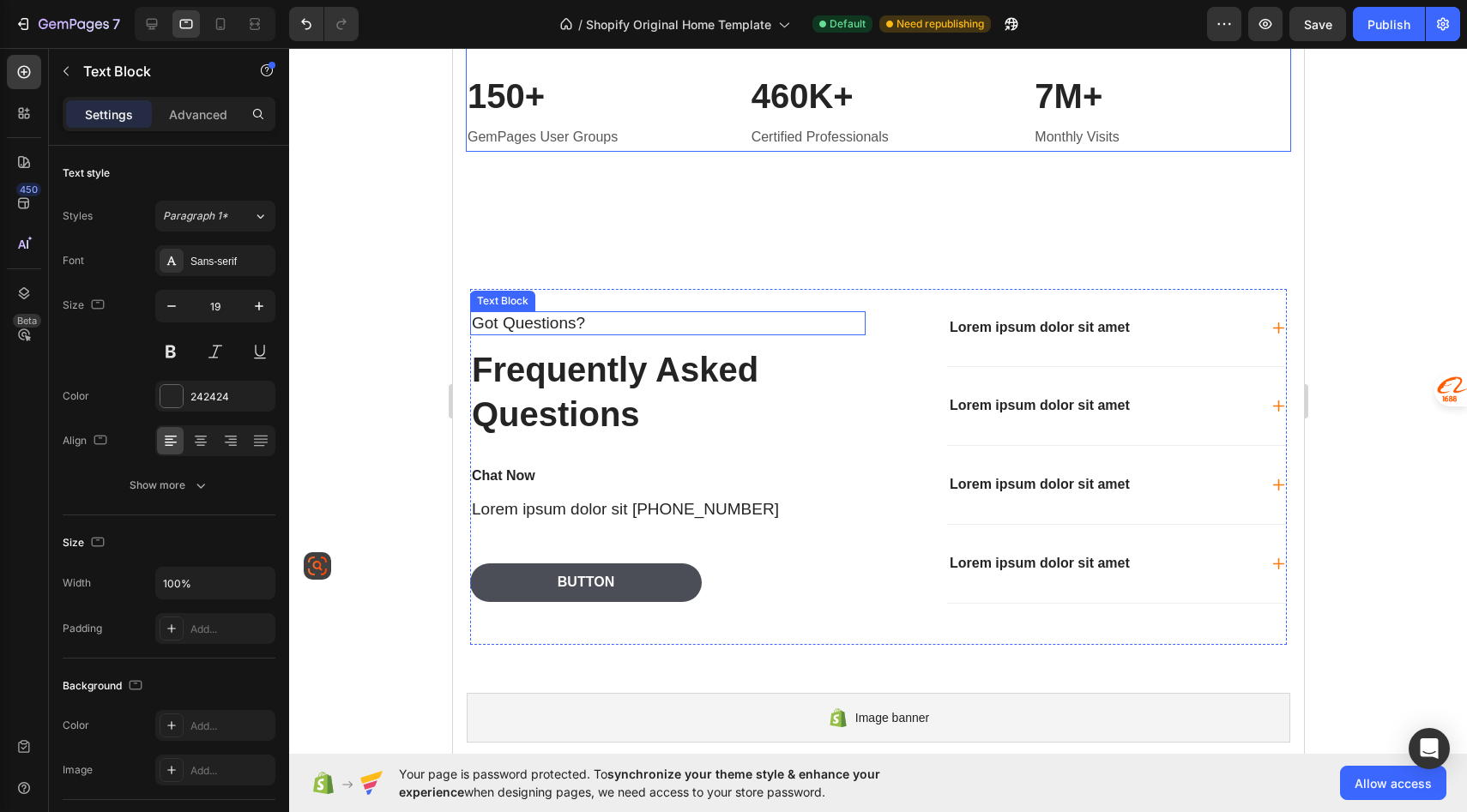
click at [568, 320] on p "Got Questions?" at bounding box center [667, 323] width 392 height 22
click at [605, 293] on icon at bounding box center [606, 294] width 11 height 12
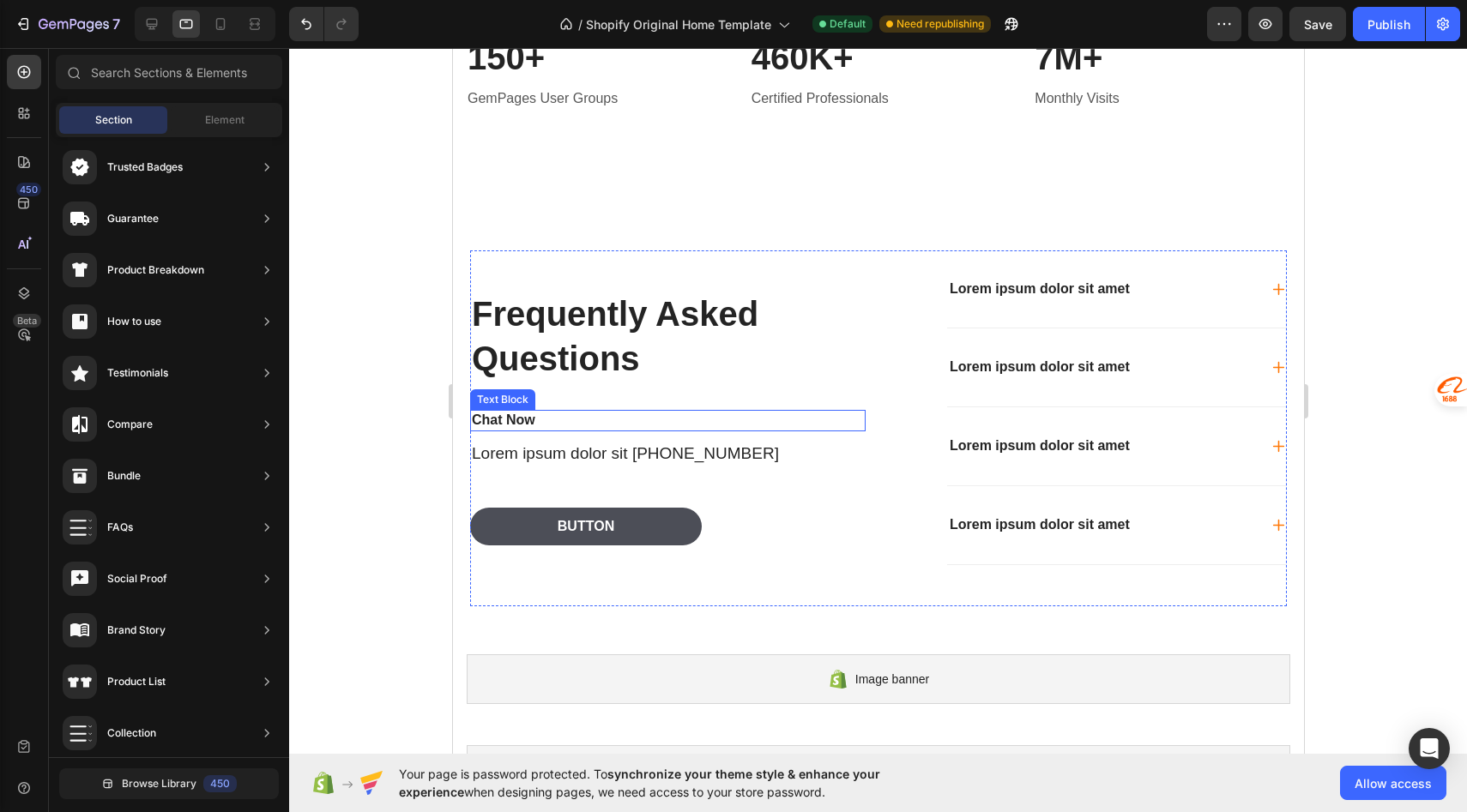
scroll to position [477, 0]
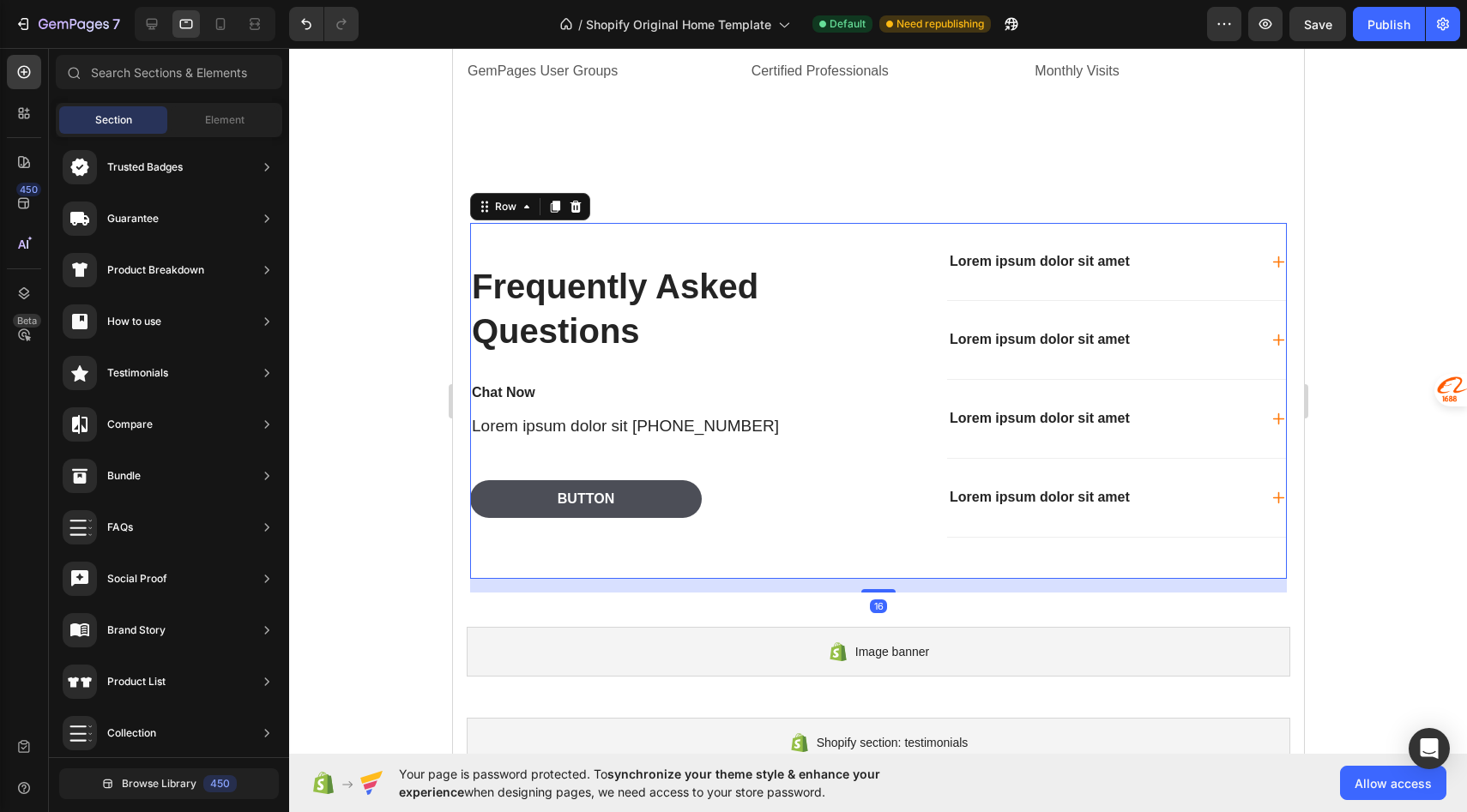
click at [848, 251] on div "Frequently Asked Questions Heading Chat Now Text Block Lorem ipsum dolor sit +0…" at bounding box center [666, 400] width 395 height 356
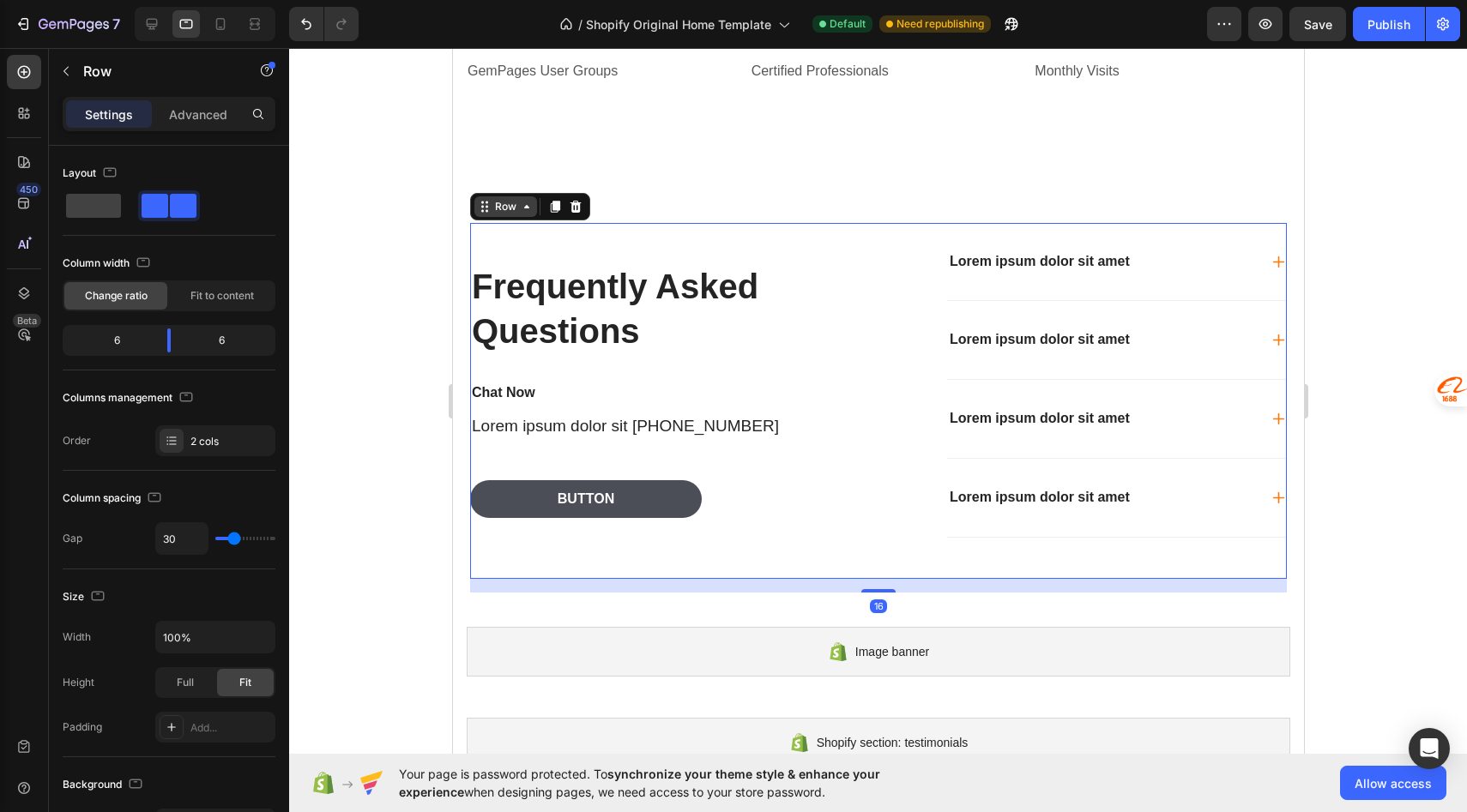
click at [525, 213] on div "Row" at bounding box center [505, 207] width 62 height 21
click at [526, 213] on div "Row" at bounding box center [505, 207] width 62 height 21
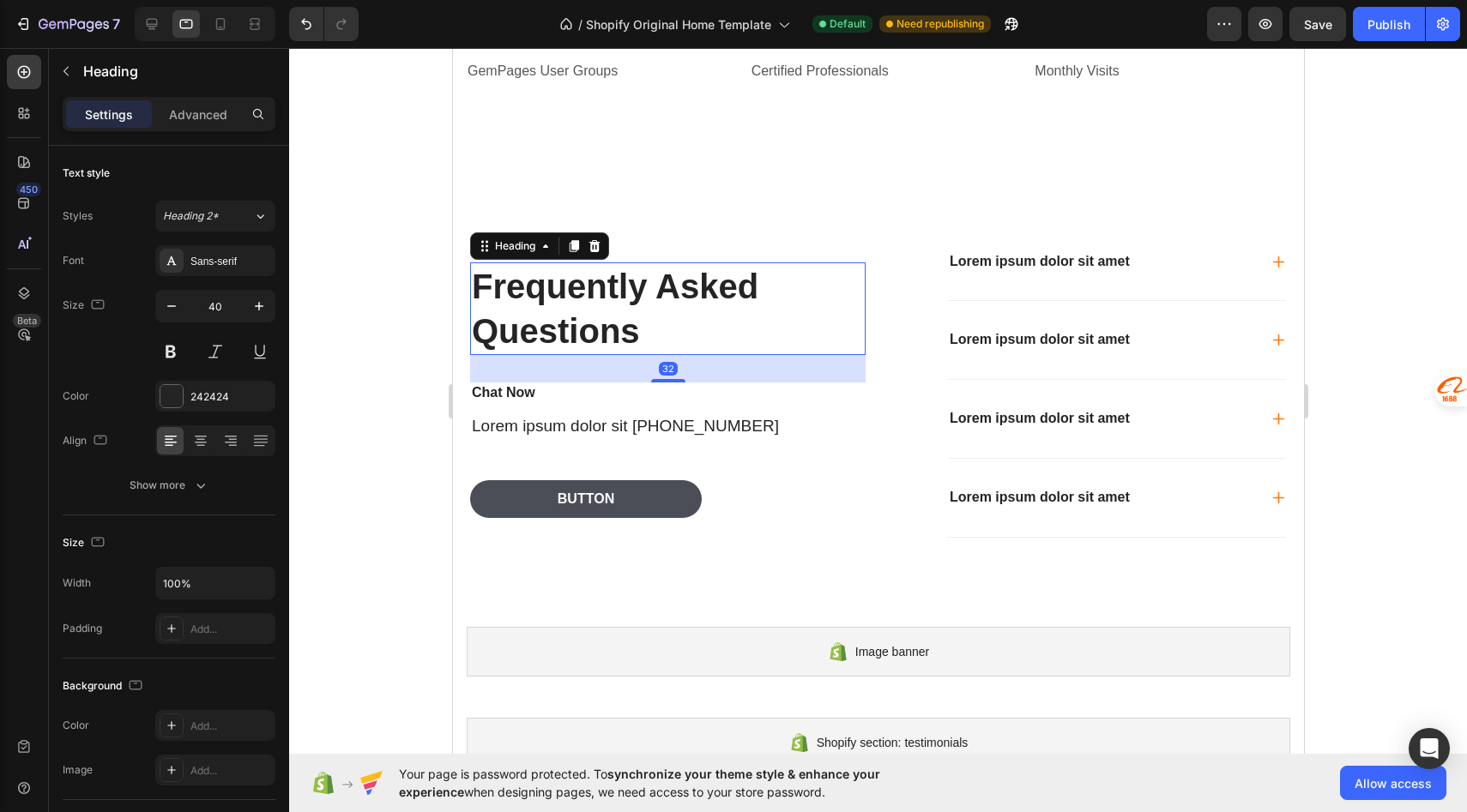
click at [567, 318] on h2 "Frequently Asked Questions" at bounding box center [666, 308] width 395 height 92
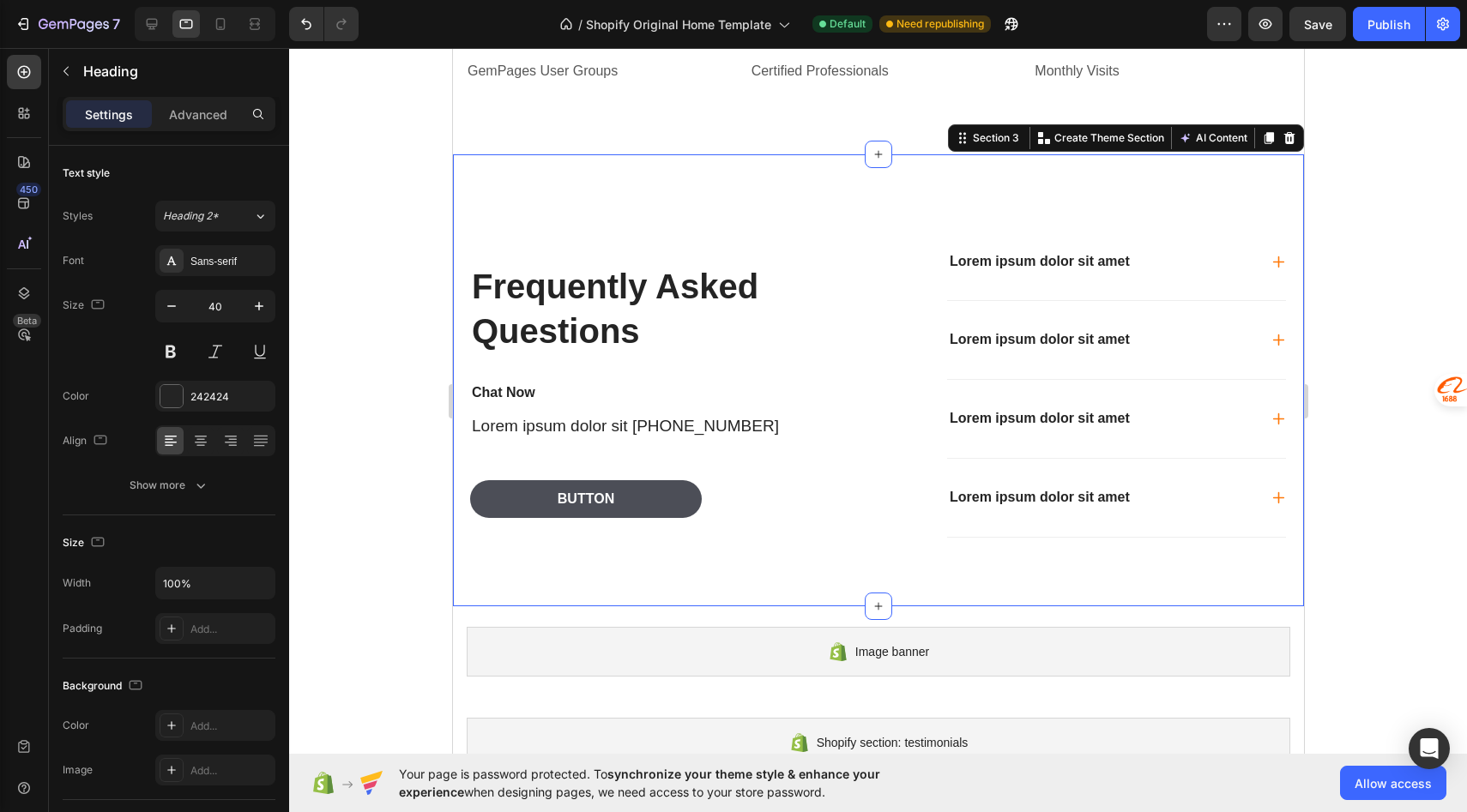
click at [571, 181] on div "Frequently Asked Questions Heading Chat Now Text Block Lorem ipsum dolor sit +0…" at bounding box center [877, 380] width 851 height 452
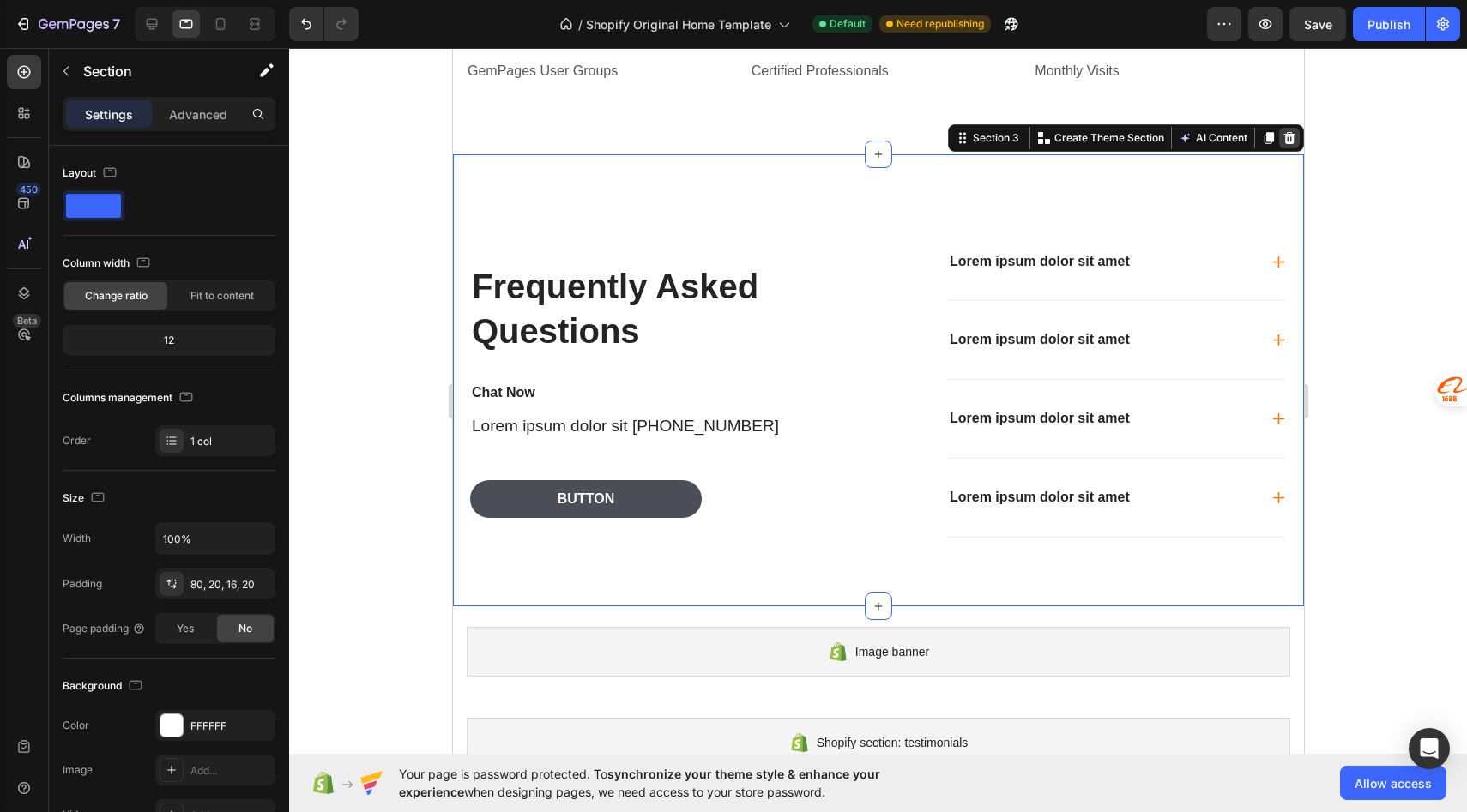
click at [1293, 139] on icon at bounding box center [1290, 138] width 11 height 12
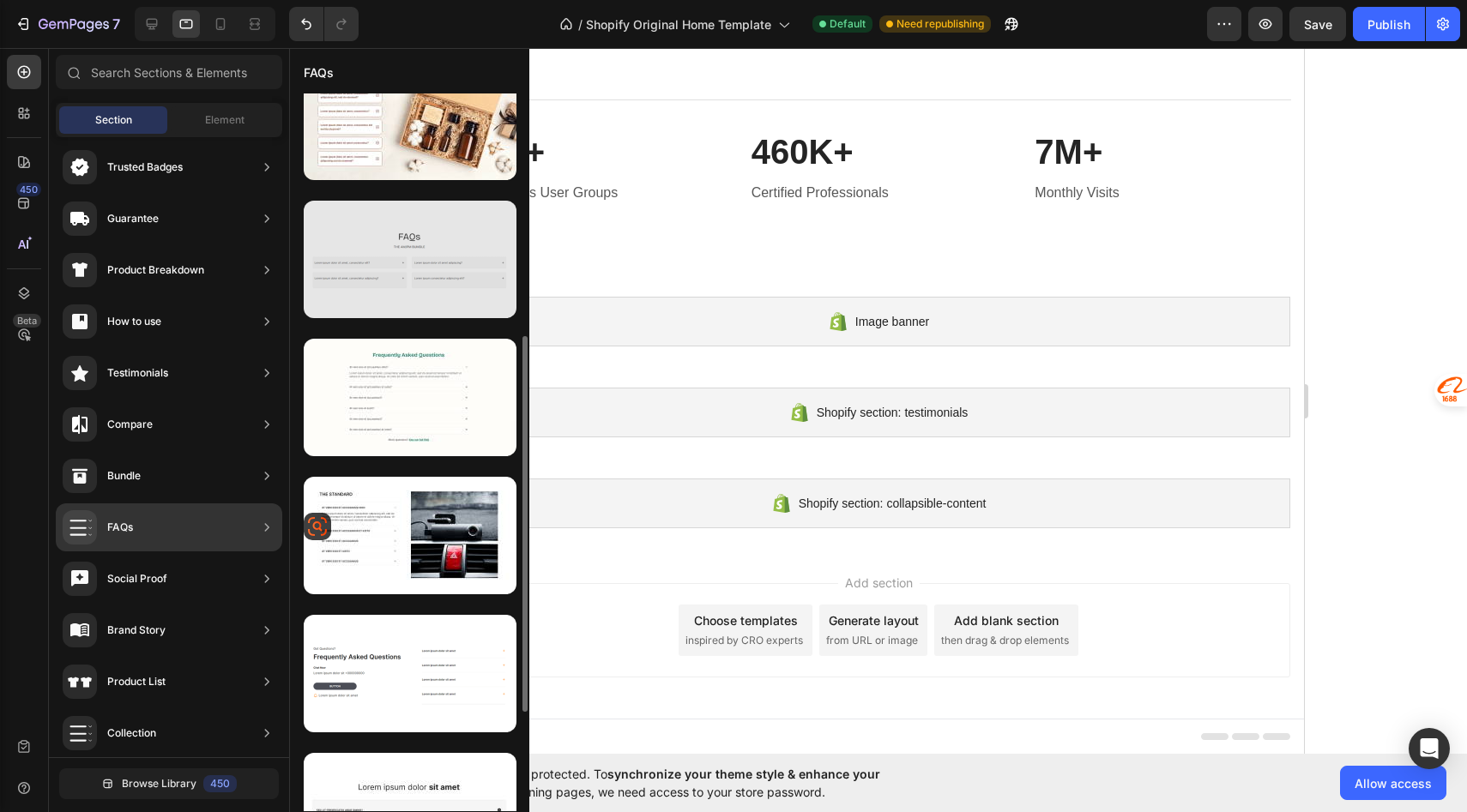
scroll to position [374, 0]
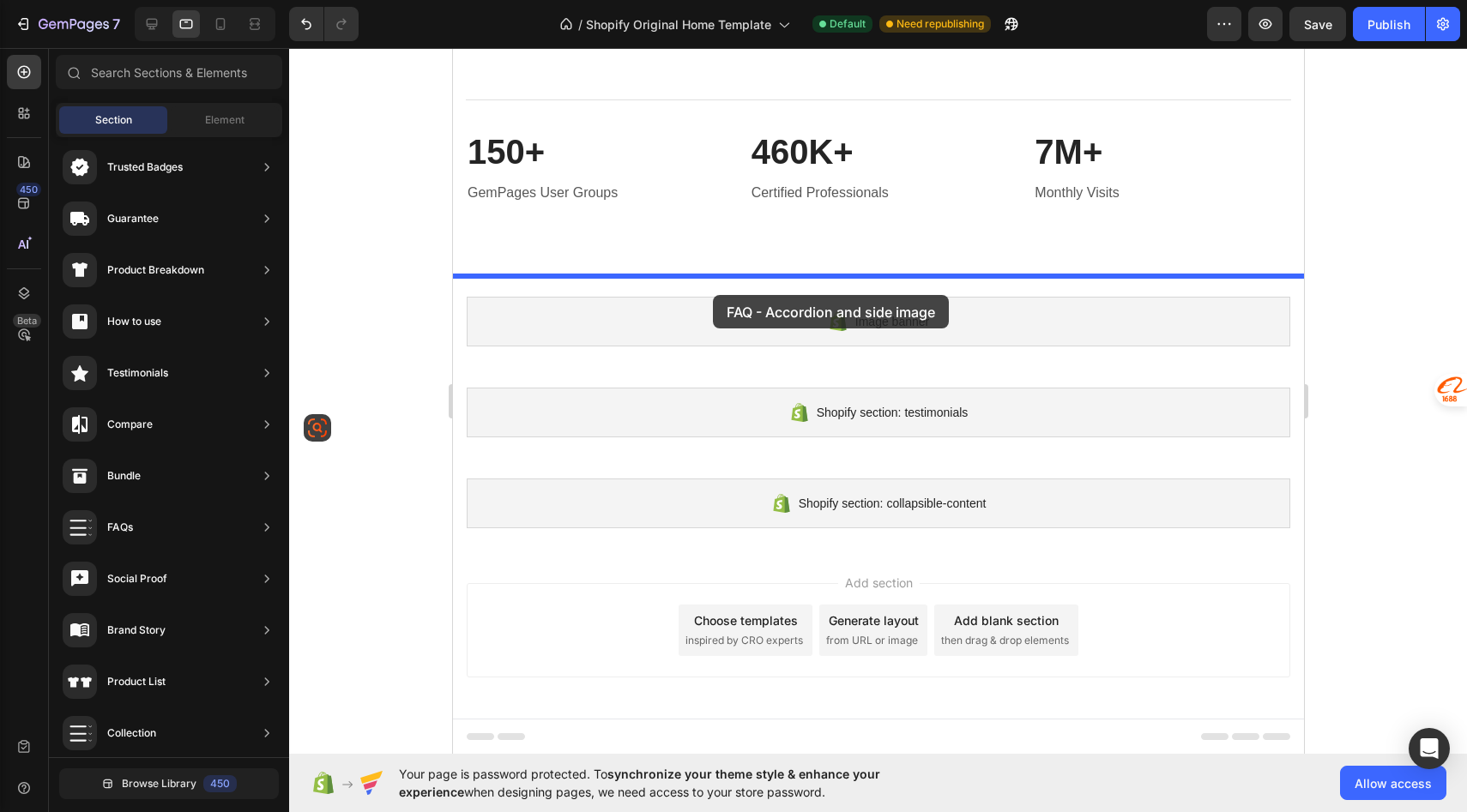
drag, startPoint x: 828, startPoint y: 532, endPoint x: 712, endPoint y: 295, distance: 263.9
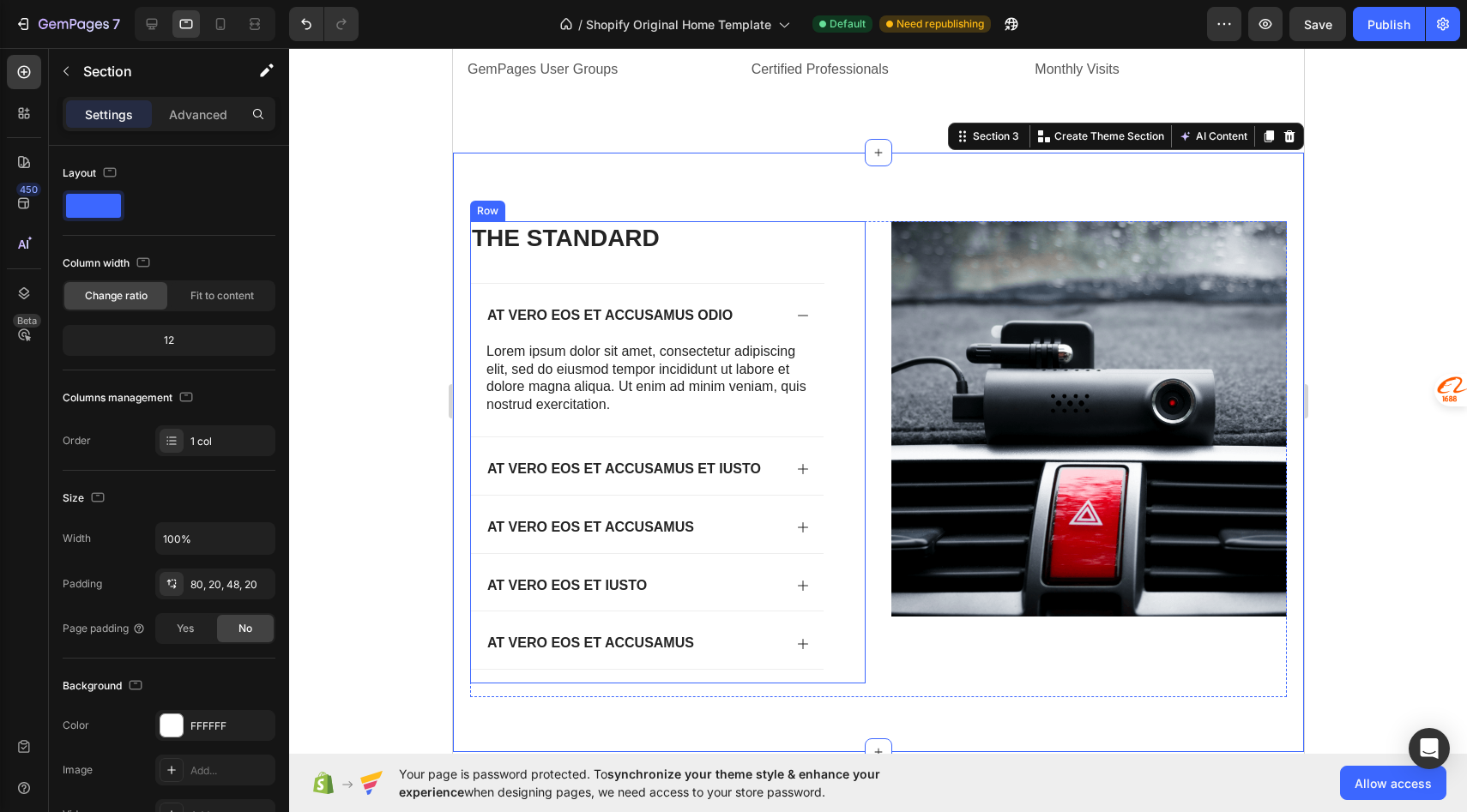
scroll to position [480, 0]
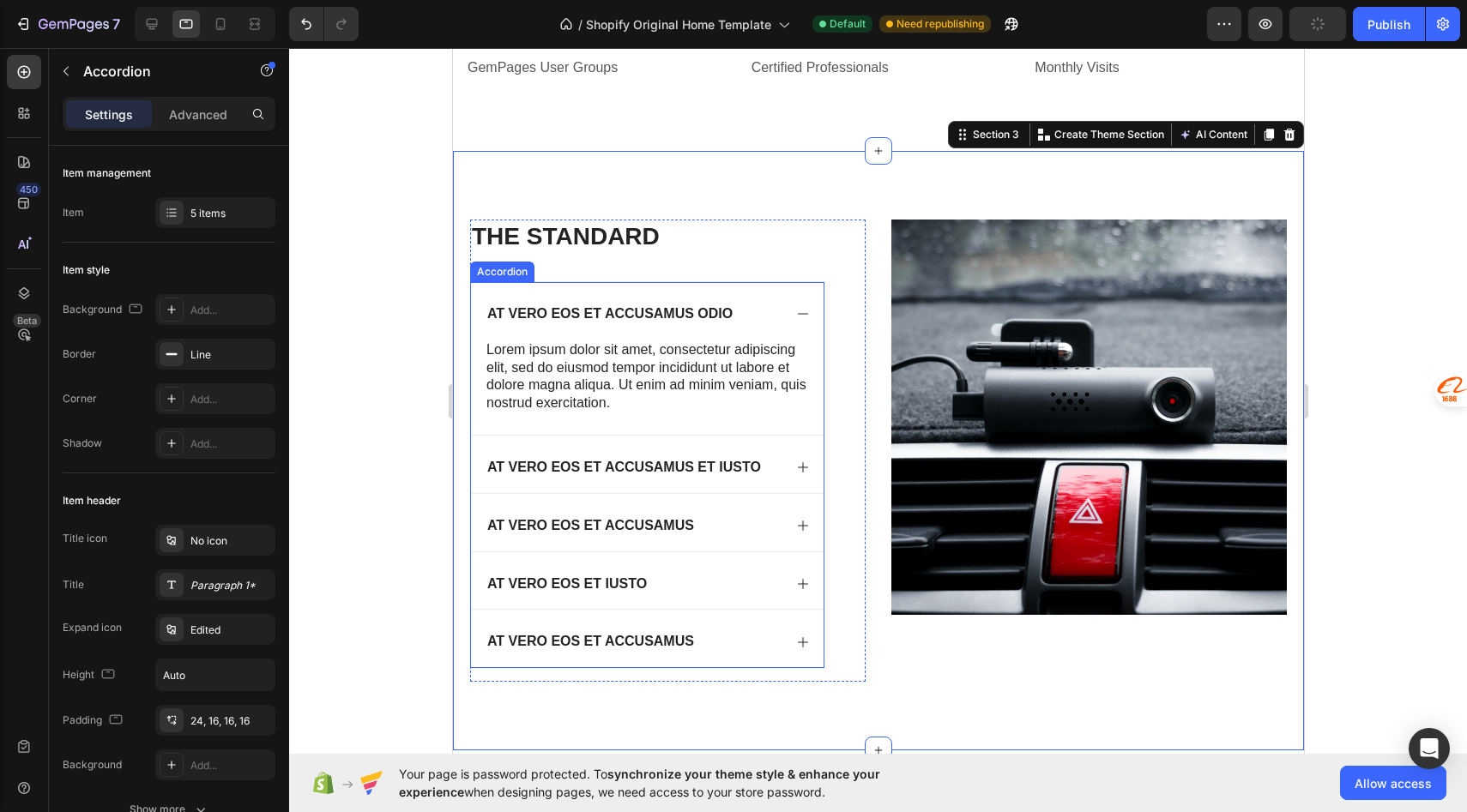
click at [801, 313] on icon at bounding box center [802, 314] width 14 height 14
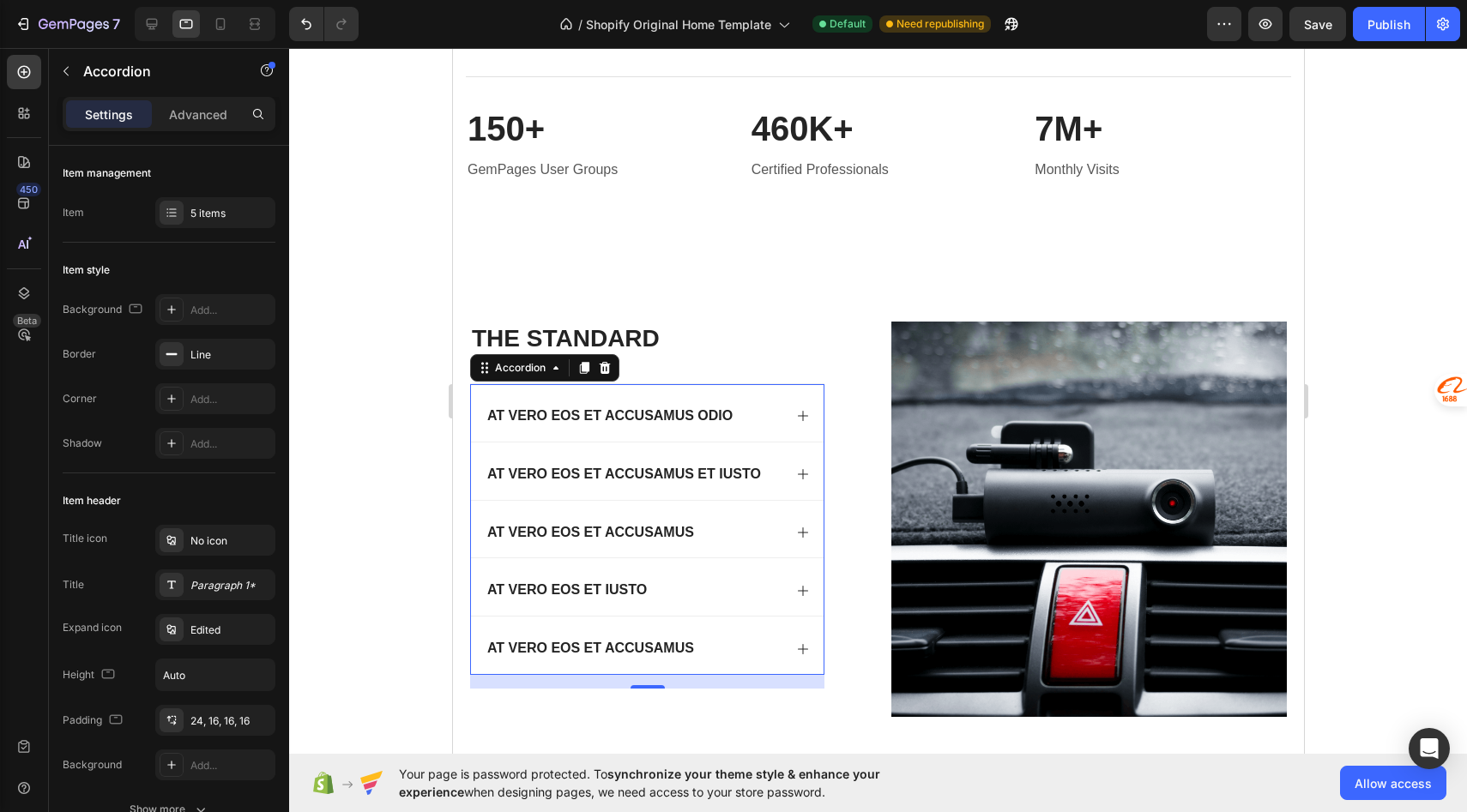
scroll to position [386, 0]
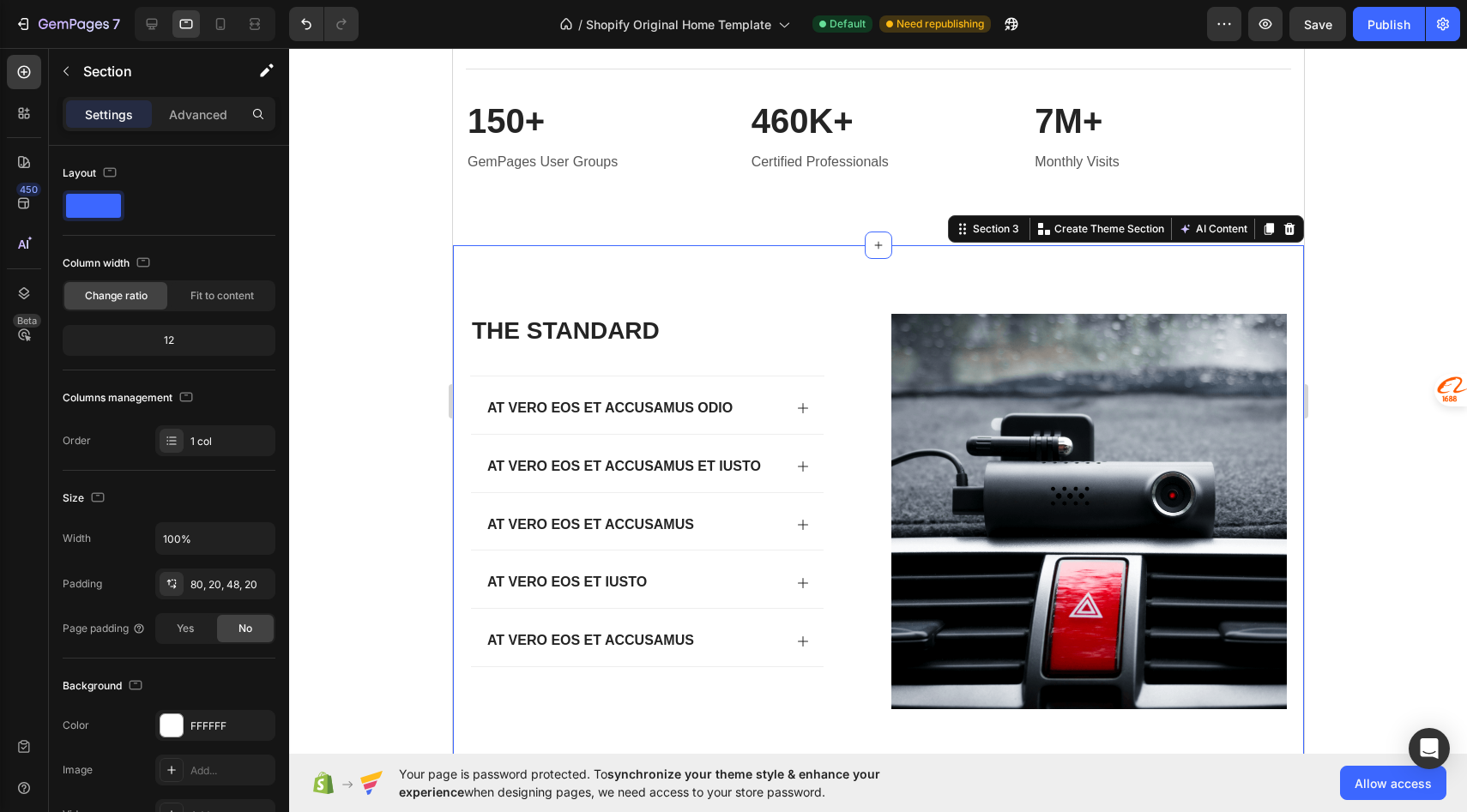
click at [516, 275] on div "The standard Heading At vero eos et accusamus odio At vero eos et accusamus et …" at bounding box center [877, 511] width 851 height 533
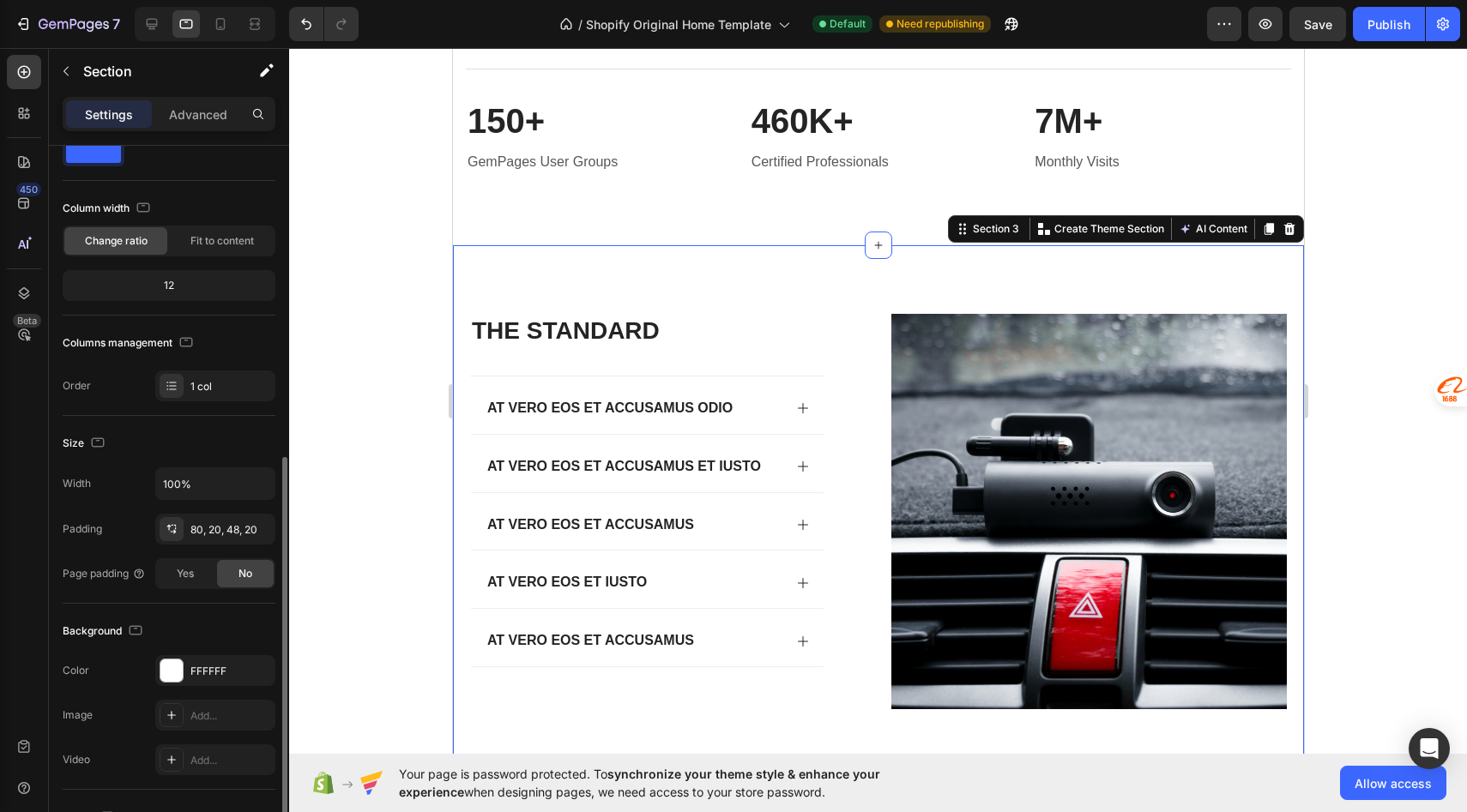
scroll to position [0, 0]
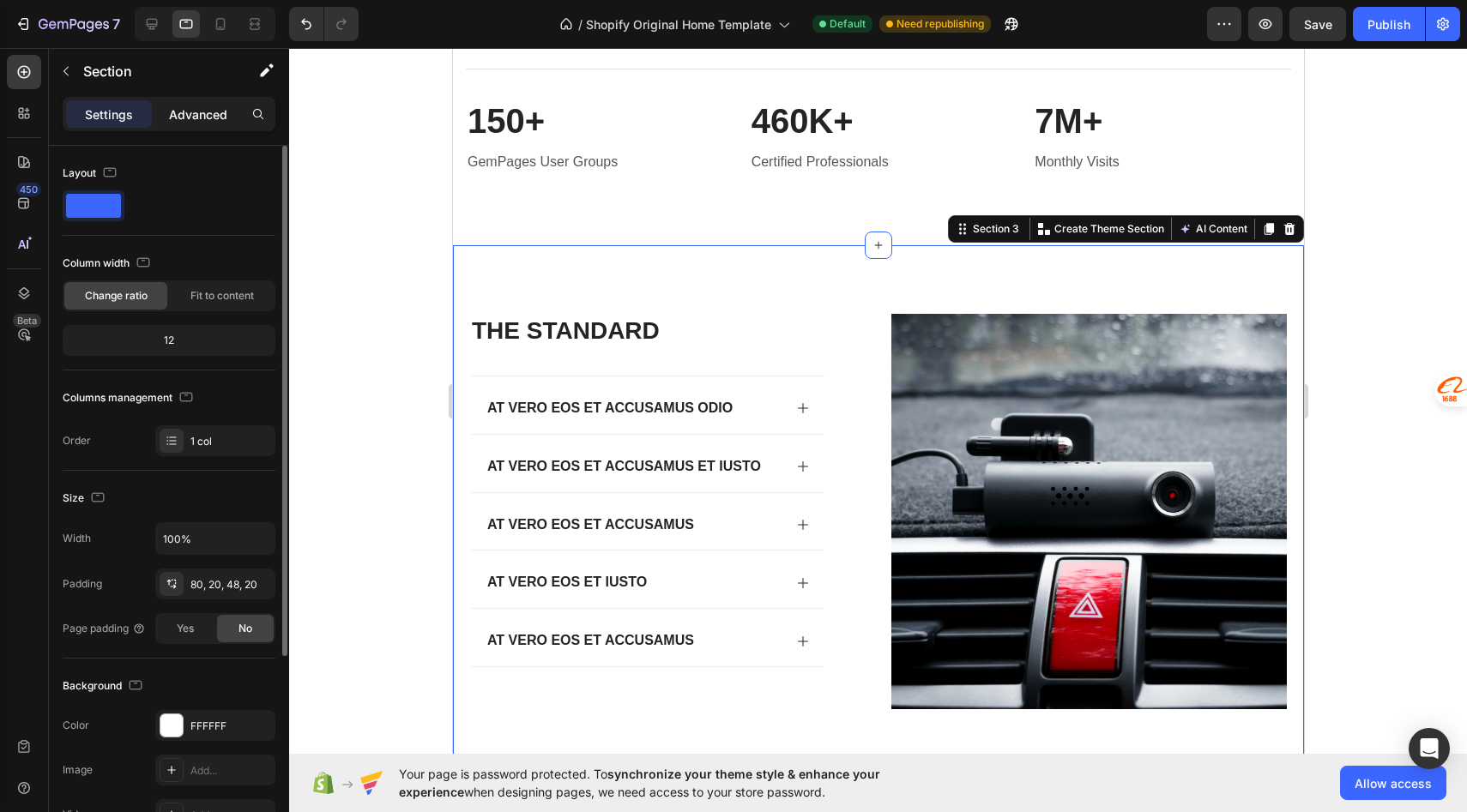
click at [187, 100] on div "Advanced" at bounding box center [198, 113] width 86 height 27
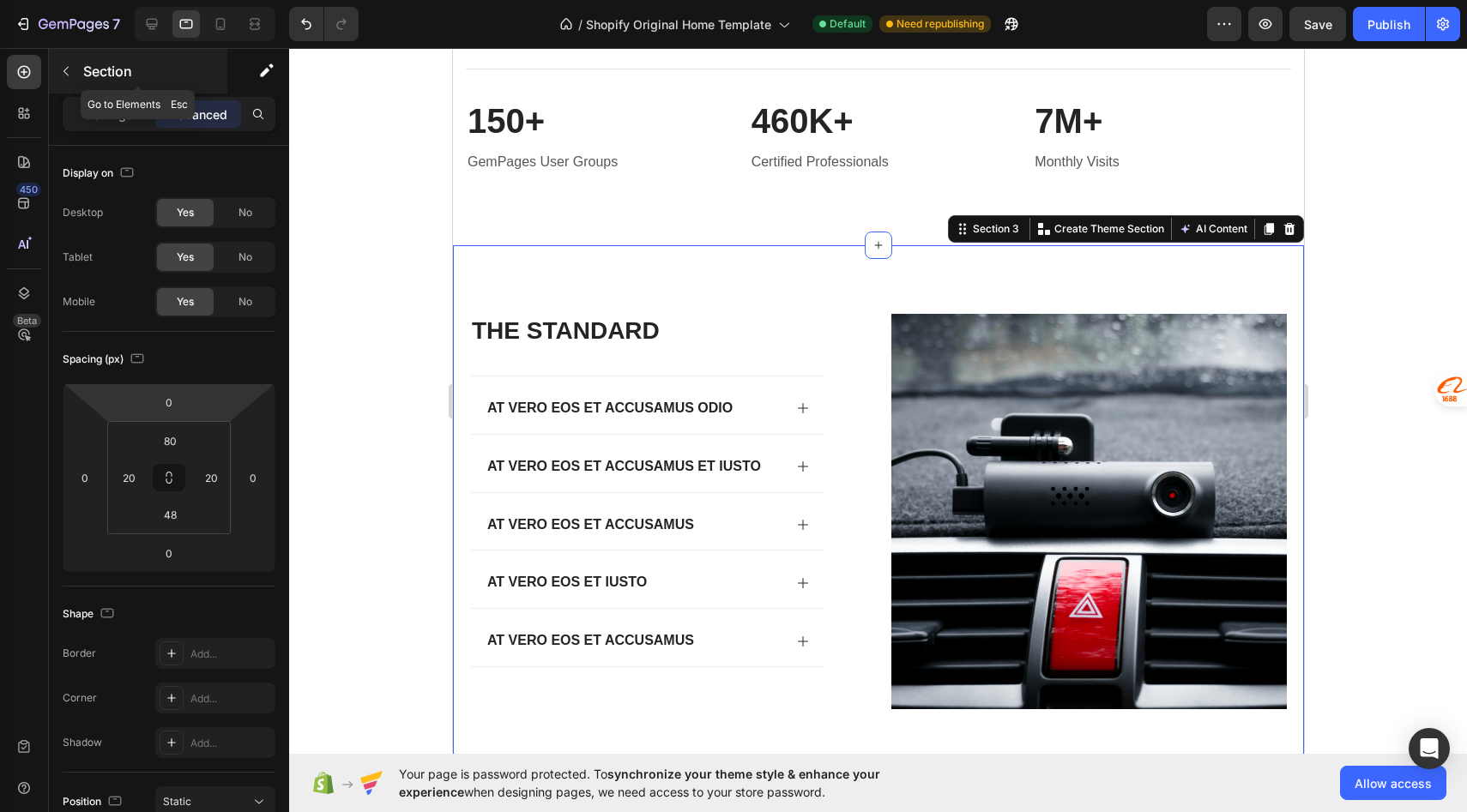
click at [68, 74] on icon "button" at bounding box center [66, 71] width 14 height 14
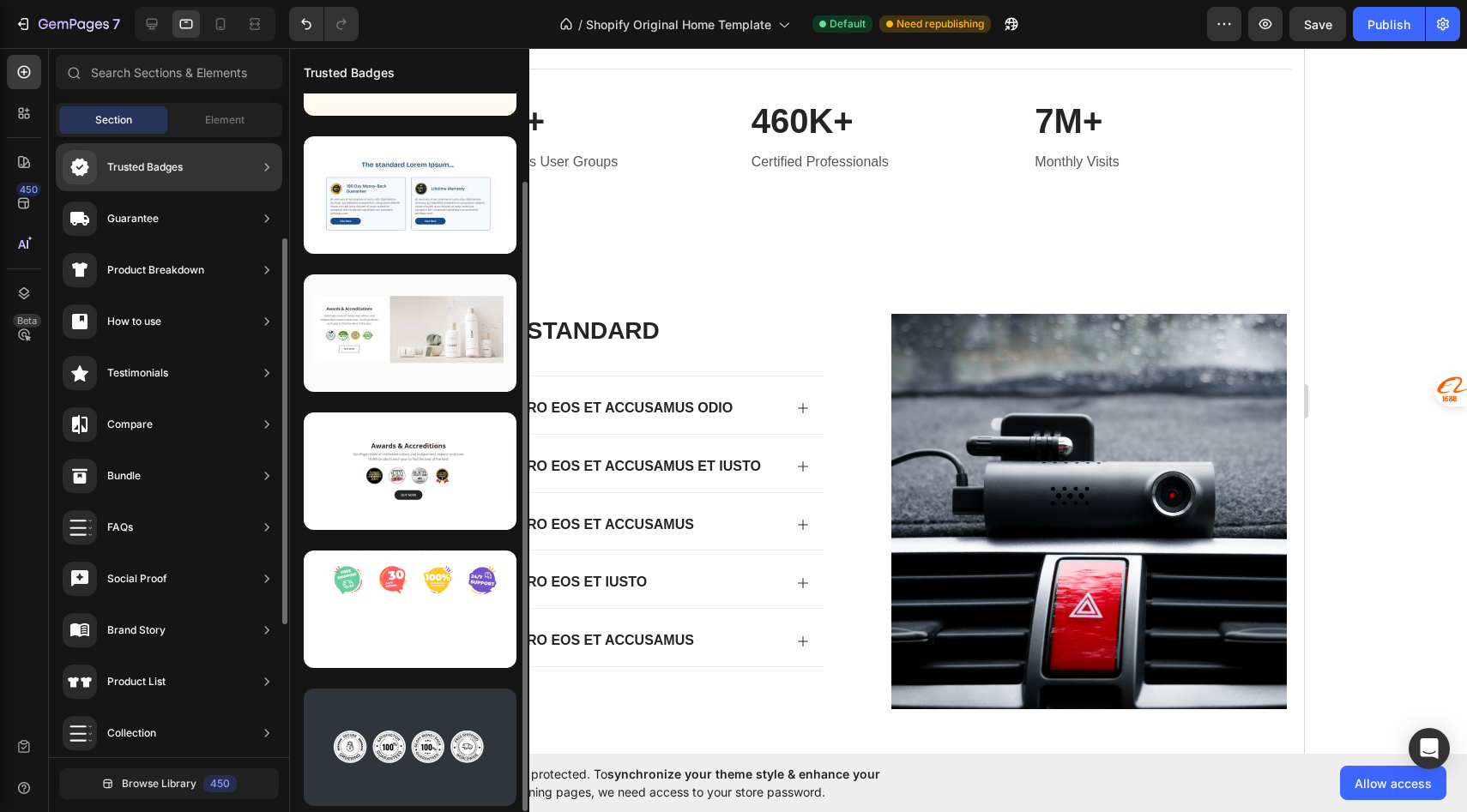
scroll to position [100, 0]
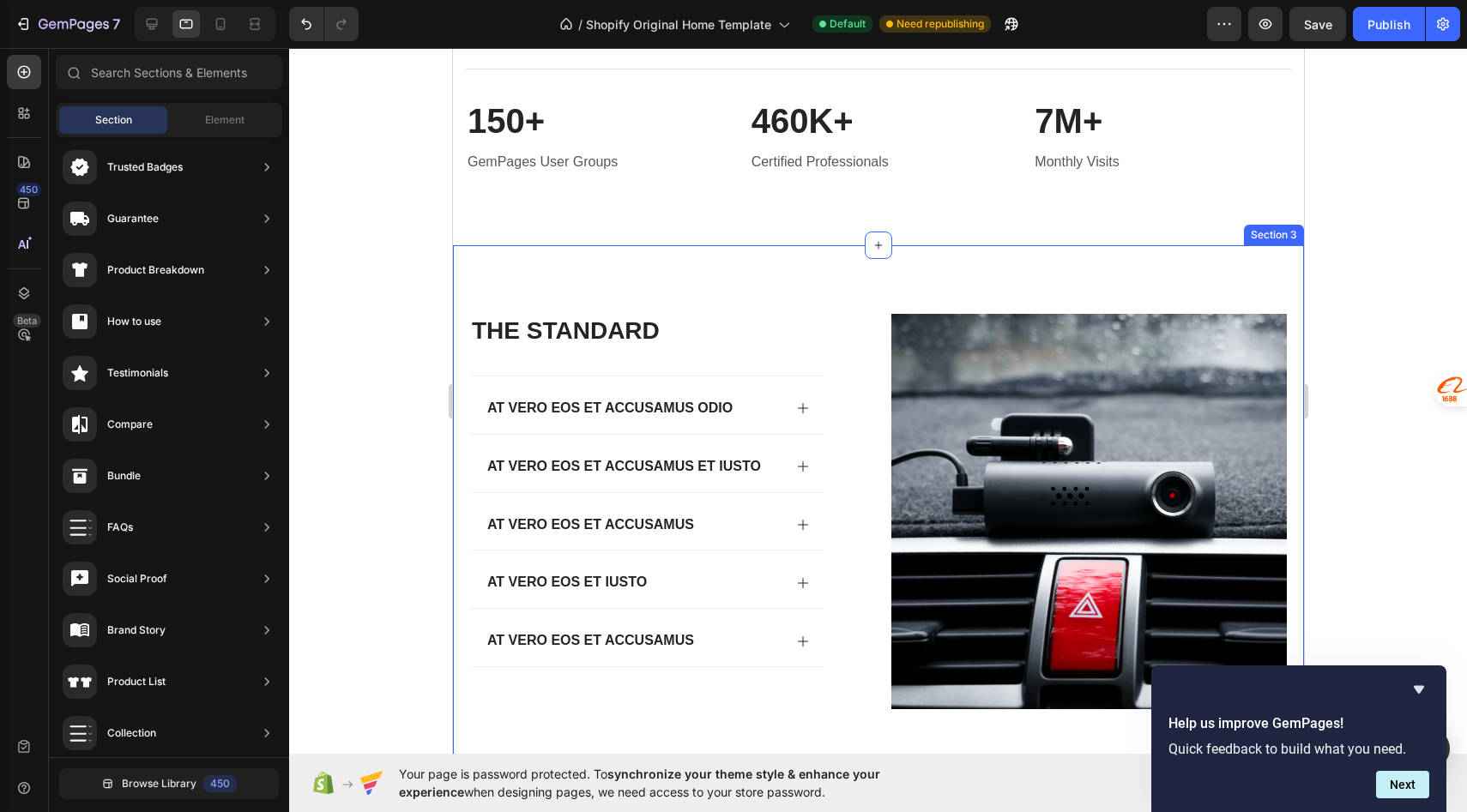
click at [525, 245] on div "The standard Heading At vero eos et accusamus odio At vero eos et accusamus et …" at bounding box center [877, 511] width 851 height 533
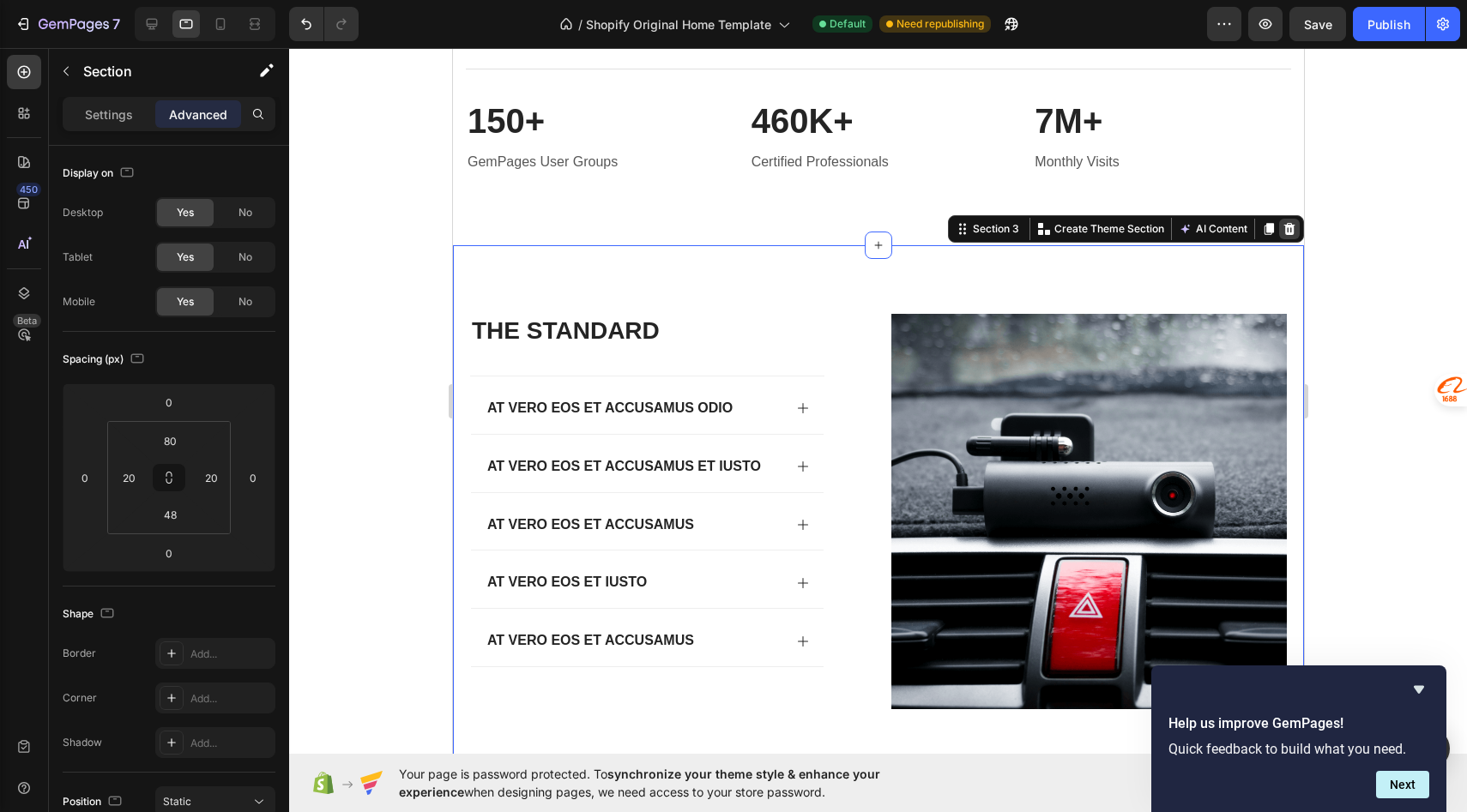
click at [1293, 225] on icon at bounding box center [1289, 229] width 14 height 14
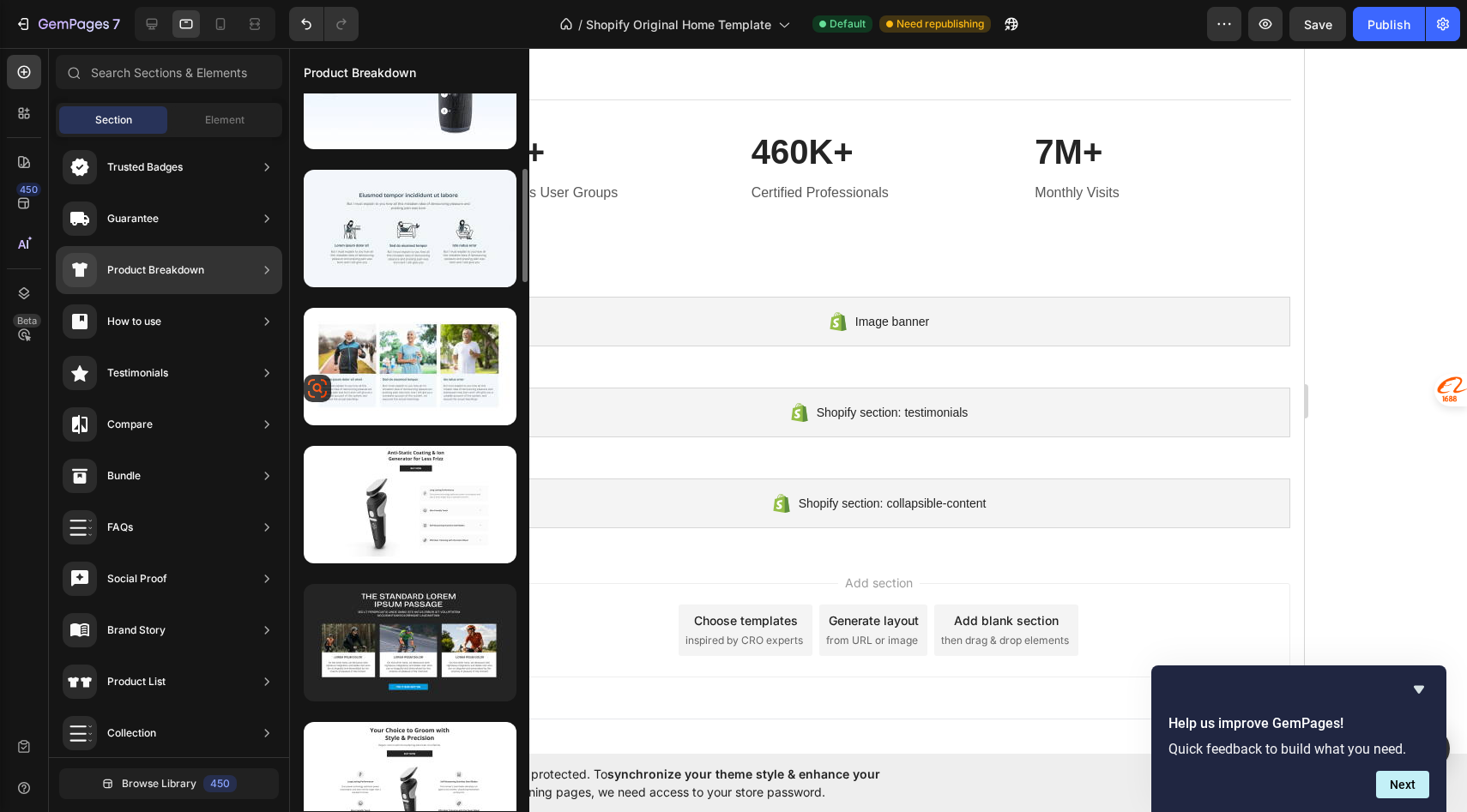
scroll to position [489, 0]
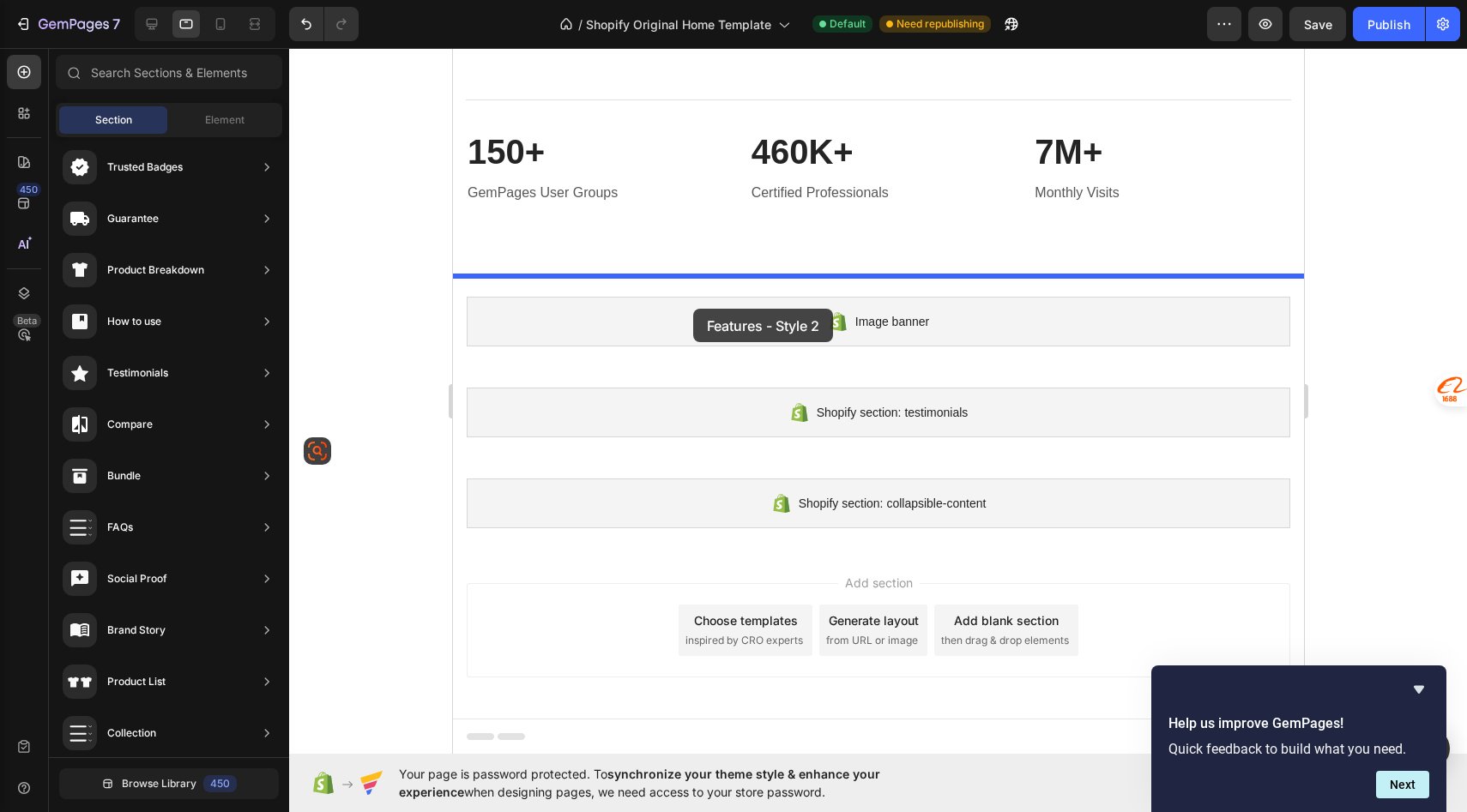
drag, startPoint x: 852, startPoint y: 567, endPoint x: 692, endPoint y: 308, distance: 304.4
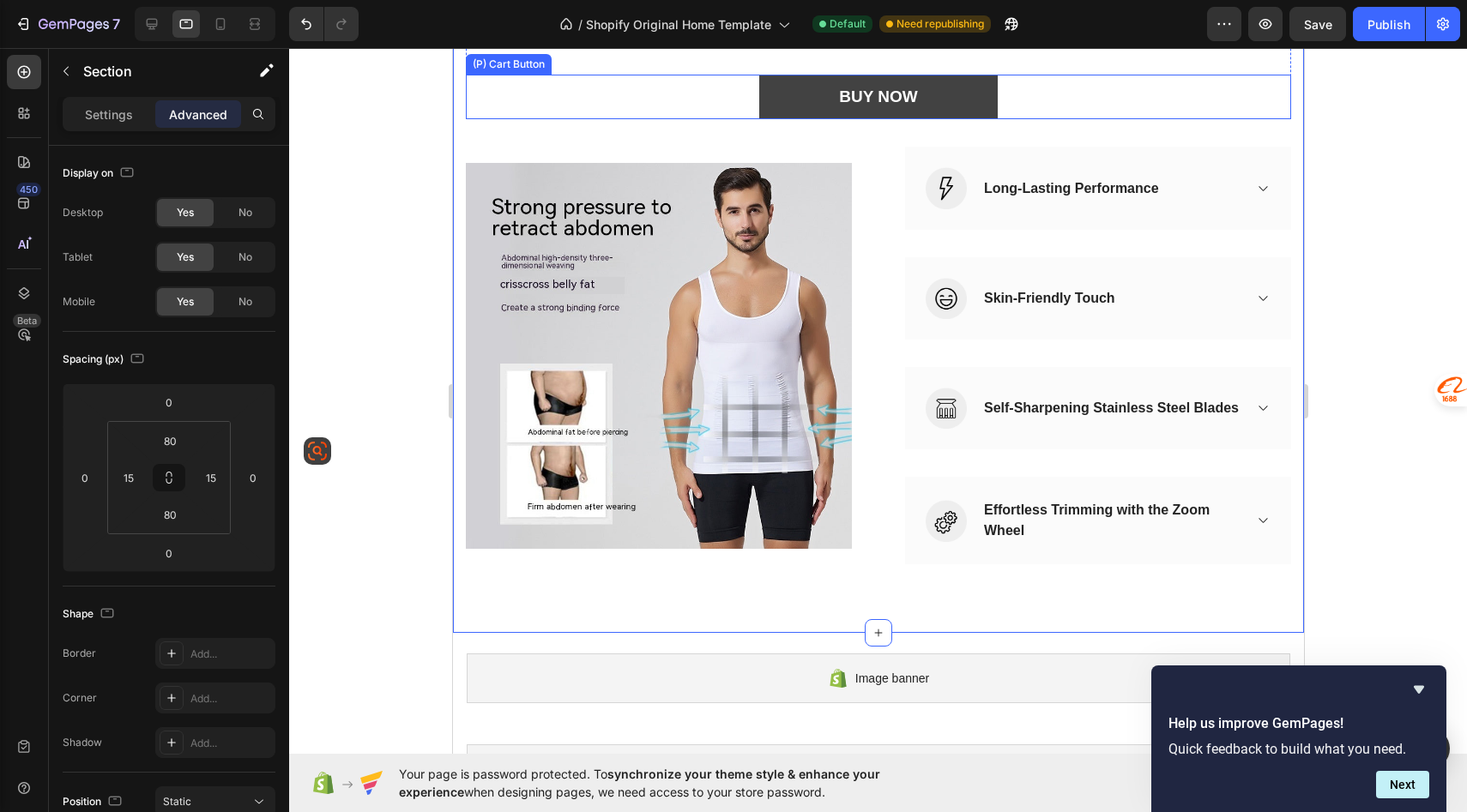
scroll to position [746, 0]
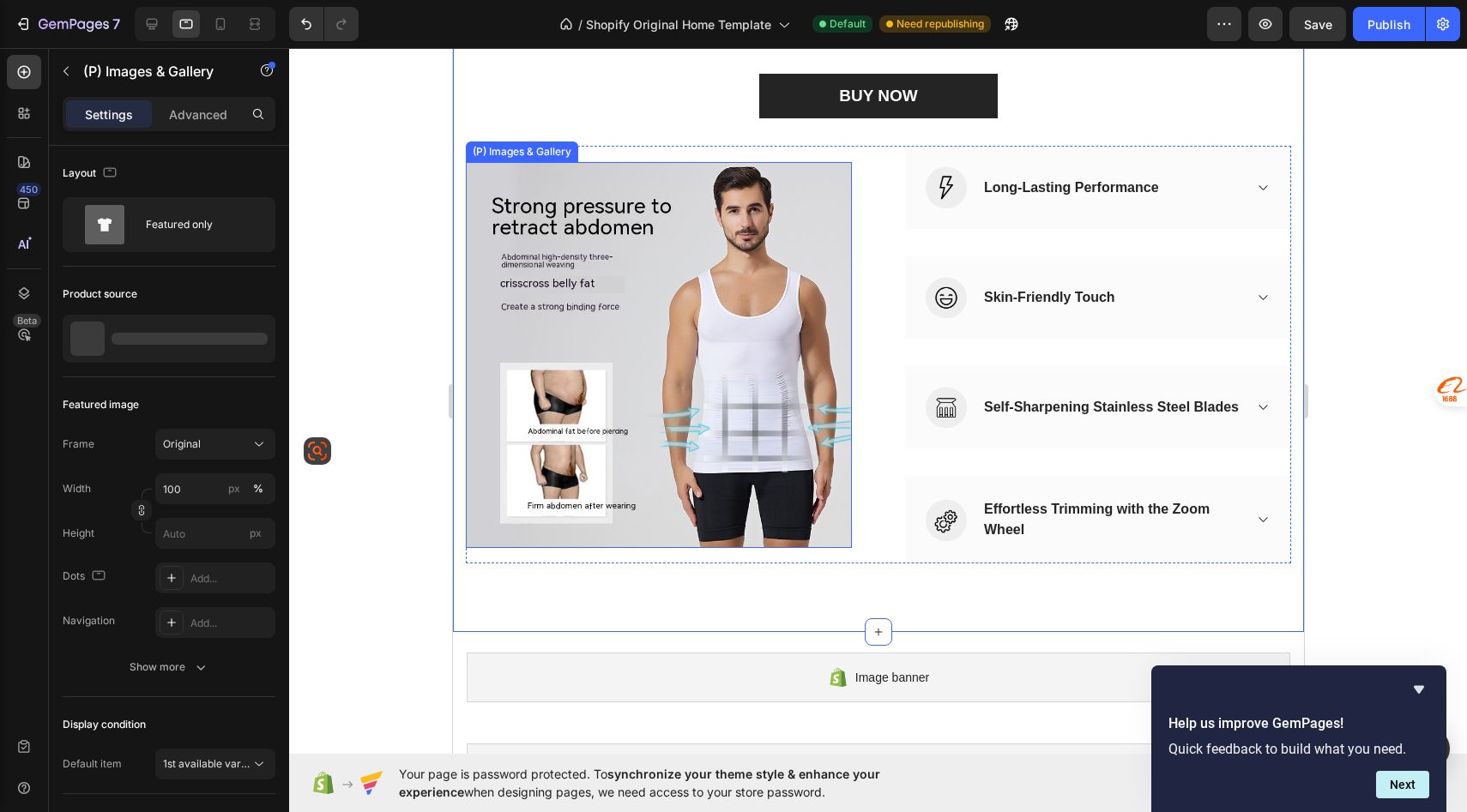
click at [802, 191] on img at bounding box center [658, 355] width 386 height 386
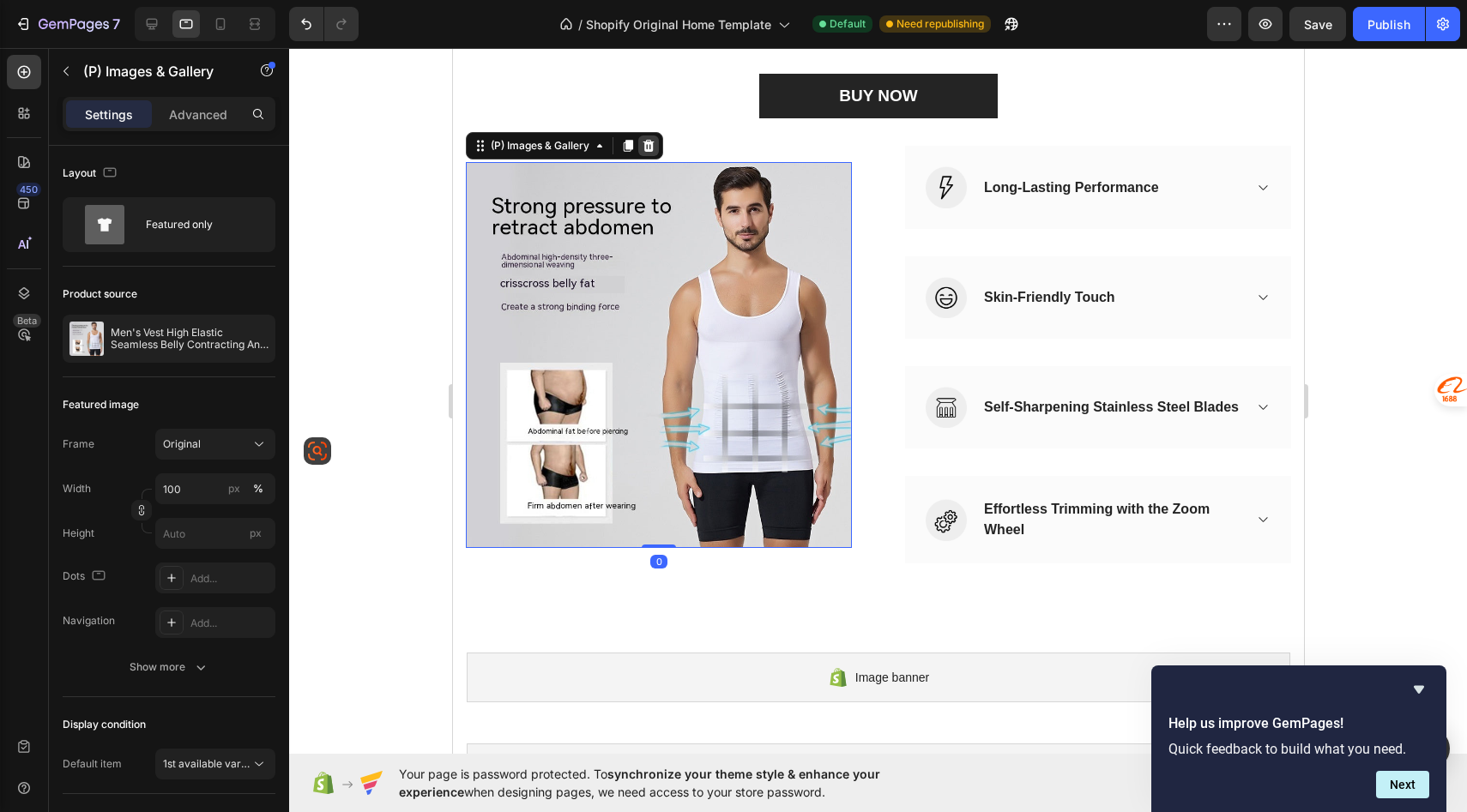
click at [651, 147] on icon at bounding box center [648, 145] width 11 height 12
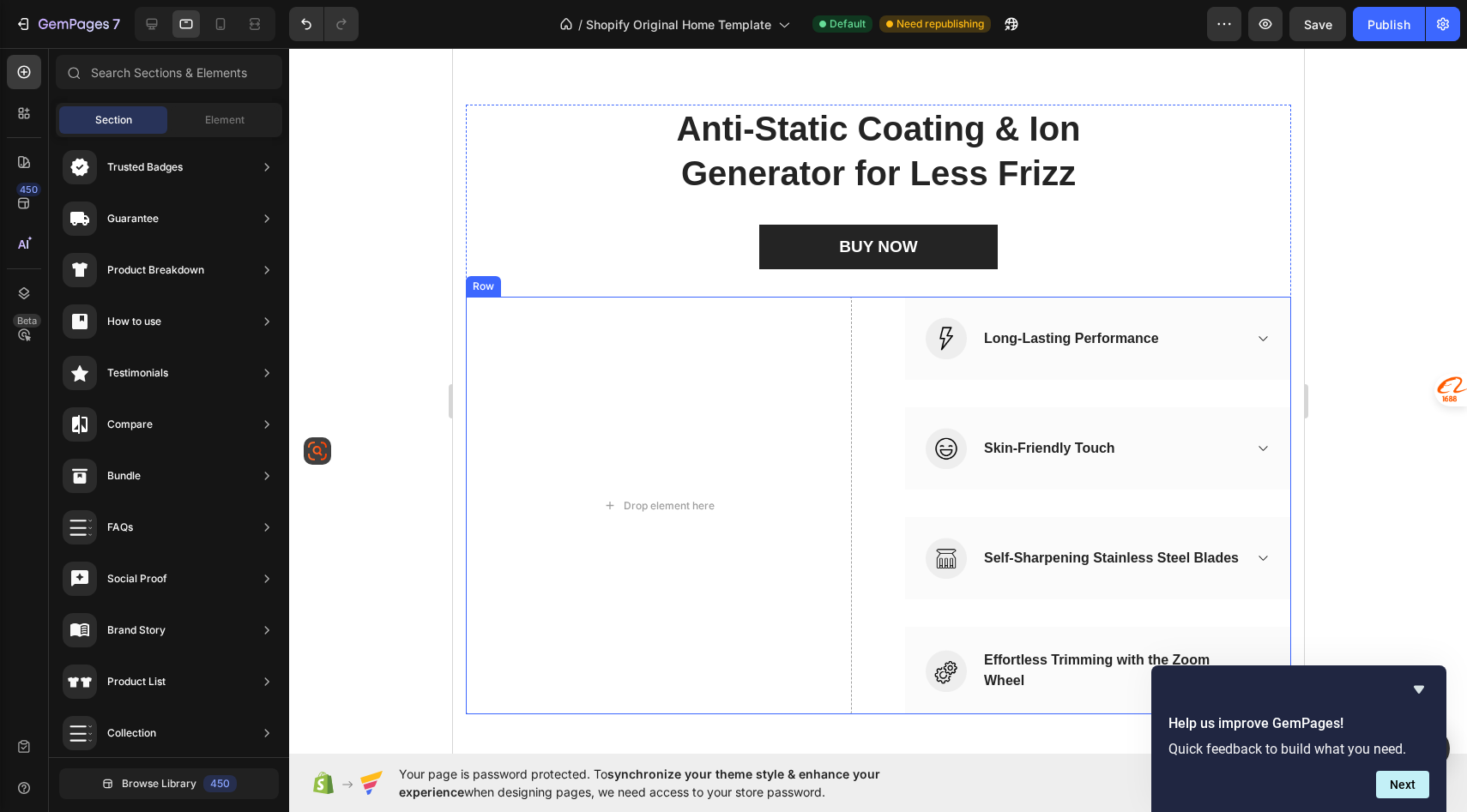
scroll to position [586, 0]
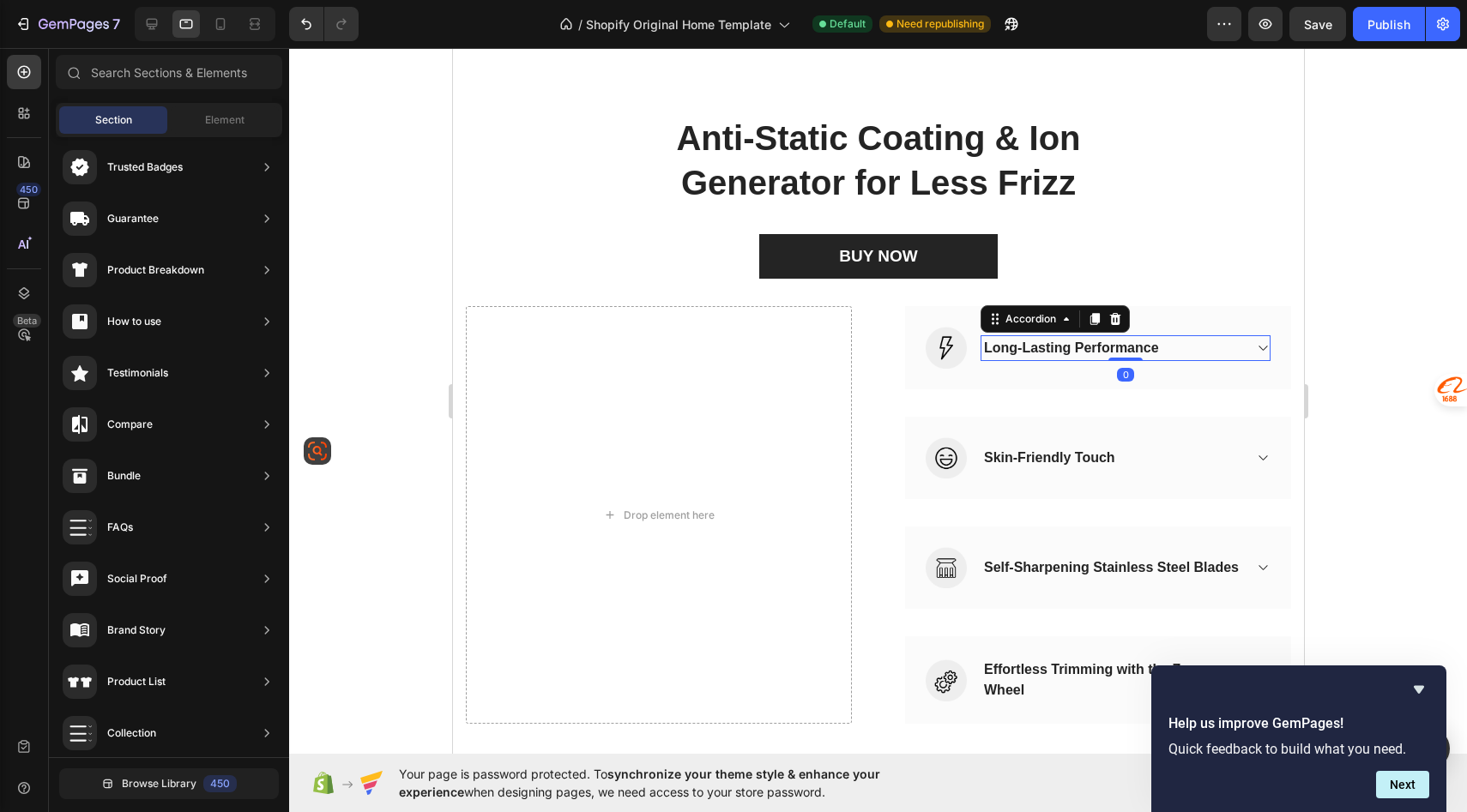
click at [1004, 355] on div "Long-Lasting Performance" at bounding box center [1071, 348] width 180 height 25
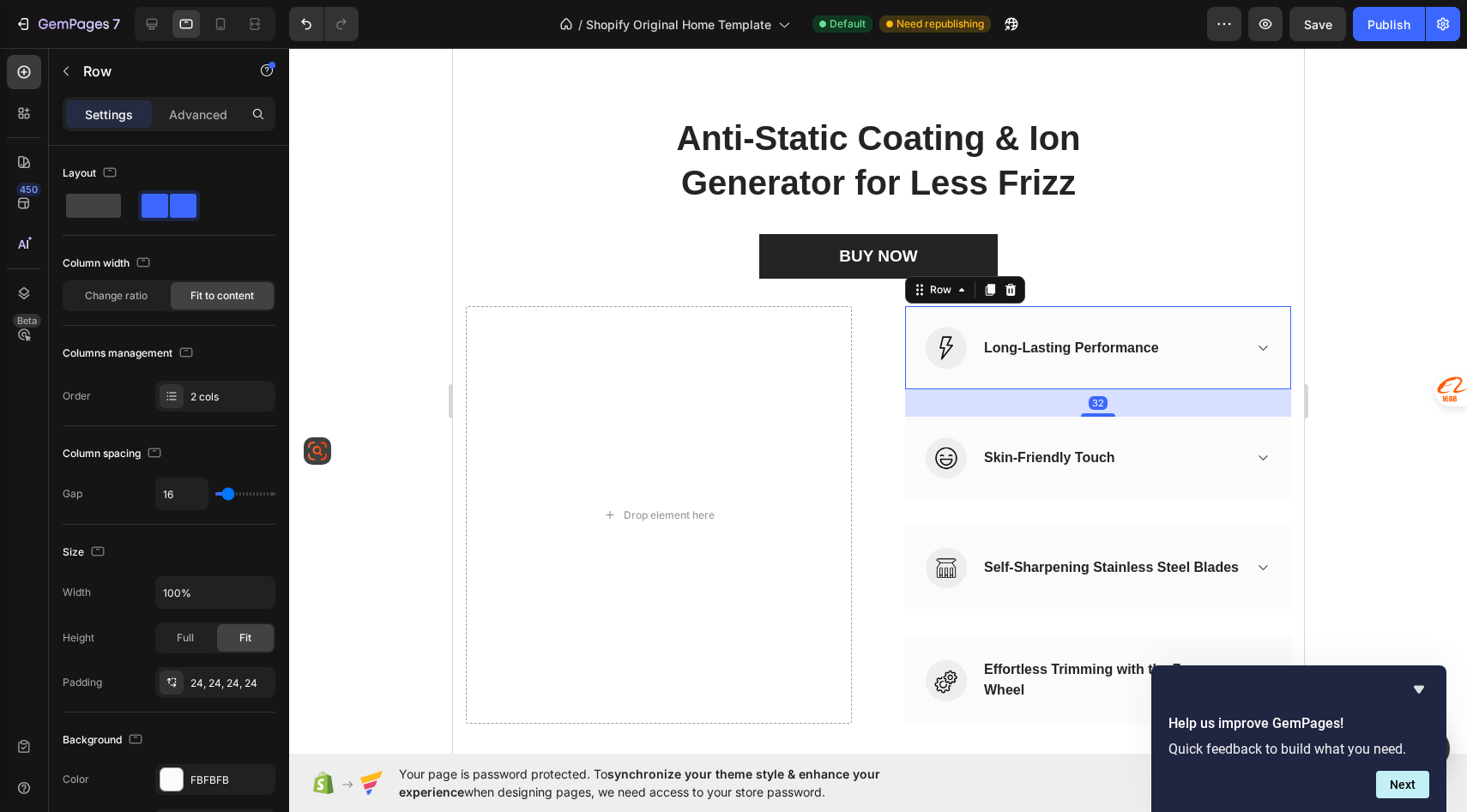
click at [966, 357] on div "Image Long-Lasting Performance Accordion Row 32" at bounding box center [1097, 347] width 386 height 82
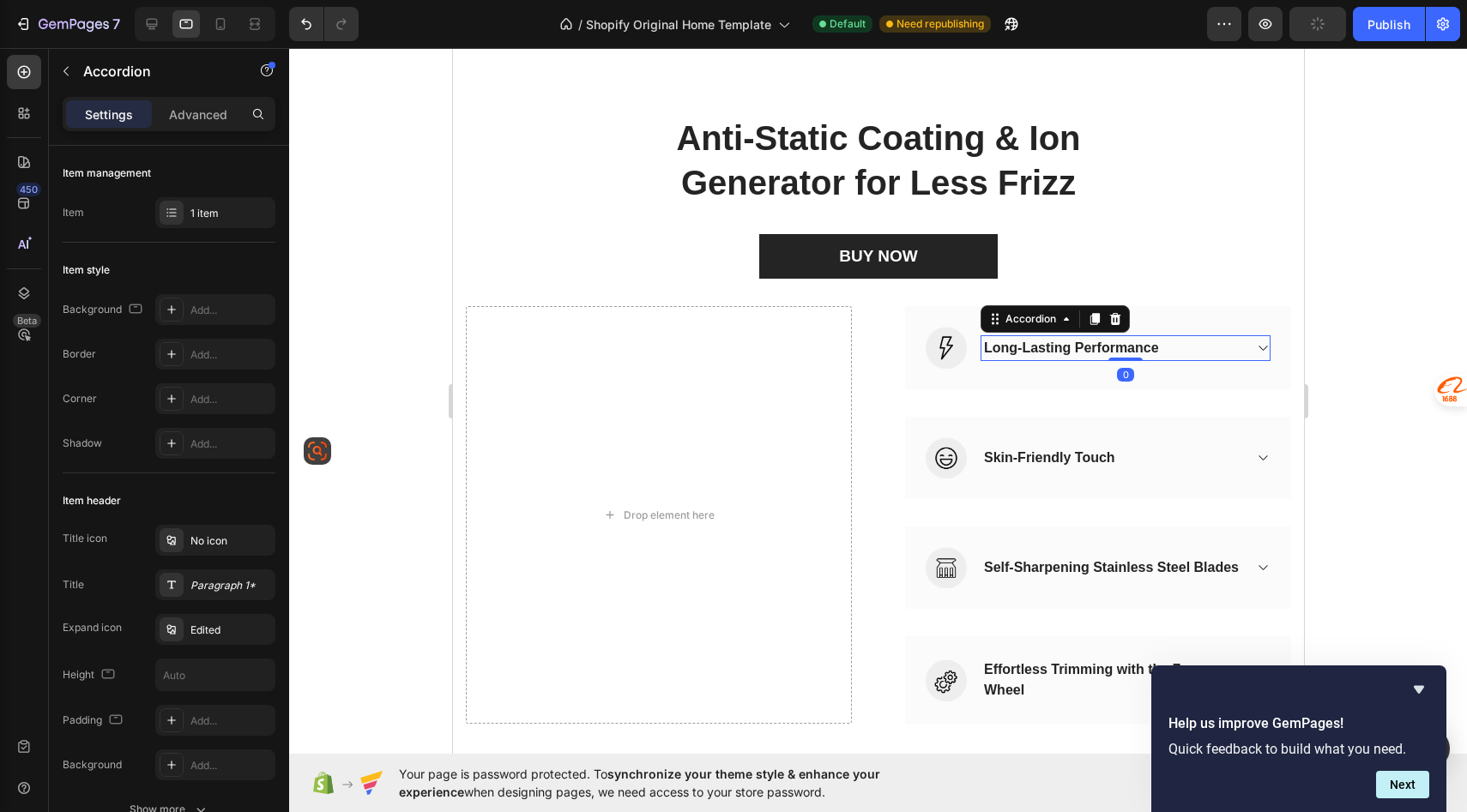
click at [1264, 346] on icon at bounding box center [1262, 348] width 13 height 14
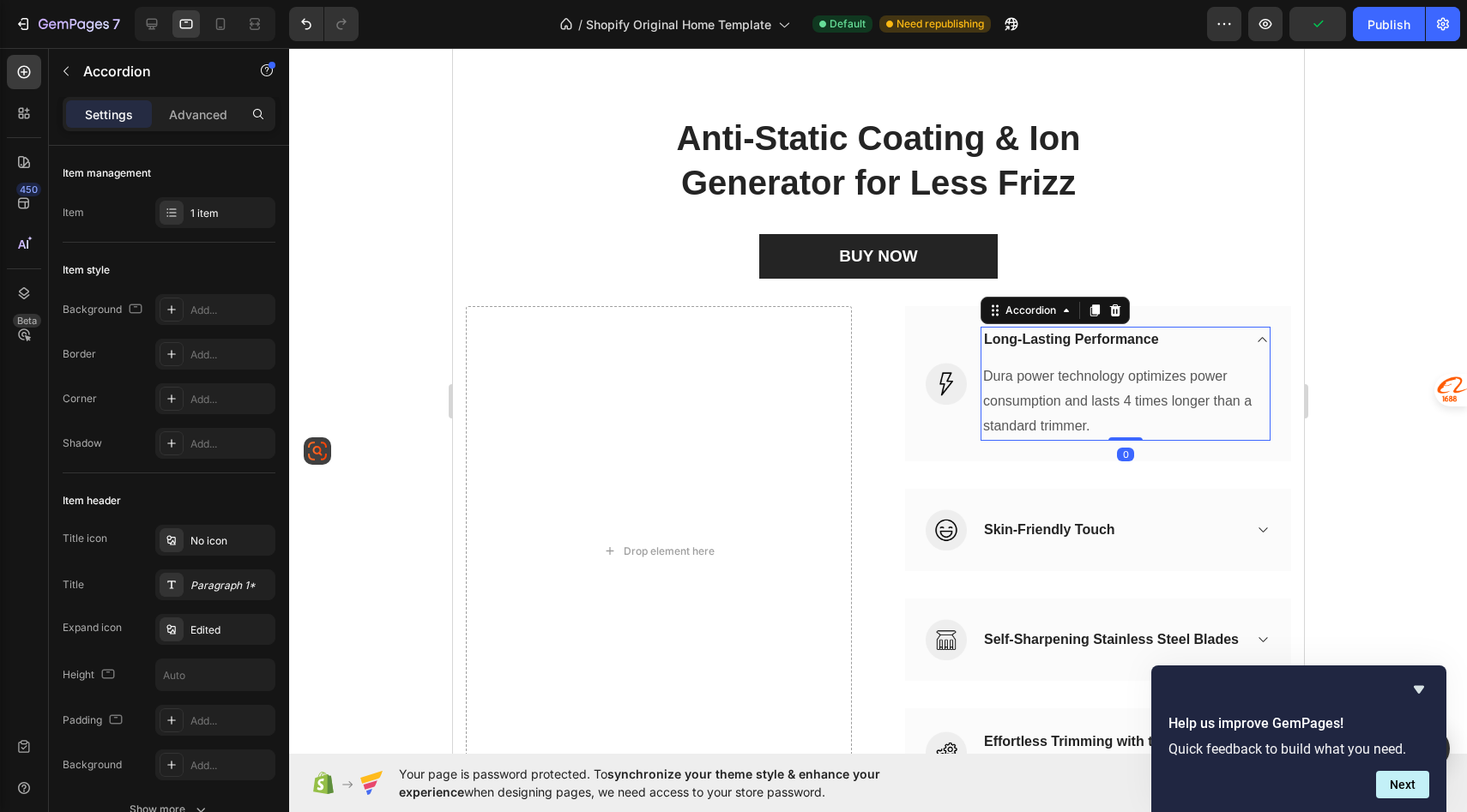
click at [1264, 346] on div "Long-Lasting Performance" at bounding box center [1125, 340] width 289 height 25
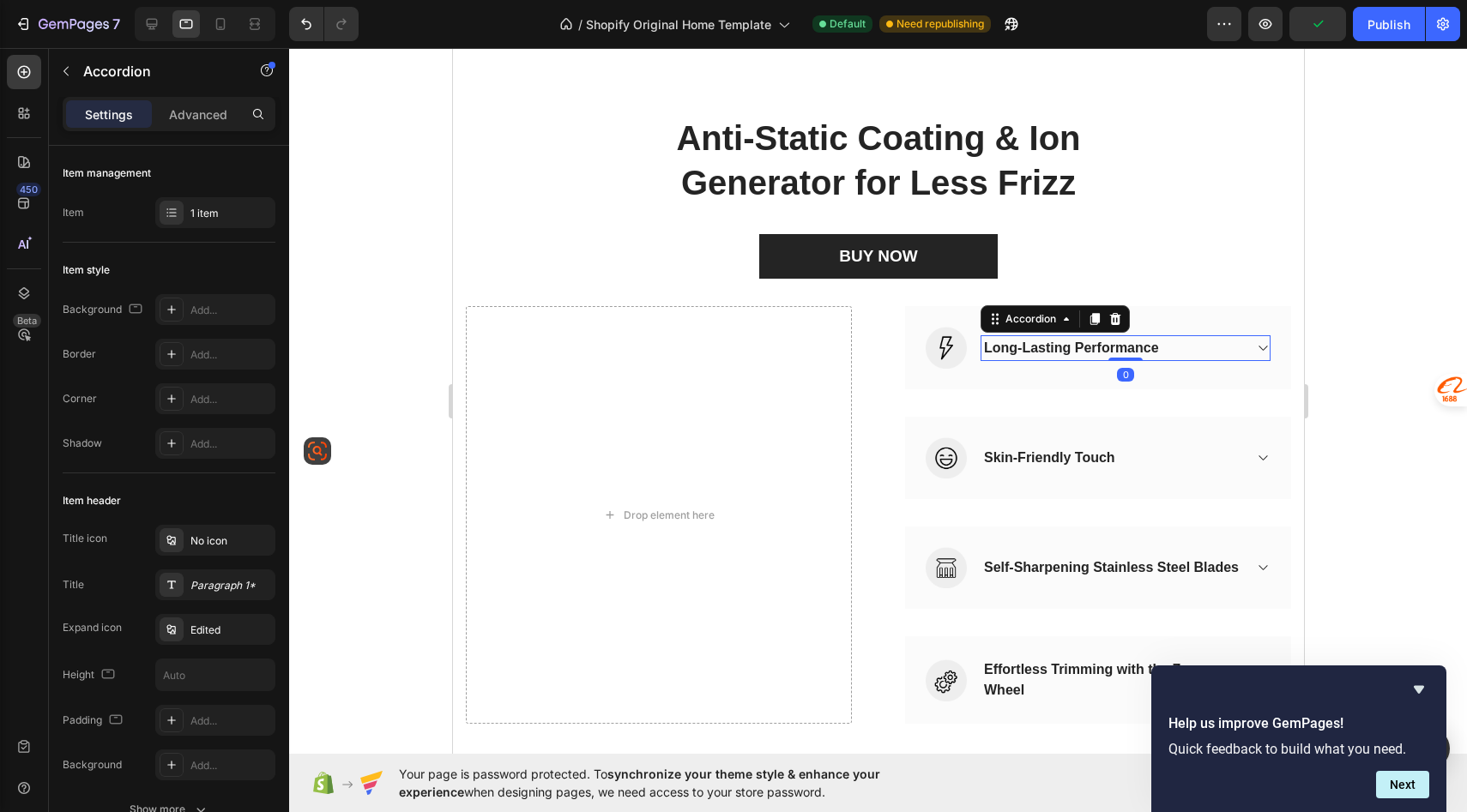
click at [1264, 346] on icon at bounding box center [1262, 348] width 13 height 14
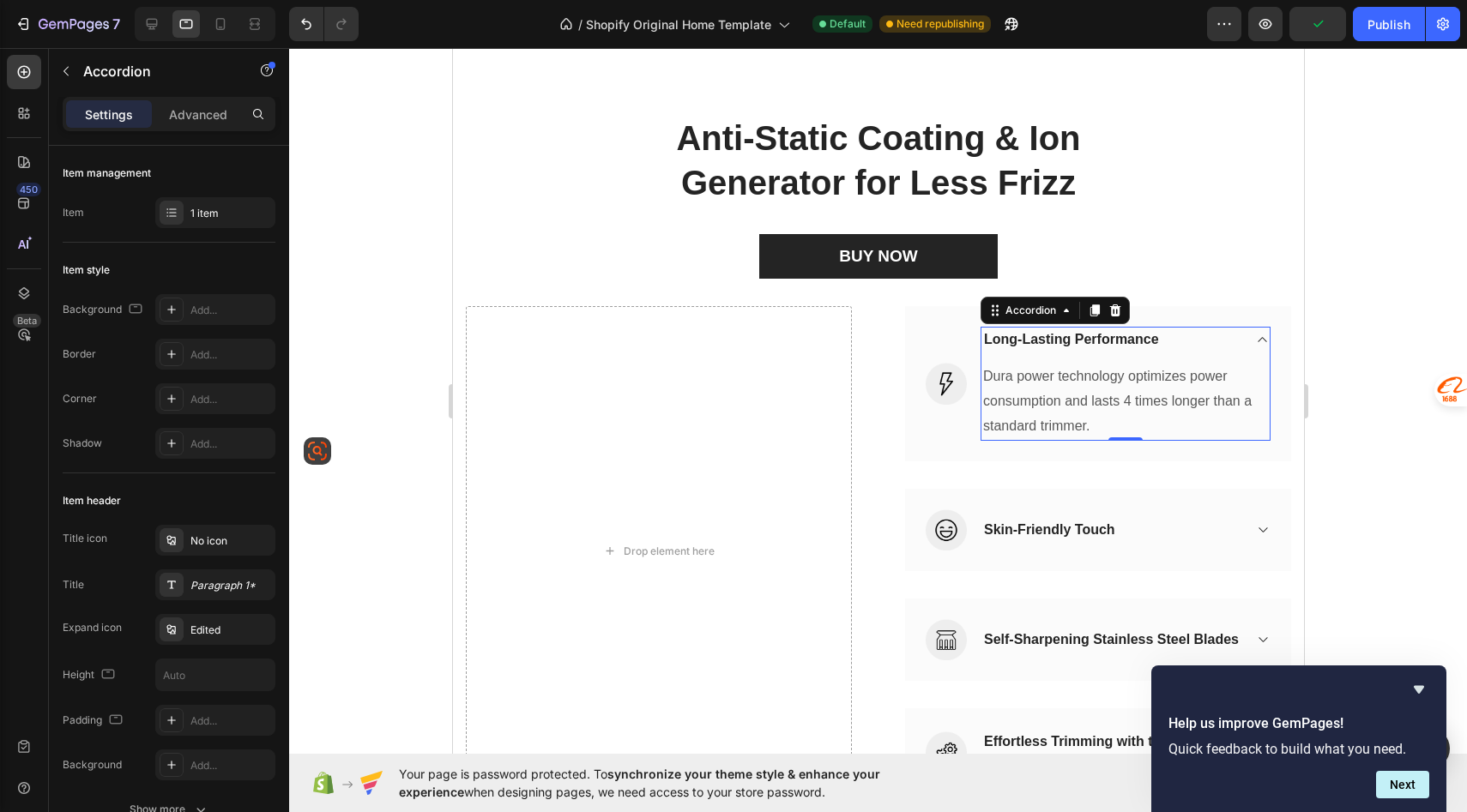
click at [1264, 346] on div "Long-Lasting Performance" at bounding box center [1125, 340] width 289 height 25
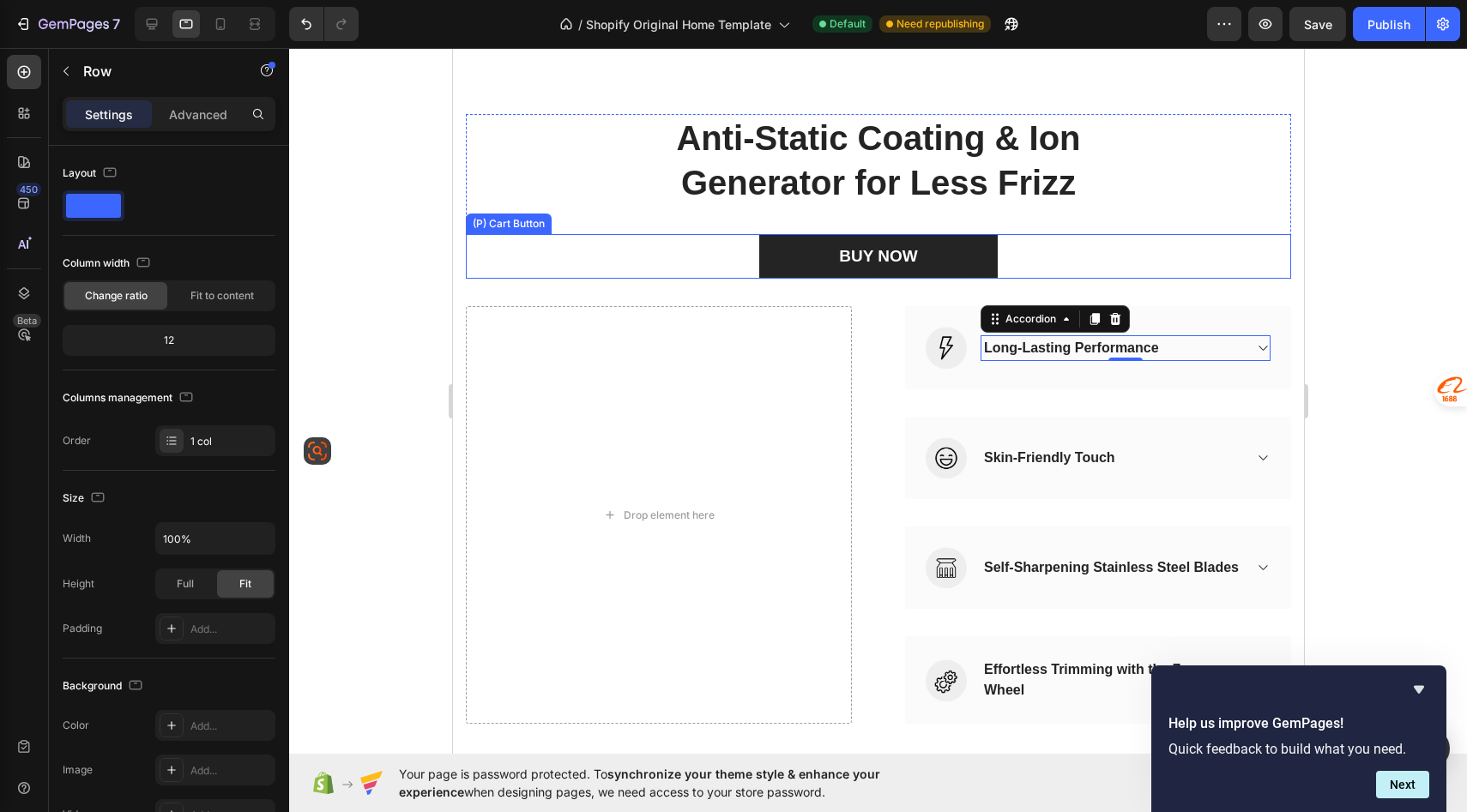
click at [572, 229] on div "Anti-Static Coating & Ion Generator for Less Frizz Heading BUY NOW (P) Cart But…" at bounding box center [877, 197] width 825 height 166
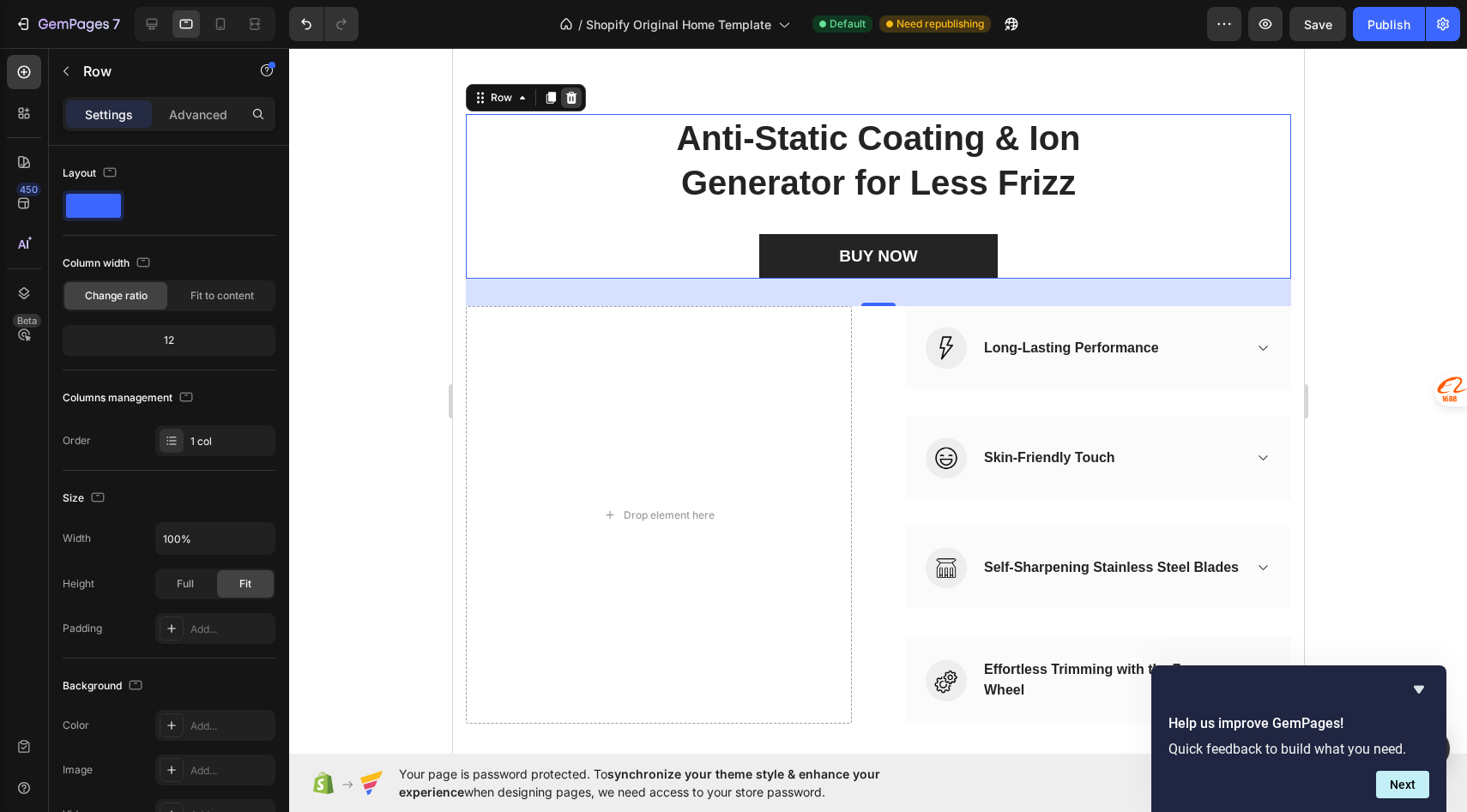
click at [573, 94] on icon at bounding box center [571, 97] width 11 height 12
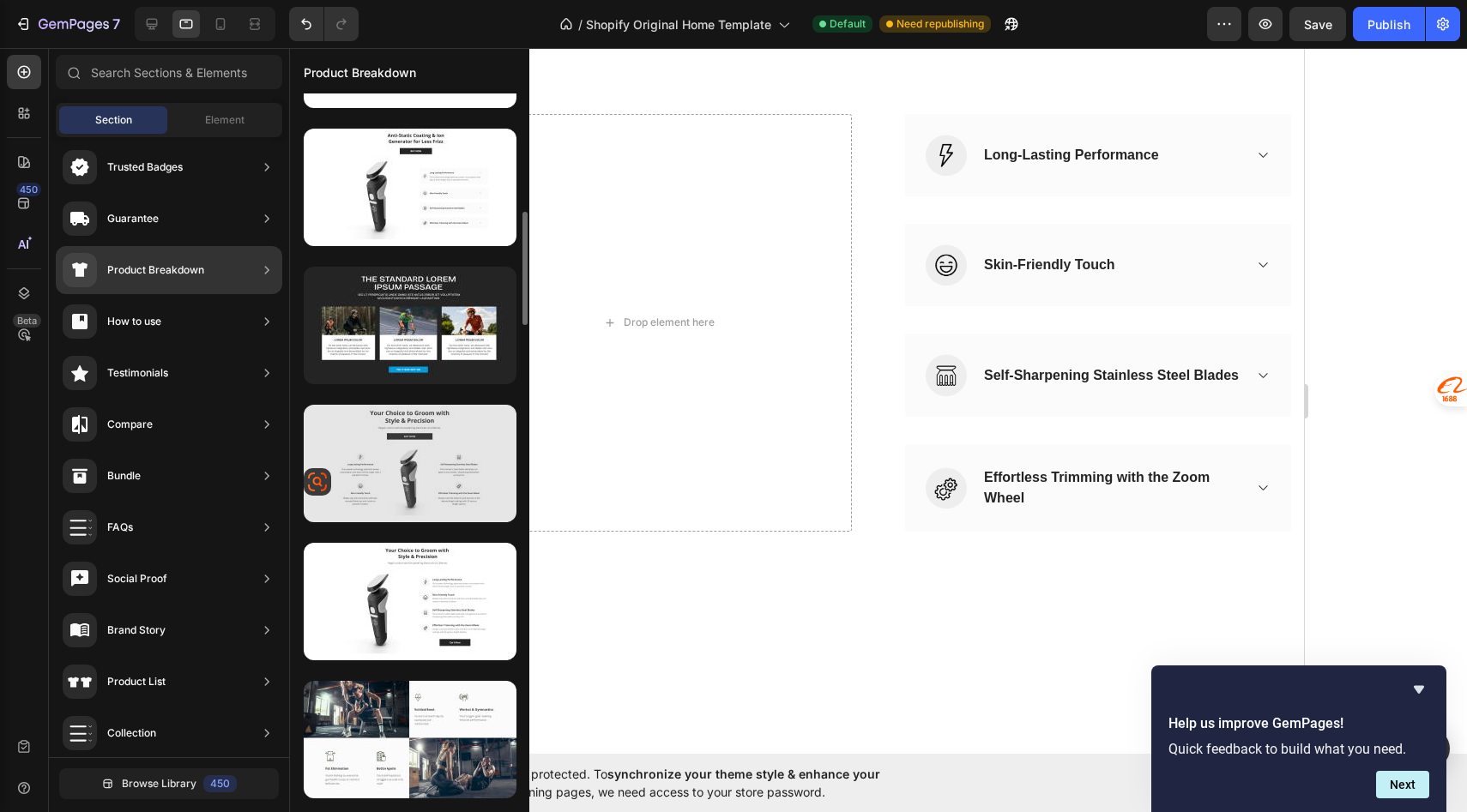
scroll to position [805, 0]
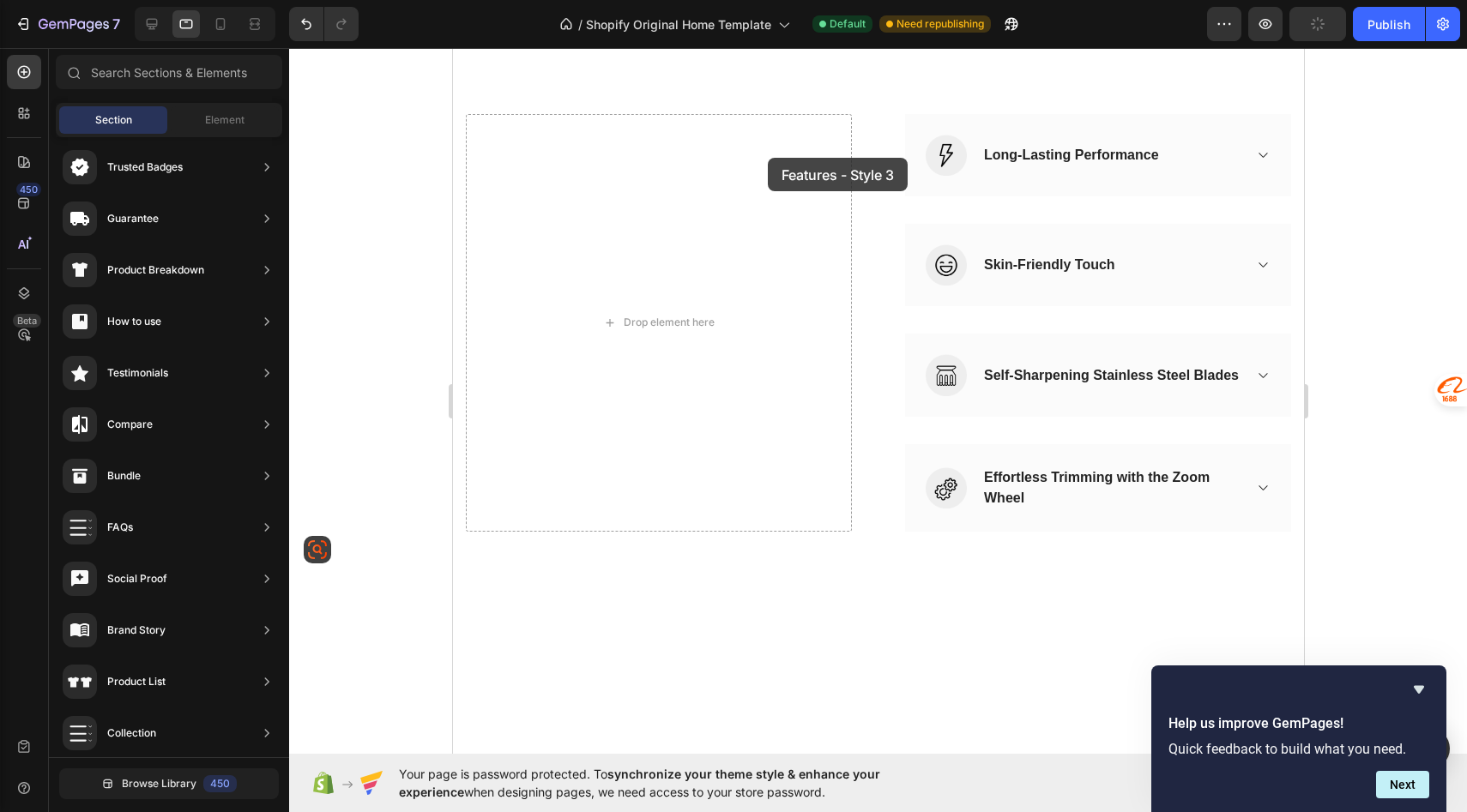
drag, startPoint x: 853, startPoint y: 658, endPoint x: 763, endPoint y: 155, distance: 511.0
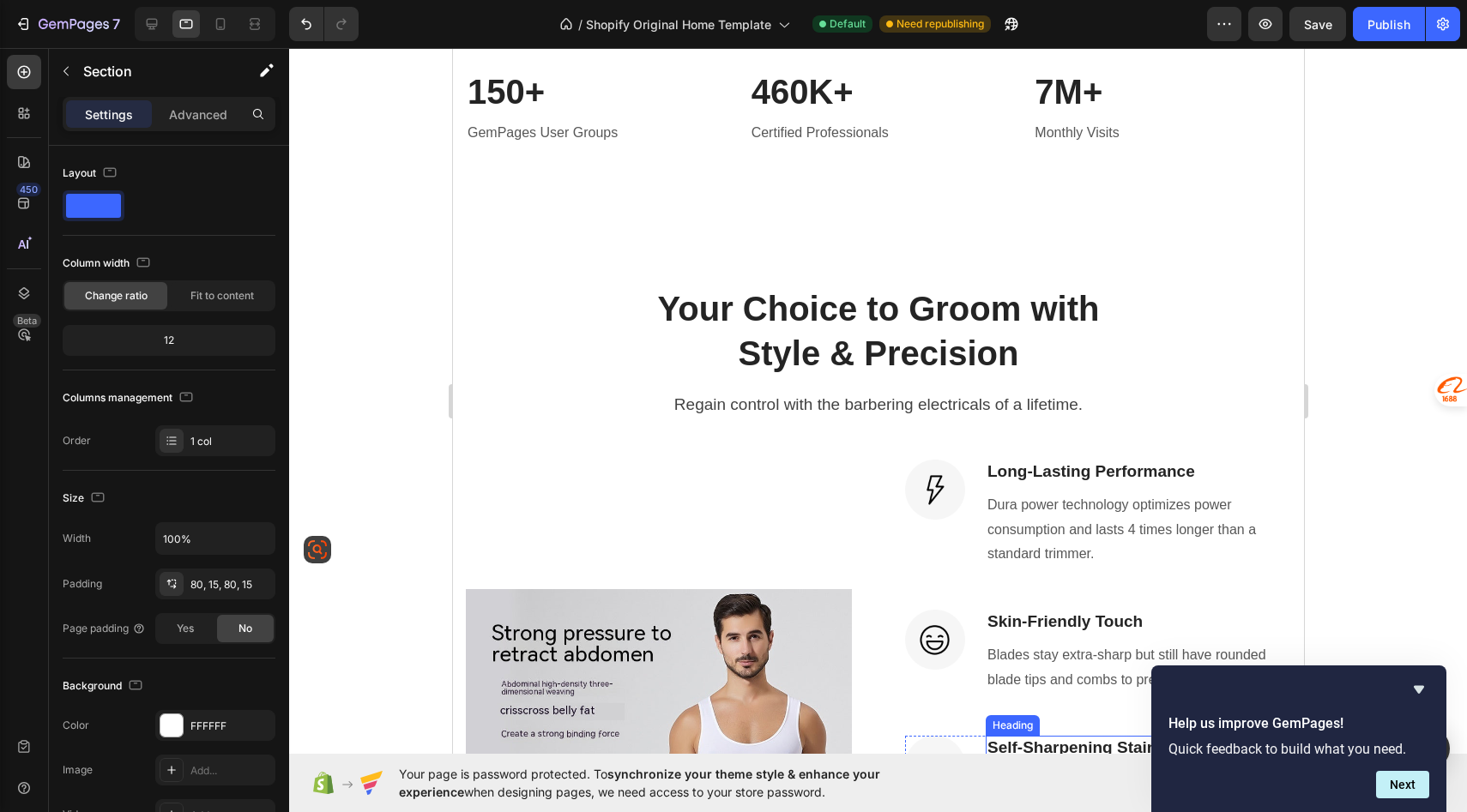
scroll to position [348, 0]
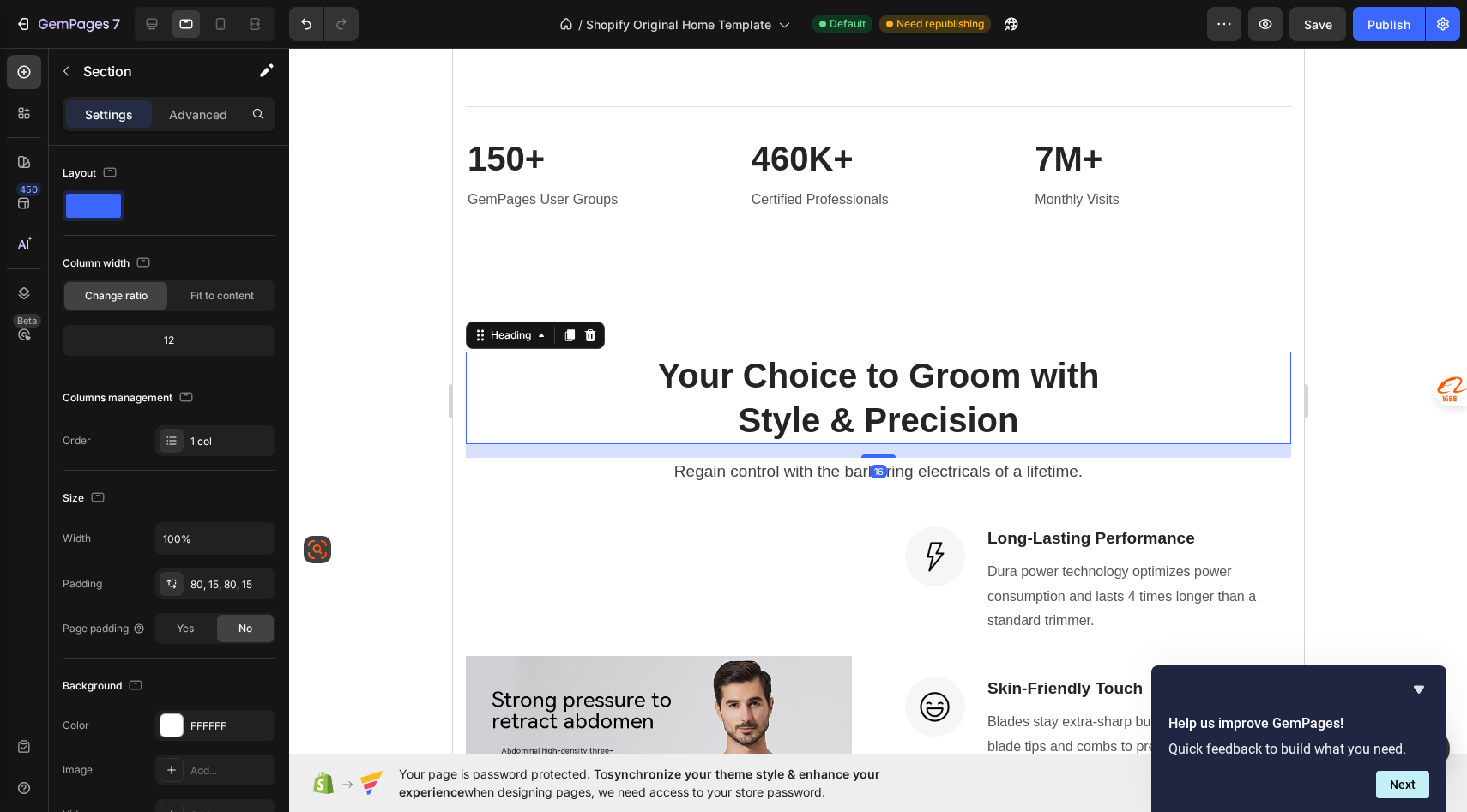
click at [624, 391] on p "Your Choice to Groom with" at bounding box center [877, 375] width 822 height 44
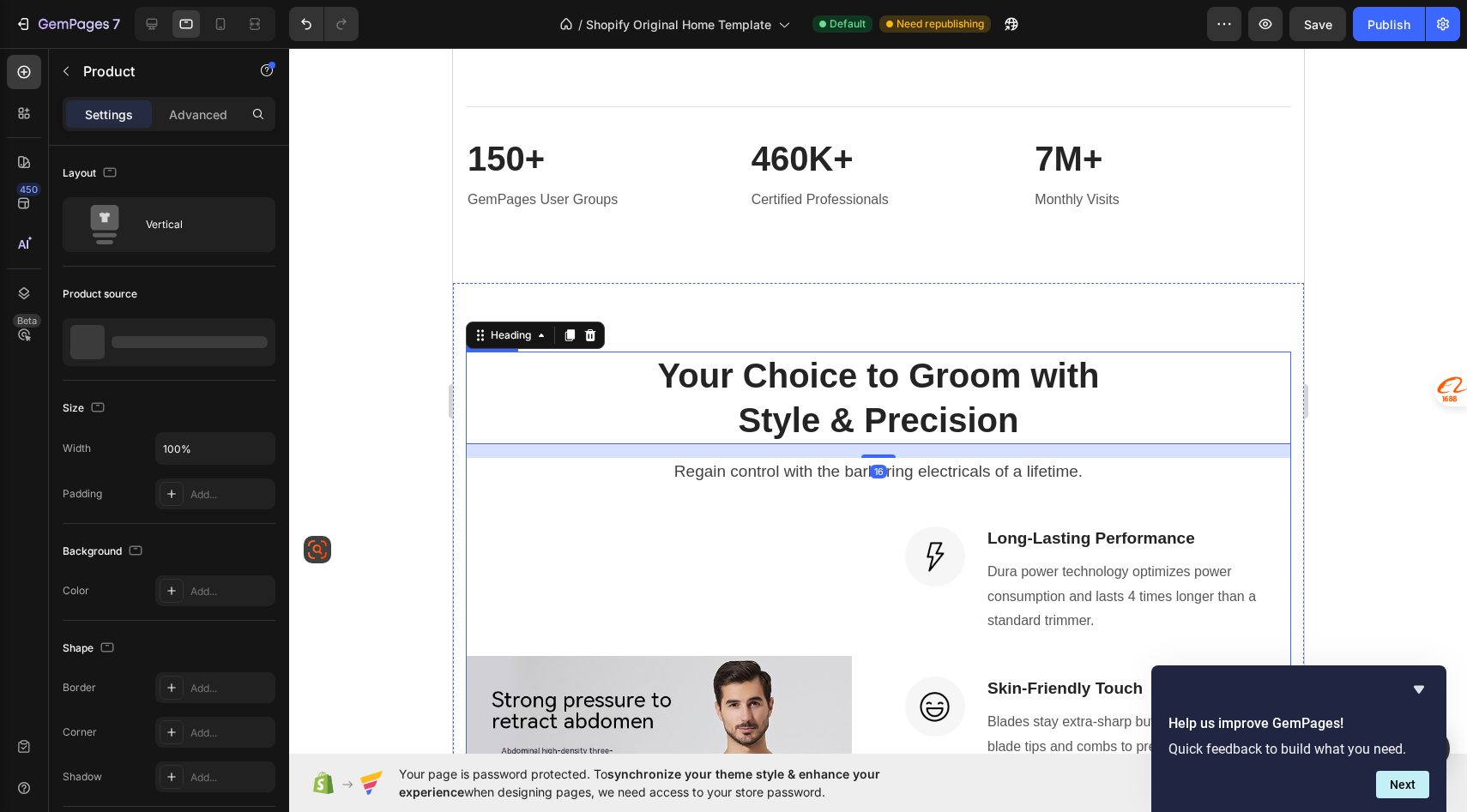
click at [572, 497] on div "Your Choice to Groom with Style & Precision Heading 16 Regain control with the …" at bounding box center [877, 761] width 825 height 820
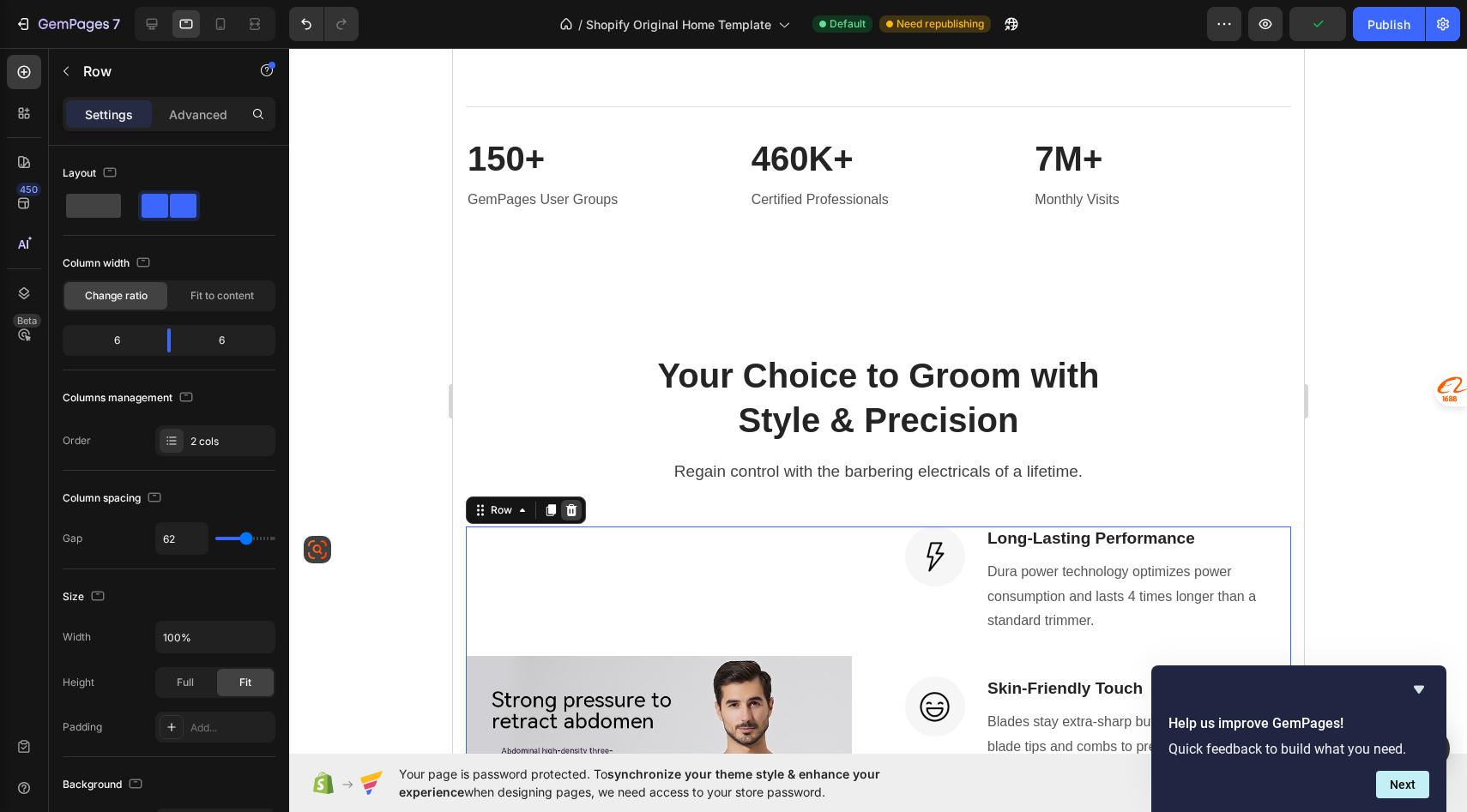
click at [574, 509] on icon at bounding box center [571, 510] width 11 height 12
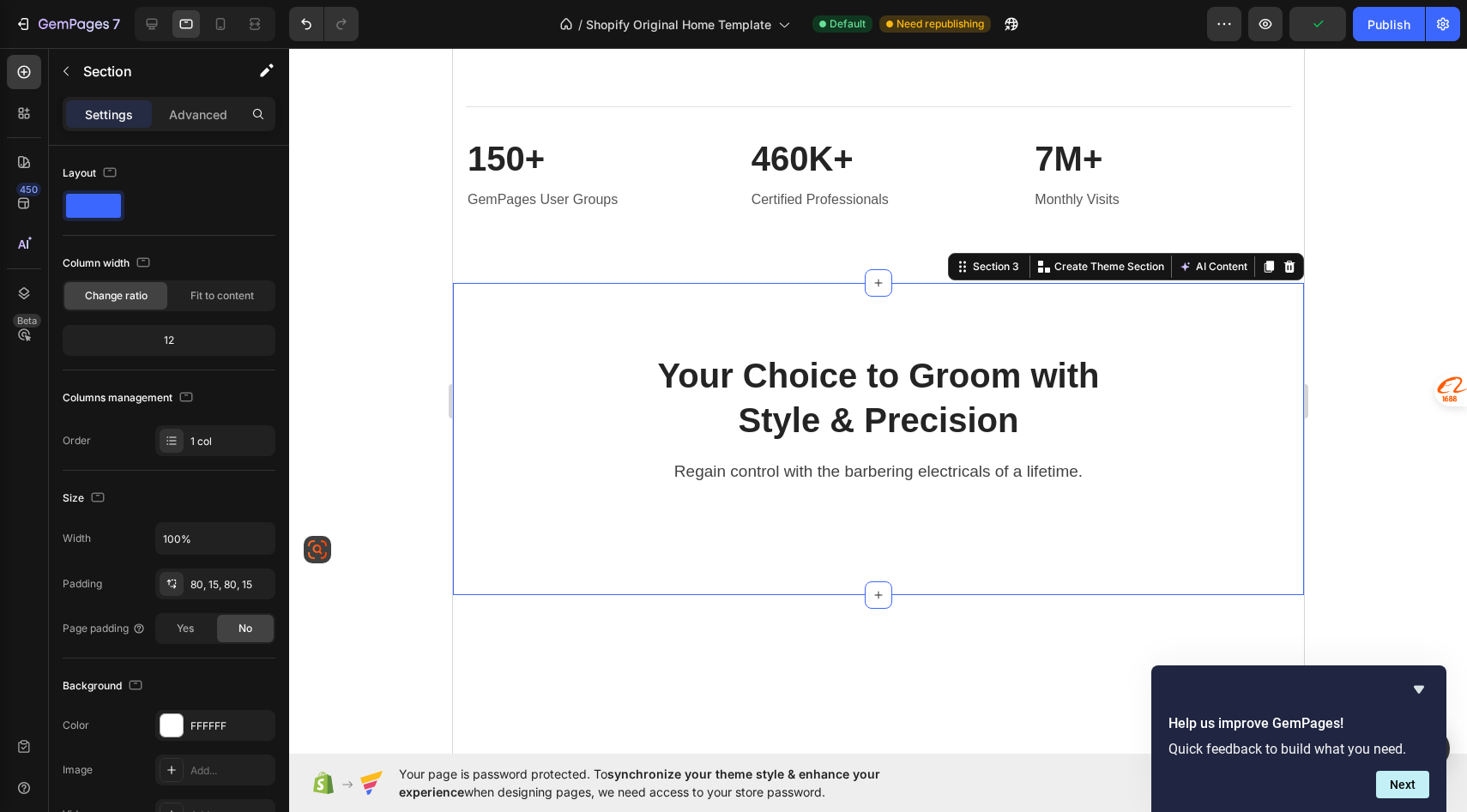
click at [587, 340] on div "Your Choice to Groom with Style & Precision Heading Regain control with the bar…" at bounding box center [877, 439] width 851 height 313
click at [1292, 266] on icon at bounding box center [1290, 266] width 11 height 12
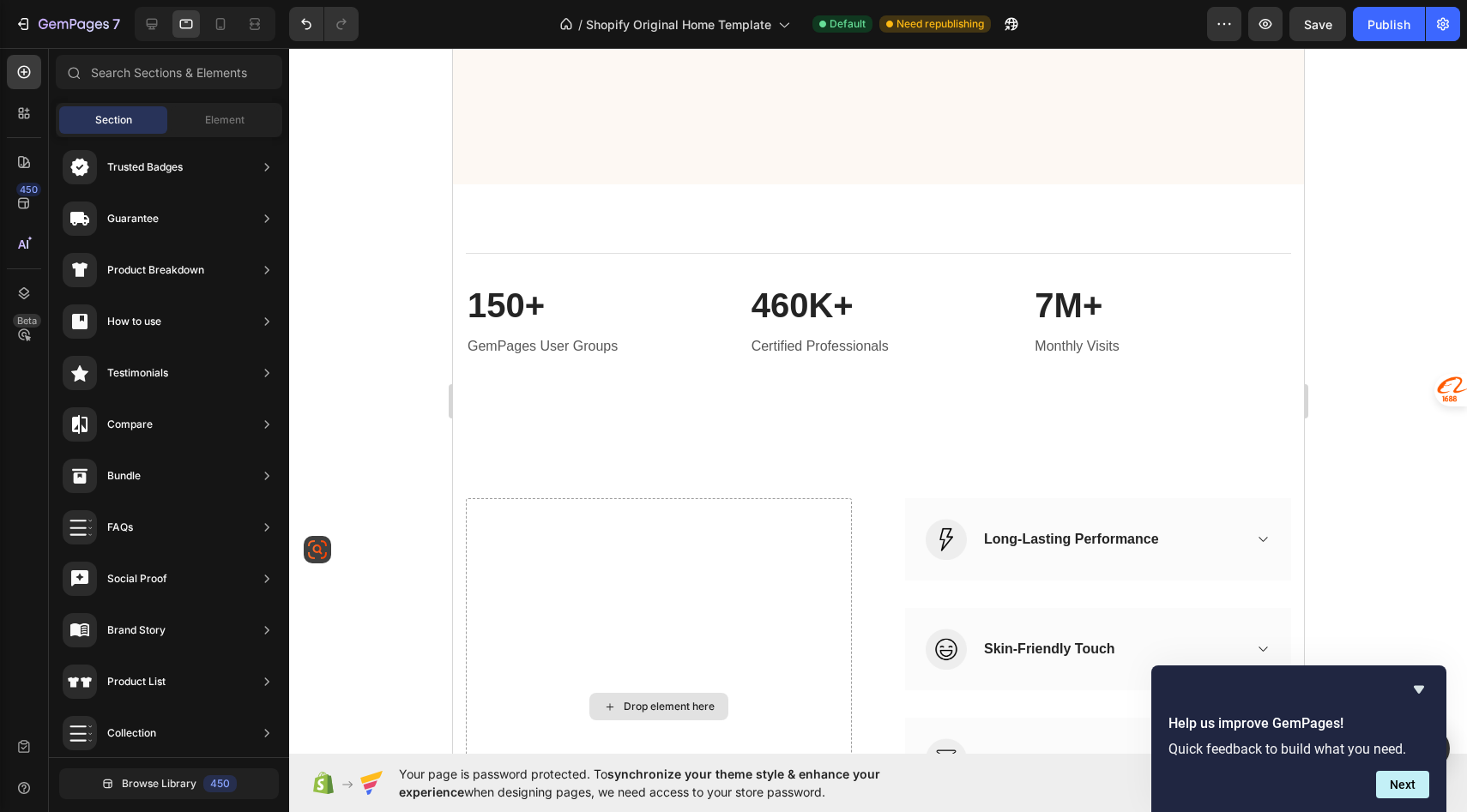
scroll to position [177, 0]
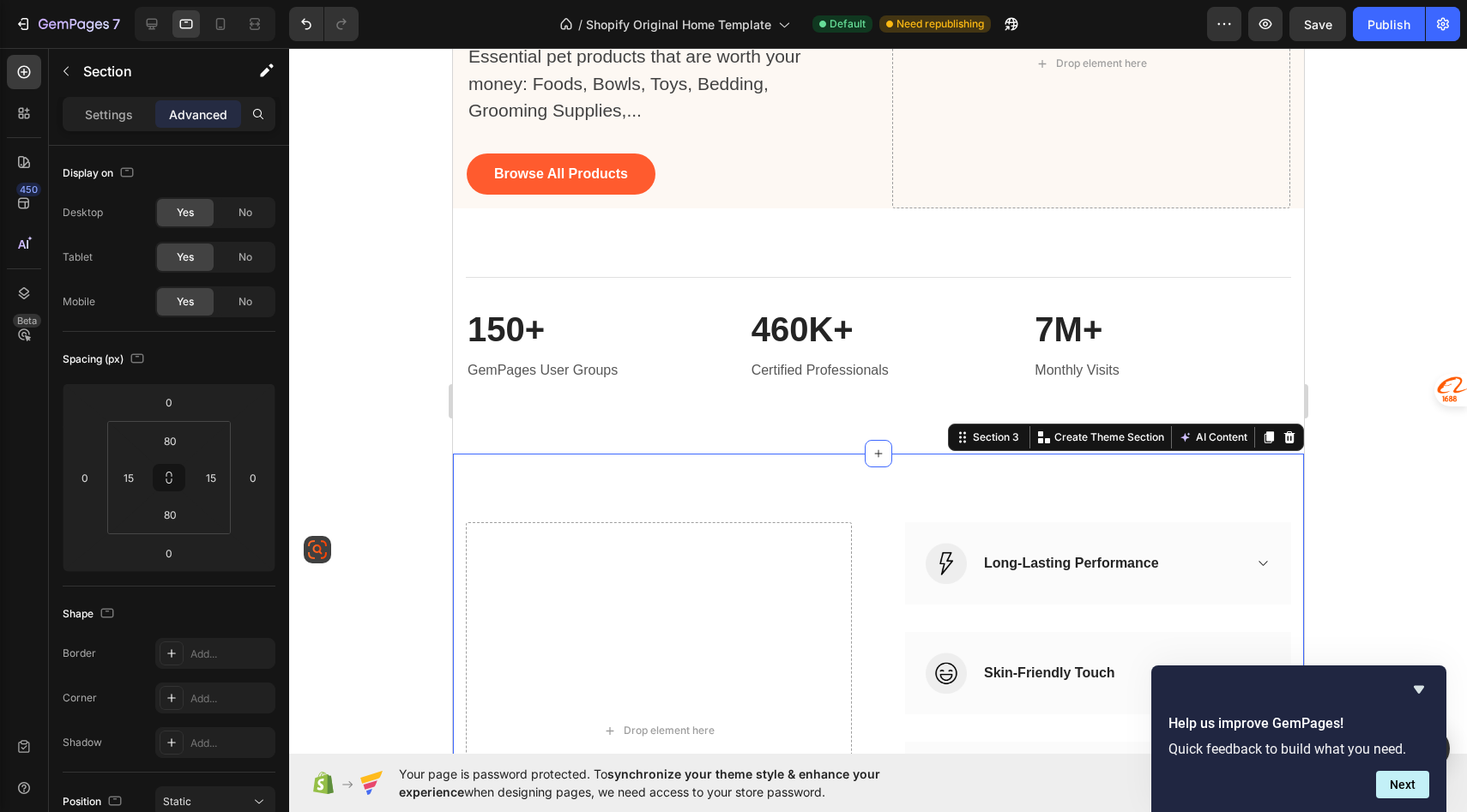
click at [839, 463] on div "Drop element here Image Long-Lasting Performance Accordion Row Image Skin-Frien…" at bounding box center [877, 731] width 851 height 555
click at [1288, 433] on icon at bounding box center [1290, 437] width 11 height 12
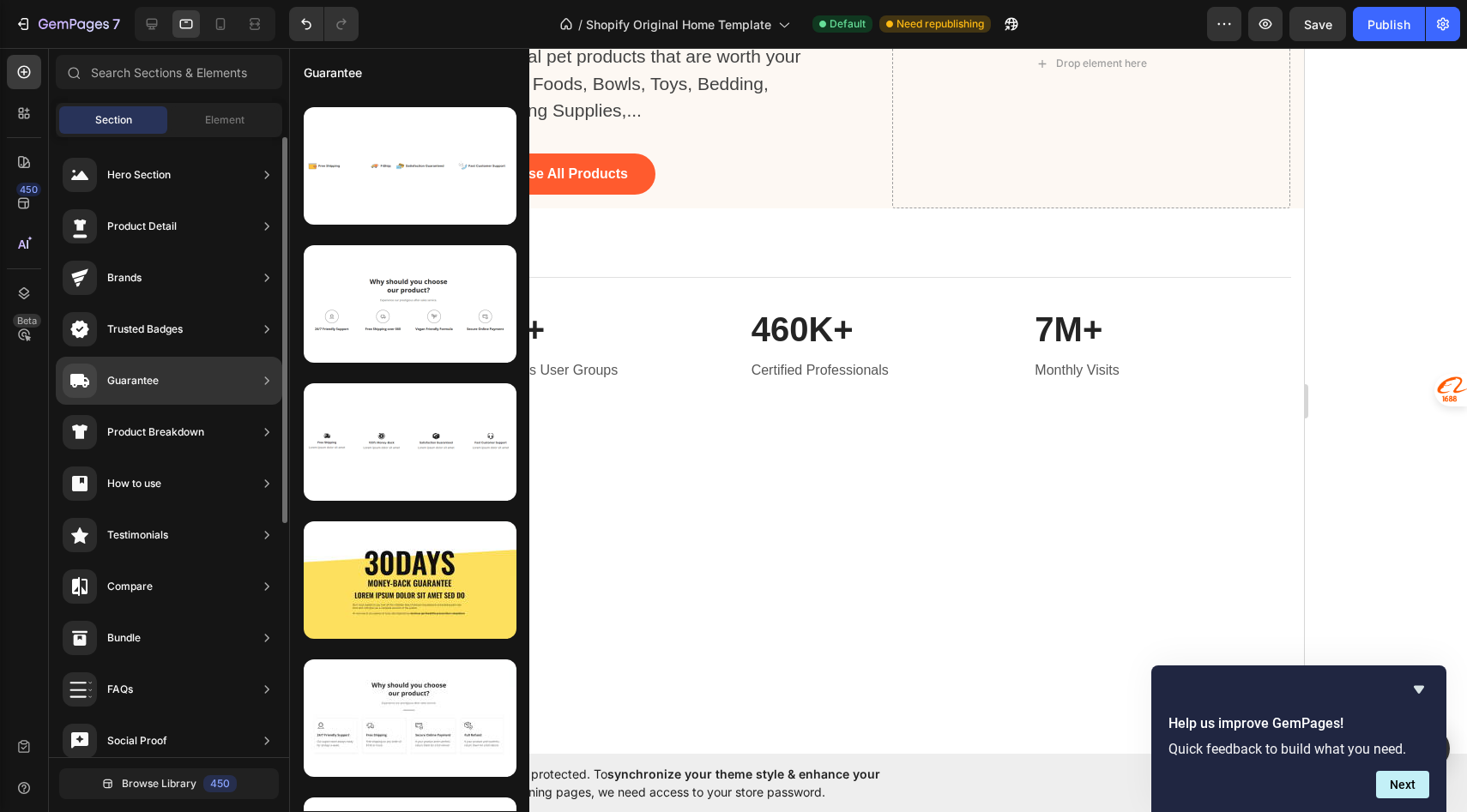
scroll to position [100, 0]
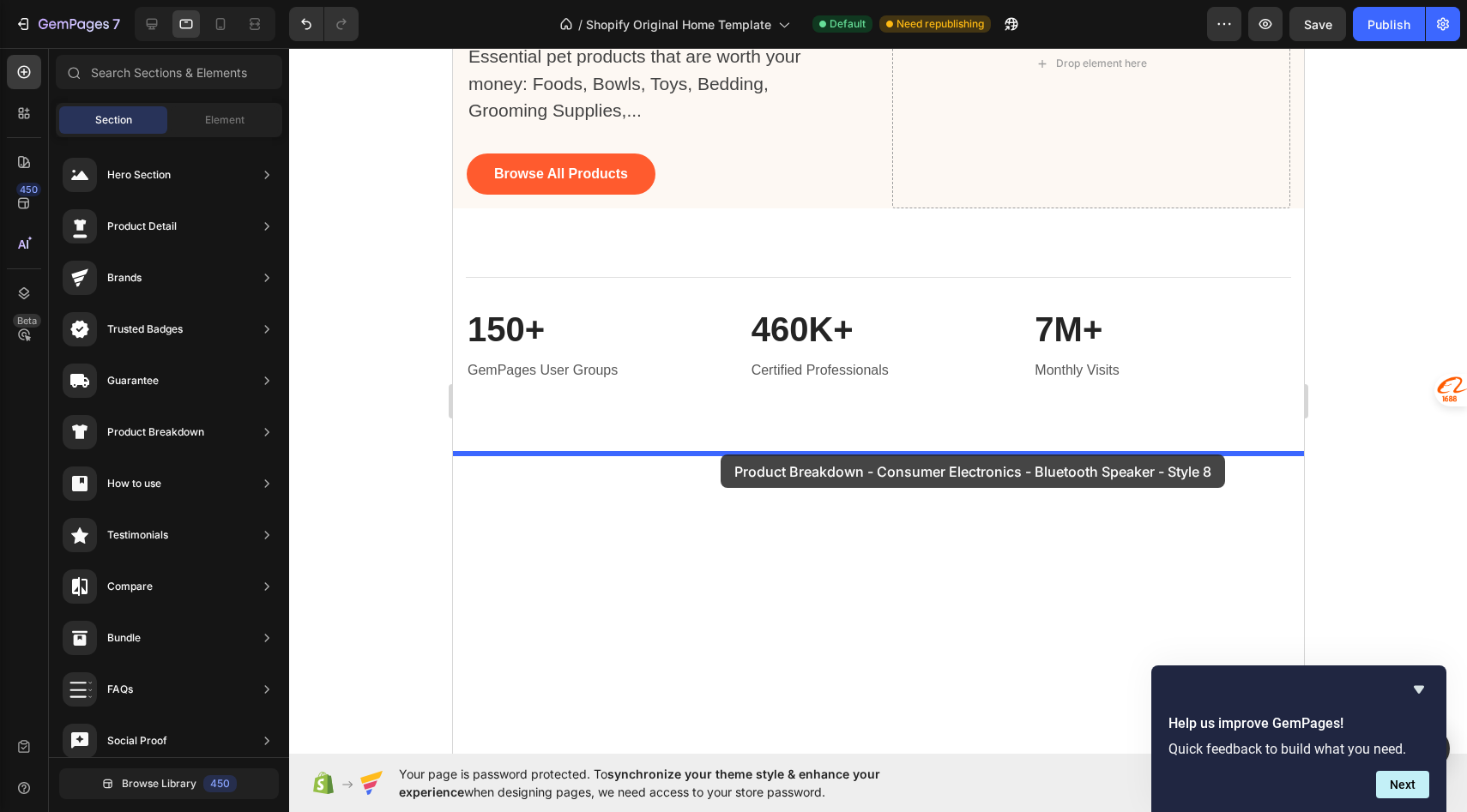
drag, startPoint x: 866, startPoint y: 495, endPoint x: 720, endPoint y: 455, distance: 151.4
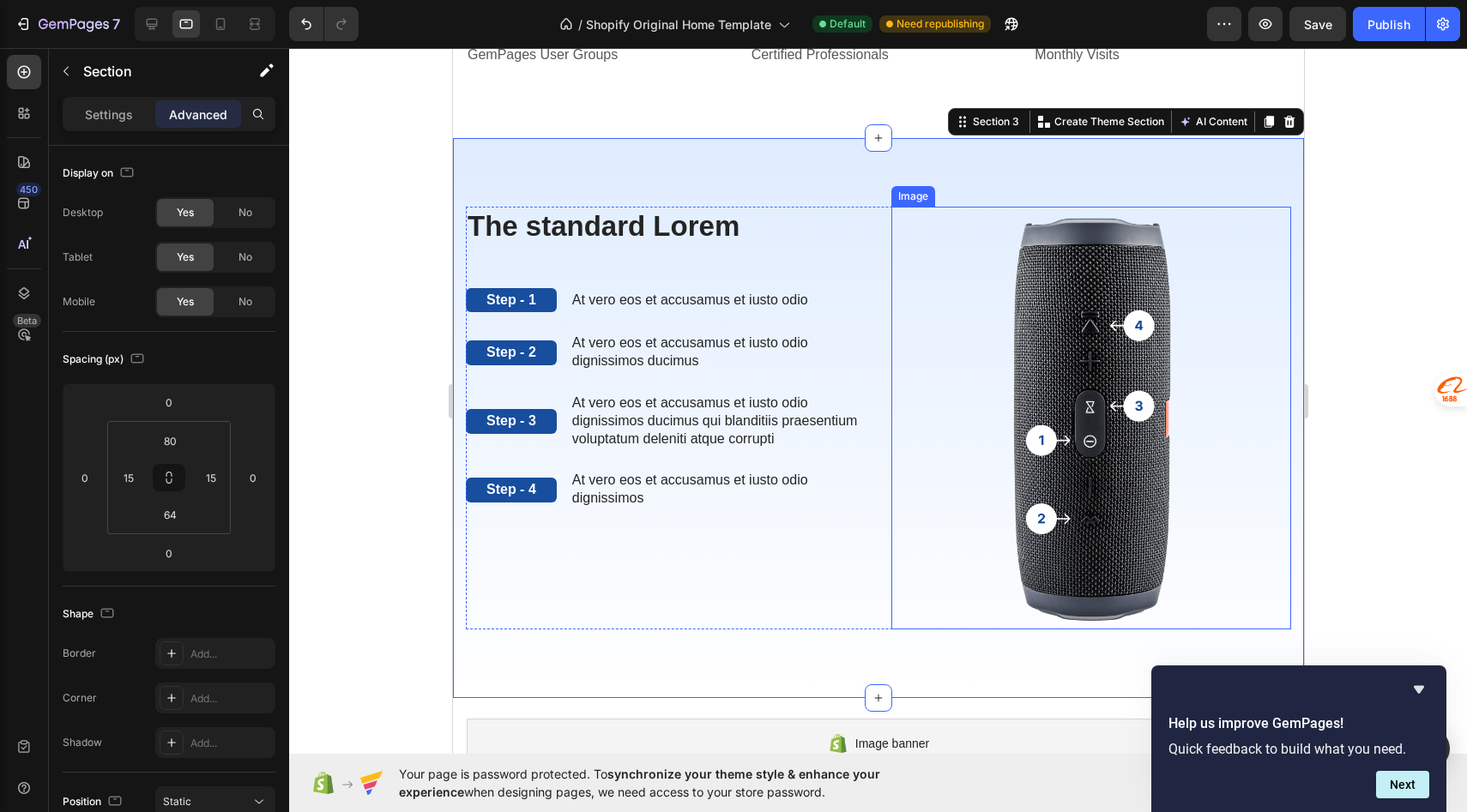
scroll to position [558, 0]
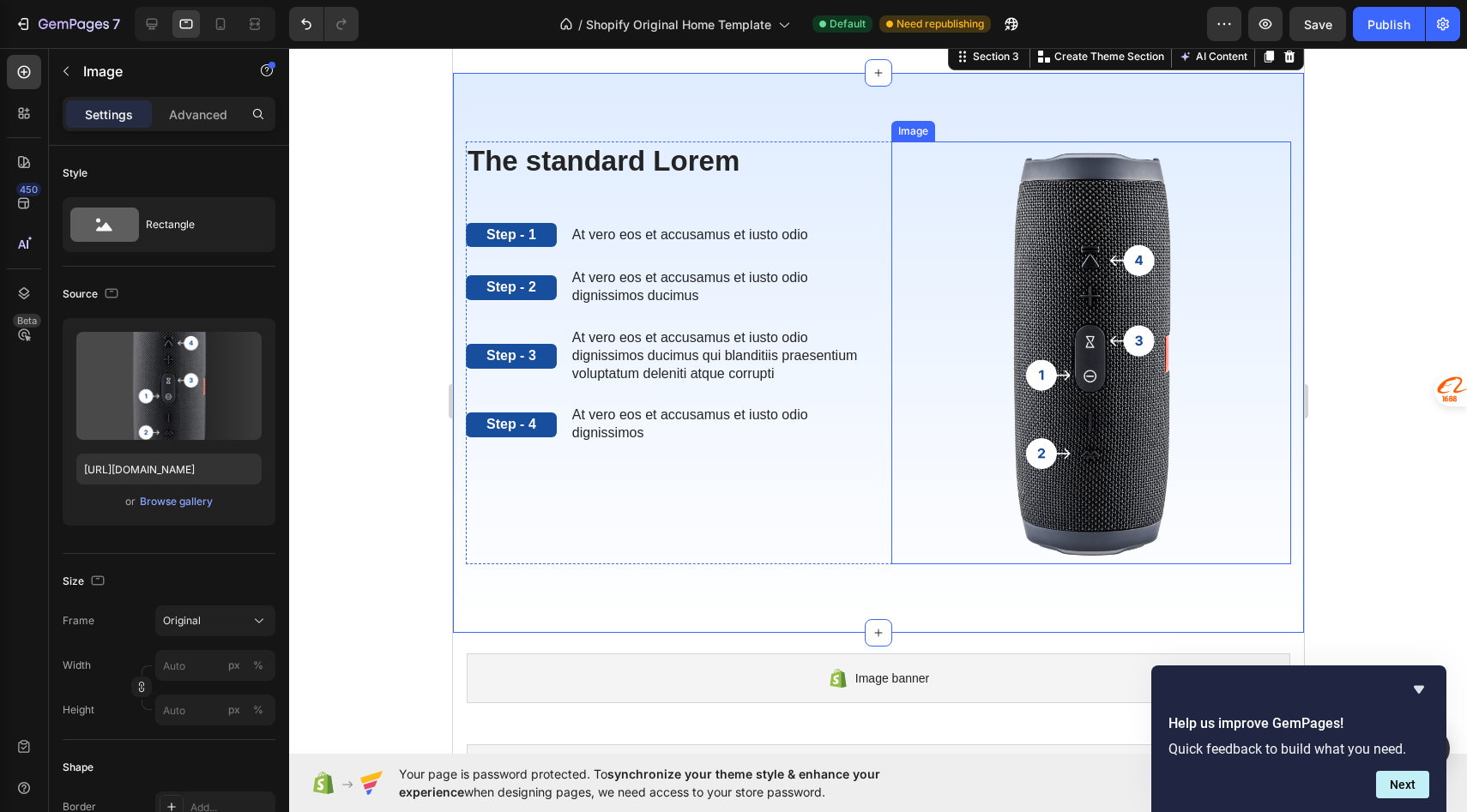
click at [946, 236] on img at bounding box center [1091, 353] width 400 height 423
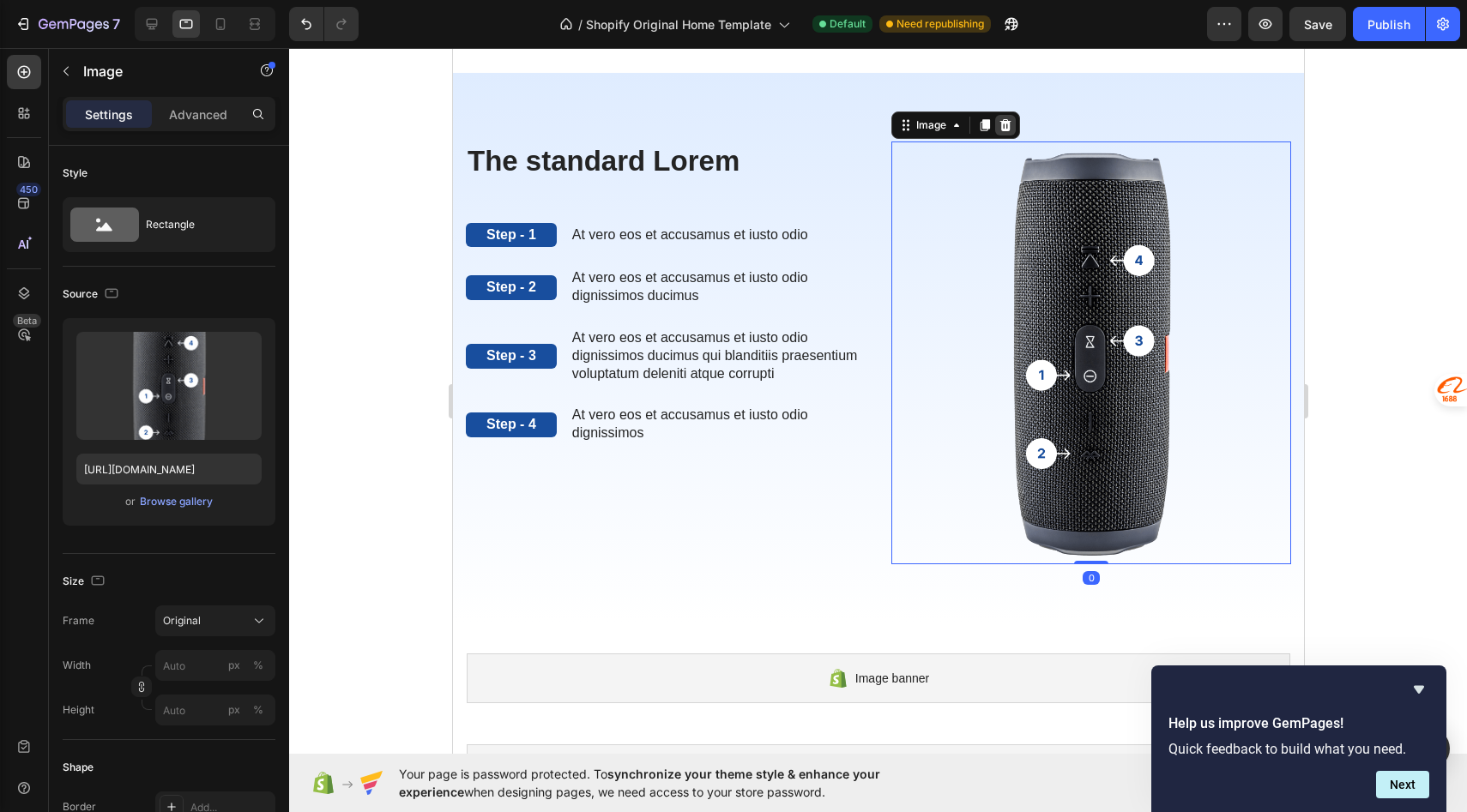
click at [1005, 129] on icon at bounding box center [1006, 124] width 11 height 12
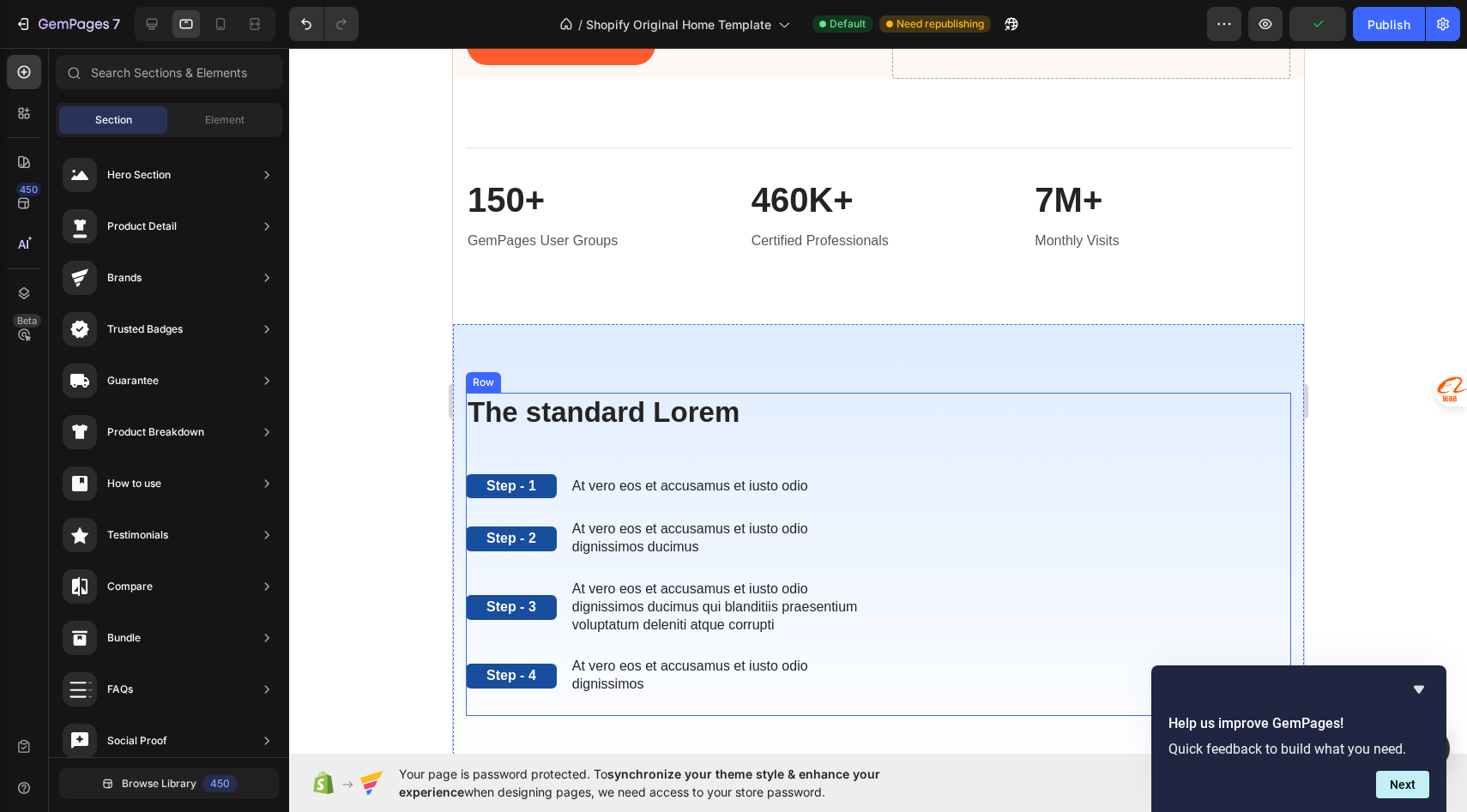
scroll to position [303, 0]
